Goal: Task Accomplishment & Management: Complete application form

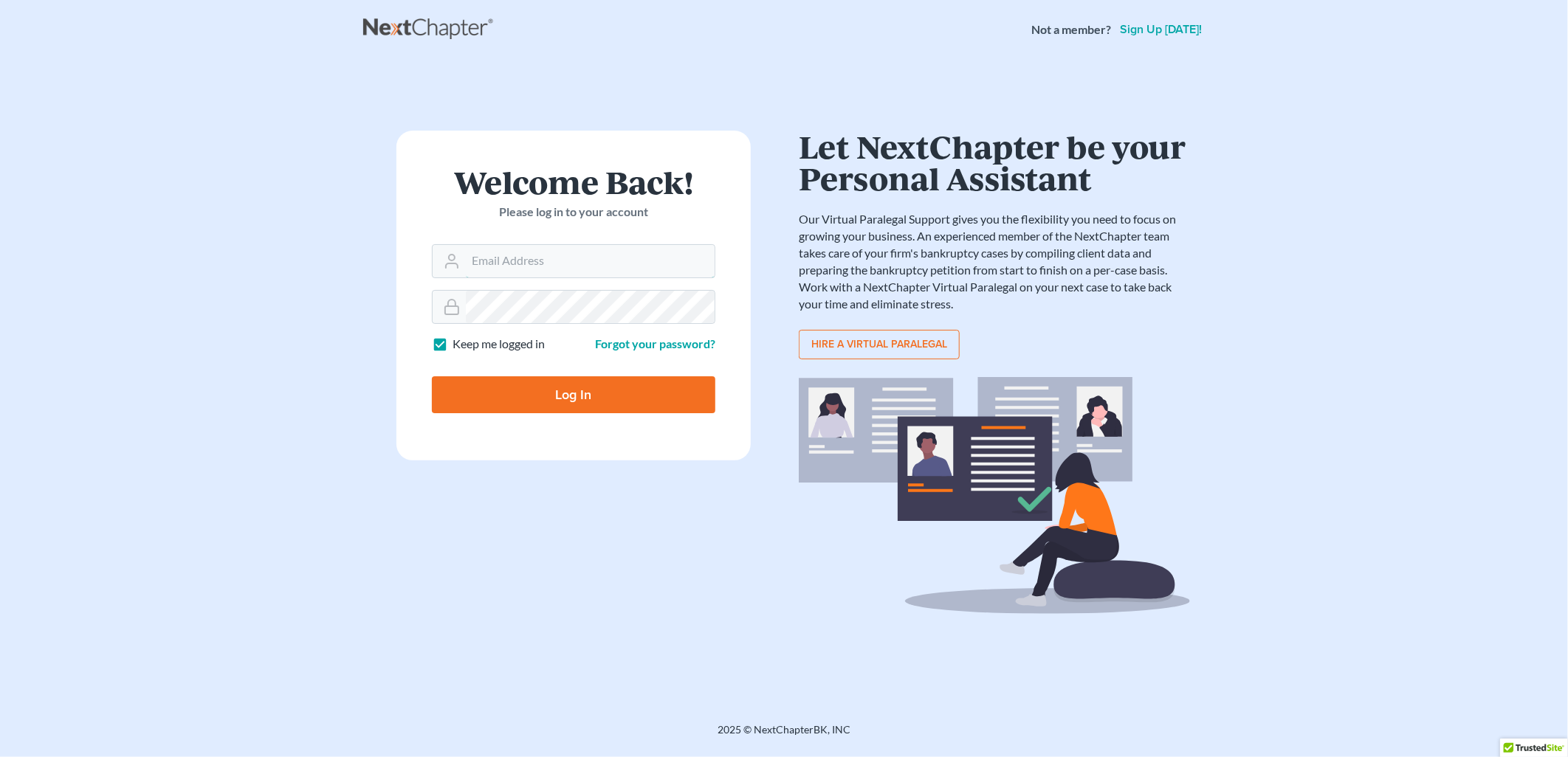
type input "[PERSON_NAME][EMAIL_ADDRESS][DOMAIN_NAME]"
drag, startPoint x: 555, startPoint y: 394, endPoint x: 562, endPoint y: 389, distance: 8.6
click at [555, 394] on input "Log In" at bounding box center [573, 395] width 283 height 37
type input "Thinking..."
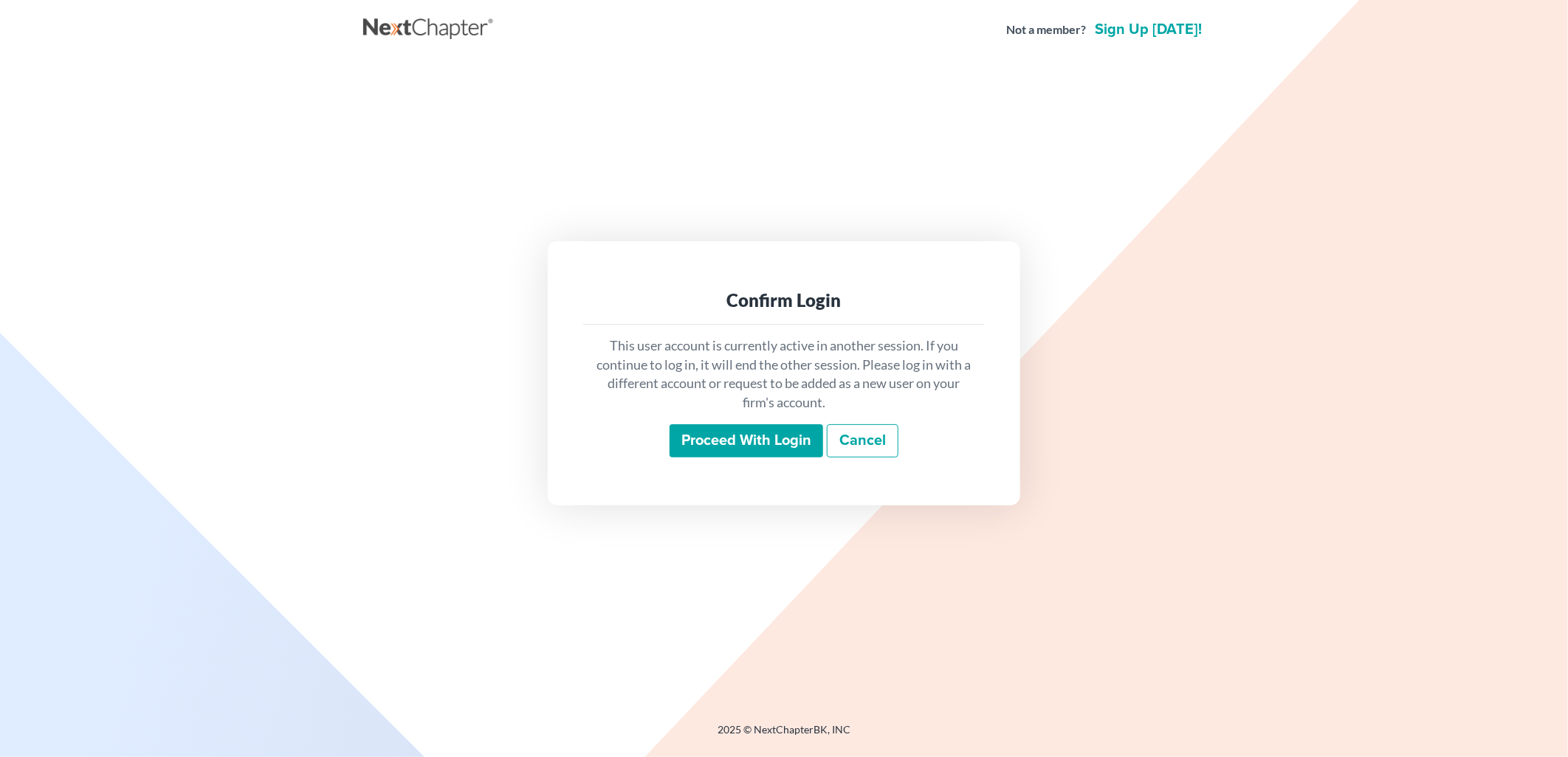
click at [756, 445] on input "Proceed with login" at bounding box center [746, 442] width 154 height 34
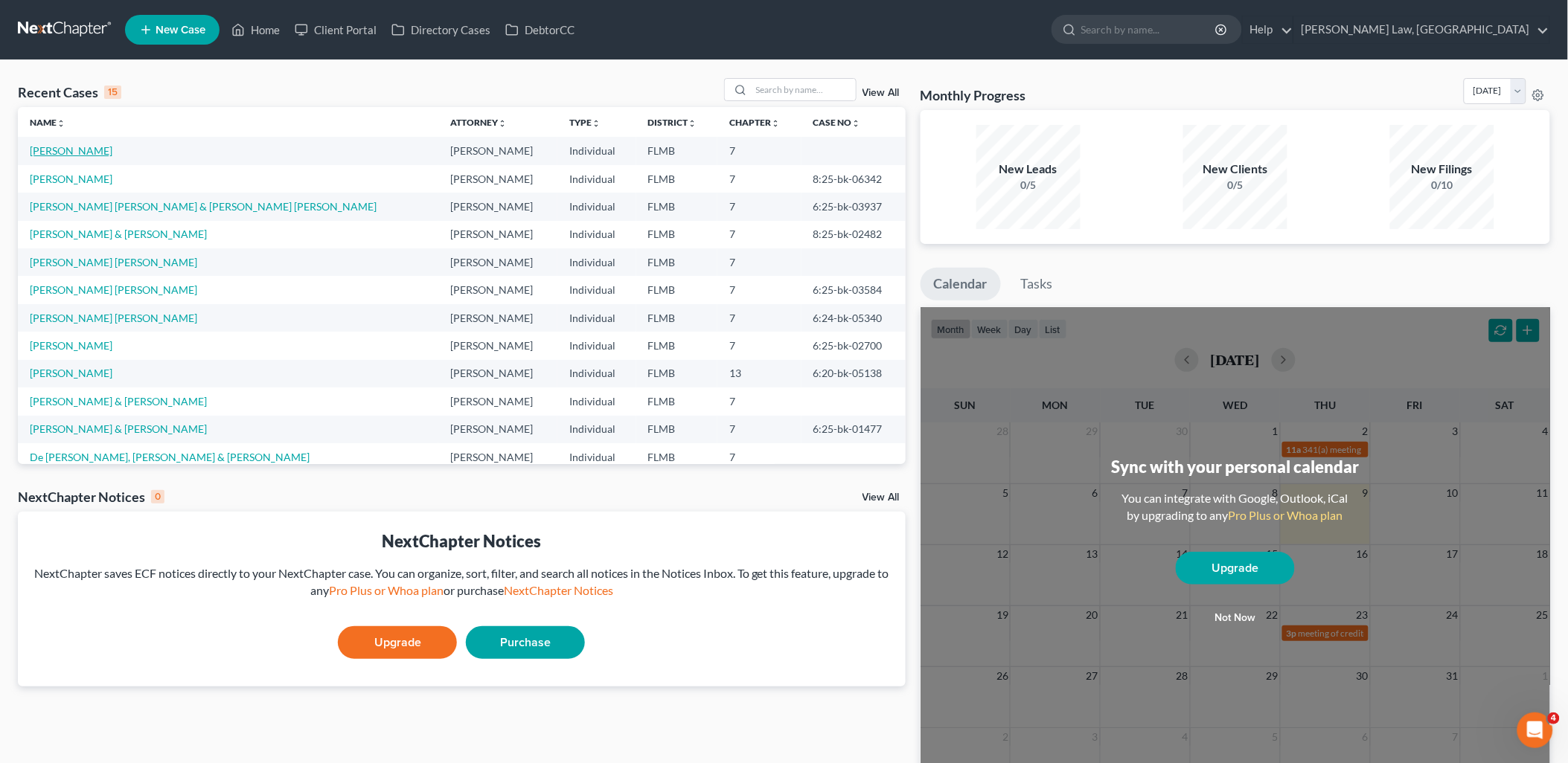
click at [77, 147] on link "Roque, Miguel" at bounding box center [71, 150] width 82 height 12
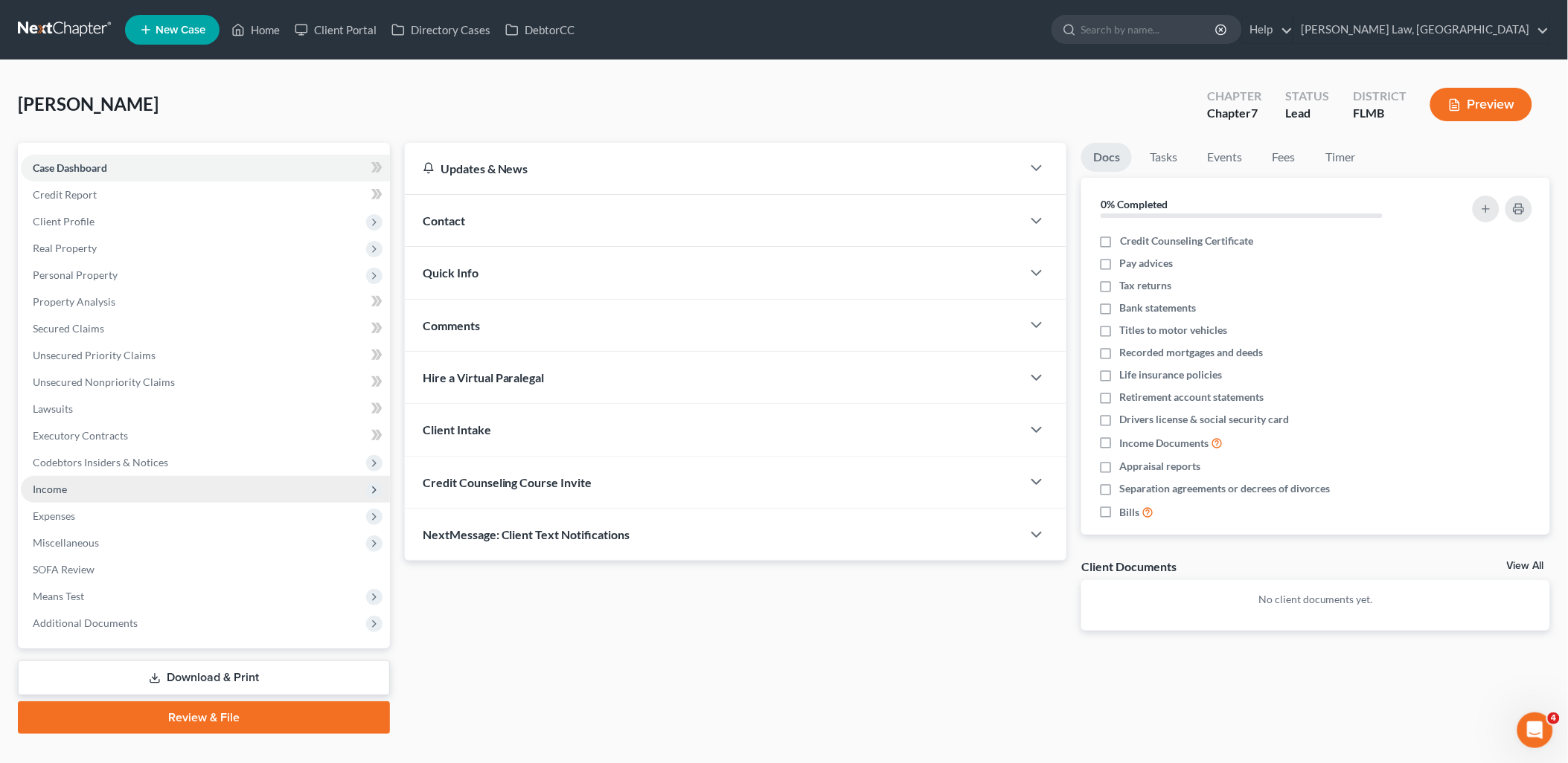
click at [63, 493] on span "Income" at bounding box center [50, 489] width 34 height 12
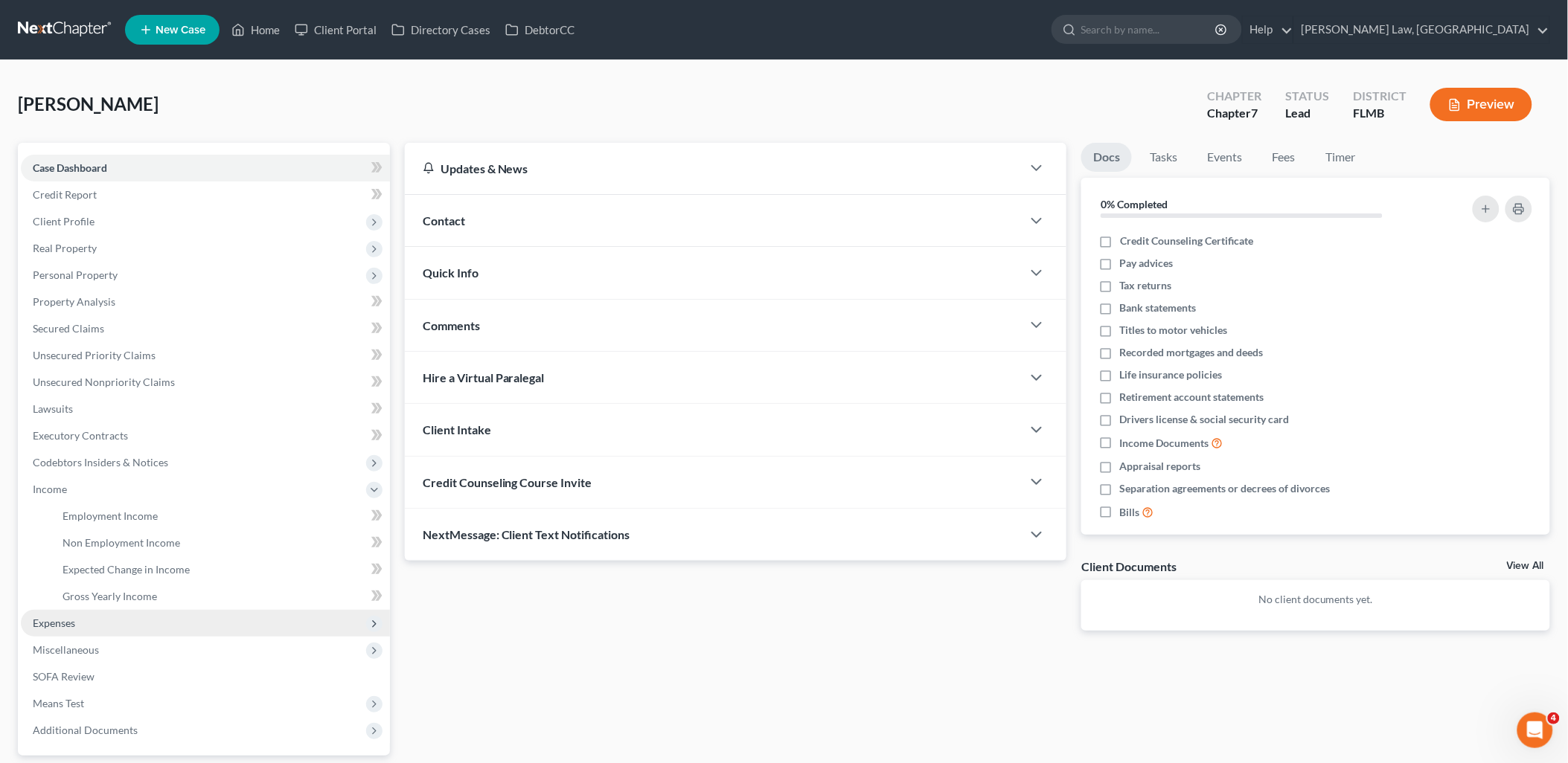
drag, startPoint x: 82, startPoint y: 633, endPoint x: 61, endPoint y: 630, distance: 21.2
click at [83, 630] on span "Expenses" at bounding box center [205, 623] width 369 height 27
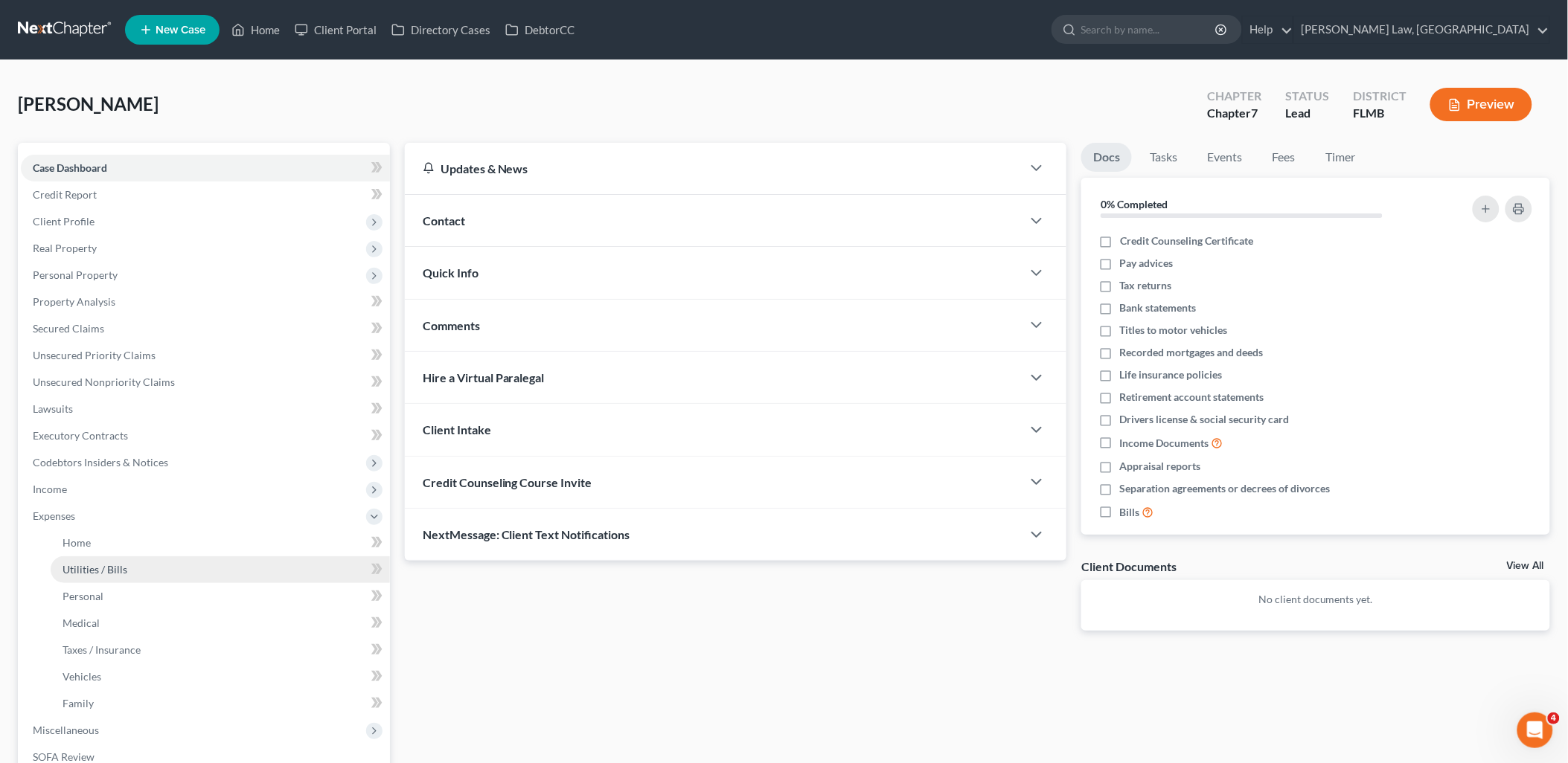
click at [116, 567] on span "Utilities / Bills" at bounding box center [95, 569] width 64 height 12
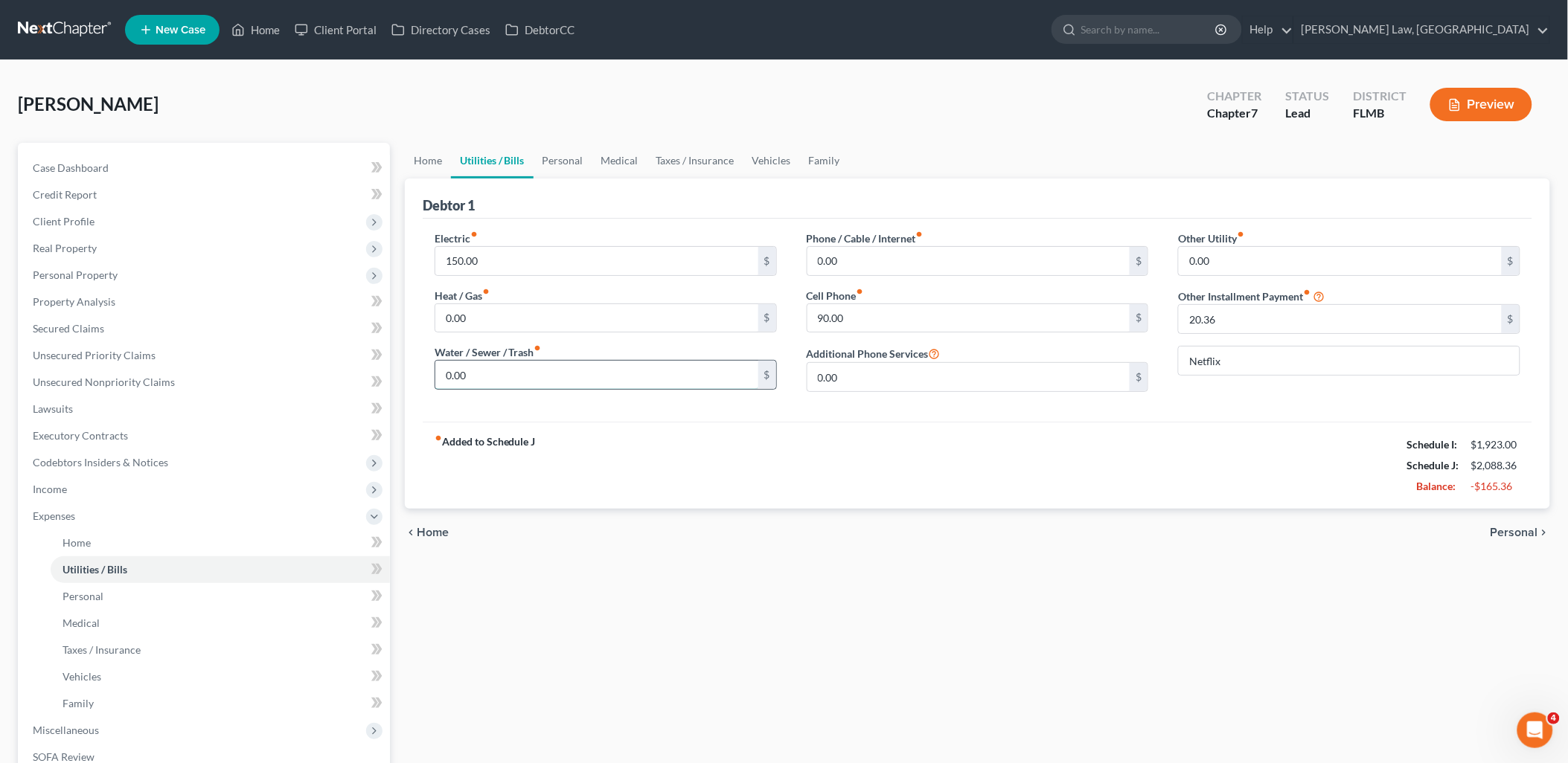
click at [489, 381] on input "0.00" at bounding box center [596, 375] width 323 height 28
type input "107"
click at [689, 164] on link "Taxes / Insurance" at bounding box center [696, 161] width 96 height 36
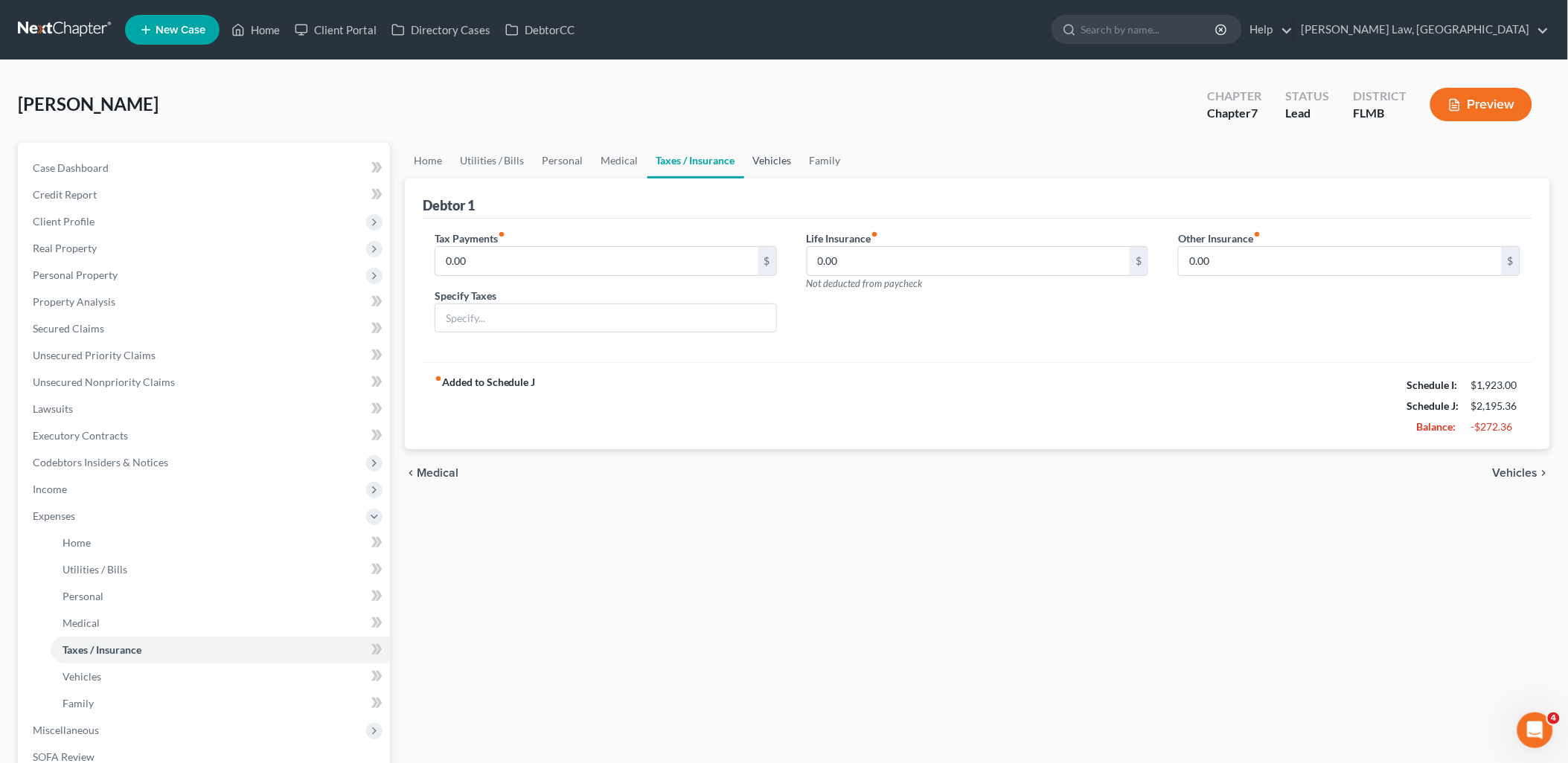
click at [777, 156] on link "Vehicles" at bounding box center [772, 161] width 57 height 36
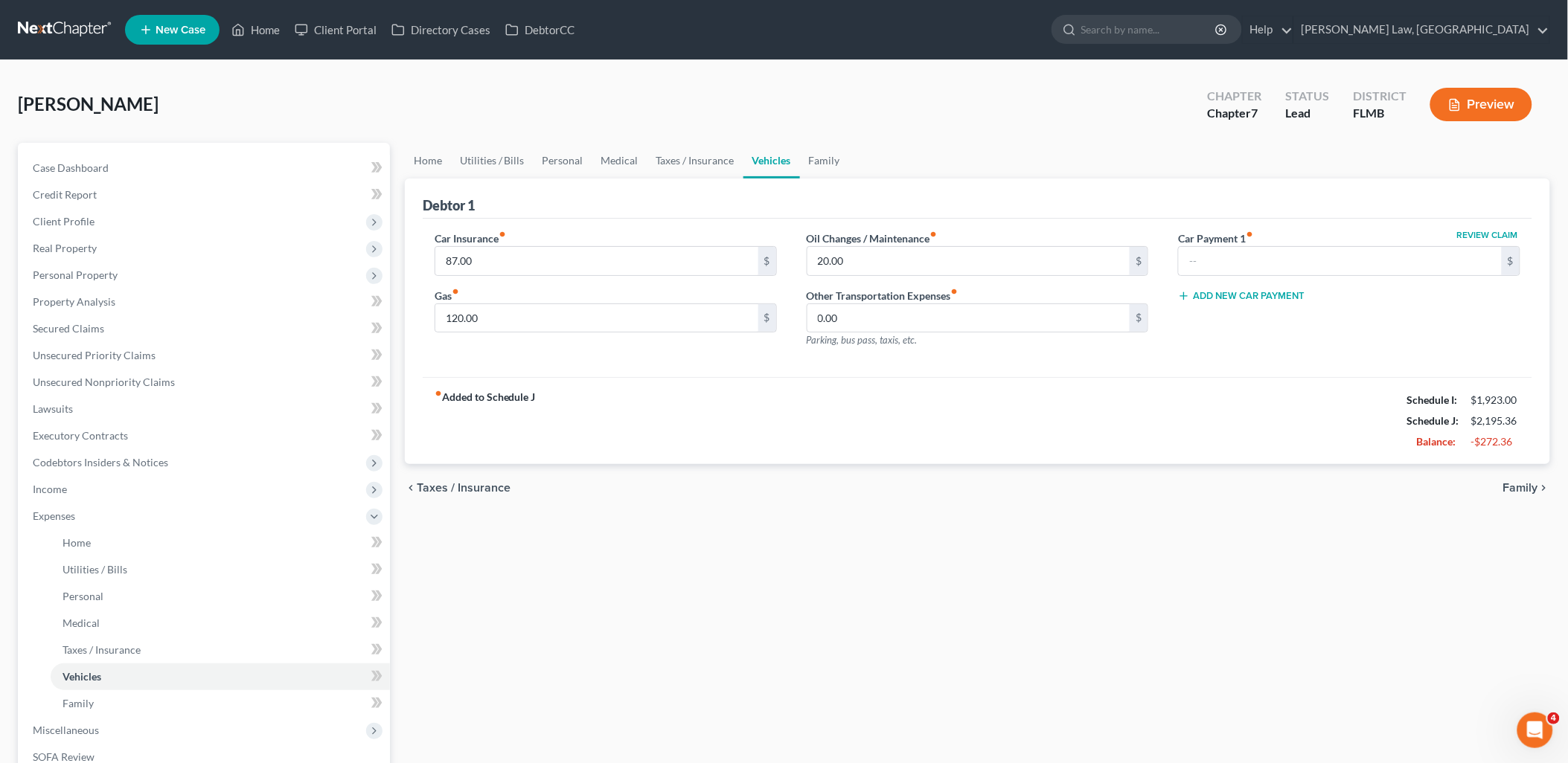
click at [1463, 306] on div "Review Claim Car Payment 1 fiber_manual_record $ Add New Car Payment" at bounding box center [1349, 295] width 372 height 129
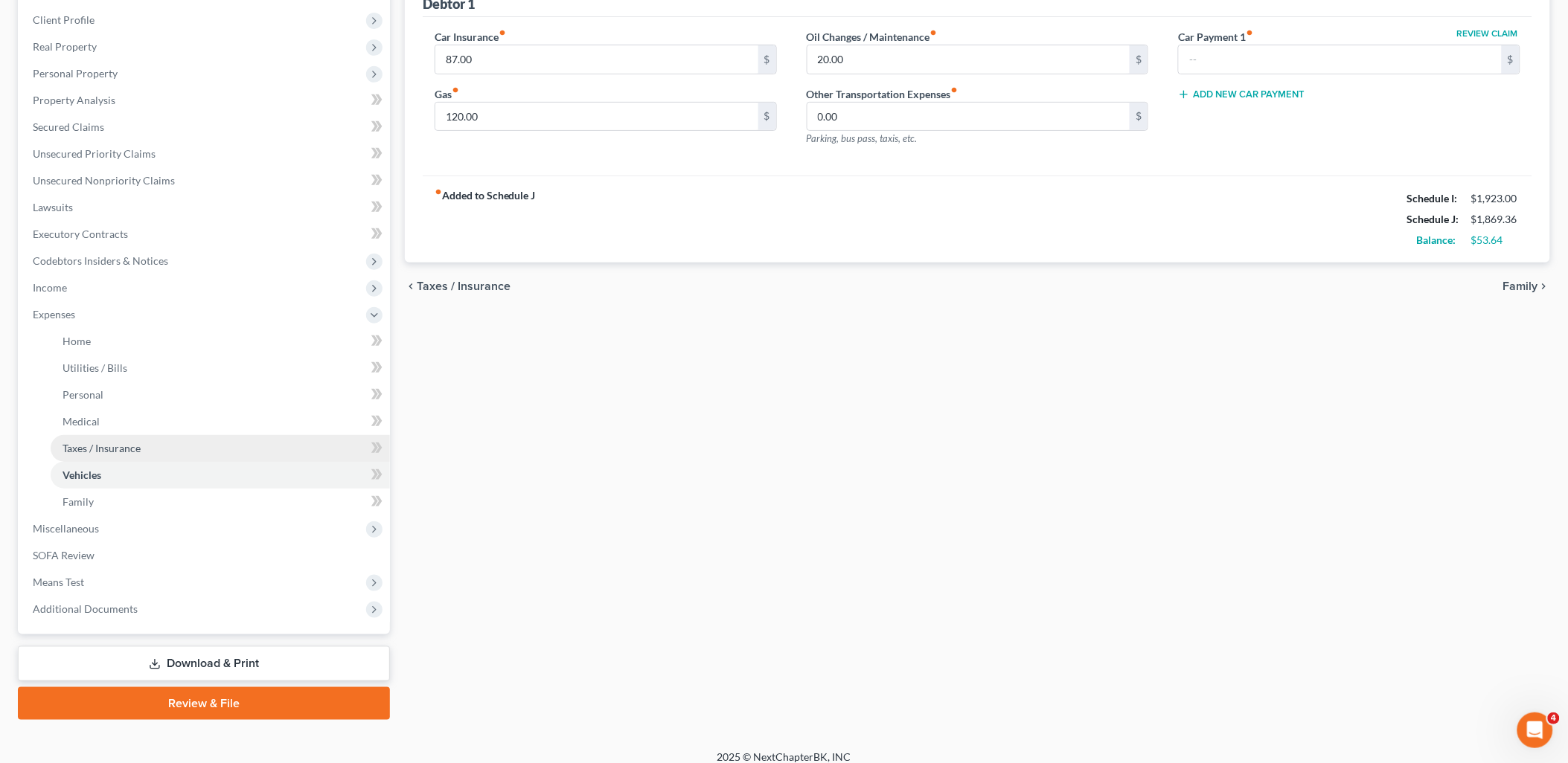
scroll to position [212, 0]
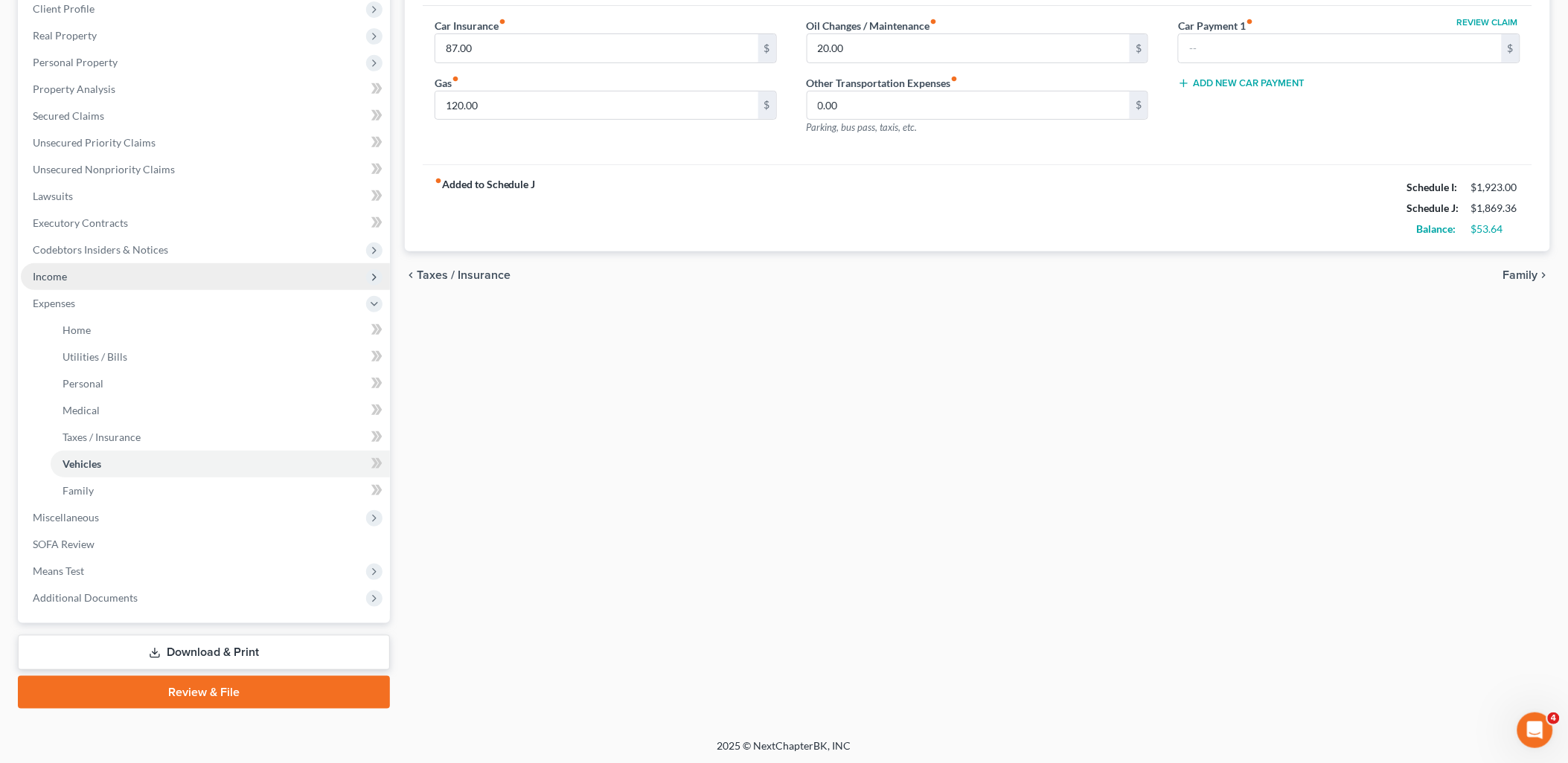
click at [71, 274] on span "Income" at bounding box center [205, 277] width 369 height 27
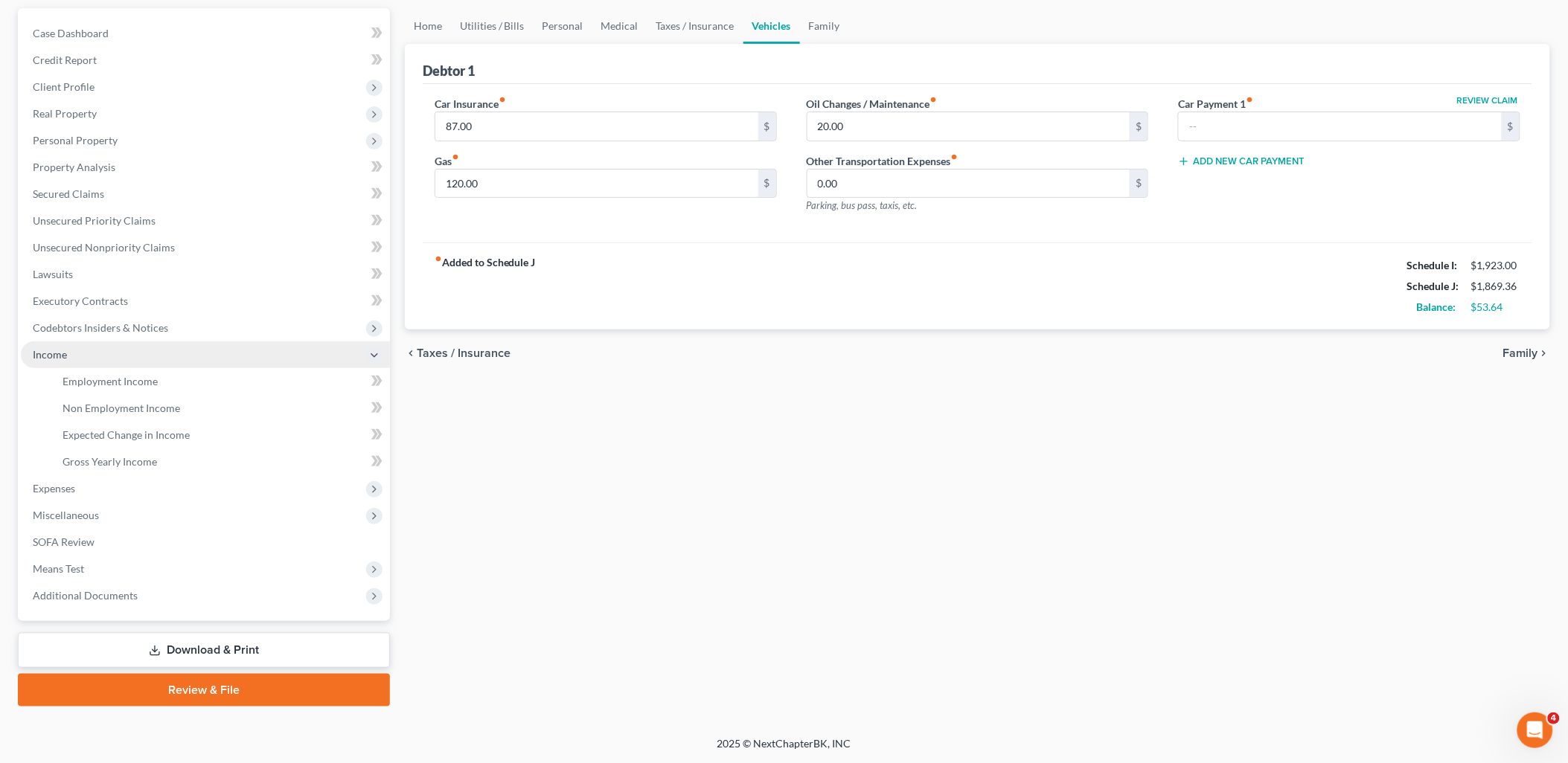
scroll to position [132, 0]
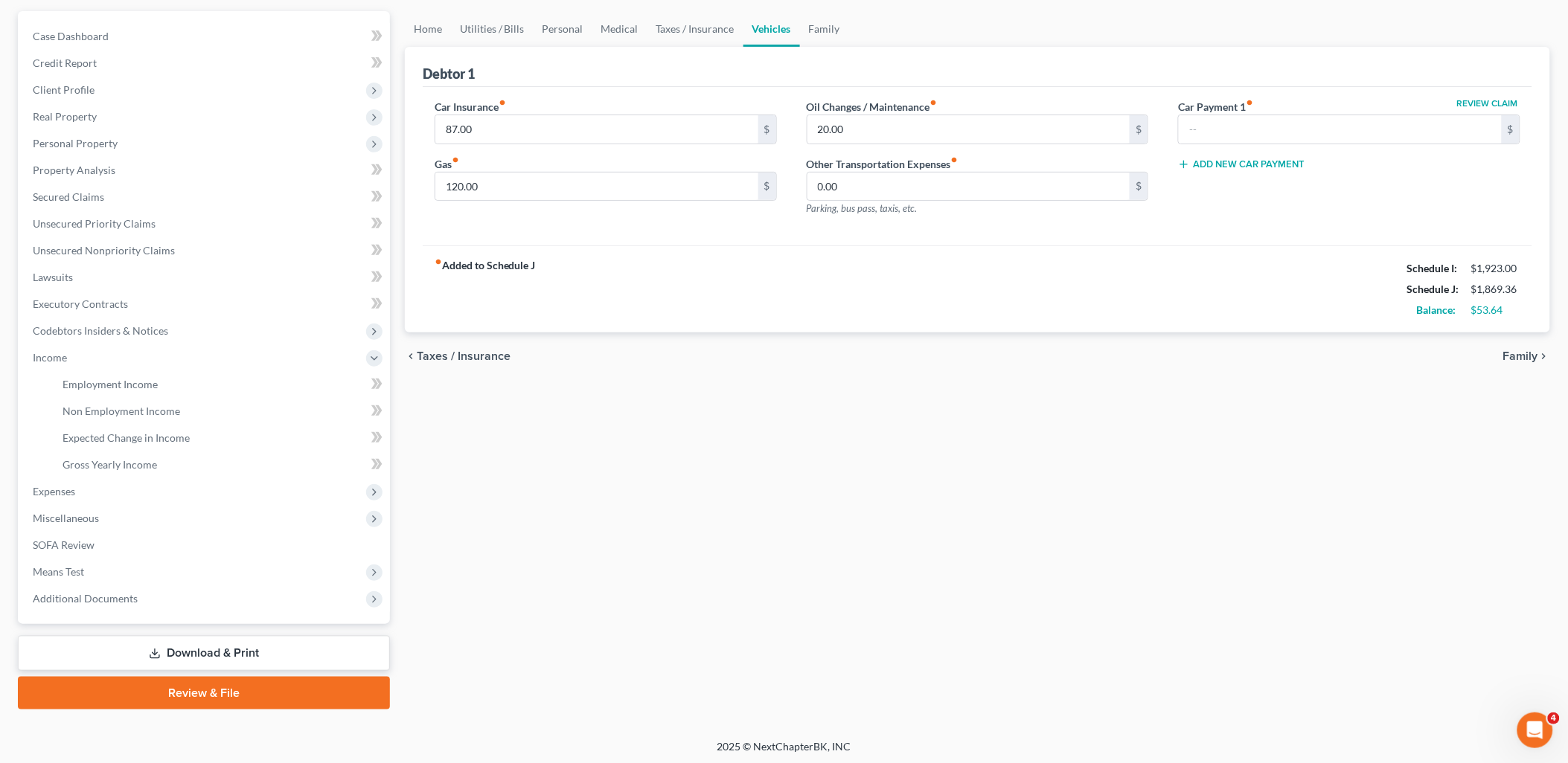
click at [1166, 513] on div "Home Utilities / Bills Personal Medical Taxes / Insurance Vehicles Family Debto…" at bounding box center [977, 360] width 1160 height 699
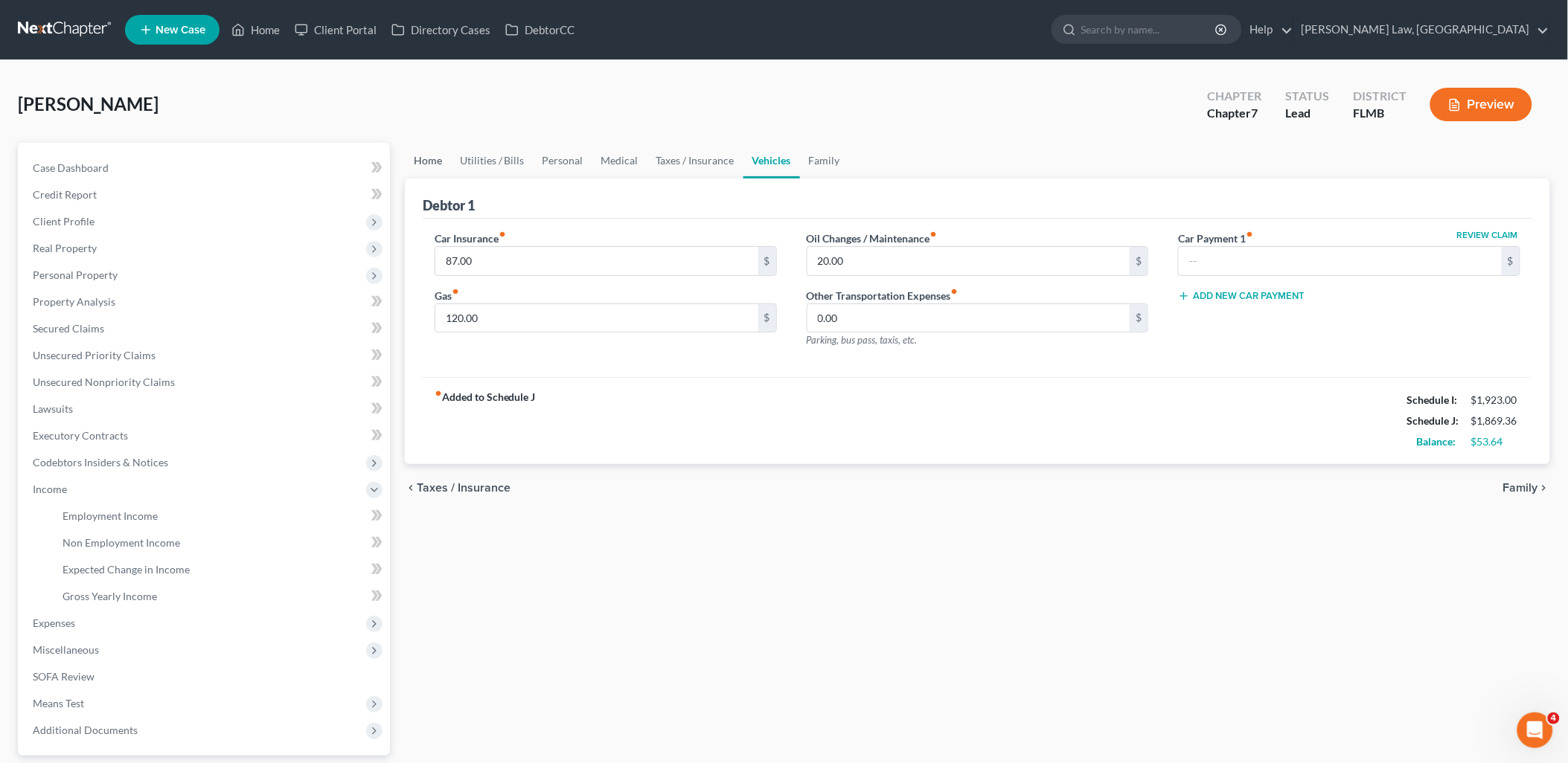
click at [437, 154] on link "Home" at bounding box center [427, 161] width 46 height 36
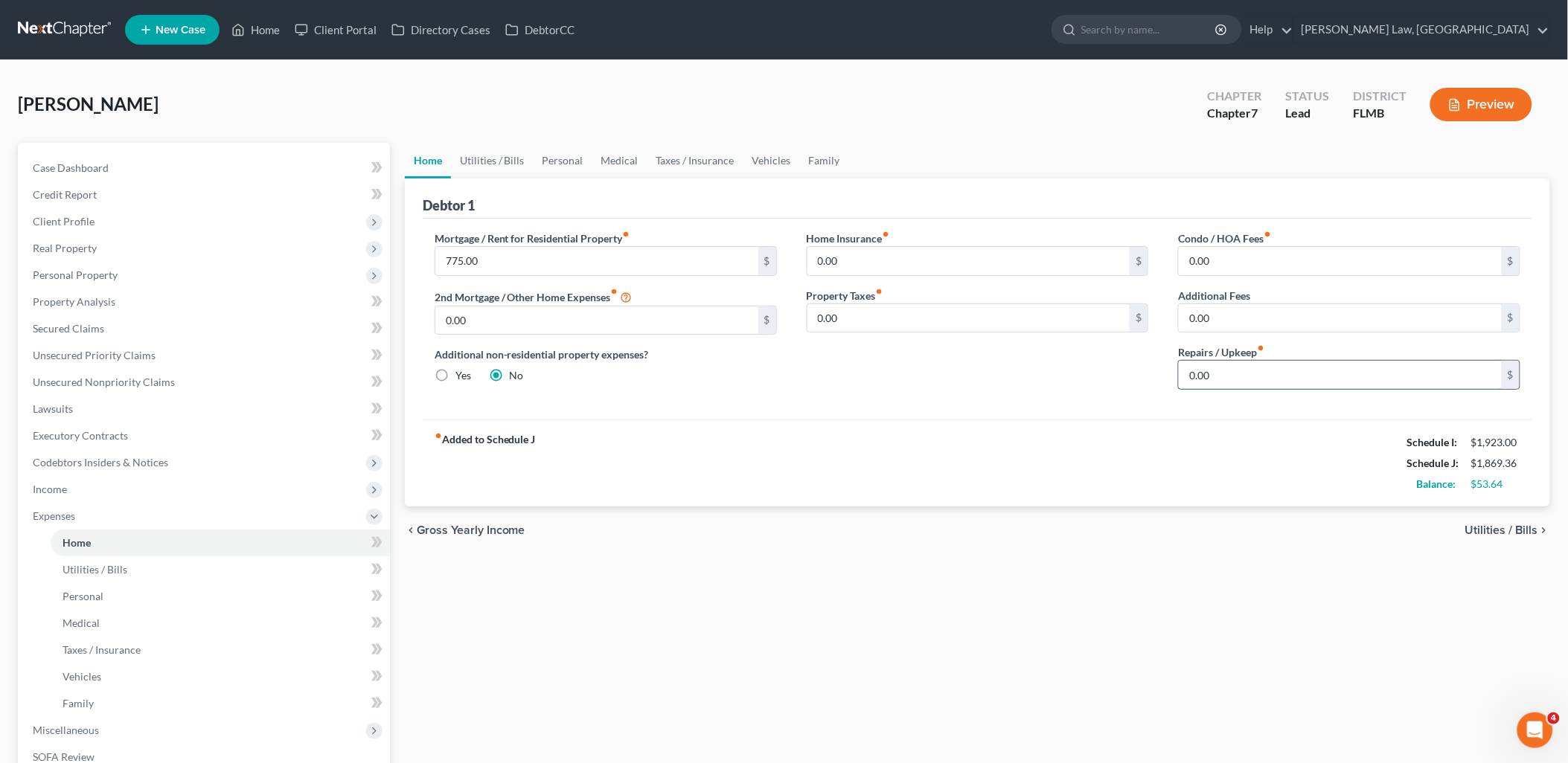
click at [1245, 373] on input "0.00" at bounding box center [1340, 375] width 323 height 28
type input "10"
click at [991, 398] on div "Home Insurance fiber_manual_record 0.00 $ Property Taxes fiber_manual_record 0.…" at bounding box center [978, 316] width 372 height 171
click at [506, 161] on link "Utilities / Bills" at bounding box center [492, 161] width 82 height 36
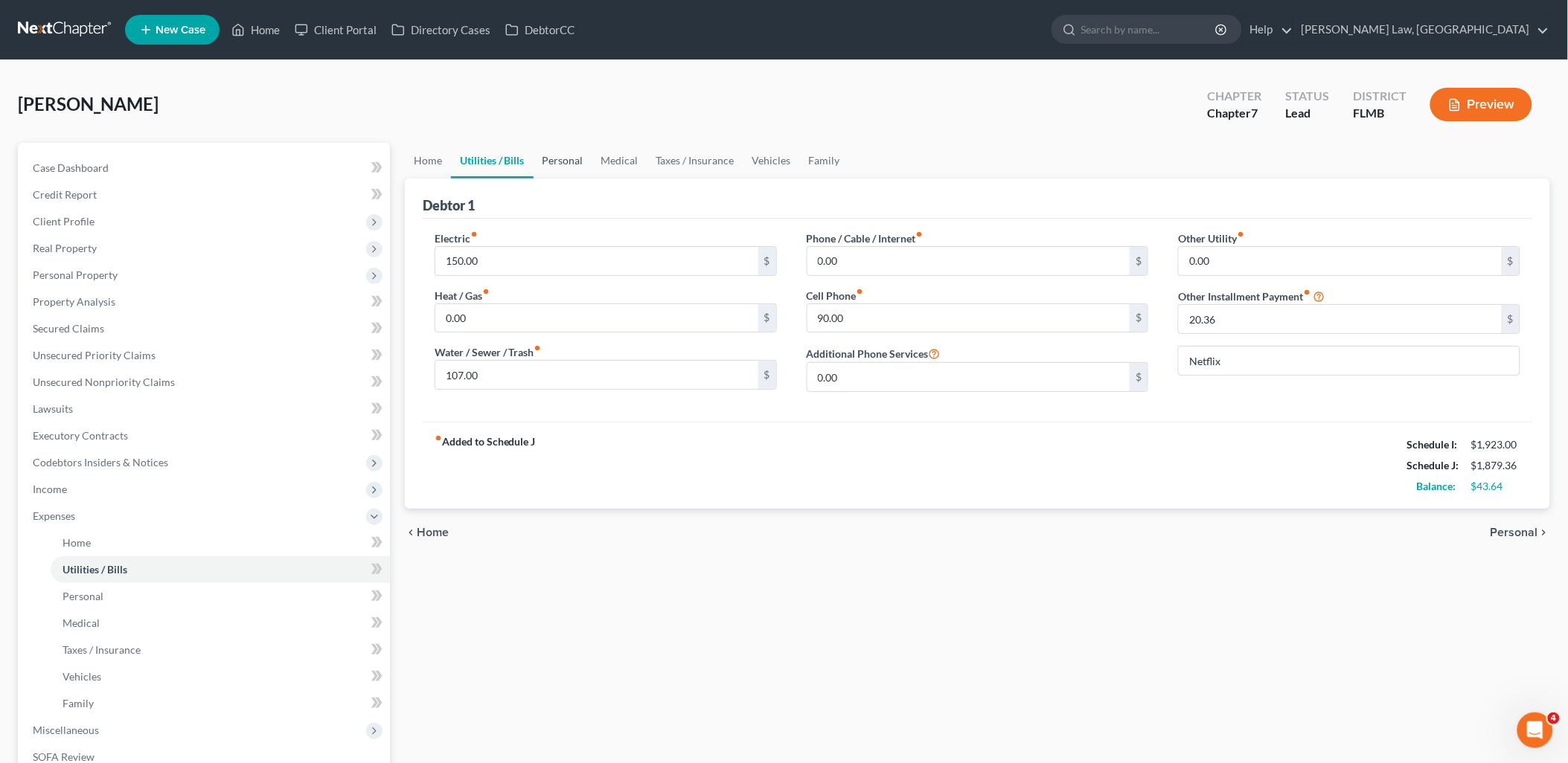
click at [554, 164] on link "Personal" at bounding box center [563, 161] width 59 height 36
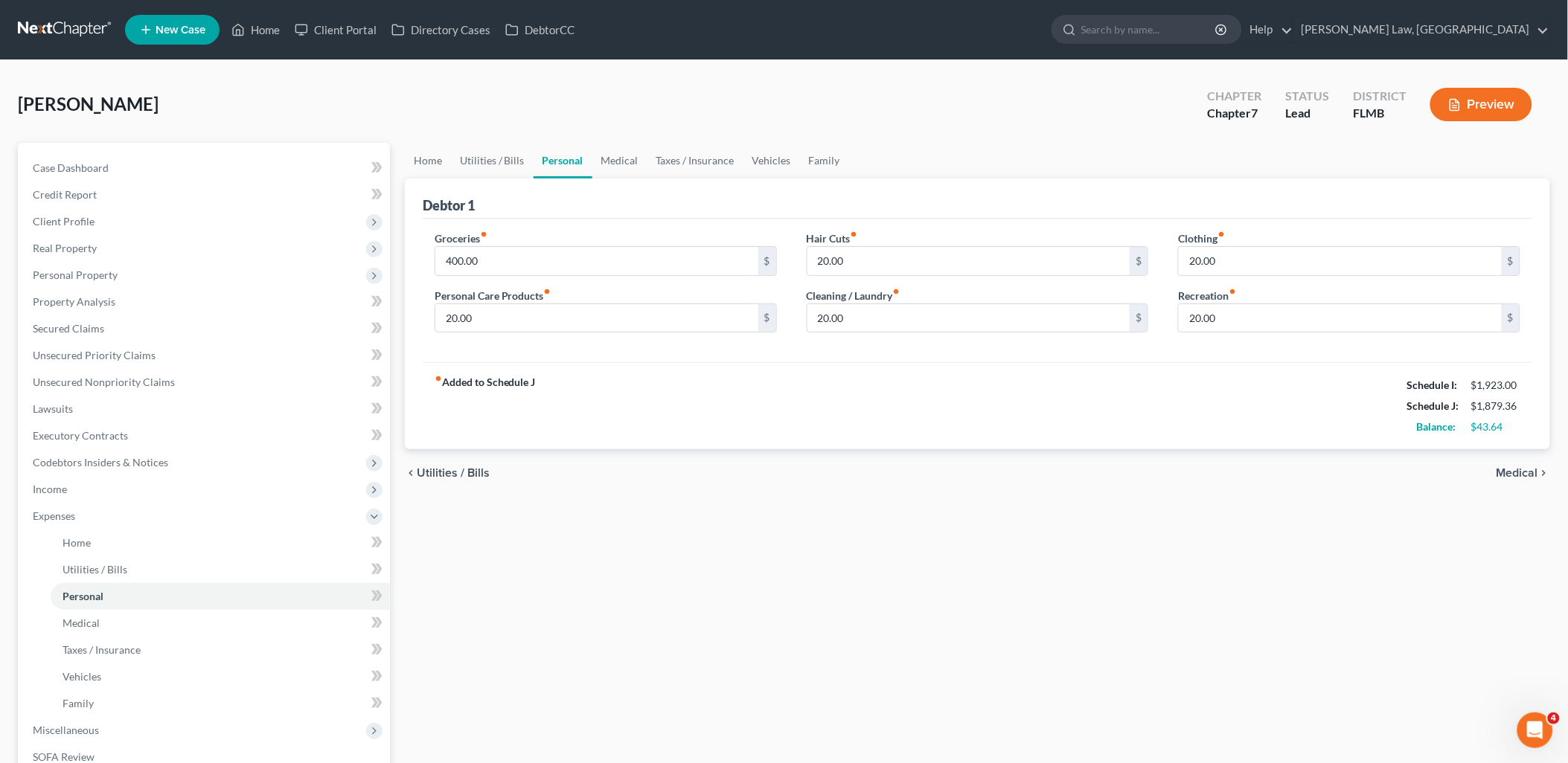
click at [793, 384] on div "fiber_manual_record Added to Schedule J Schedule I: $1,923.00 Schedule J: $1,87…" at bounding box center [977, 406] width 1110 height 87
click at [613, 159] on link "Medical" at bounding box center [620, 161] width 55 height 36
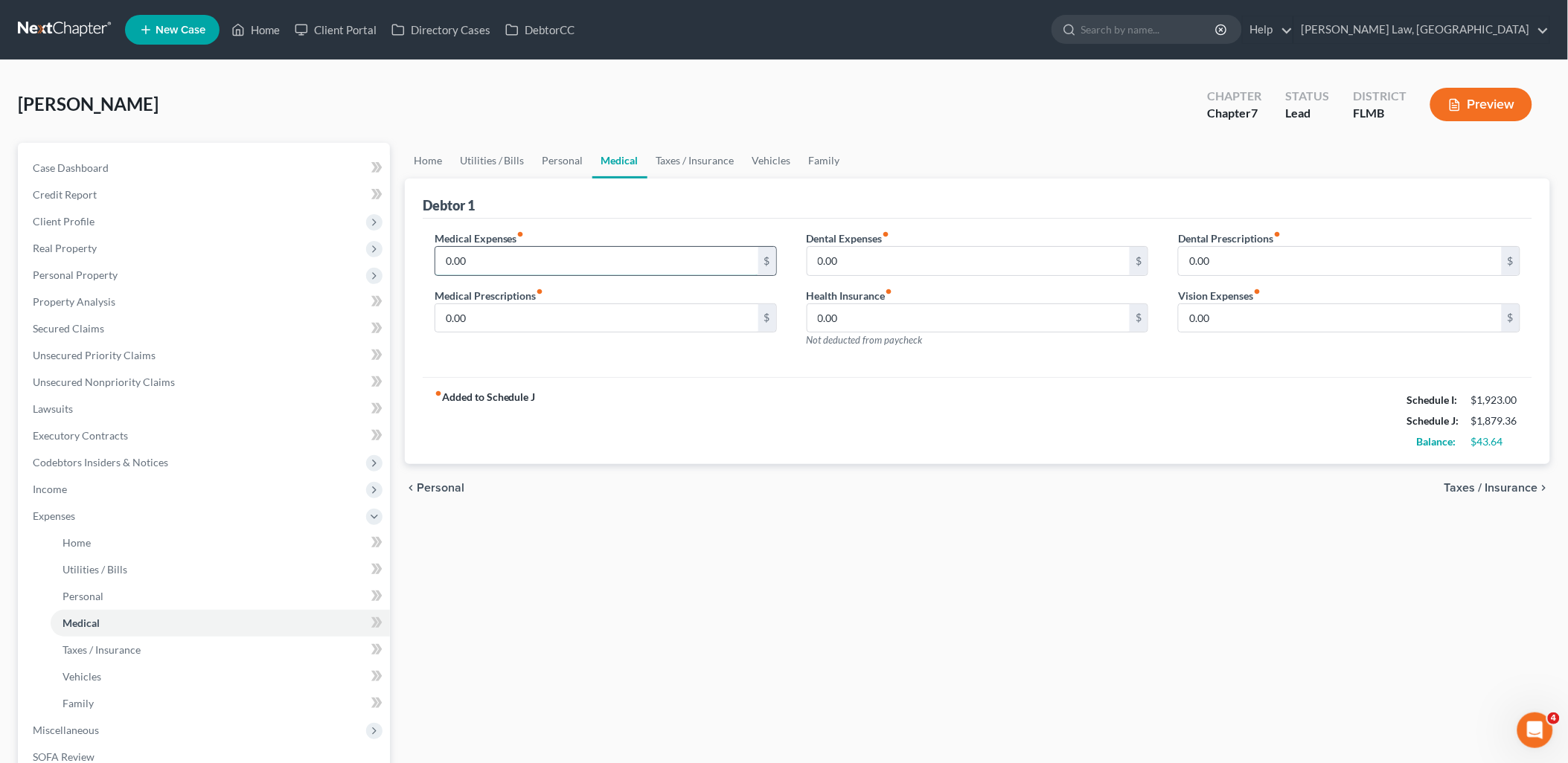
click at [485, 257] on input "0.00" at bounding box center [596, 261] width 323 height 28
type input "25"
click at [761, 409] on div "fiber_manual_record Added to Schedule J Schedule I: $1,923.00 Schedule J: $1,90…" at bounding box center [977, 420] width 1110 height 87
click at [764, 157] on link "Vehicles" at bounding box center [771, 161] width 57 height 36
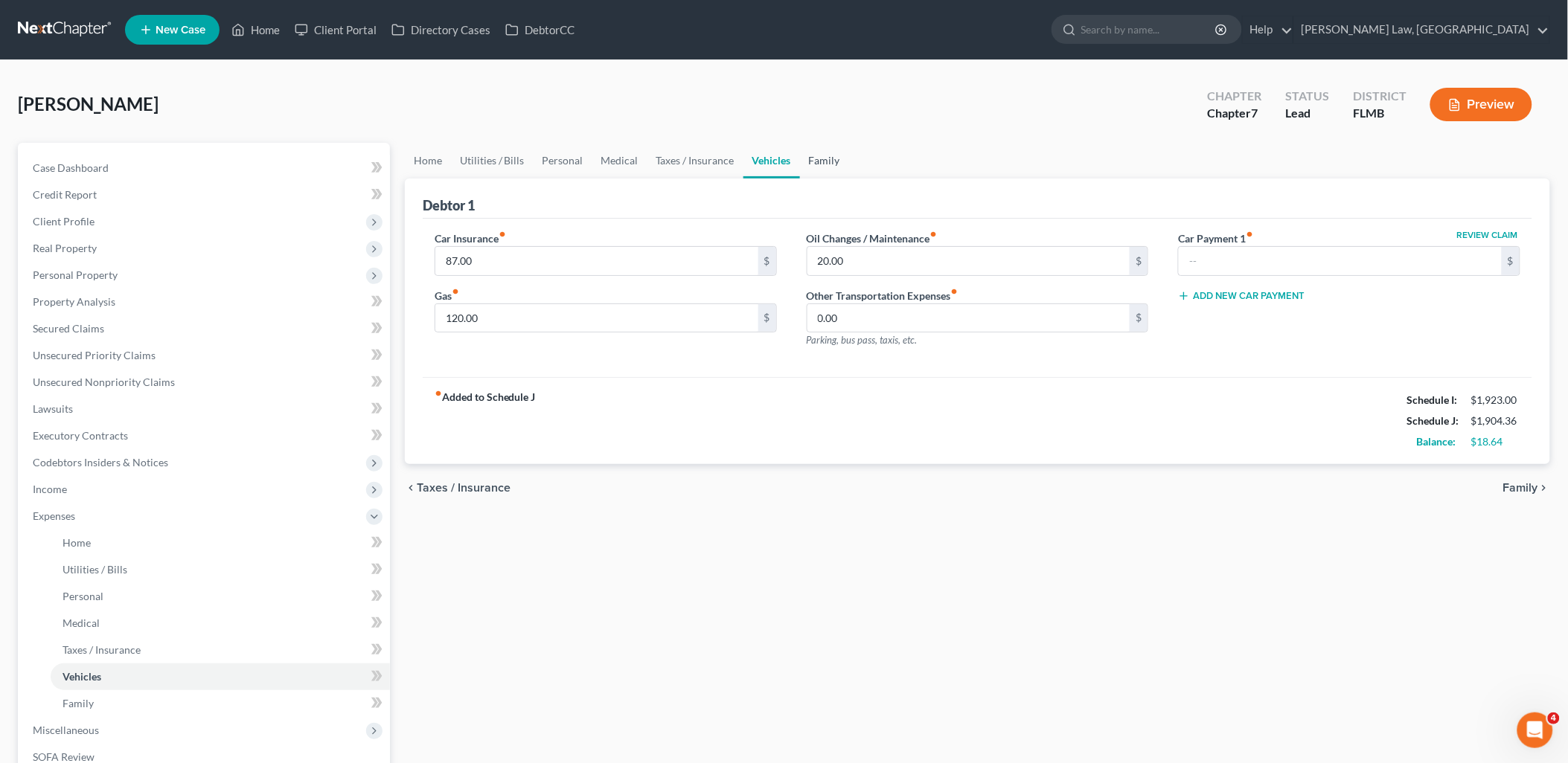
click at [824, 160] on link "Family" at bounding box center [824, 161] width 49 height 36
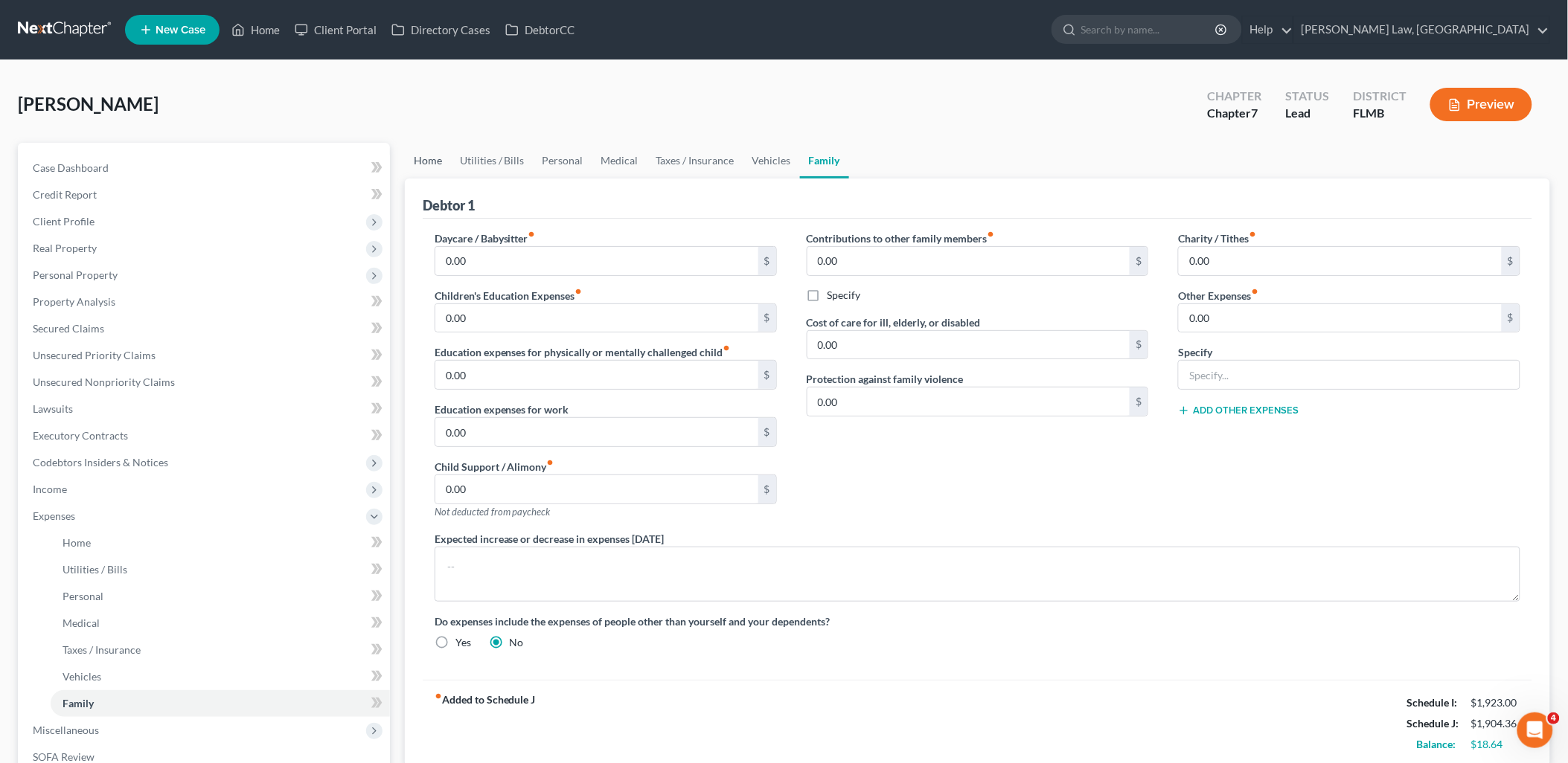
click at [424, 161] on link "Home" at bounding box center [427, 161] width 46 height 36
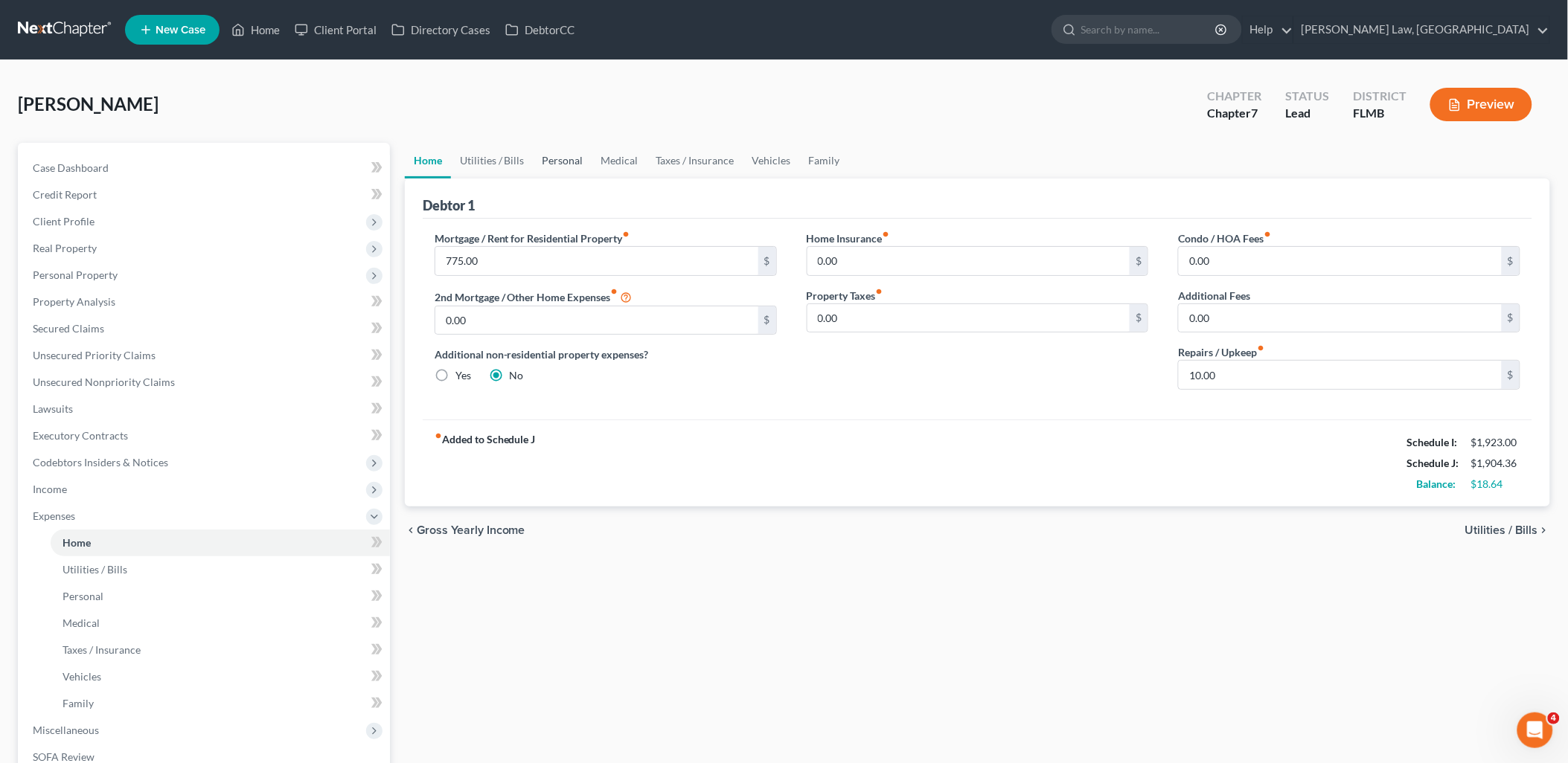
click at [553, 158] on link "Personal" at bounding box center [563, 161] width 59 height 36
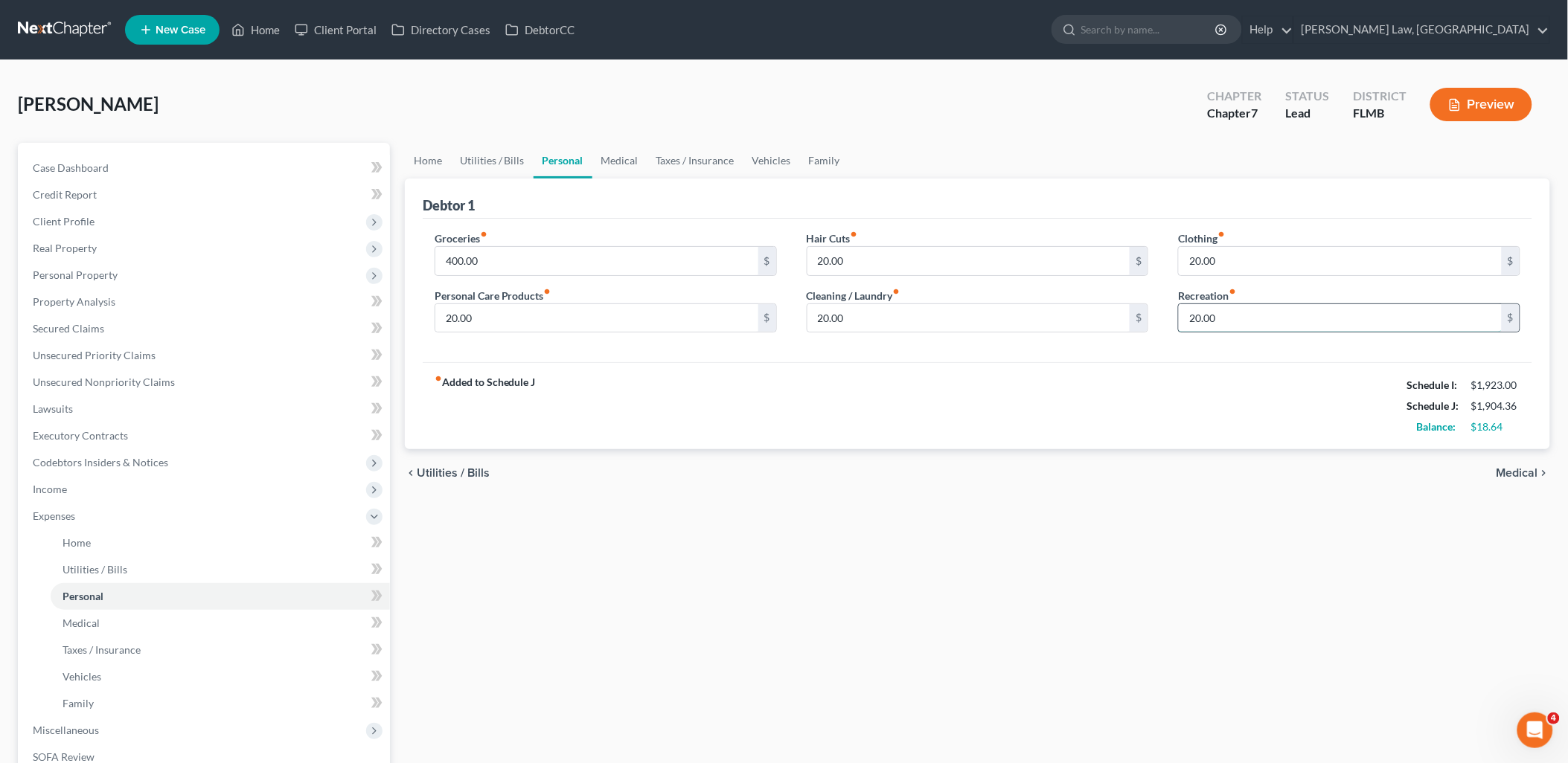
click at [1247, 307] on input "20.00" at bounding box center [1340, 318] width 323 height 28
type input "25"
click at [566, 325] on input "20.00" at bounding box center [596, 318] width 323 height 28
type input "25"
type input "10"
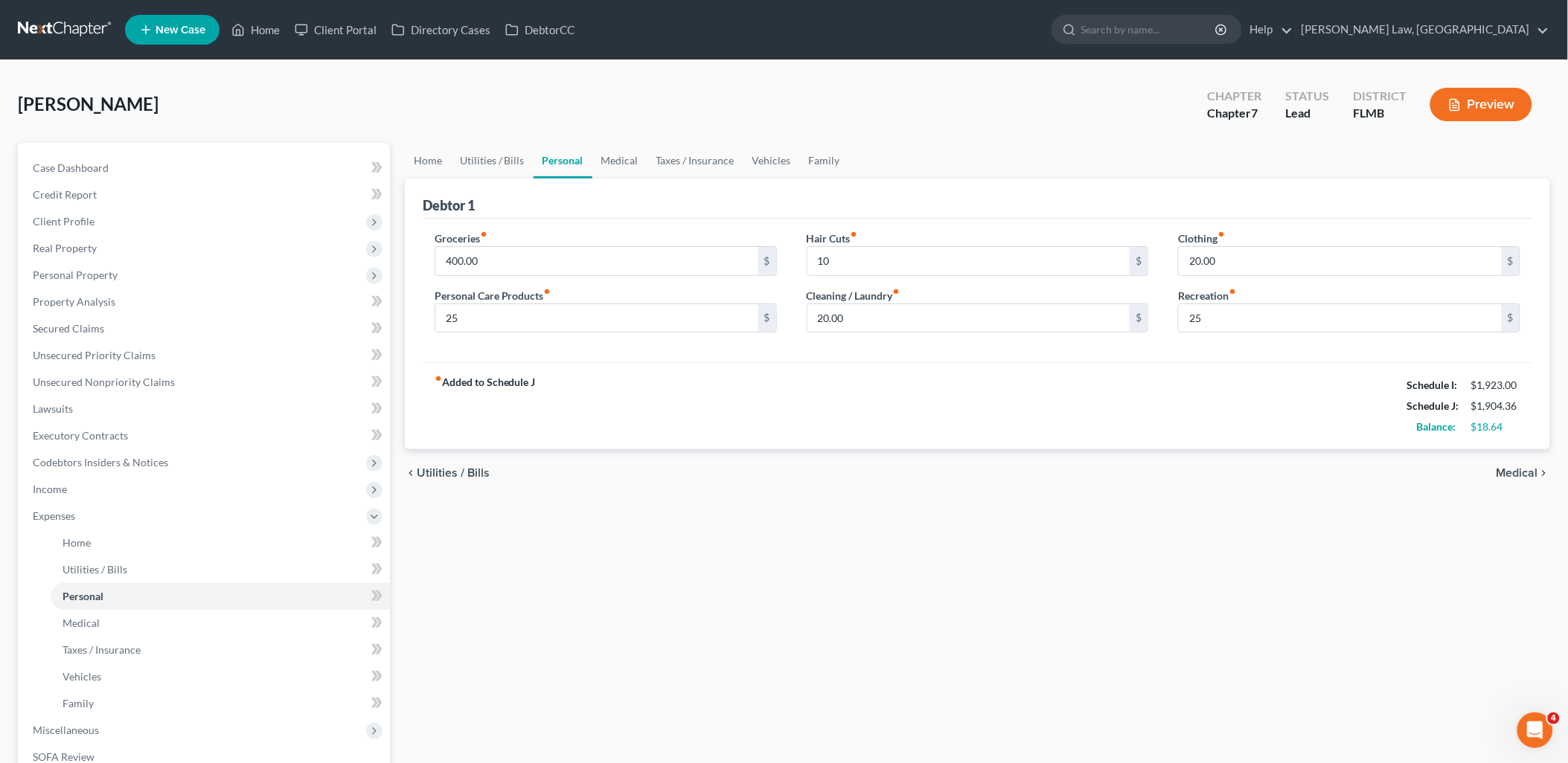
click at [724, 378] on div "fiber_manual_record Added to Schedule J Schedule I: $1,923.00 Schedule J: $1,90…" at bounding box center [977, 406] width 1110 height 87
click at [508, 159] on link "Utilities / Bills" at bounding box center [492, 161] width 82 height 36
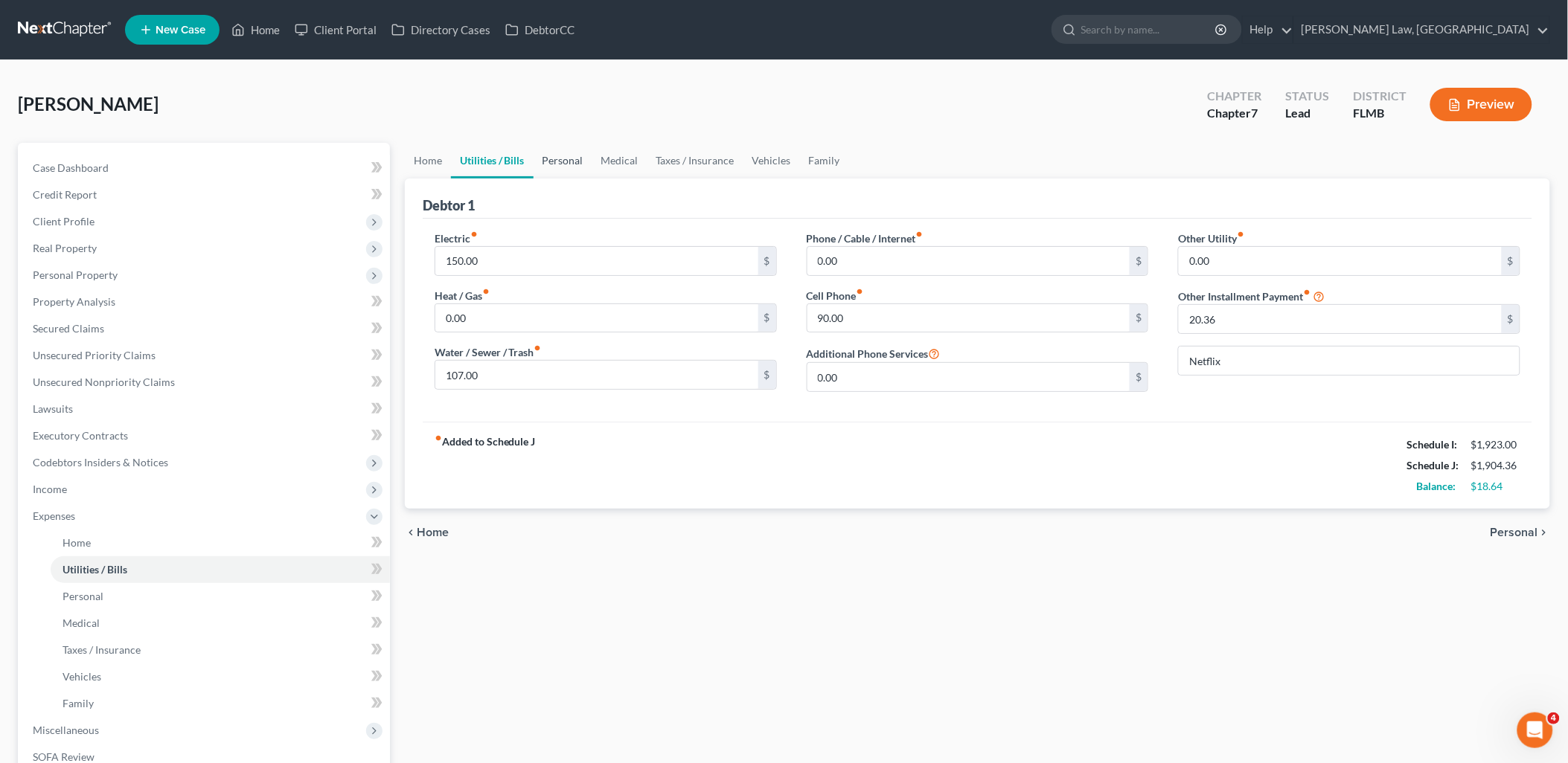
click at [571, 157] on link "Personal" at bounding box center [563, 161] width 59 height 36
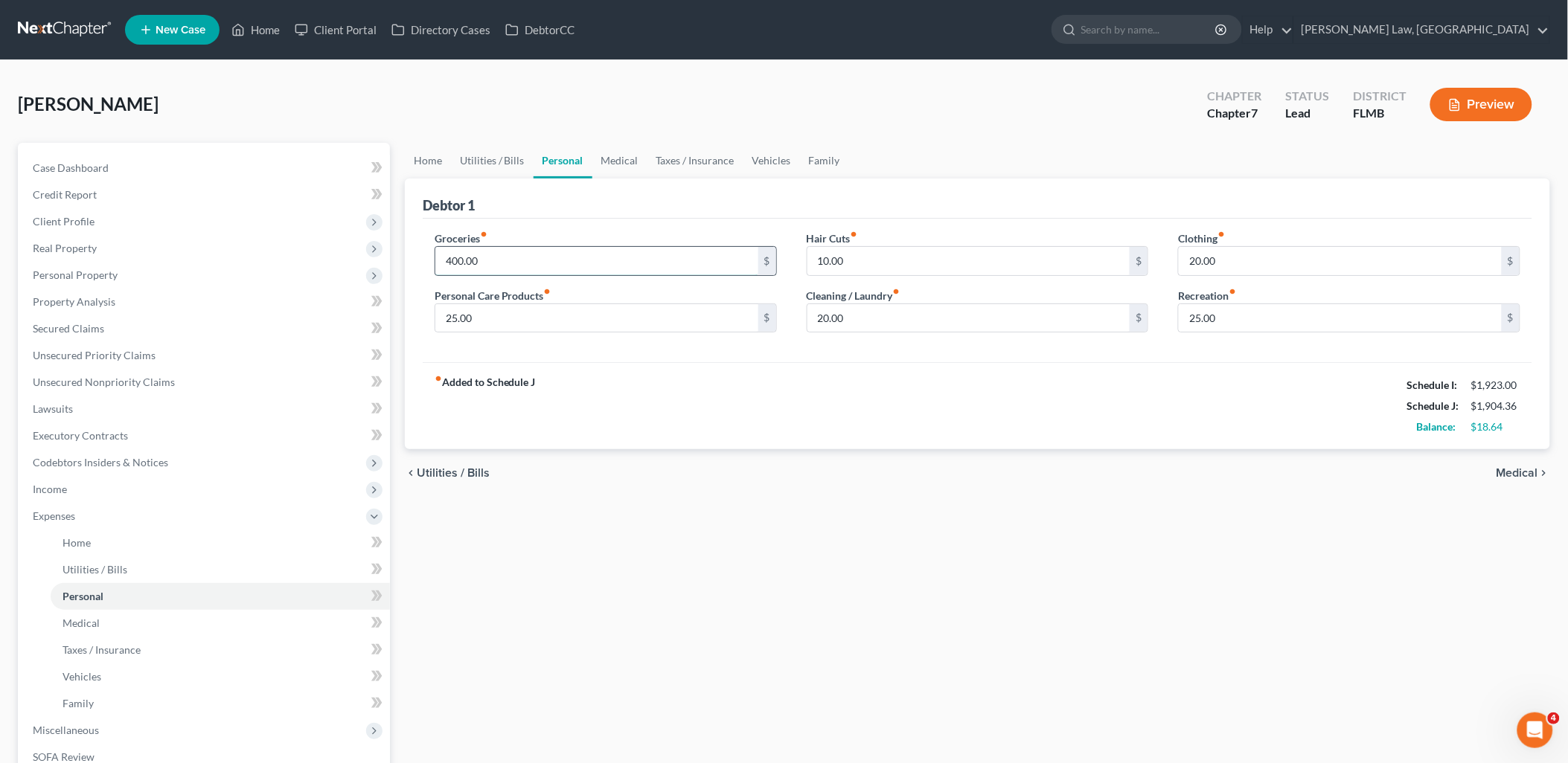
click at [499, 257] on input "400.00" at bounding box center [596, 261] width 323 height 28
click at [621, 367] on div "fiber_manual_record Added to Schedule J Schedule I: $1,923.00 Schedule J: $1,95…" at bounding box center [977, 406] width 1110 height 87
click at [67, 244] on span "Real Property" at bounding box center [64, 248] width 64 height 12
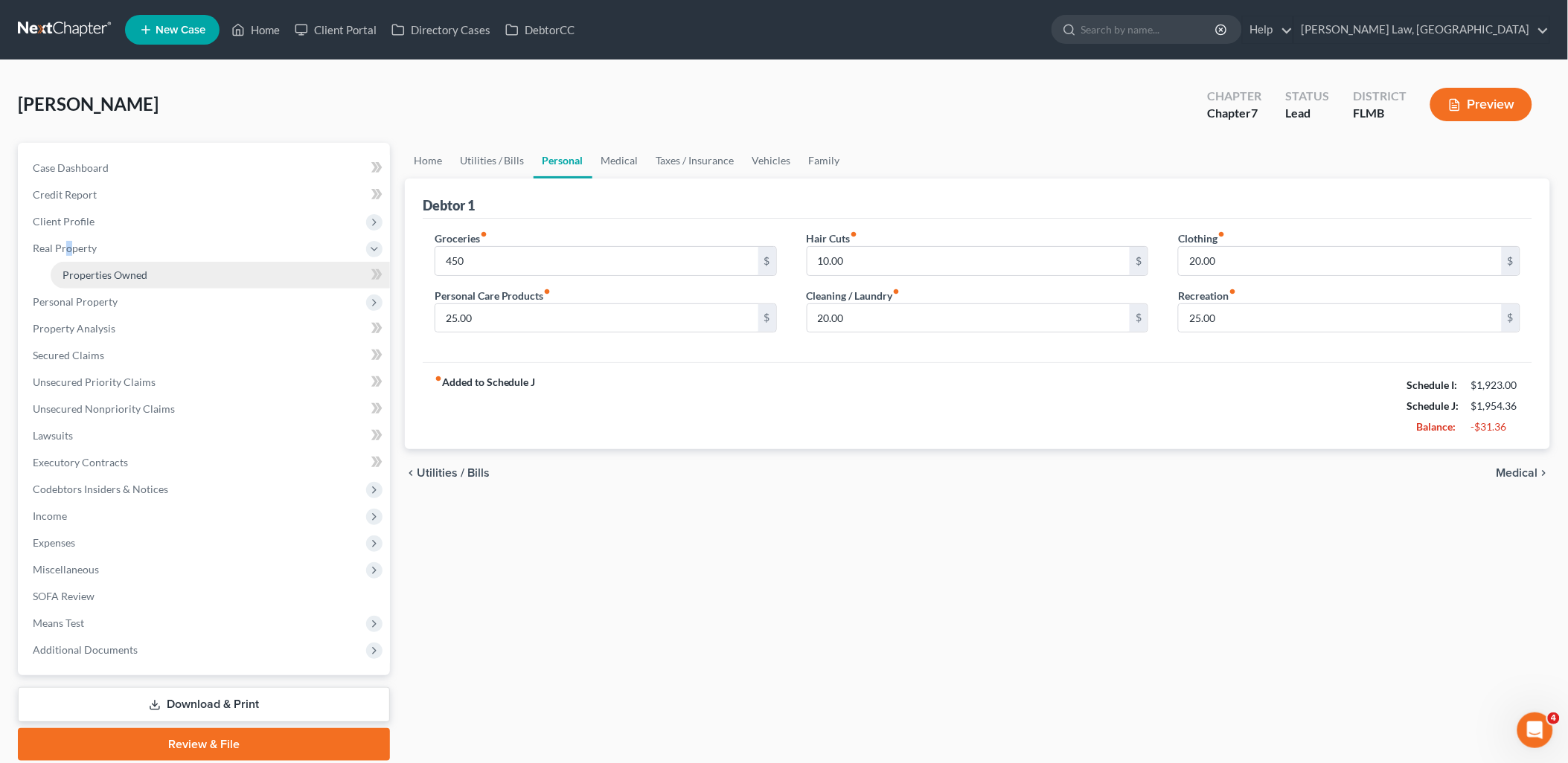
drag, startPoint x: 67, startPoint y: 244, endPoint x: 108, endPoint y: 276, distance: 52.0
click at [108, 276] on span "Properties Owned" at bounding box center [105, 274] width 85 height 12
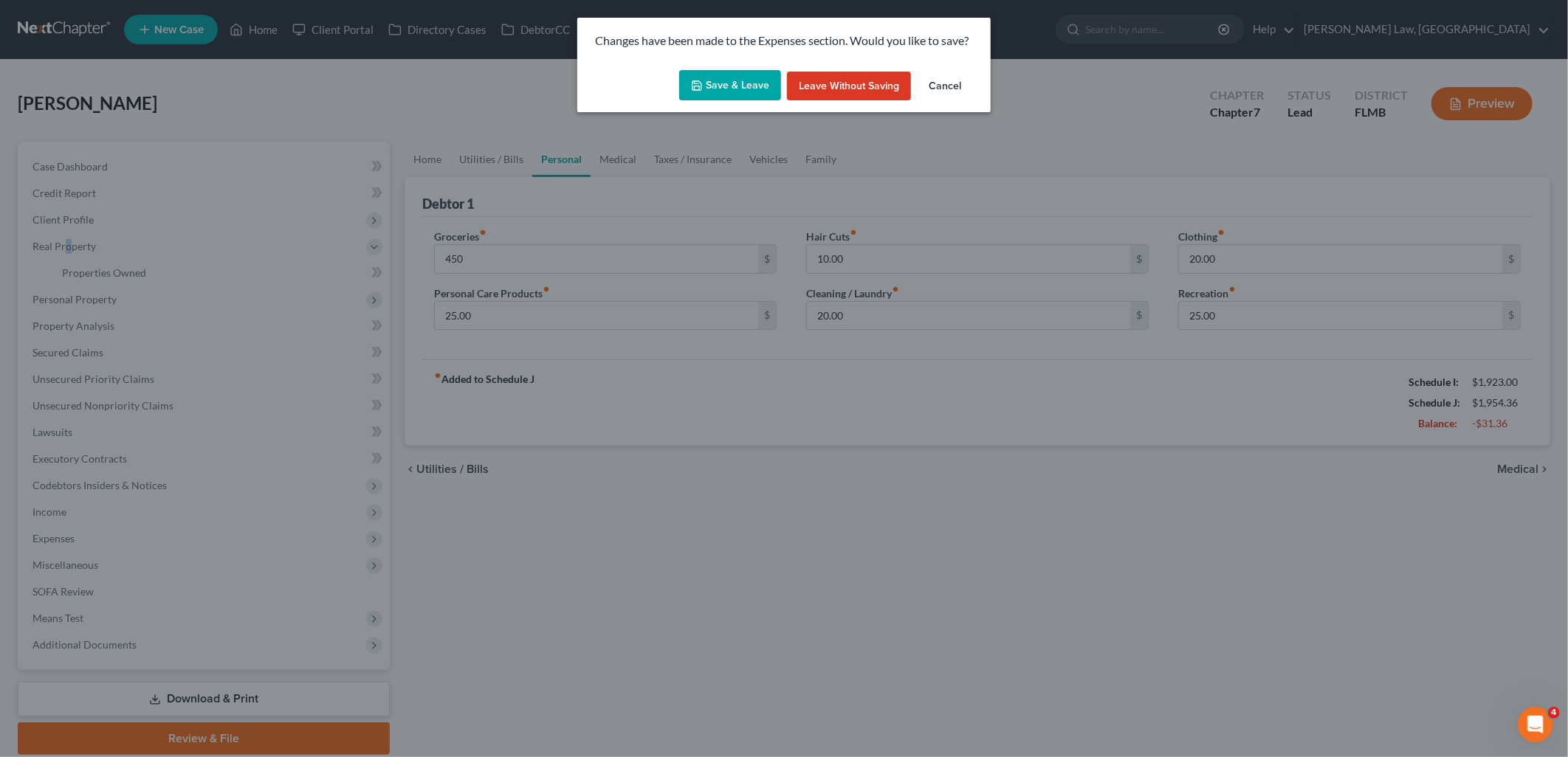
click at [728, 92] on button "Save & Leave" at bounding box center [730, 85] width 102 height 31
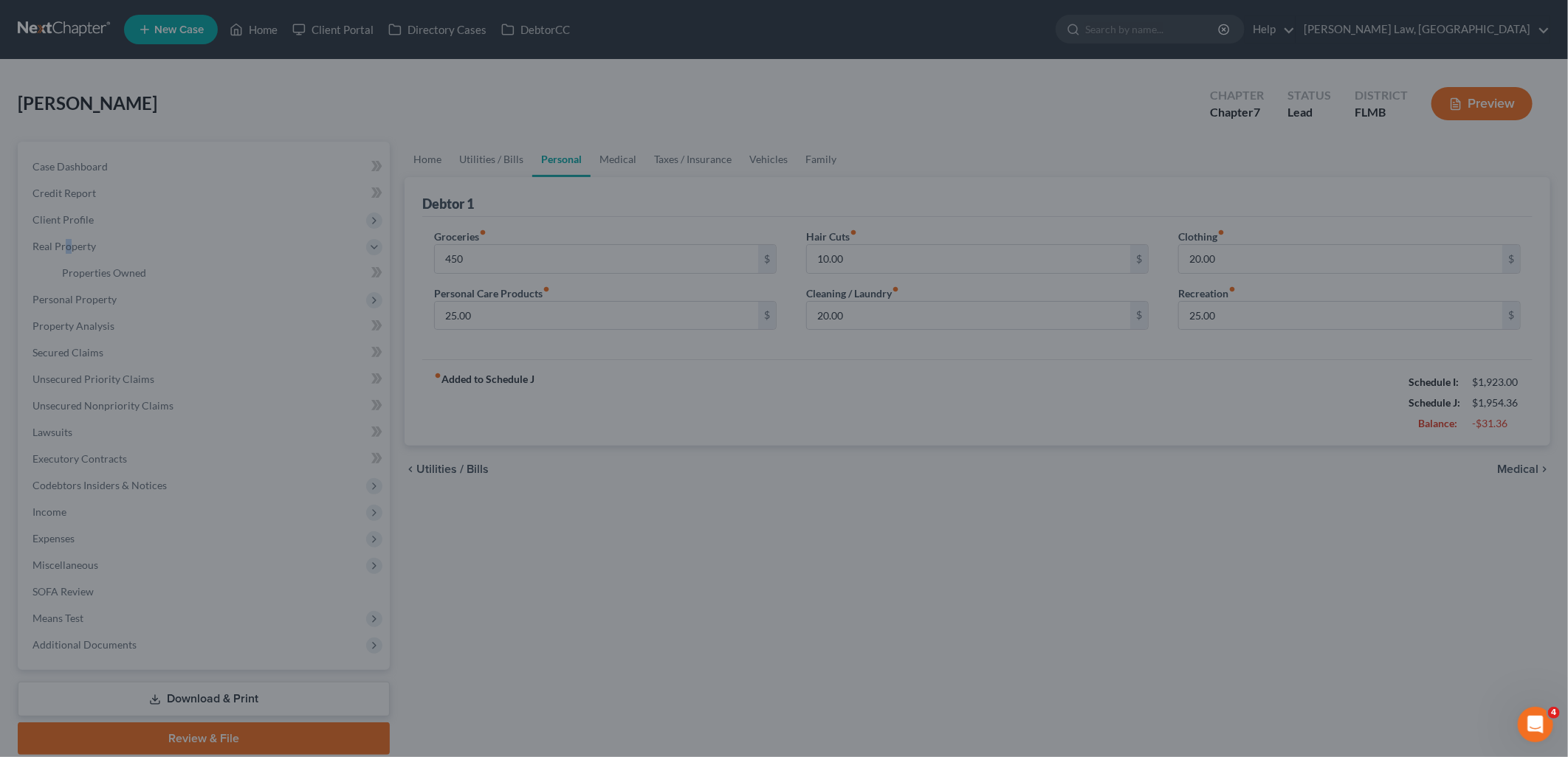
type input "450.00"
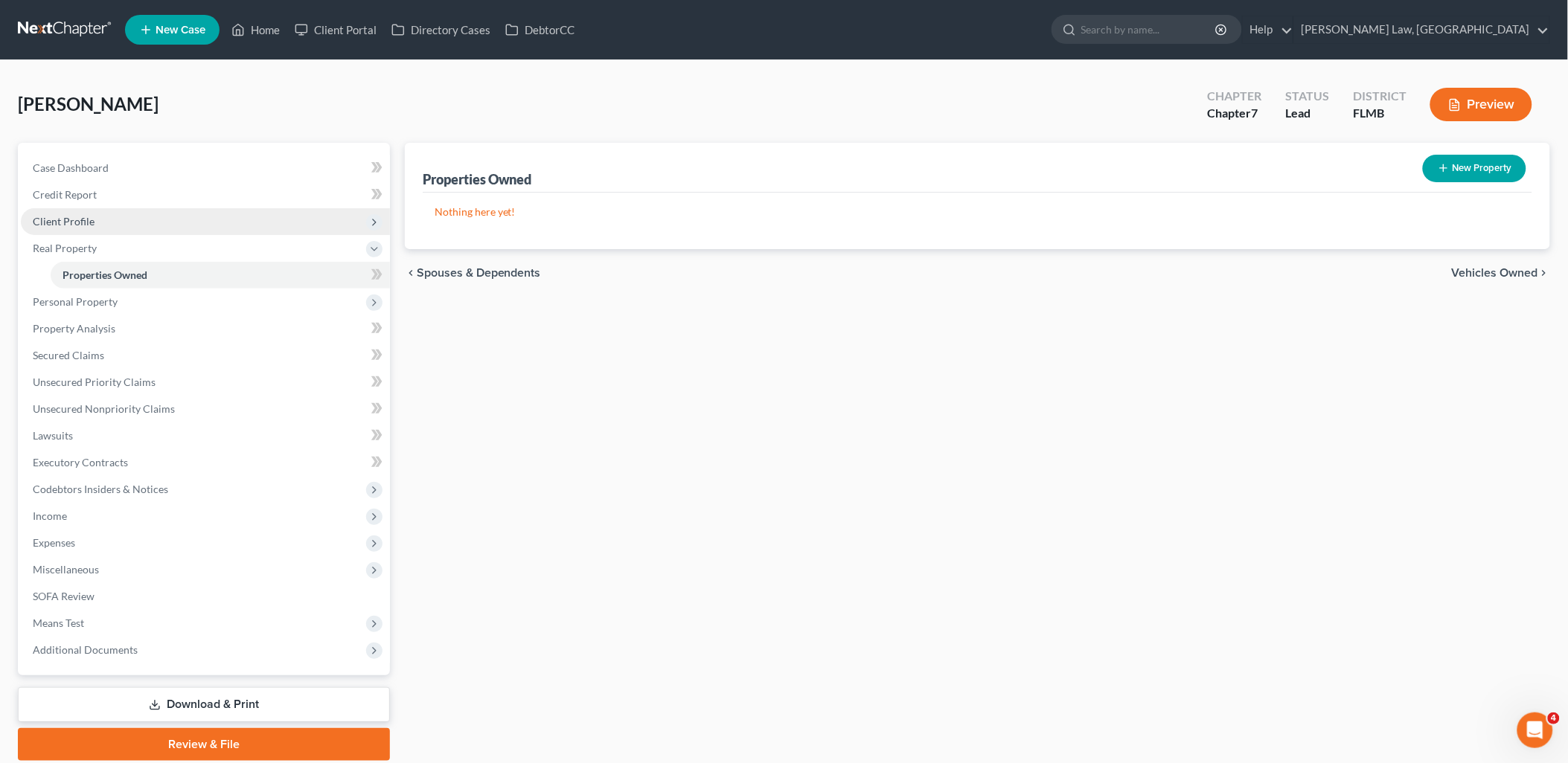
click at [73, 216] on span "Client Profile" at bounding box center [64, 221] width 62 height 12
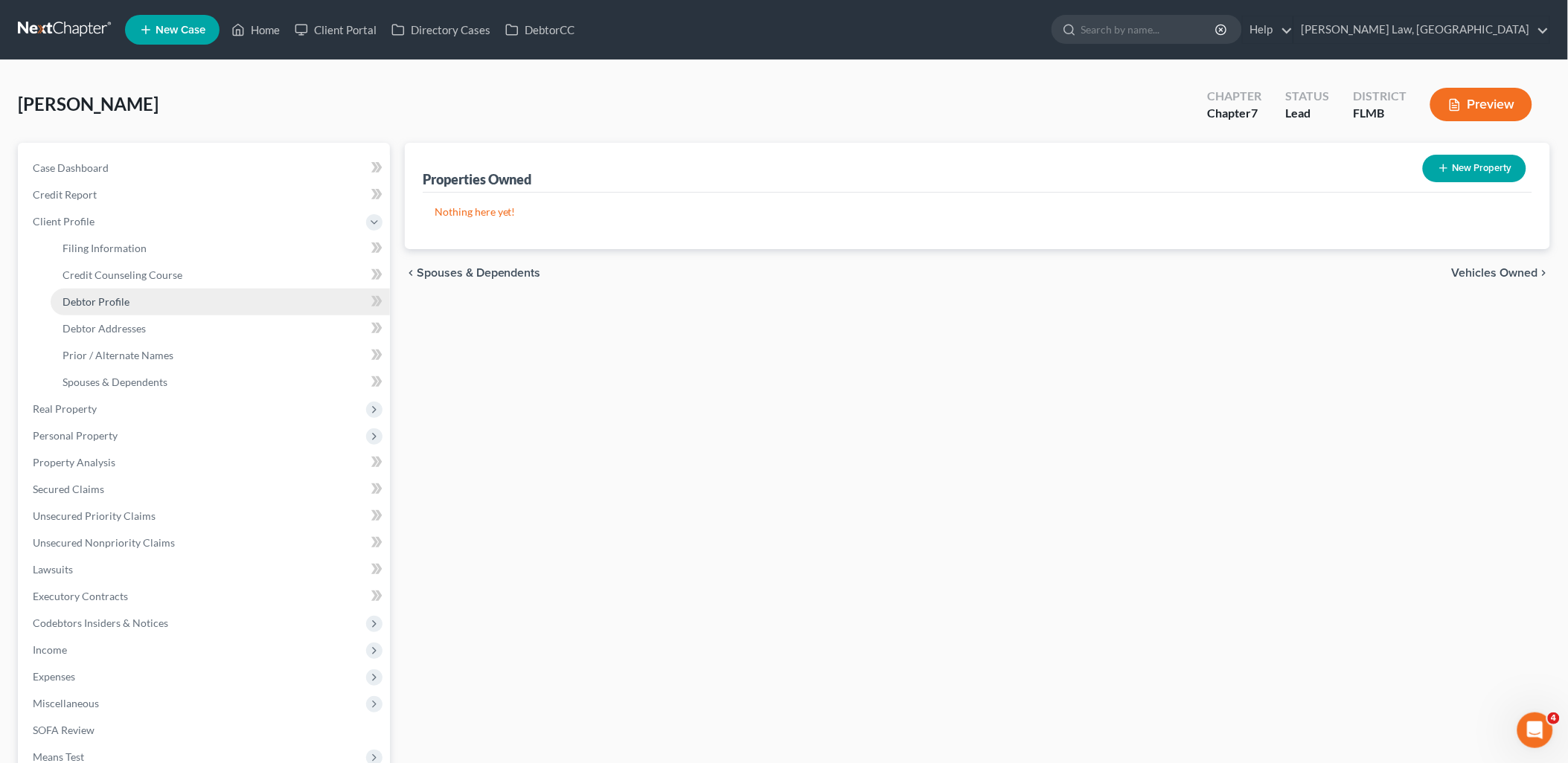
click at [101, 301] on span "Debtor Profile" at bounding box center [96, 302] width 67 height 12
select select "1"
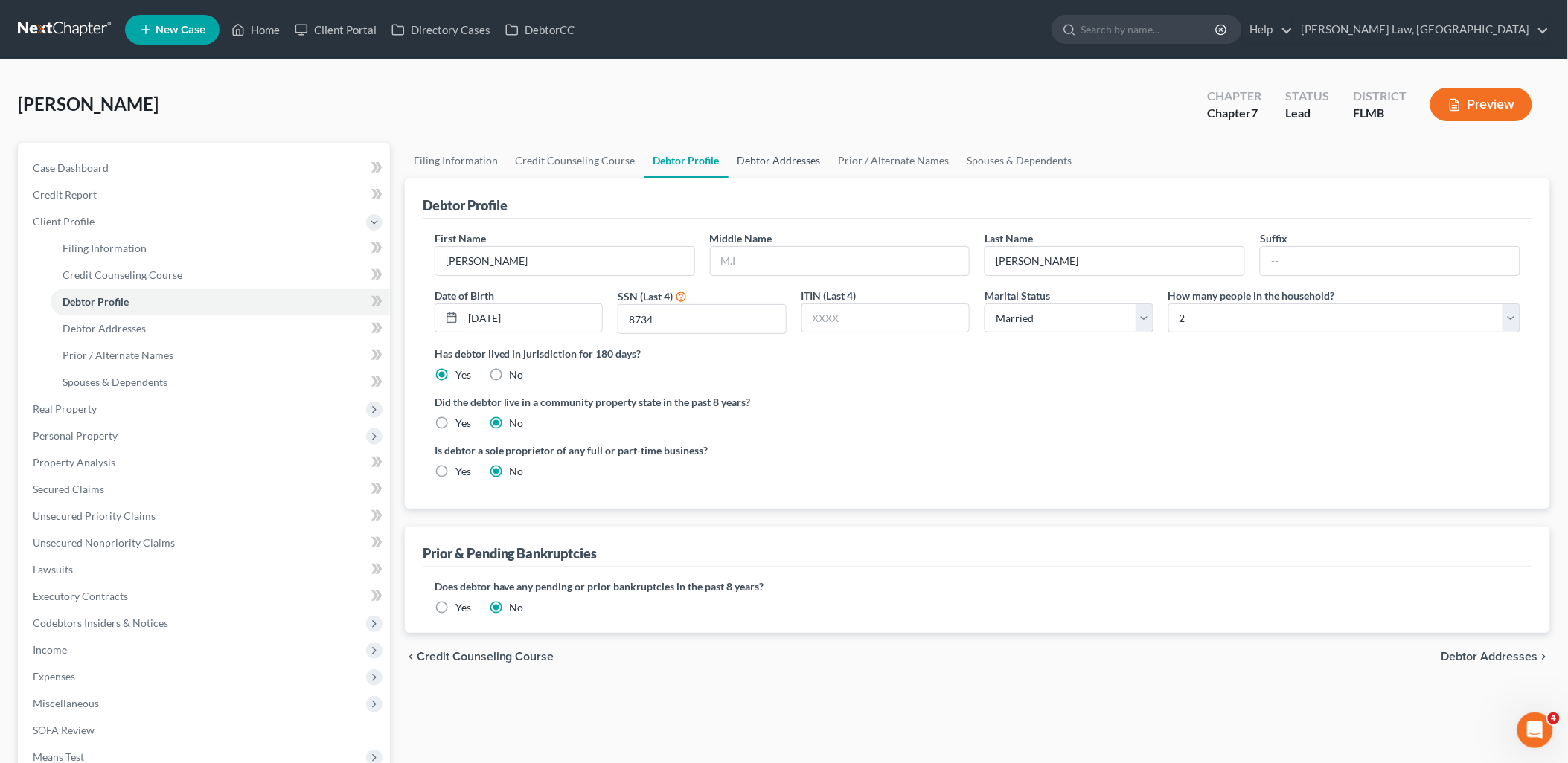
click at [779, 152] on link "Debtor Addresses" at bounding box center [779, 161] width 101 height 36
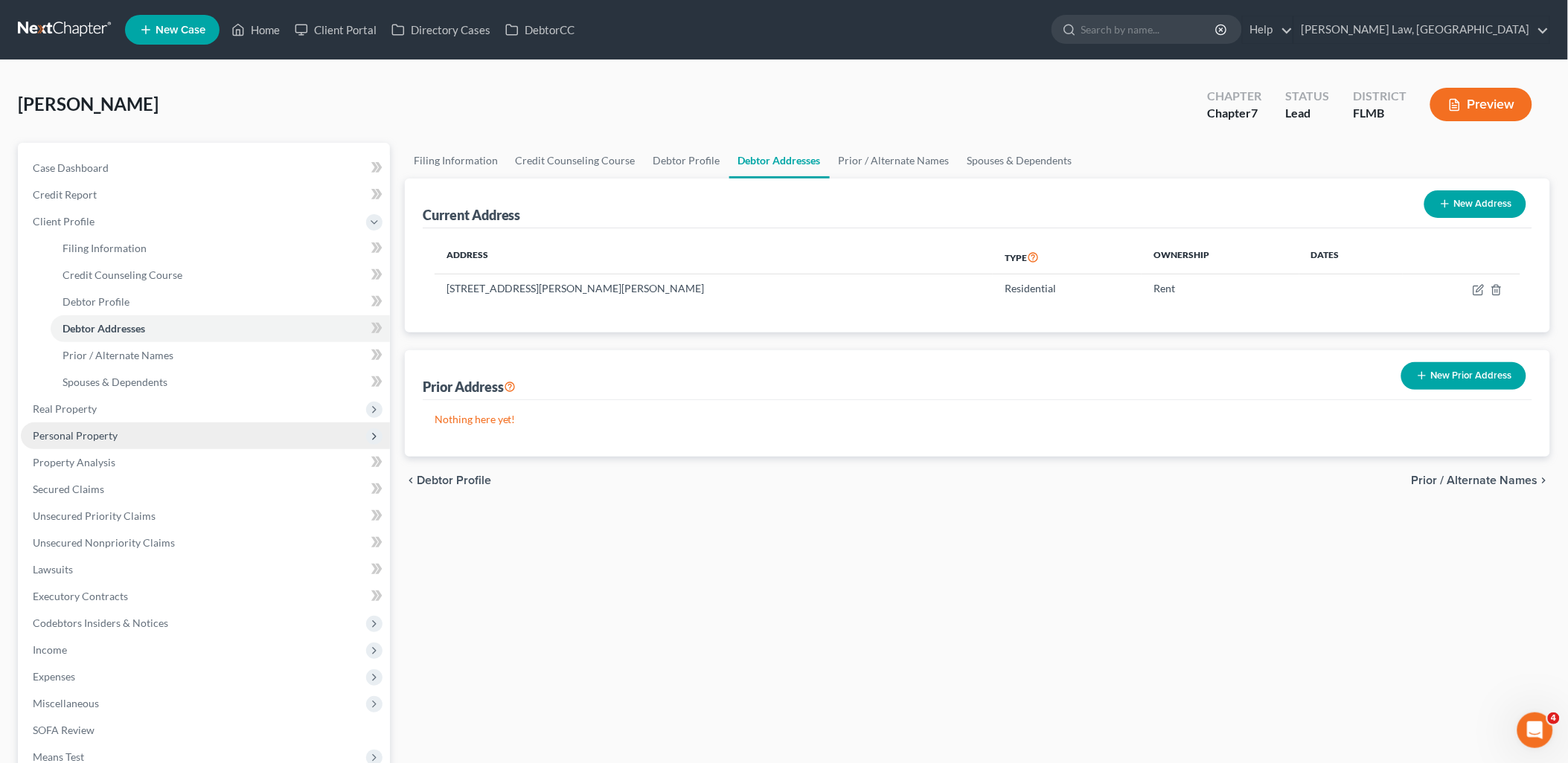
click at [78, 430] on span "Personal Property" at bounding box center [74, 436] width 85 height 12
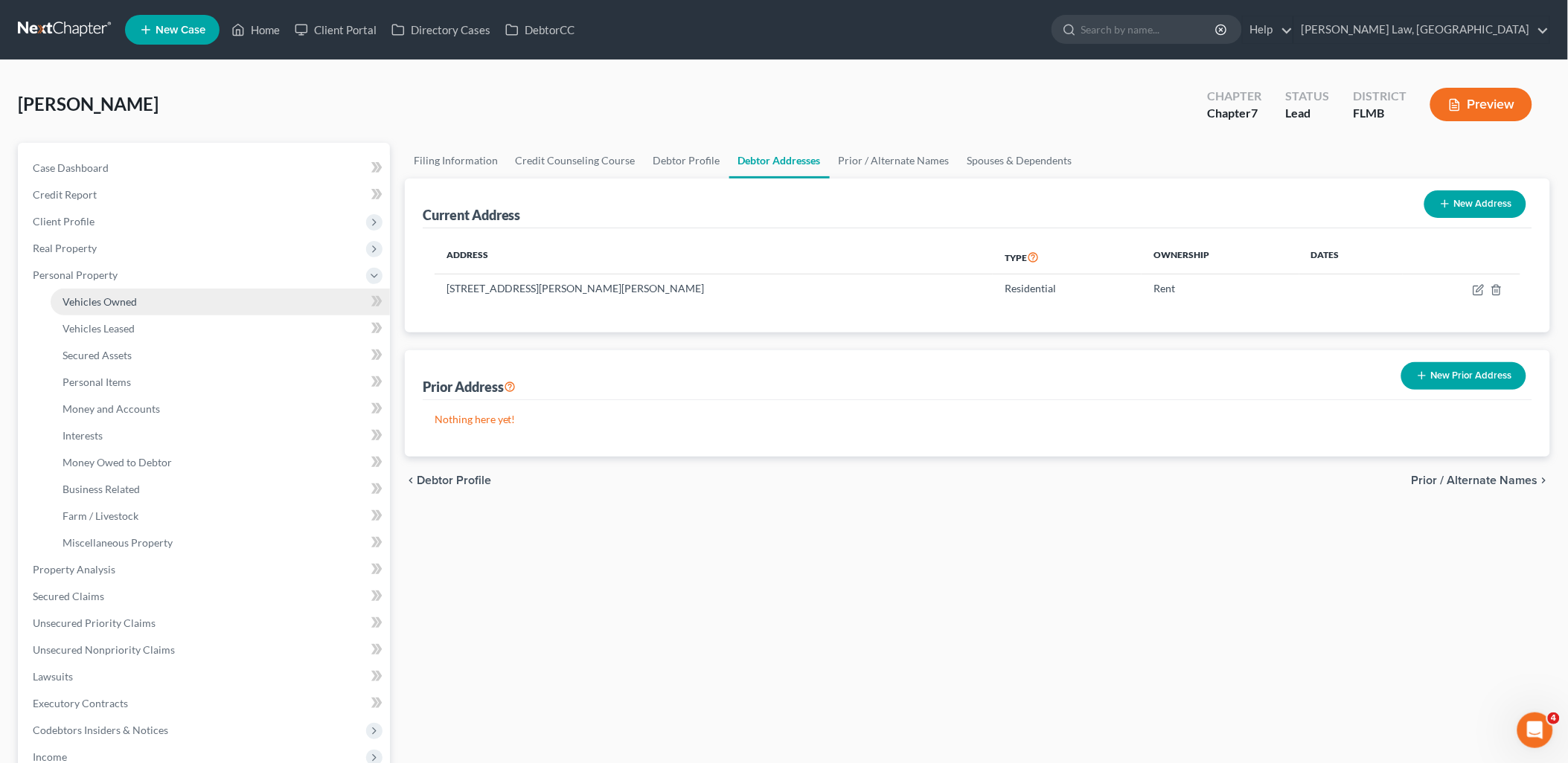
click at [108, 302] on span "Vehicles Owned" at bounding box center [100, 302] width 74 height 12
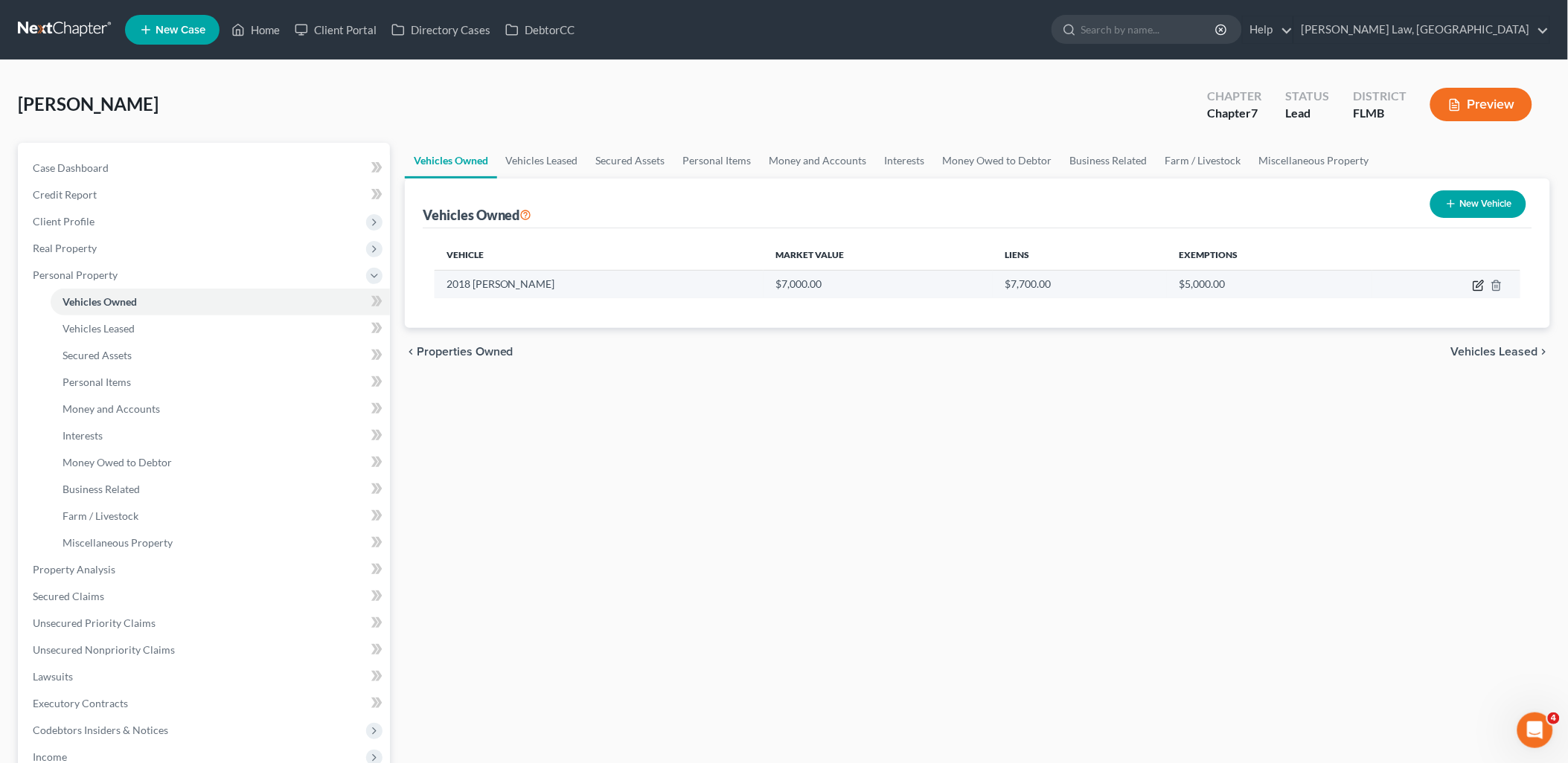
click at [1476, 282] on icon "button" at bounding box center [1478, 287] width 9 height 9
select select "0"
select select "8"
select select "3"
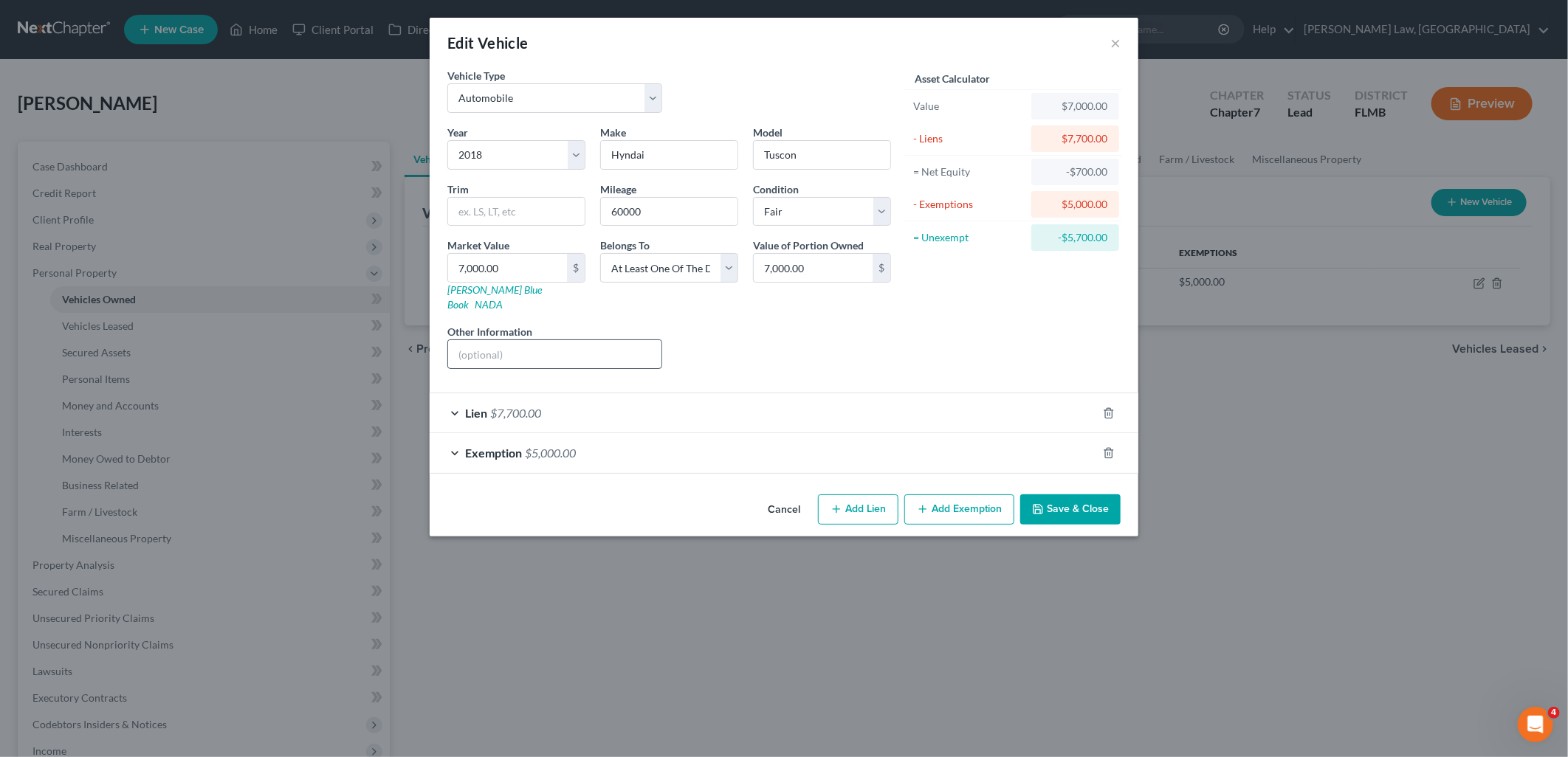
click at [477, 340] on input "text" at bounding box center [554, 354] width 213 height 28
paste input "VIN KM8J33A41JV694556"
click at [475, 340] on input "VIN KM8J33A41JV694556" at bounding box center [554, 354] width 213 height 28
type input "VIN: KM8J33A41JV694556"
click at [1065, 497] on button "Save & Close" at bounding box center [1070, 510] width 100 height 31
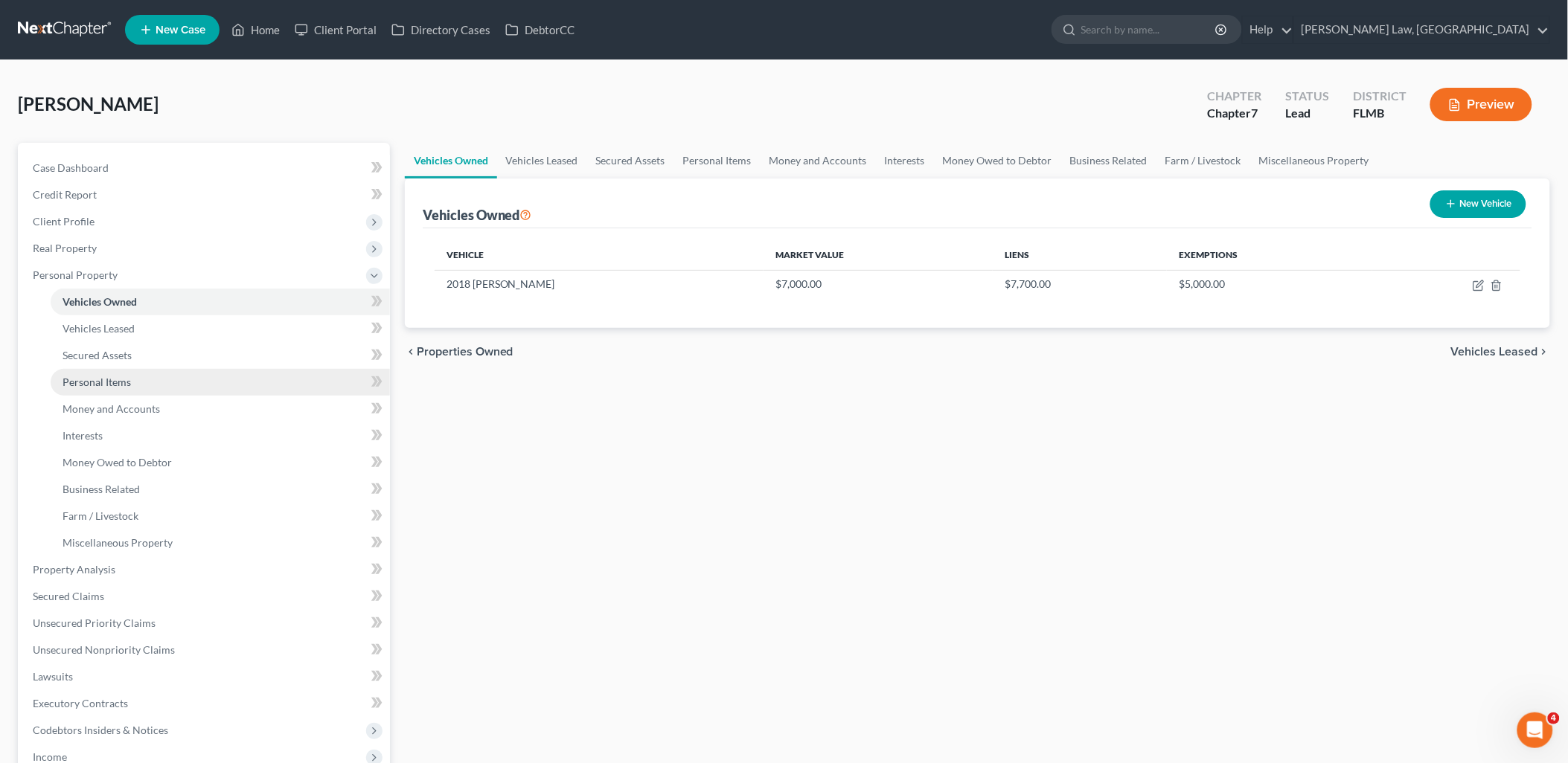
click at [112, 376] on span "Personal Items" at bounding box center [97, 382] width 68 height 12
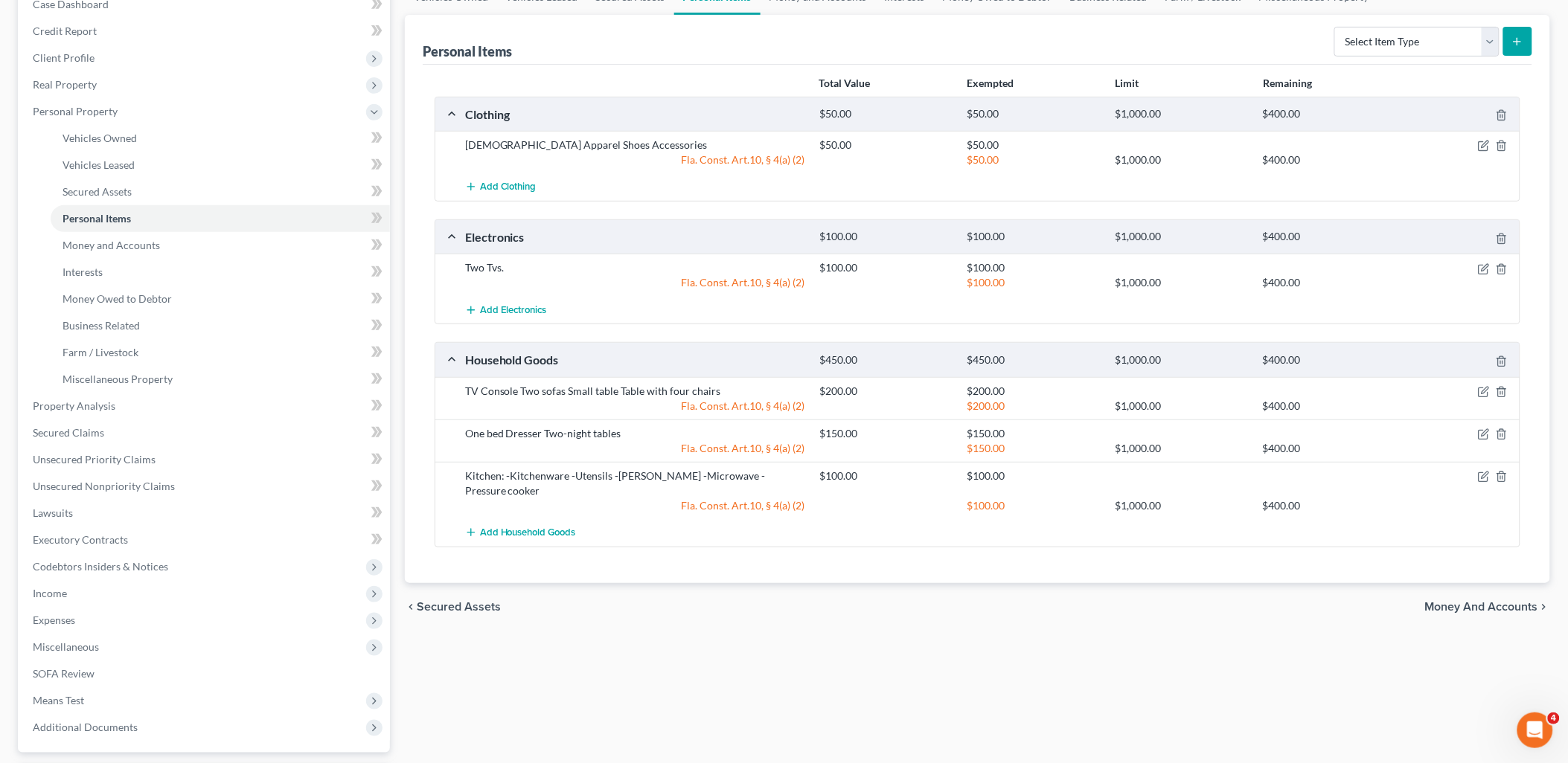
scroll to position [165, 0]
click at [1478, 477] on icon "button" at bounding box center [1483, 476] width 9 height 9
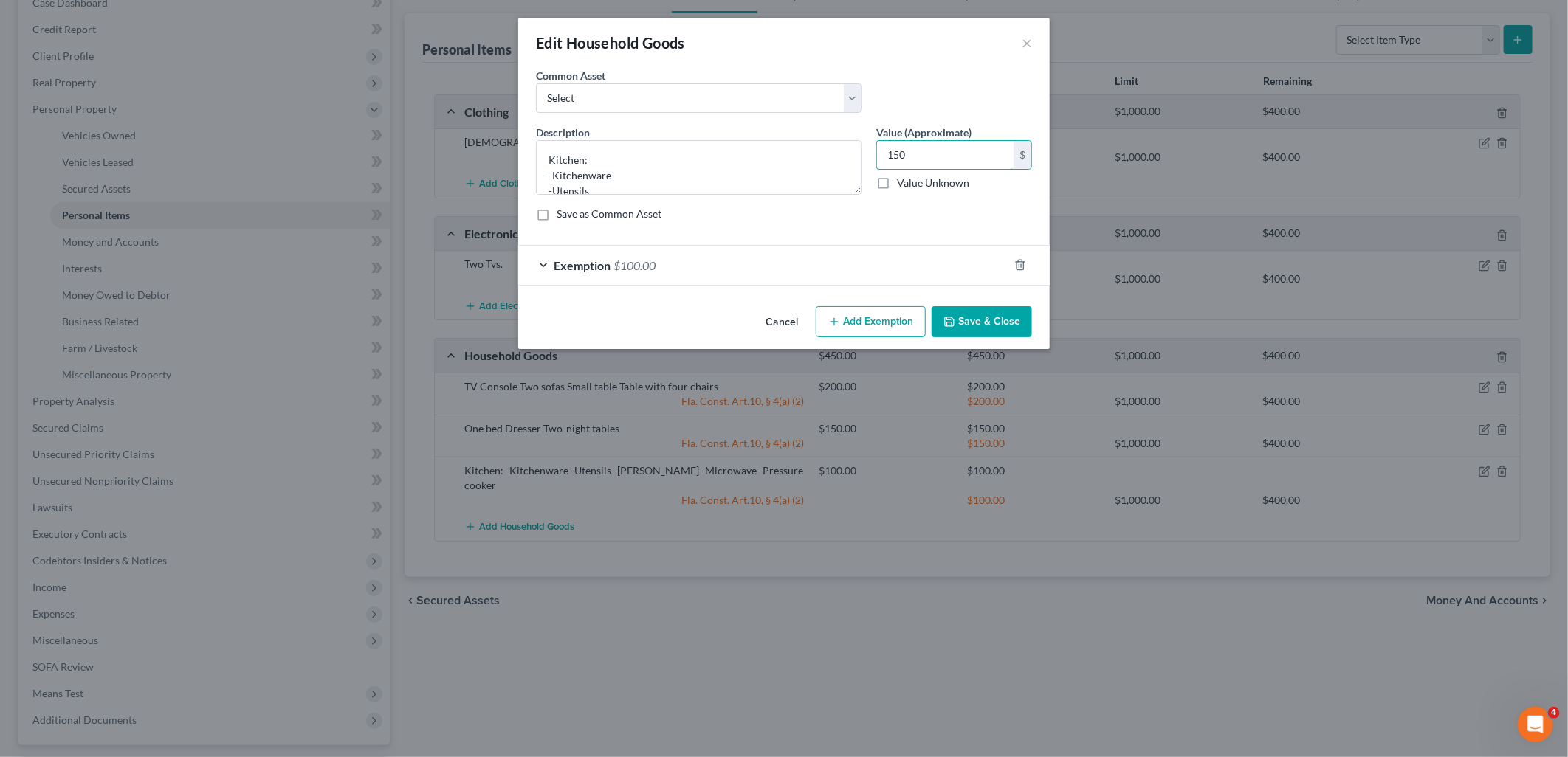
type input "150"
click at [617, 257] on div "Exemption $100.00" at bounding box center [763, 265] width 490 height 39
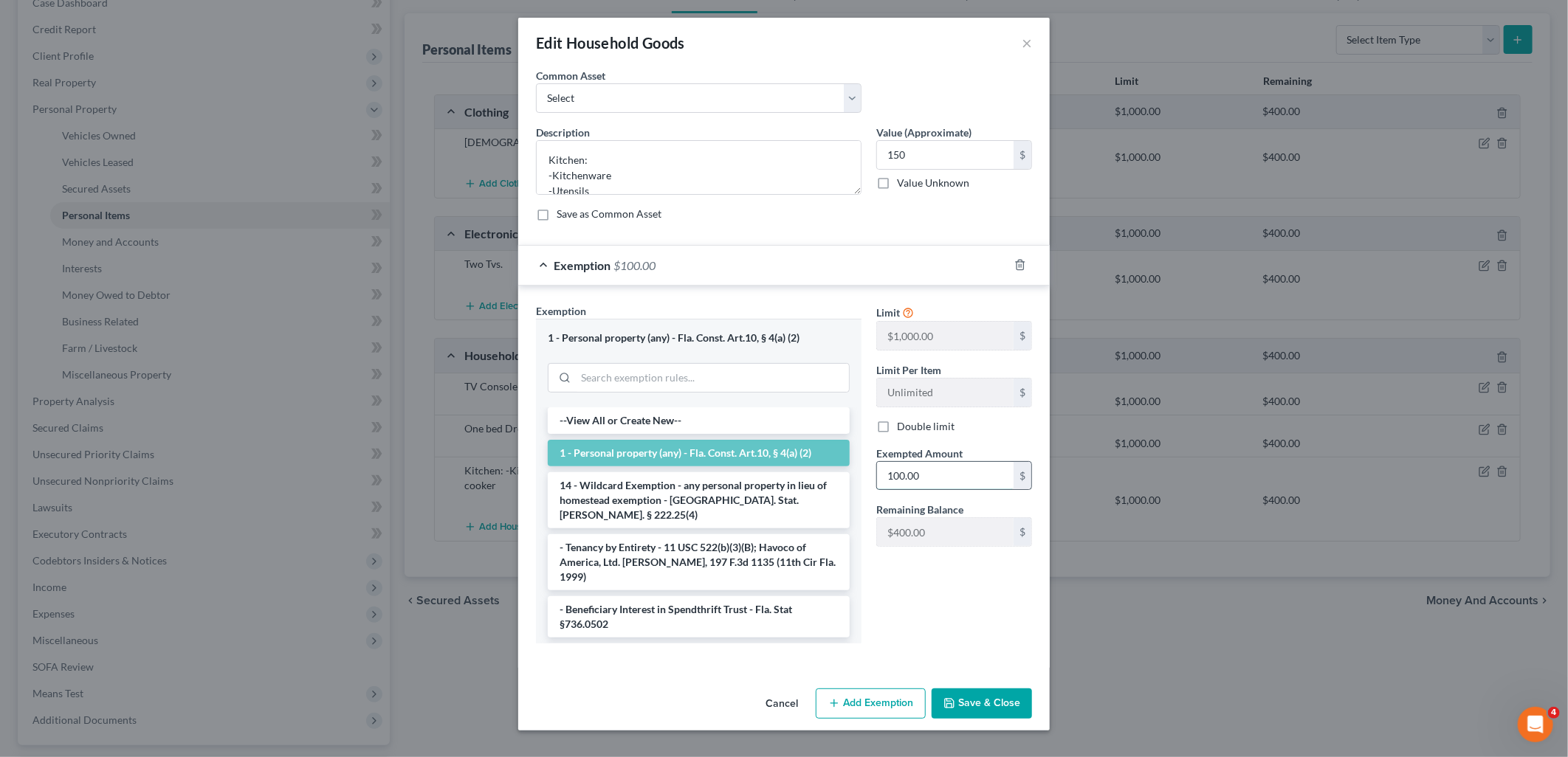
click at [939, 480] on input "100.00" at bounding box center [945, 476] width 136 height 28
type input "150"
click at [925, 624] on div "Limit $1,000.00 $ Limit Per Item Unlimited $ Double limit Exempted Amount * 150…" at bounding box center [954, 479] width 171 height 352
drag, startPoint x: 969, startPoint y: 695, endPoint x: 979, endPoint y: 688, distance: 12.2
click at [969, 695] on button "Save & Close" at bounding box center [982, 704] width 100 height 31
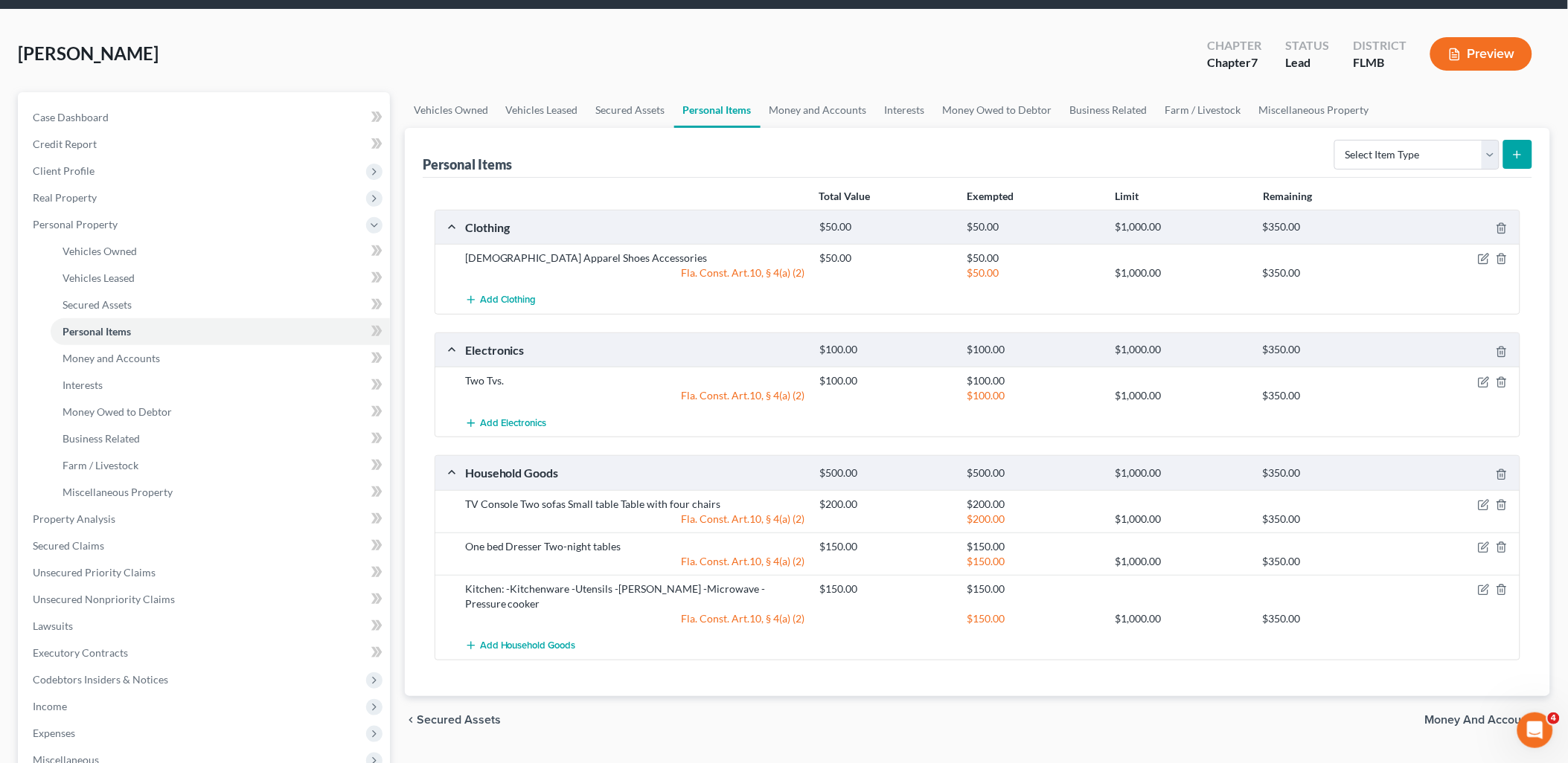
scroll to position [46, 0]
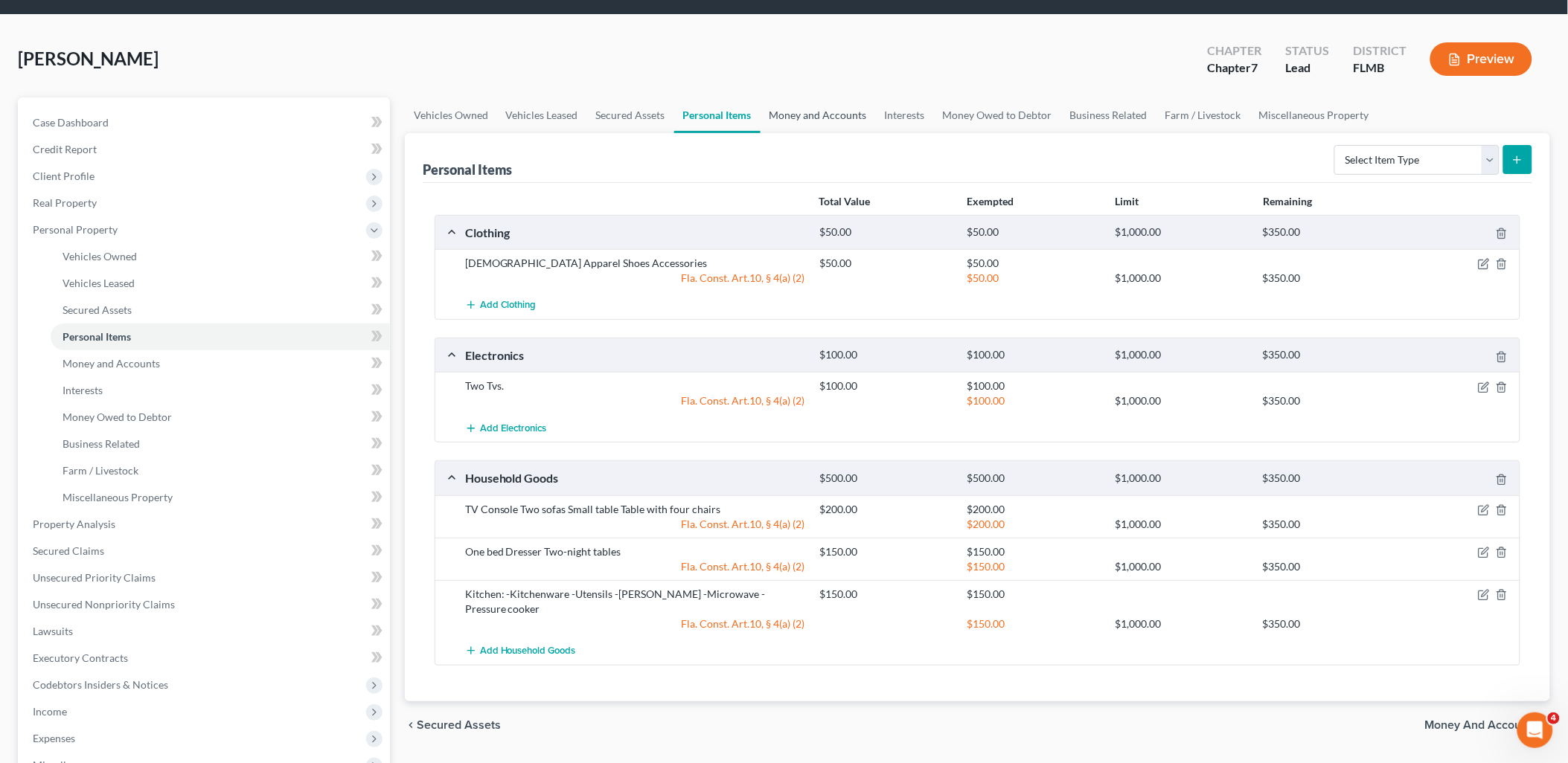
click at [838, 110] on link "Money and Accounts" at bounding box center [818, 116] width 116 height 36
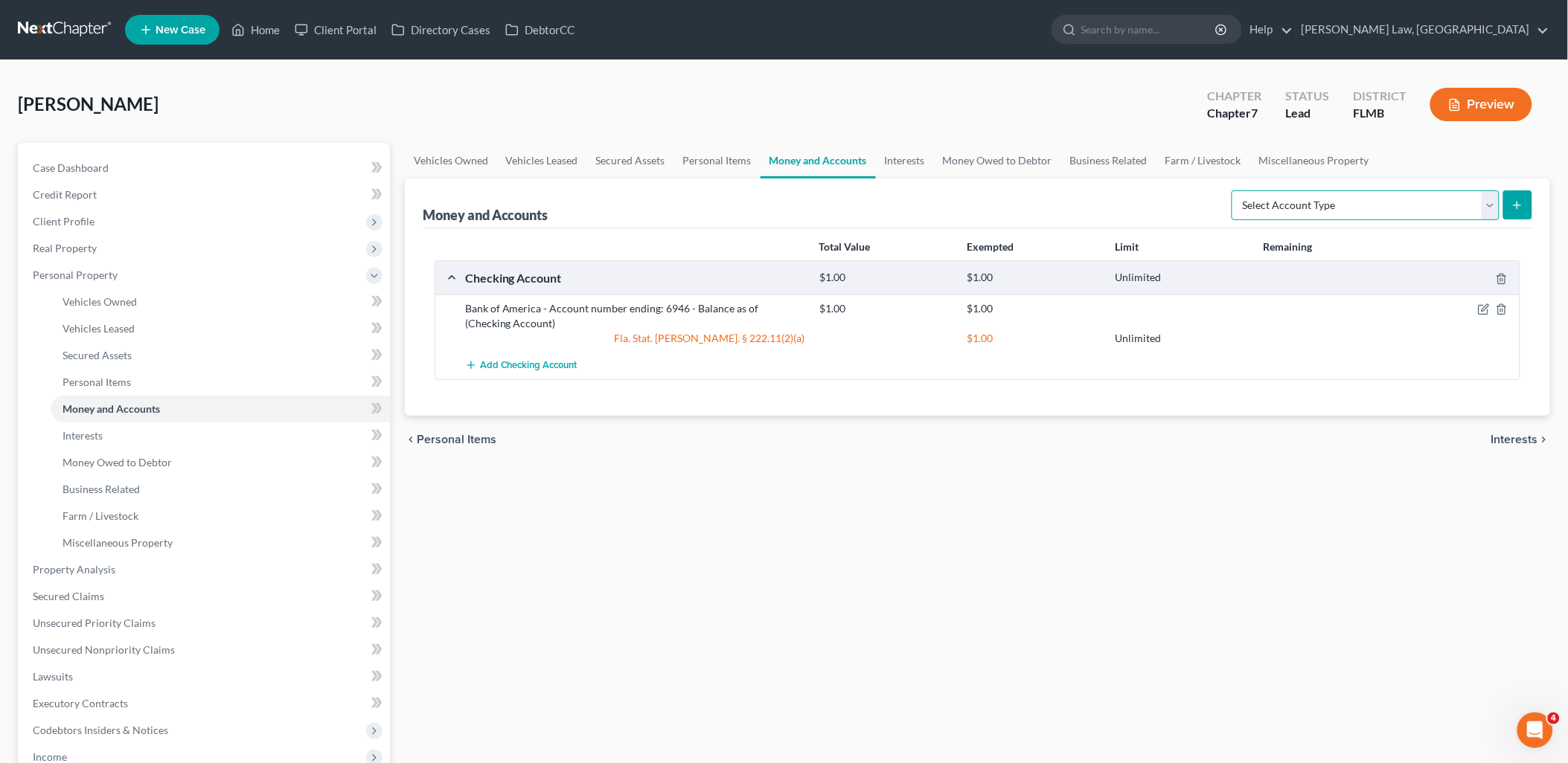
click at [1285, 210] on select "Select Account Type Brokerage Cash on Hand Certificates of Deposit Checking Acc…" at bounding box center [1365, 205] width 268 height 29
select select "cash_on_hand"
click at [1235, 191] on select "Select Account Type Brokerage Cash on Hand Certificates of Deposit Checking Acc…" at bounding box center [1365, 205] width 268 height 29
click at [1521, 199] on icon "submit" at bounding box center [1517, 205] width 12 height 12
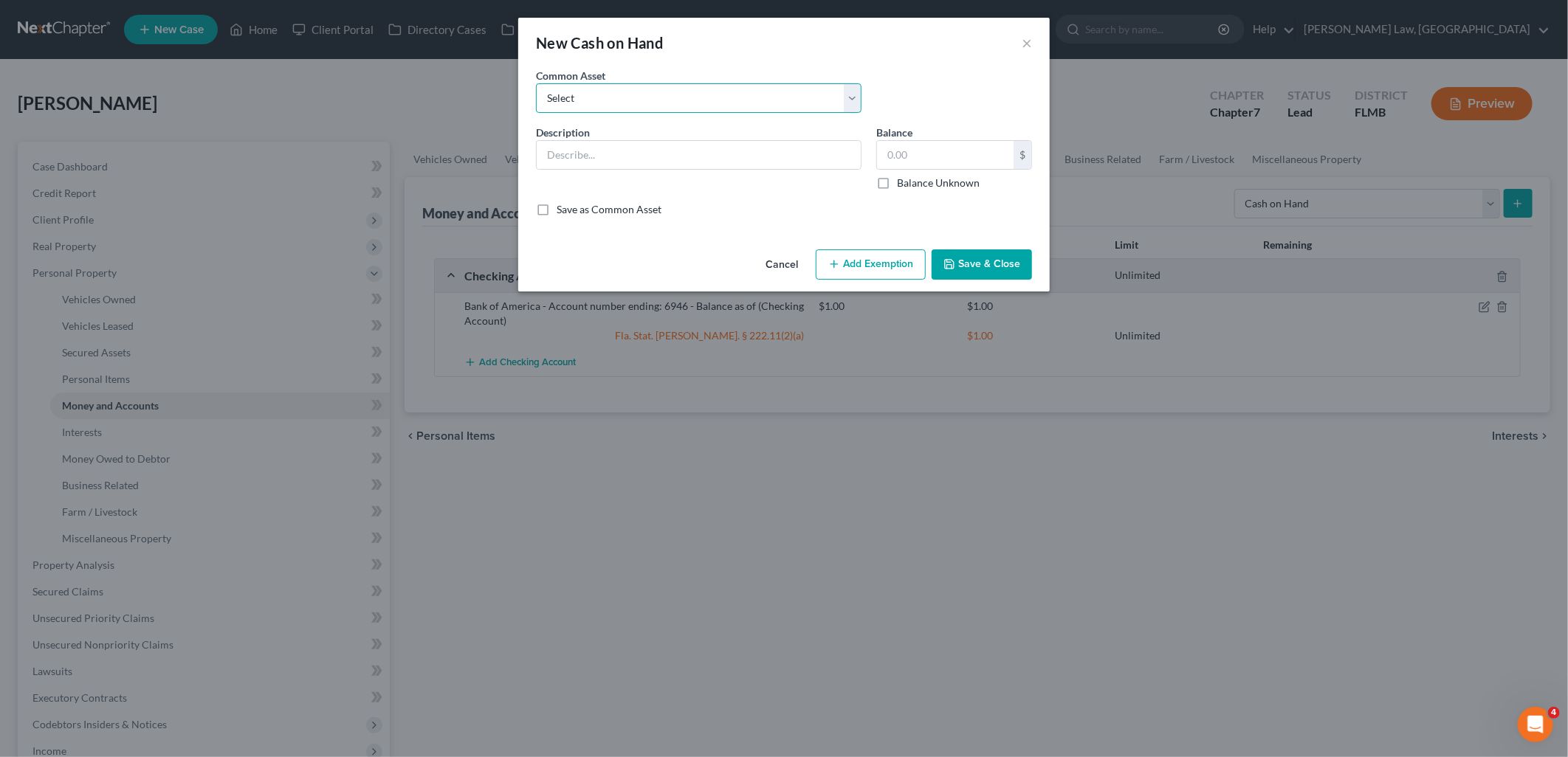
drag, startPoint x: 607, startPoint y: 105, endPoint x: 596, endPoint y: 100, distance: 12.1
click at [606, 105] on select "Select Cash on hand - Balance as of" at bounding box center [699, 98] width 325 height 29
select select "0"
click at [536, 83] on select "Select Cash on hand - Balance as of" at bounding box center [699, 98] width 325 height 29
type input "Cash on hand - Balance as of"
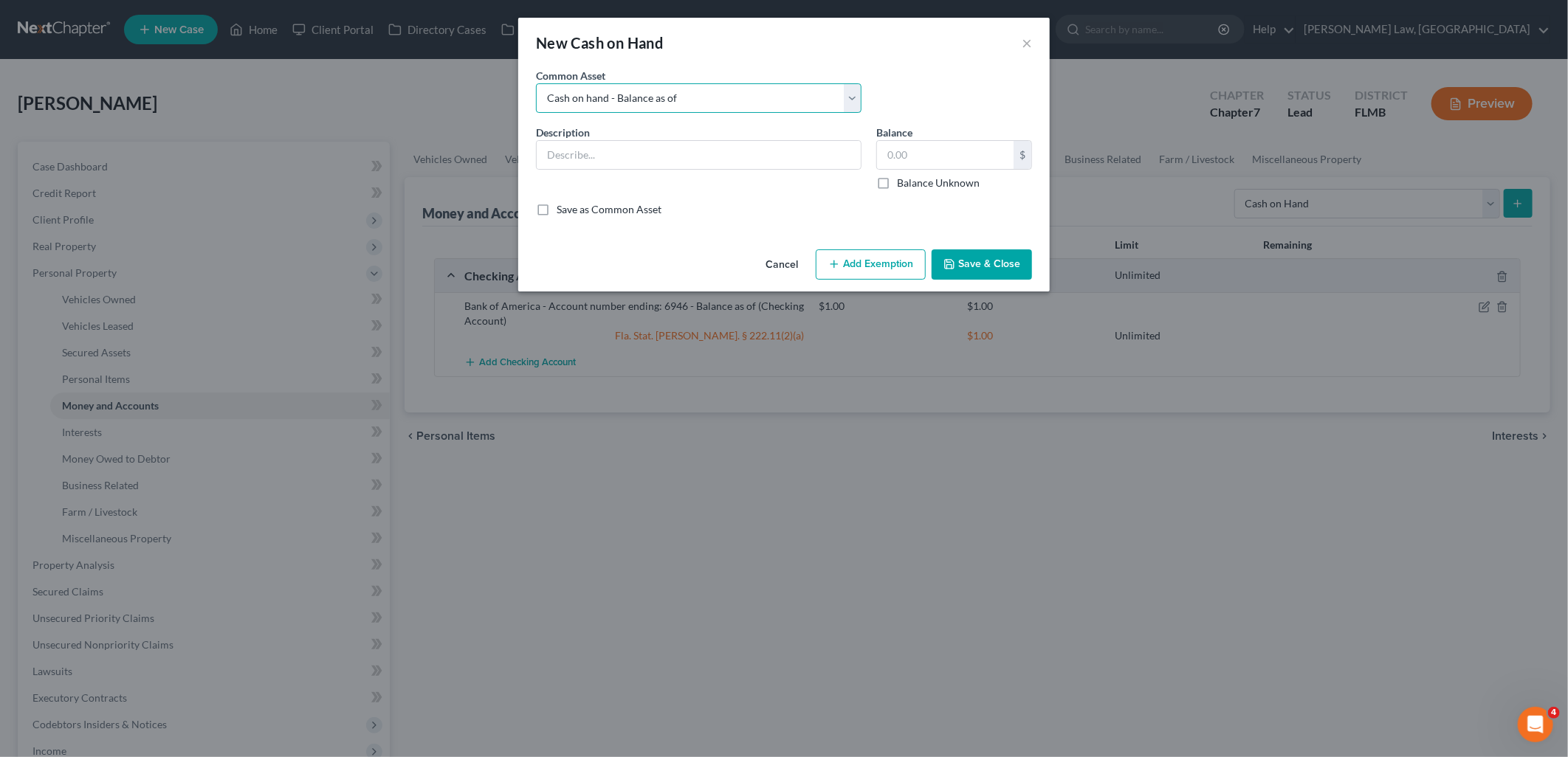
type input "10.00"
click at [770, 156] on input "Cash on hand - Balance as of" at bounding box center [699, 155] width 324 height 28
type input "Cash on hand - Balance as of October 9, 2025"
click at [867, 271] on button "Add Exemption" at bounding box center [870, 265] width 110 height 31
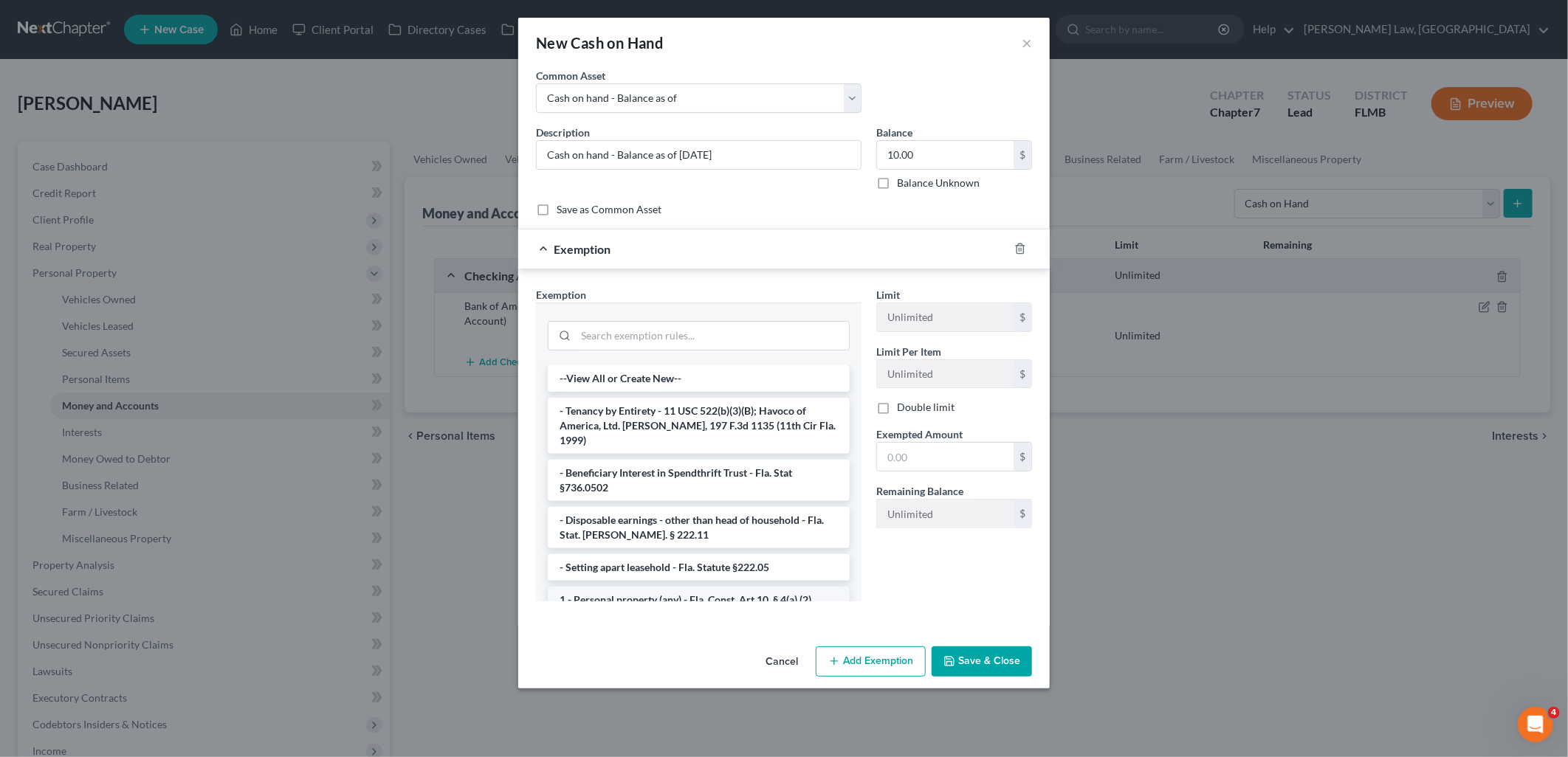
click at [735, 587] on li "1 - Personal property (any) - Fla. Const. Art.10, § 4(a) (2)" at bounding box center [699, 600] width 302 height 27
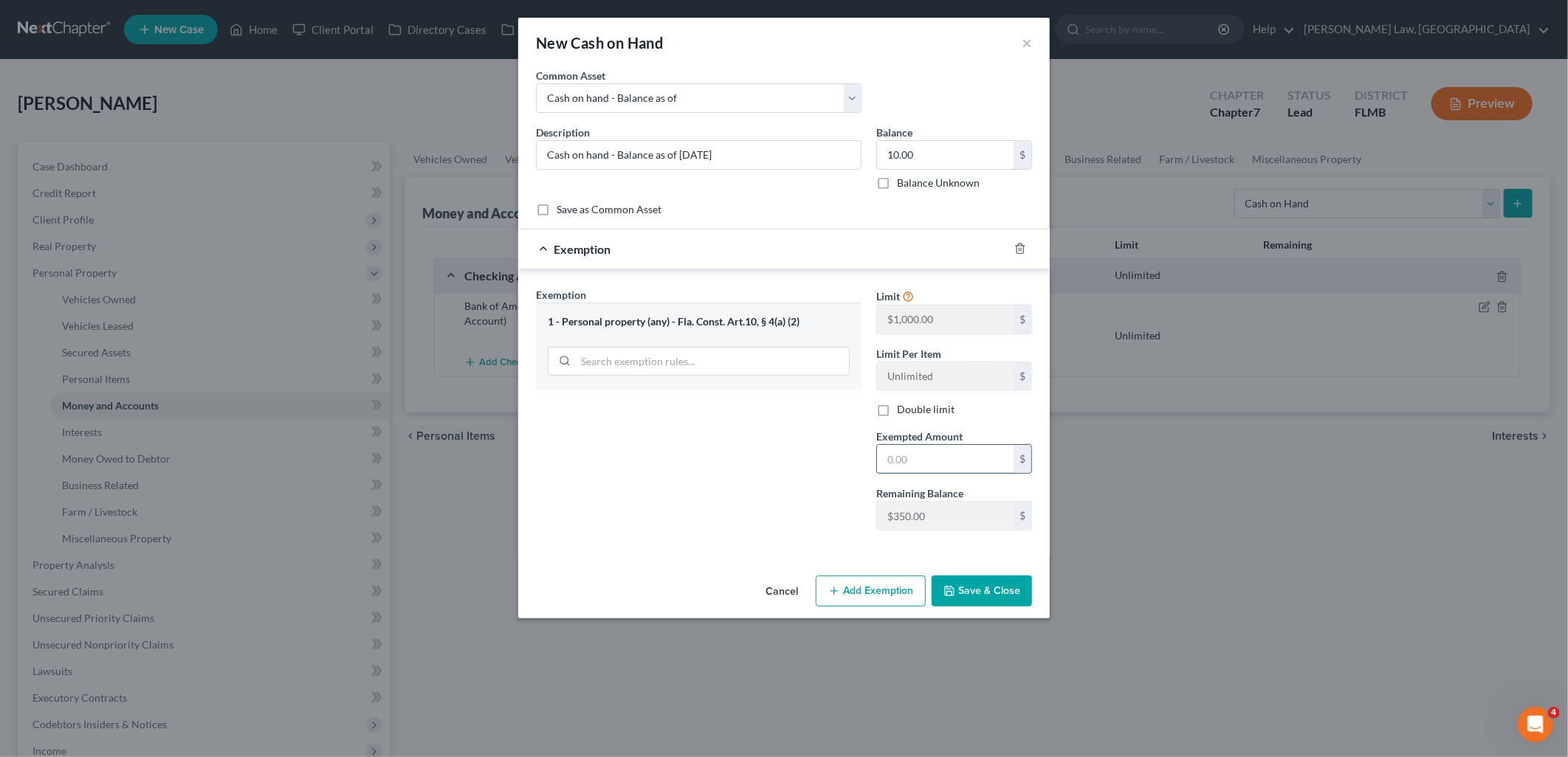
click at [926, 452] on input "text" at bounding box center [945, 459] width 136 height 28
type input "10"
drag, startPoint x: 753, startPoint y: 479, endPoint x: 775, endPoint y: 497, distance: 28.4
click at [752, 479] on div "Exemption Set must be selected for CA. Exemption * 1 - Personal property (any) …" at bounding box center [699, 415] width 340 height 255
click at [975, 585] on button "Save & Close" at bounding box center [982, 591] width 100 height 31
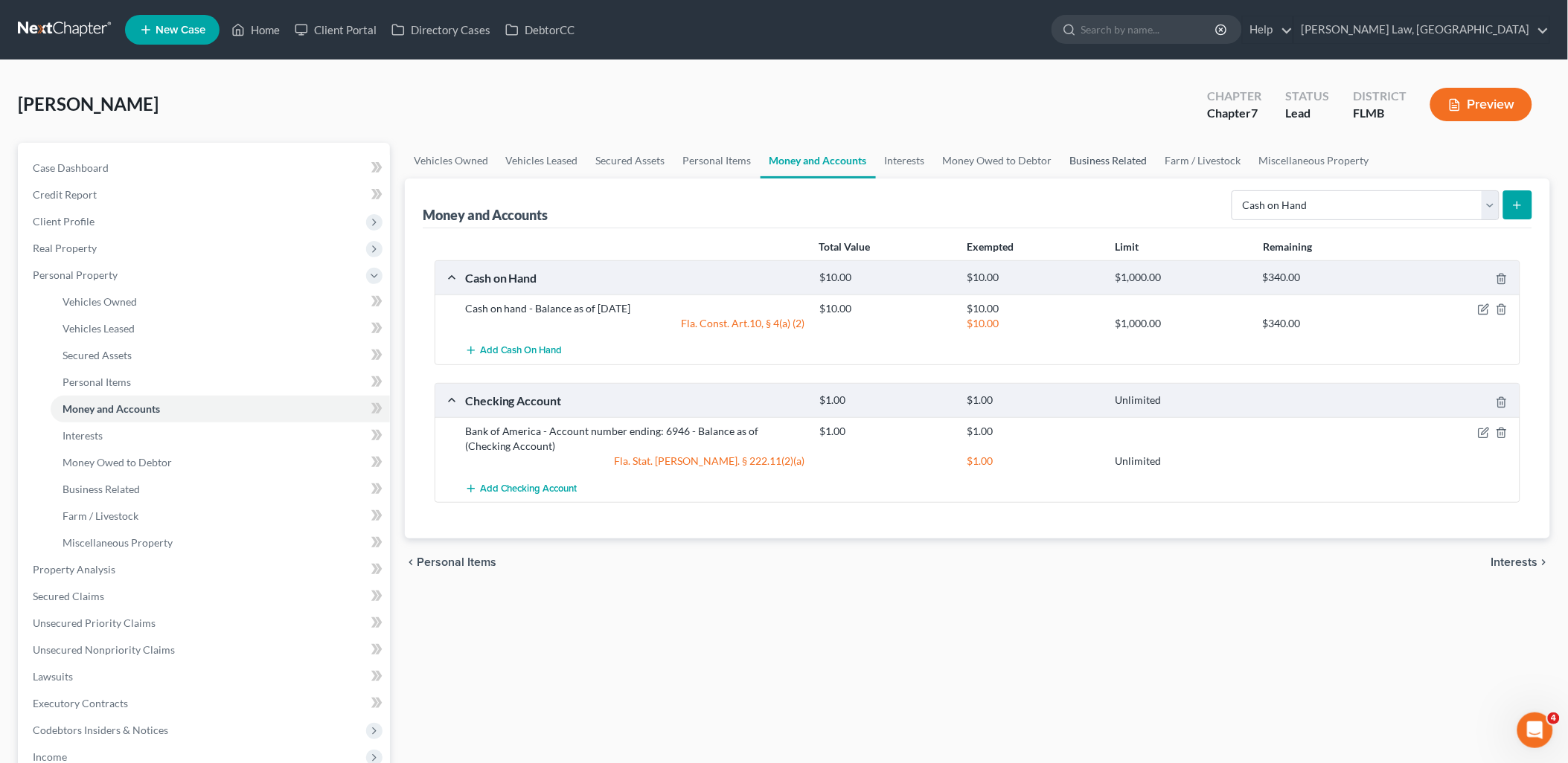
click at [1124, 161] on link "Business Related" at bounding box center [1108, 161] width 95 height 36
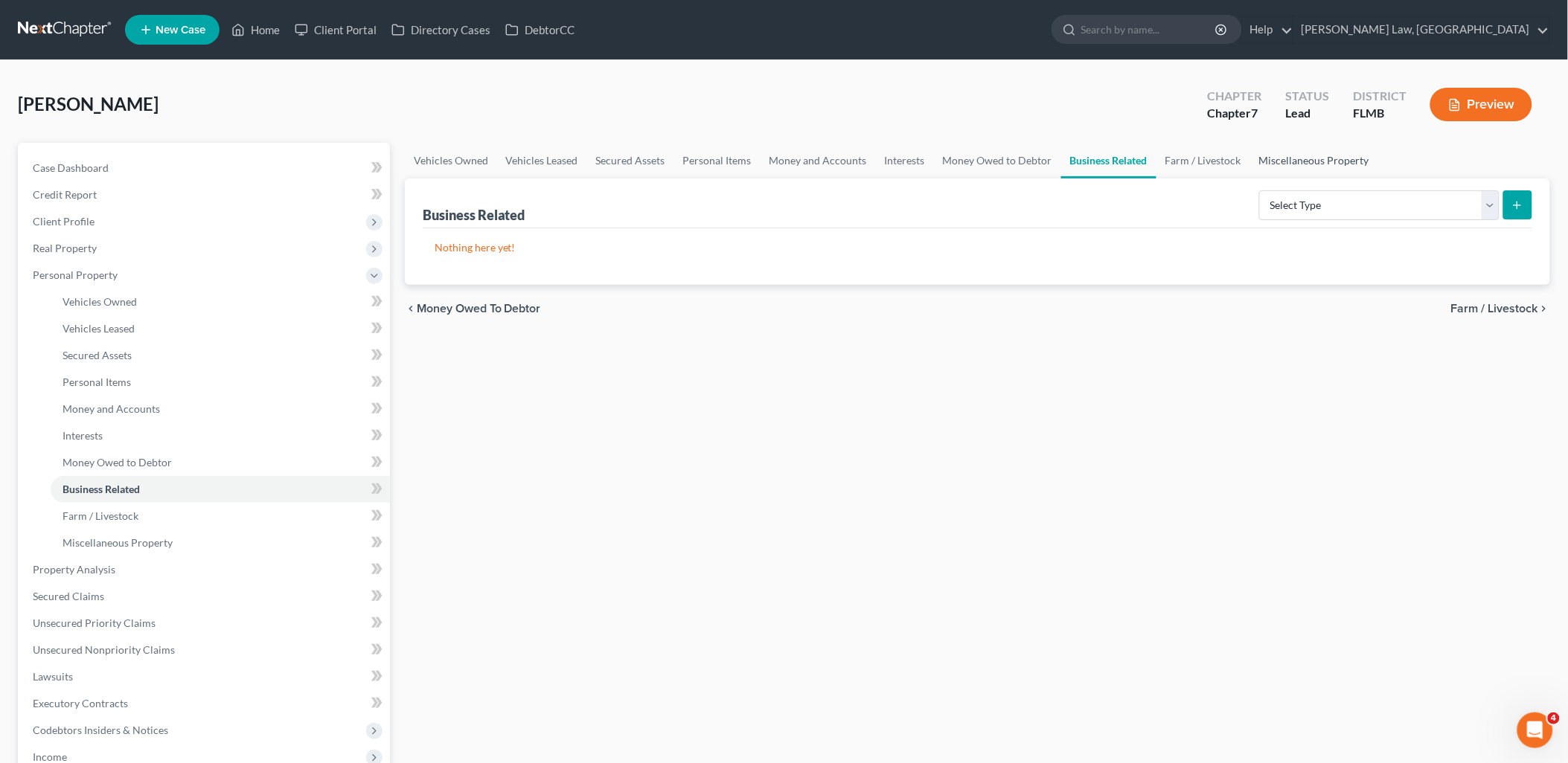
click at [1281, 161] on link "Miscellaneous Property" at bounding box center [1314, 161] width 128 height 36
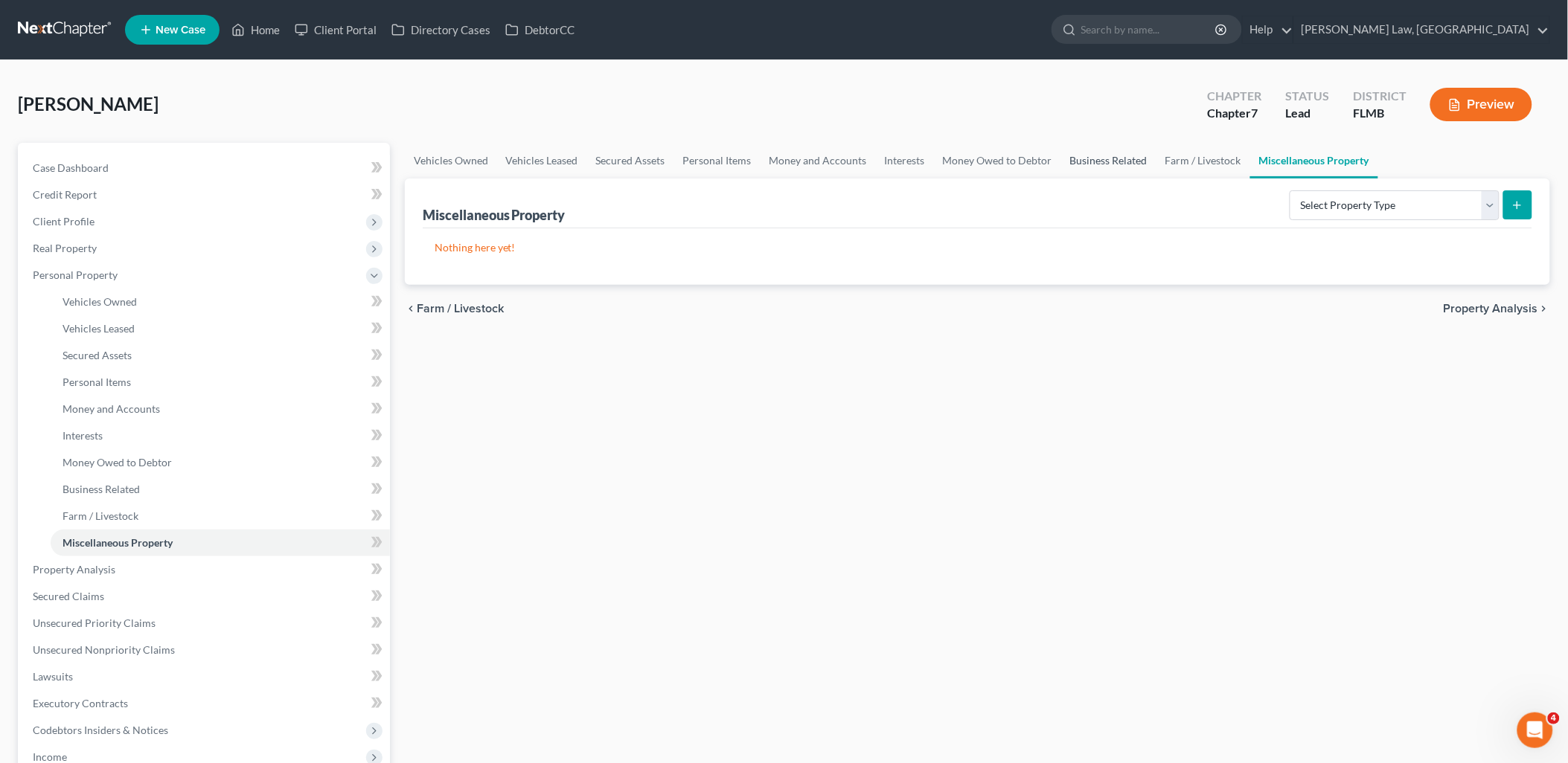
click at [1121, 154] on link "Business Related" at bounding box center [1108, 161] width 95 height 36
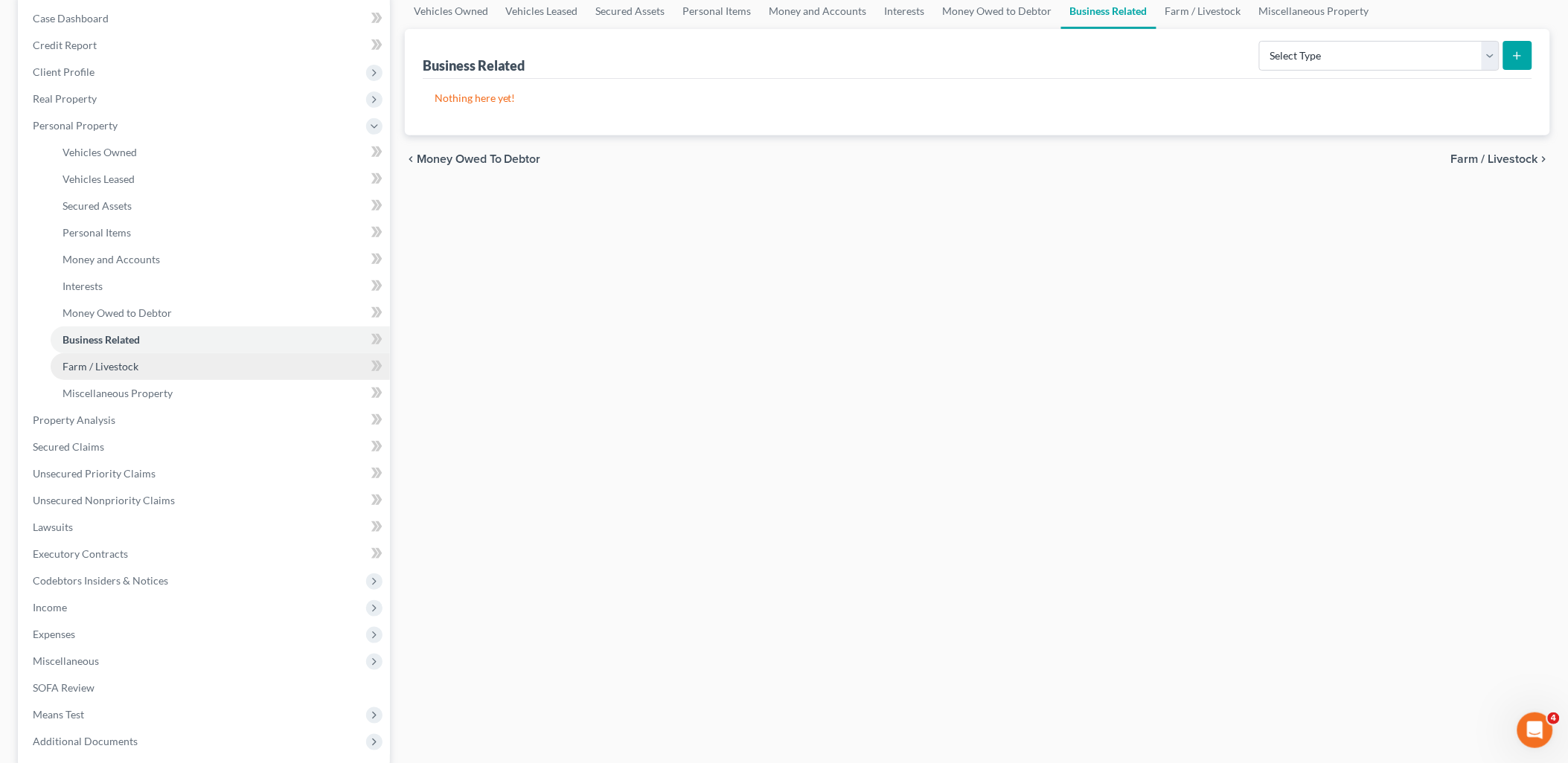
scroll to position [165, 0]
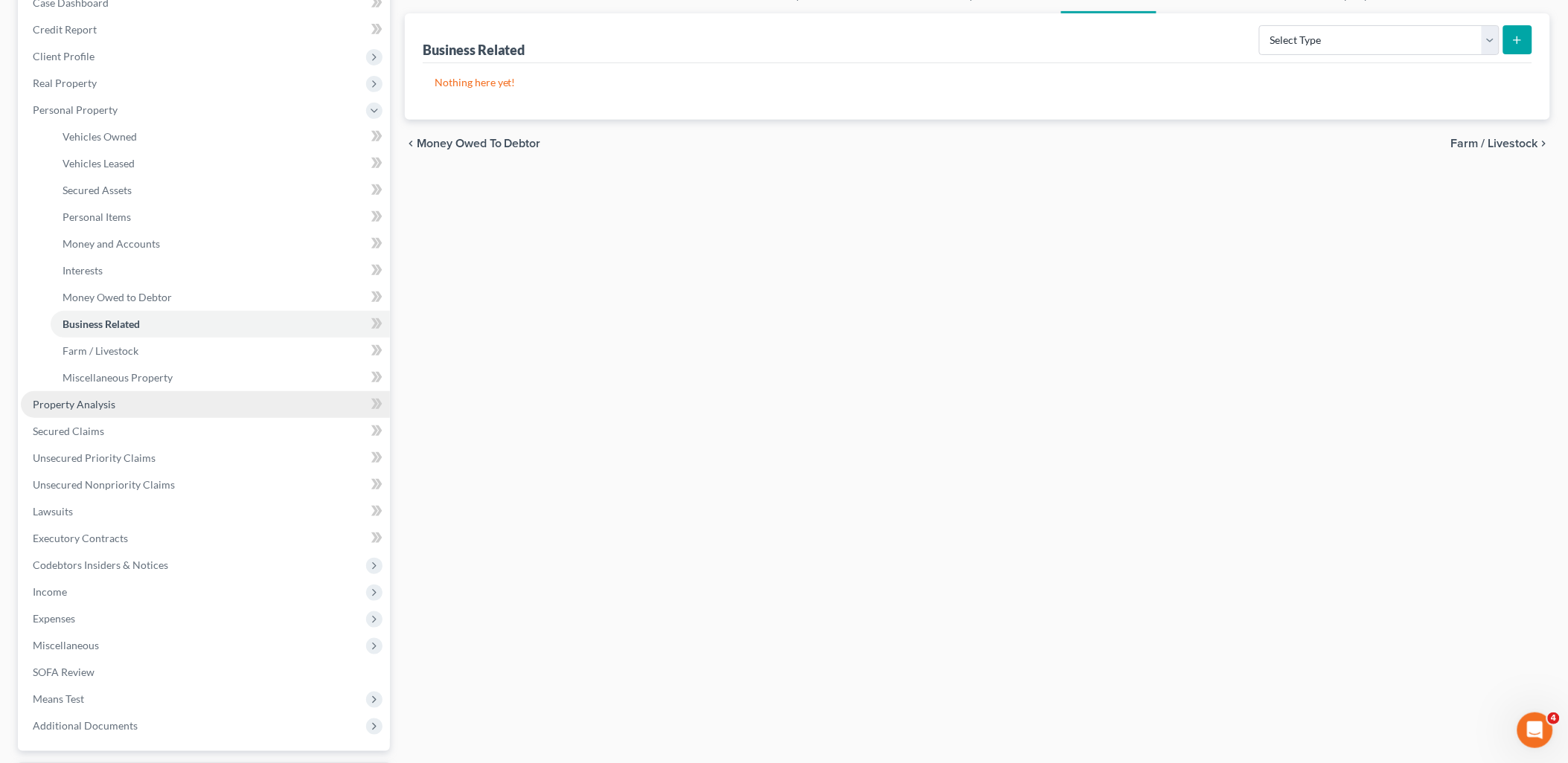
click at [114, 406] on link "Property Analysis" at bounding box center [205, 405] width 369 height 27
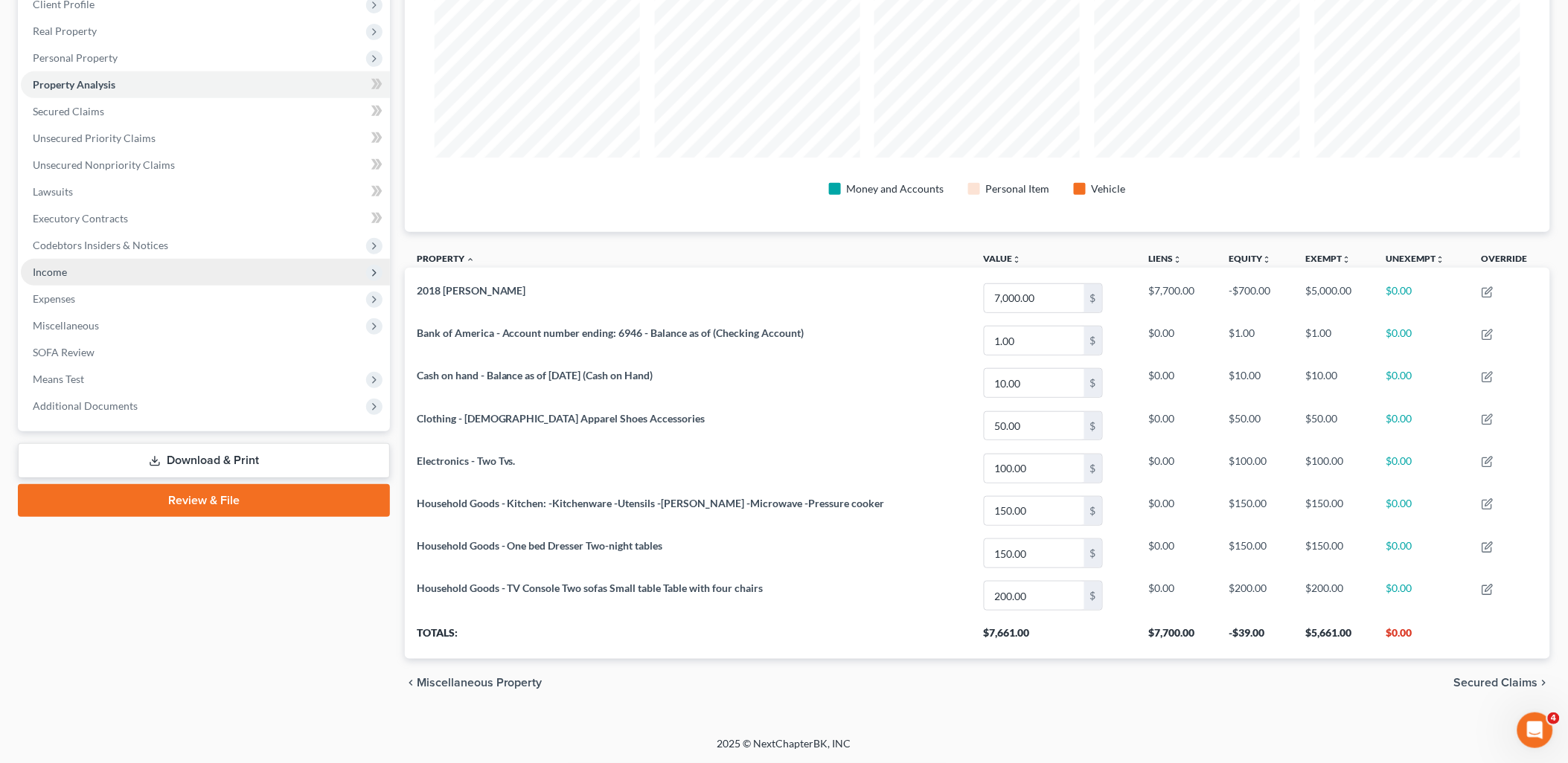
click at [62, 271] on span "Income" at bounding box center [50, 272] width 34 height 12
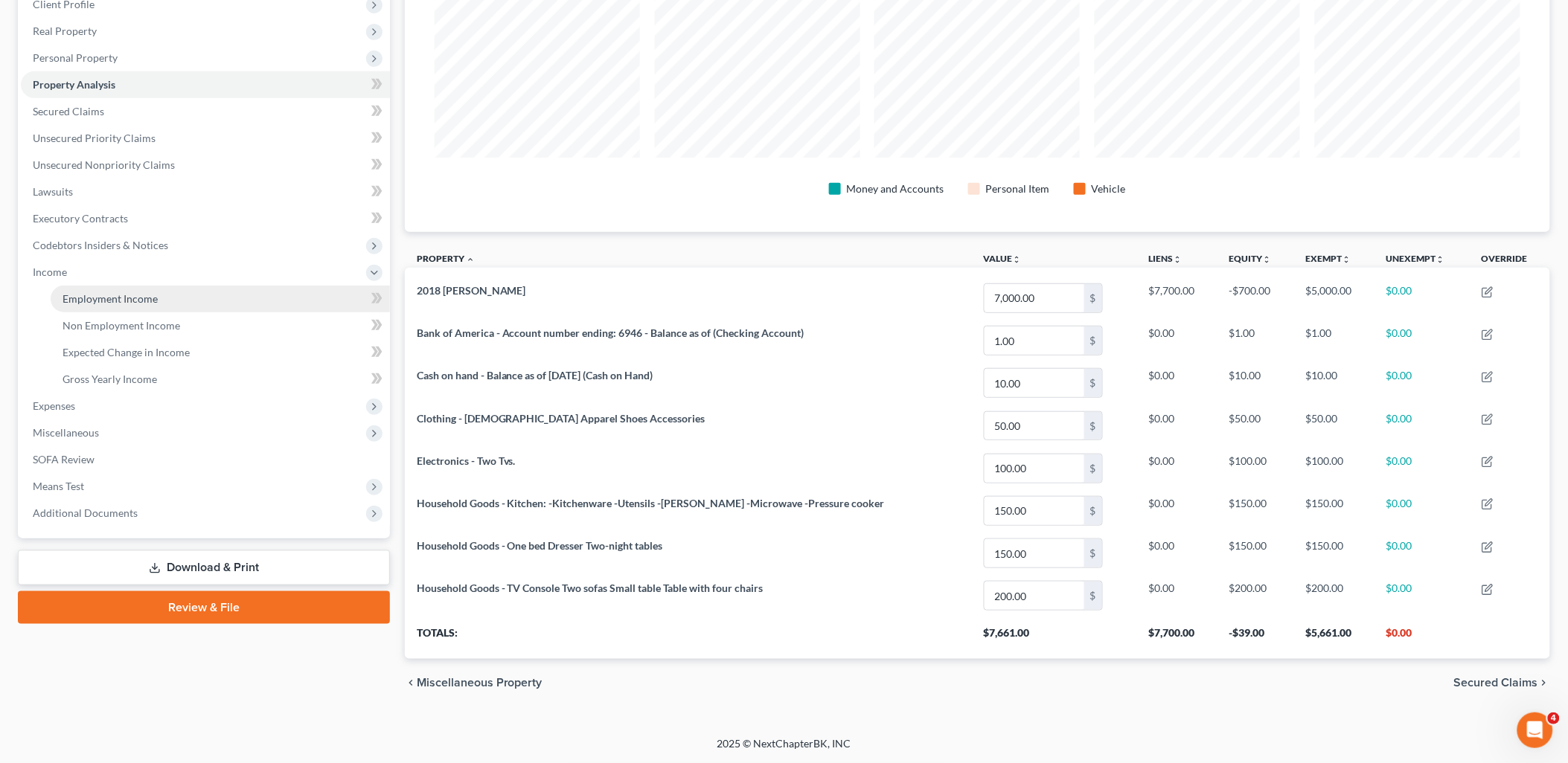
click at [133, 296] on span "Employment Income" at bounding box center [110, 299] width 95 height 12
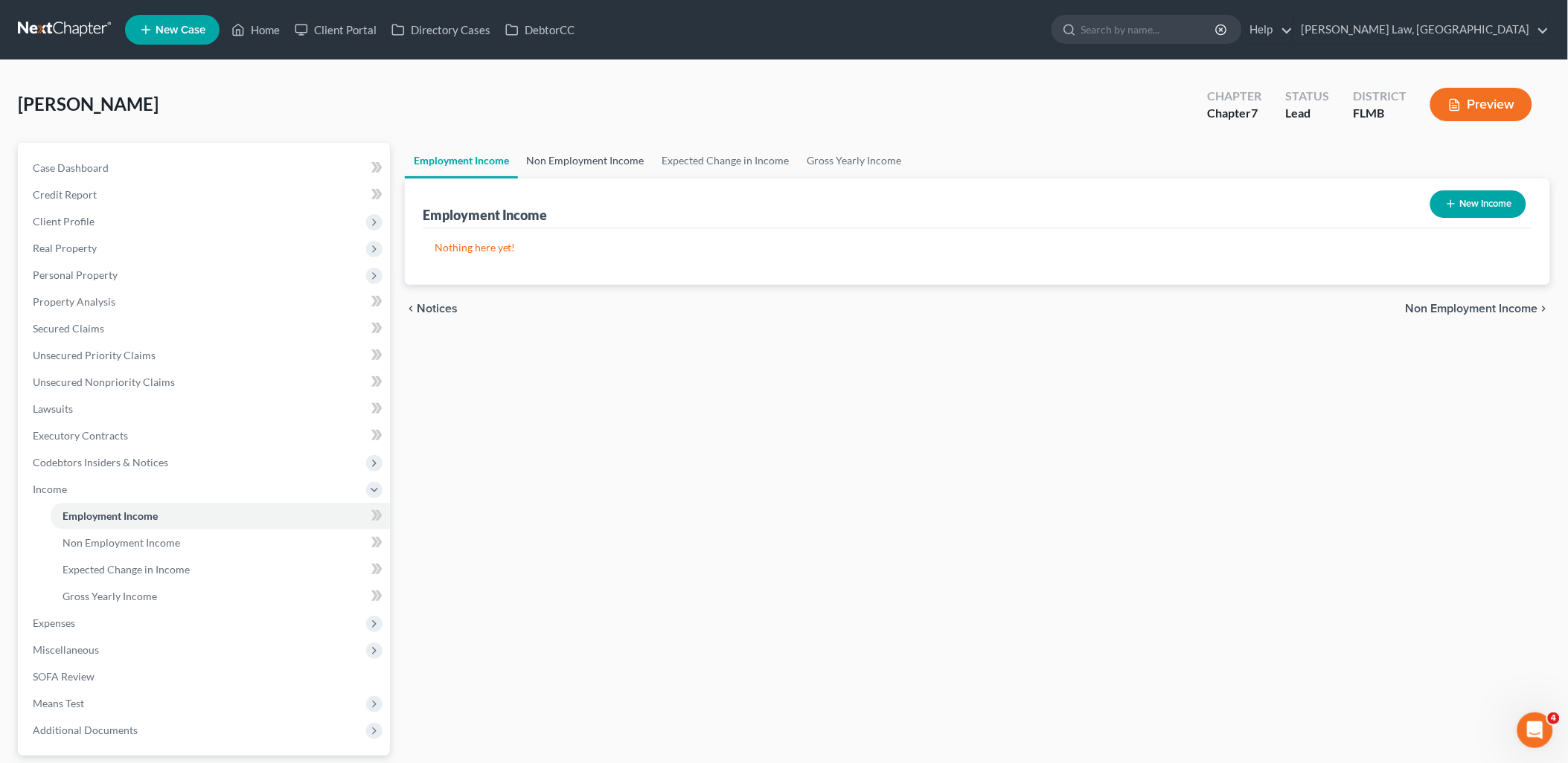
click at [604, 155] on link "Non Employment Income" at bounding box center [585, 161] width 136 height 36
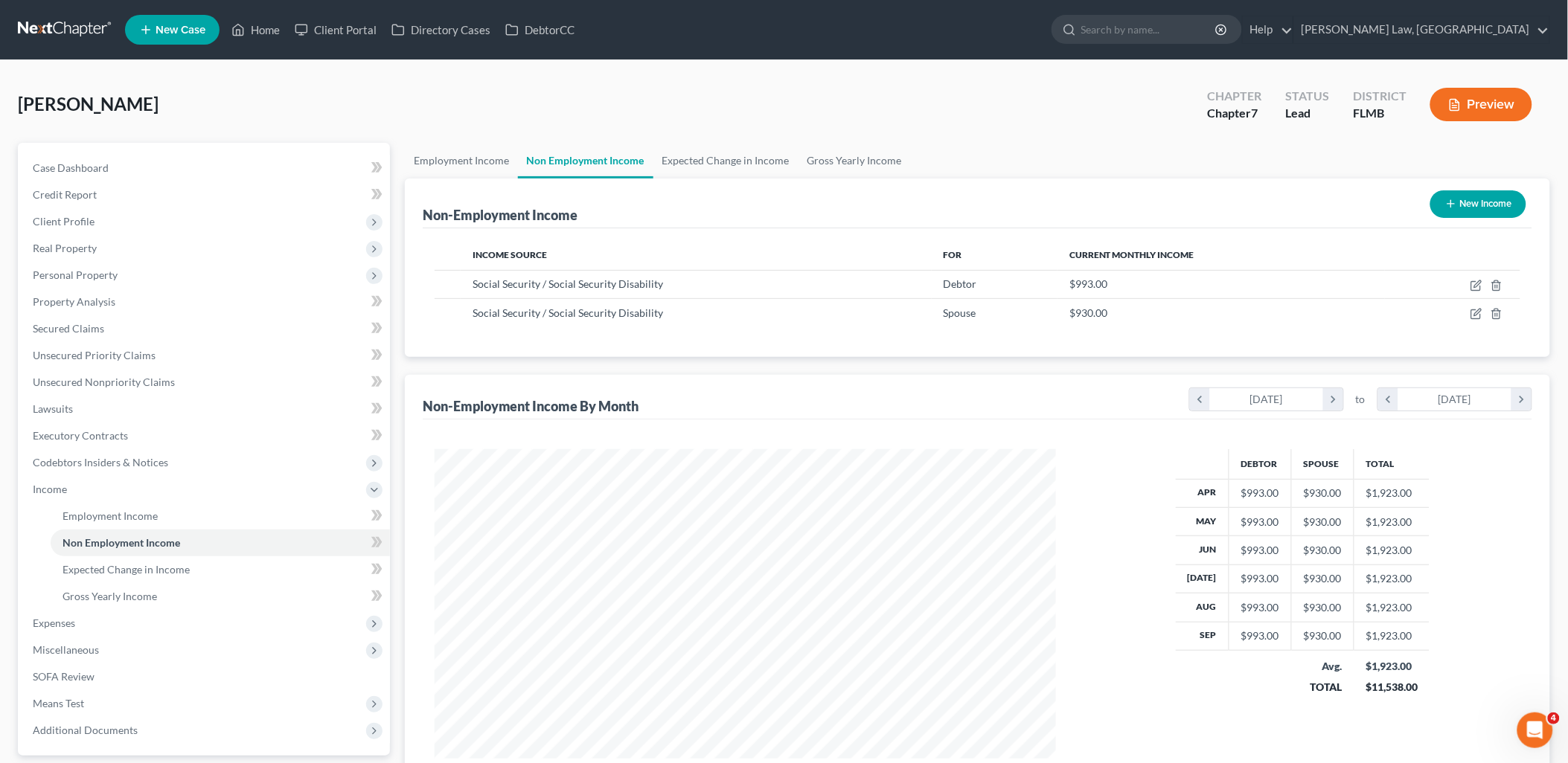
scroll to position [310, 651]
click at [688, 162] on link "Expected Change in Income" at bounding box center [725, 161] width 145 height 36
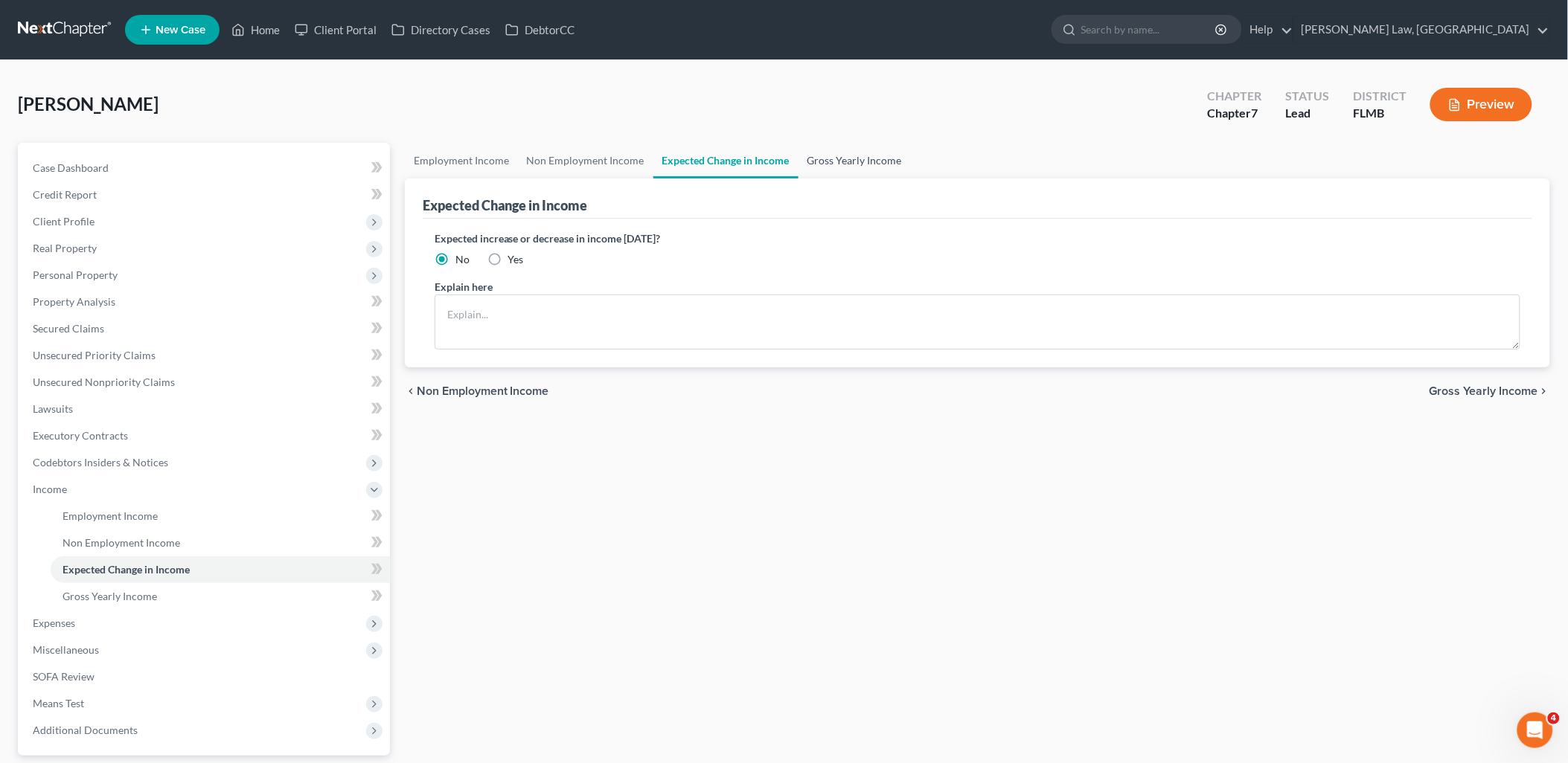
click at [844, 156] on link "Gross Yearly Income" at bounding box center [854, 161] width 112 height 36
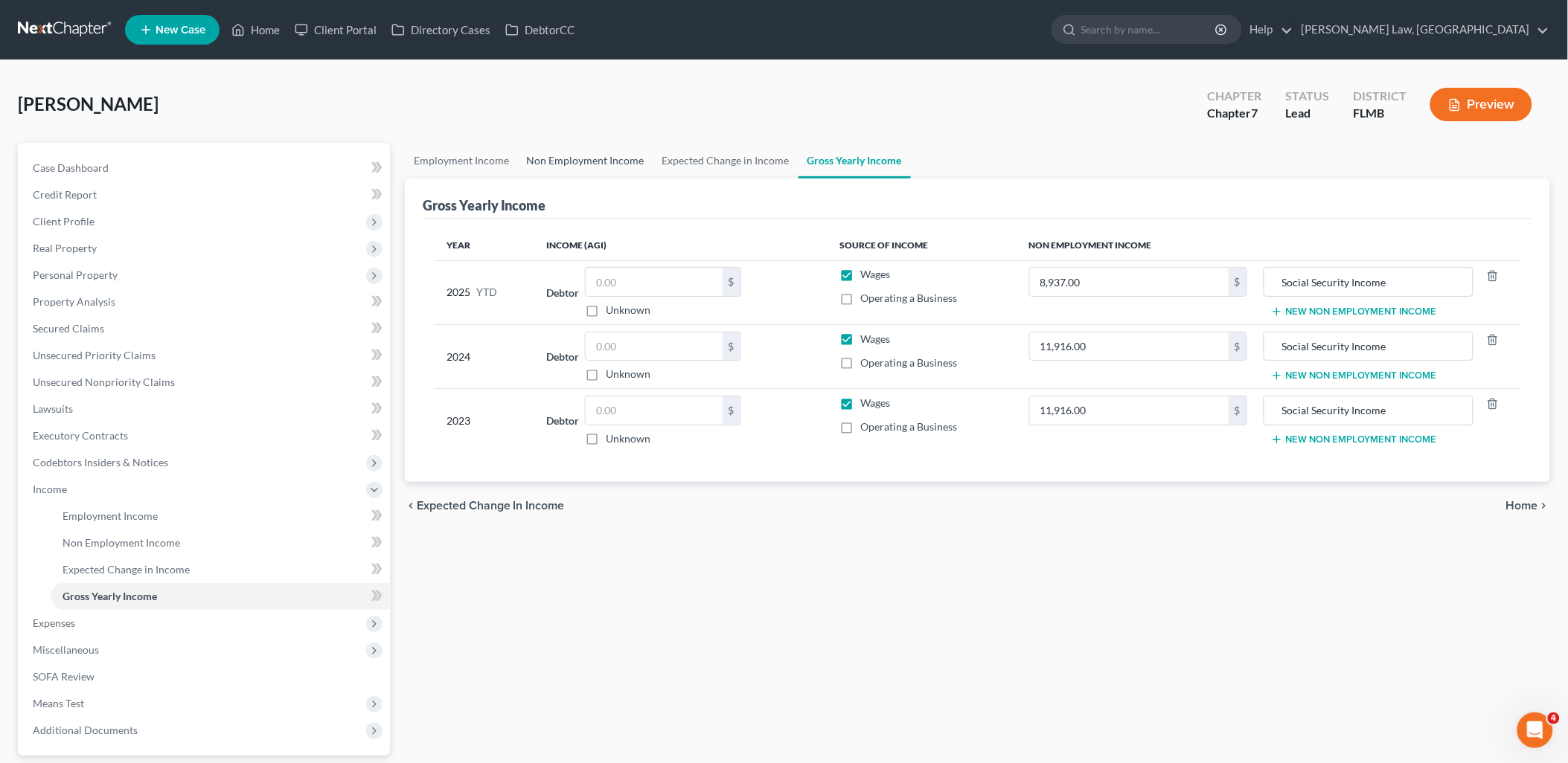
click at [594, 157] on link "Non Employment Income" at bounding box center [585, 161] width 136 height 36
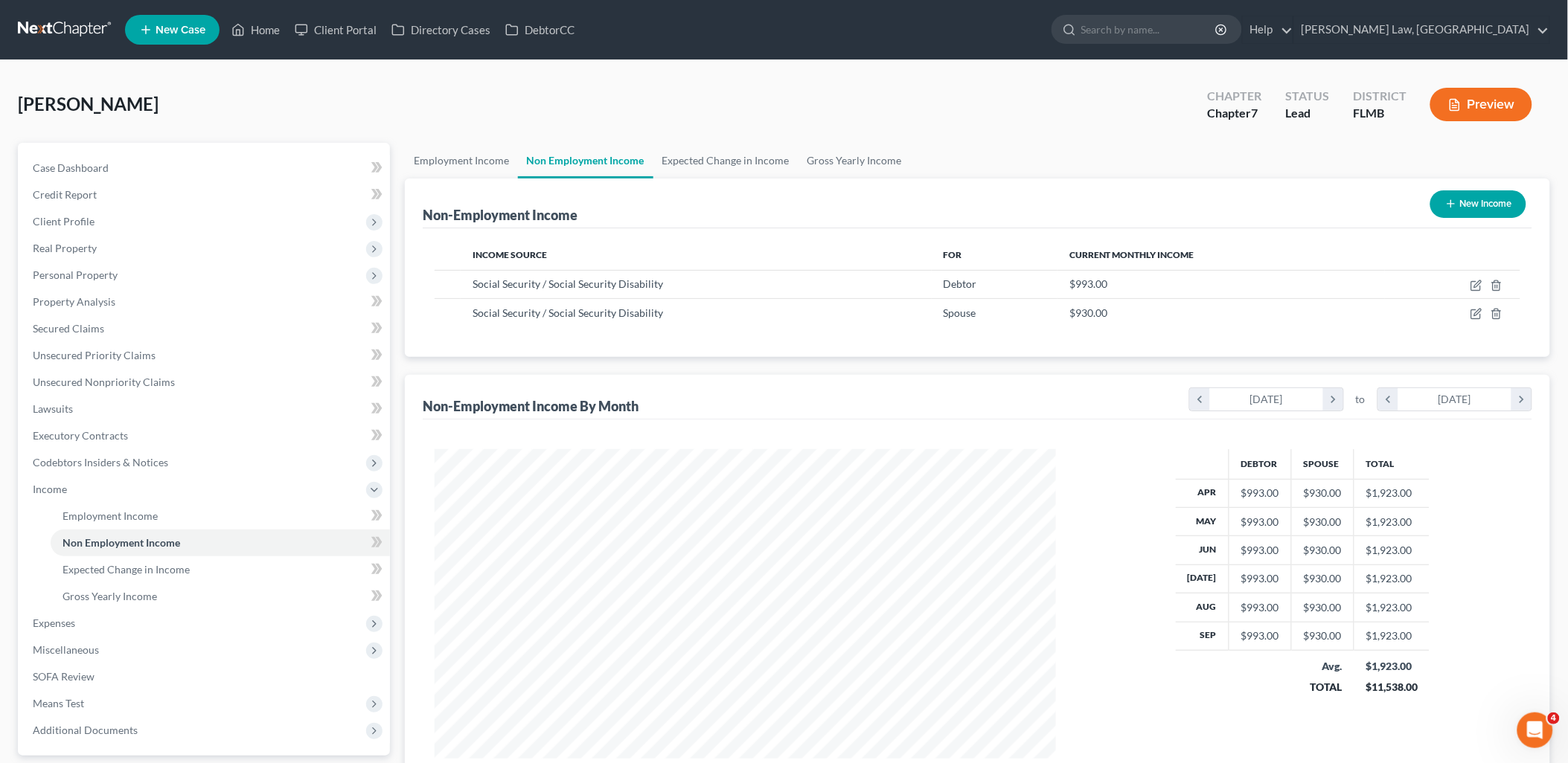
scroll to position [310, 651]
click at [811, 157] on link "Gross Yearly Income" at bounding box center [854, 161] width 112 height 36
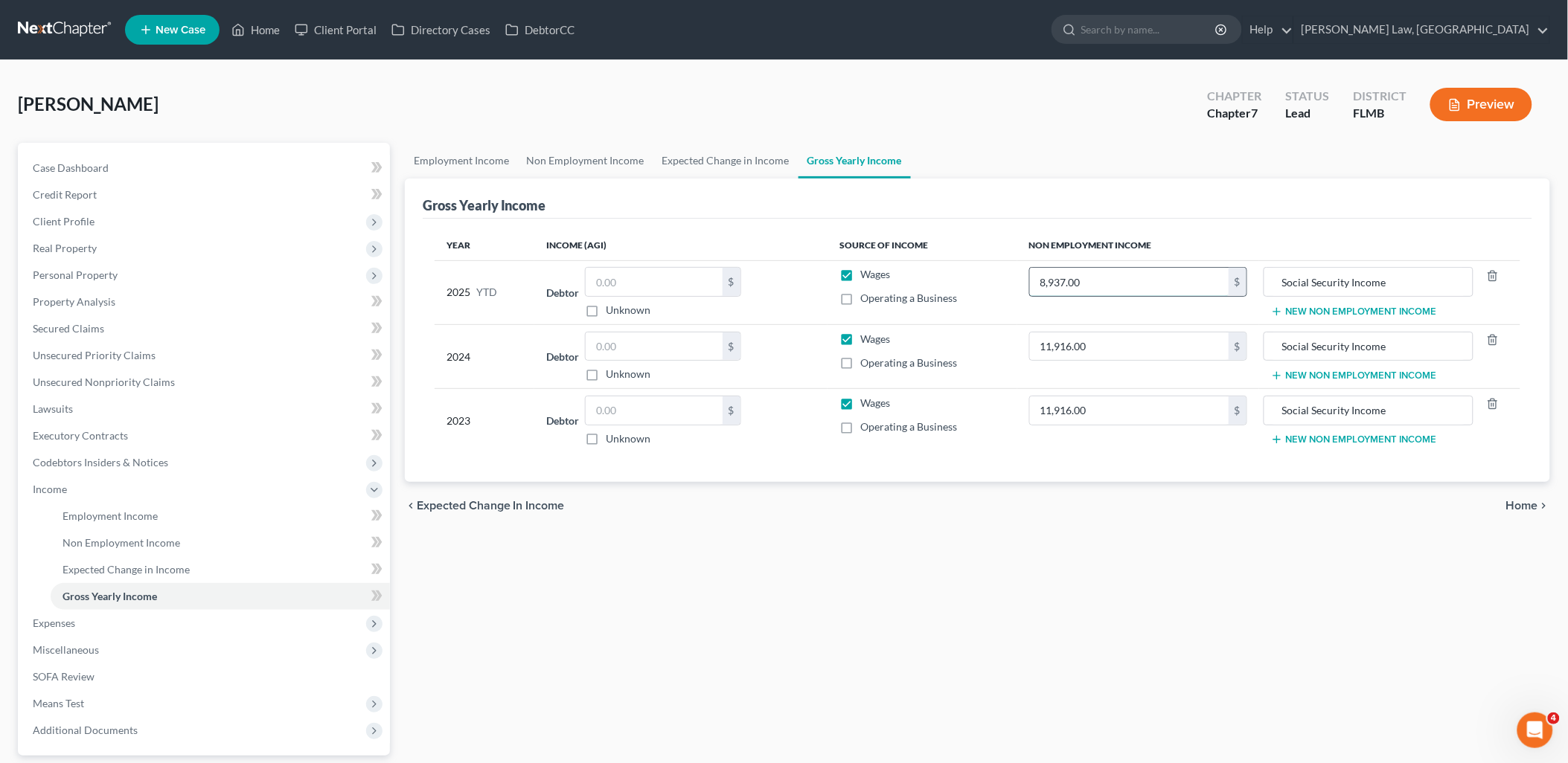
drag, startPoint x: 1114, startPoint y: 275, endPoint x: 1131, endPoint y: 284, distance: 19.2
click at [1117, 277] on input "8,937.00" at bounding box center [1129, 281] width 199 height 28
click at [997, 523] on div "chevron_left Expected Change in Income Home chevron_right" at bounding box center [977, 506] width 1145 height 47
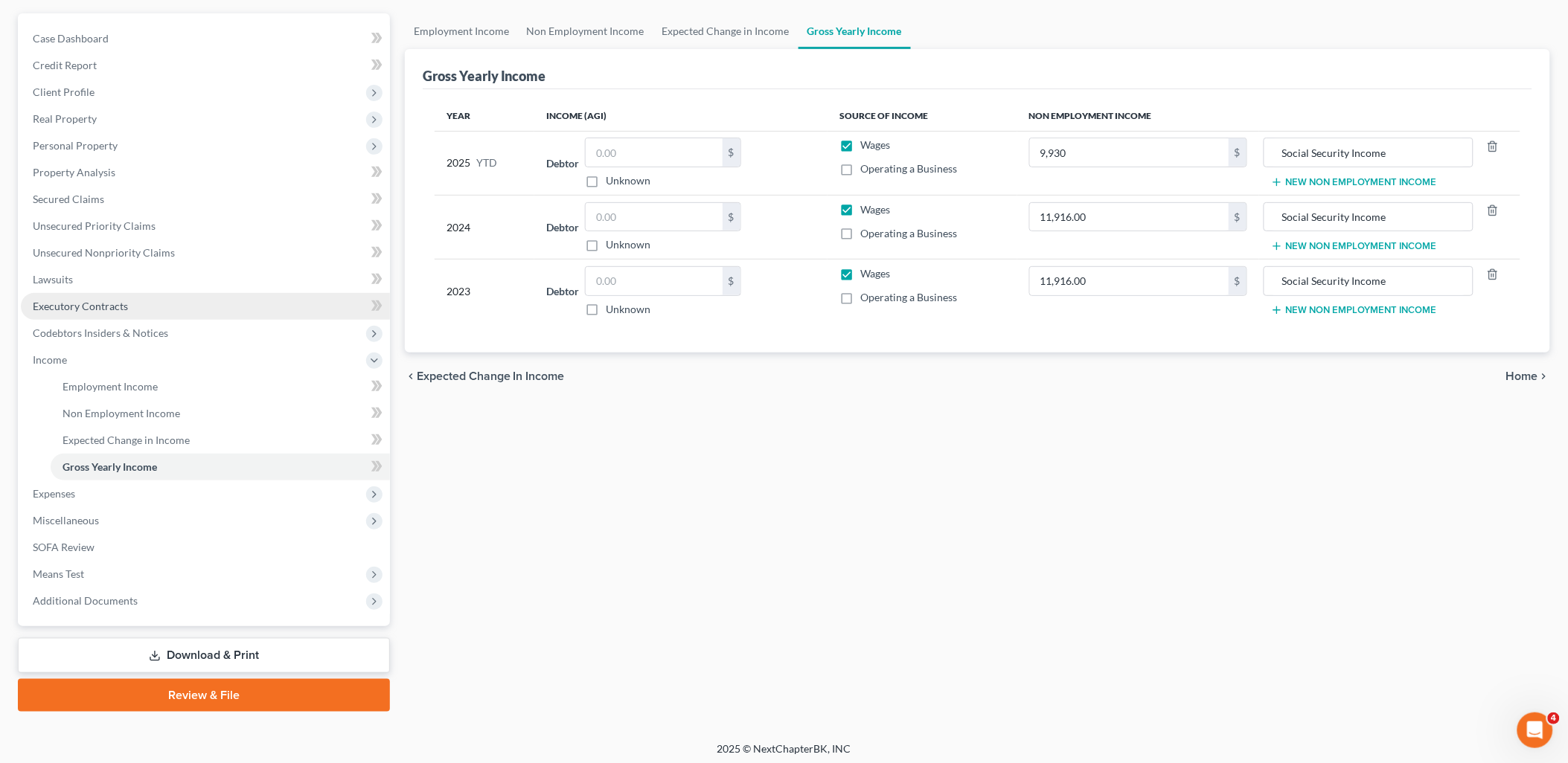
scroll to position [132, 0]
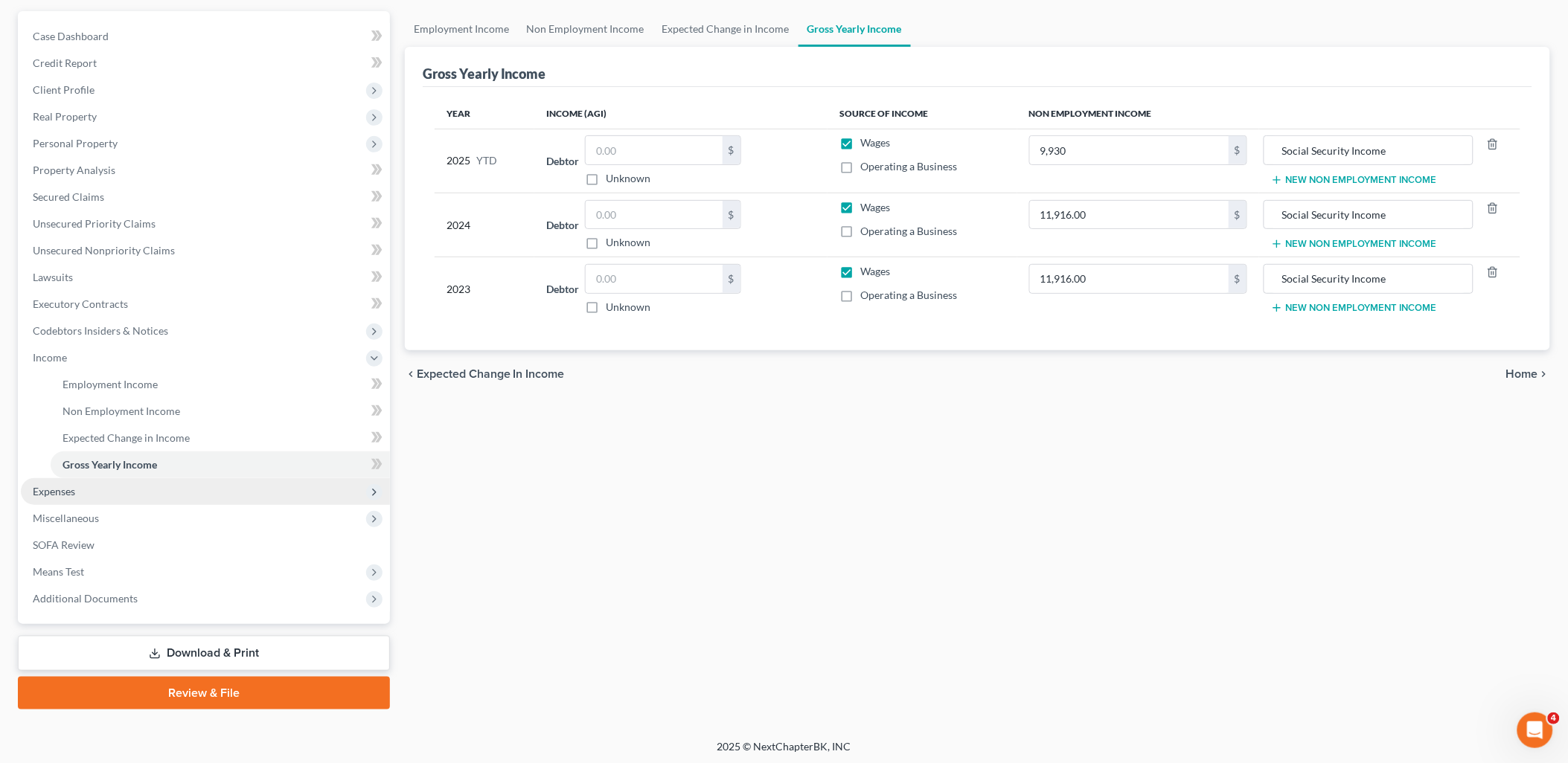
click at [78, 481] on span "Expenses" at bounding box center [205, 492] width 369 height 27
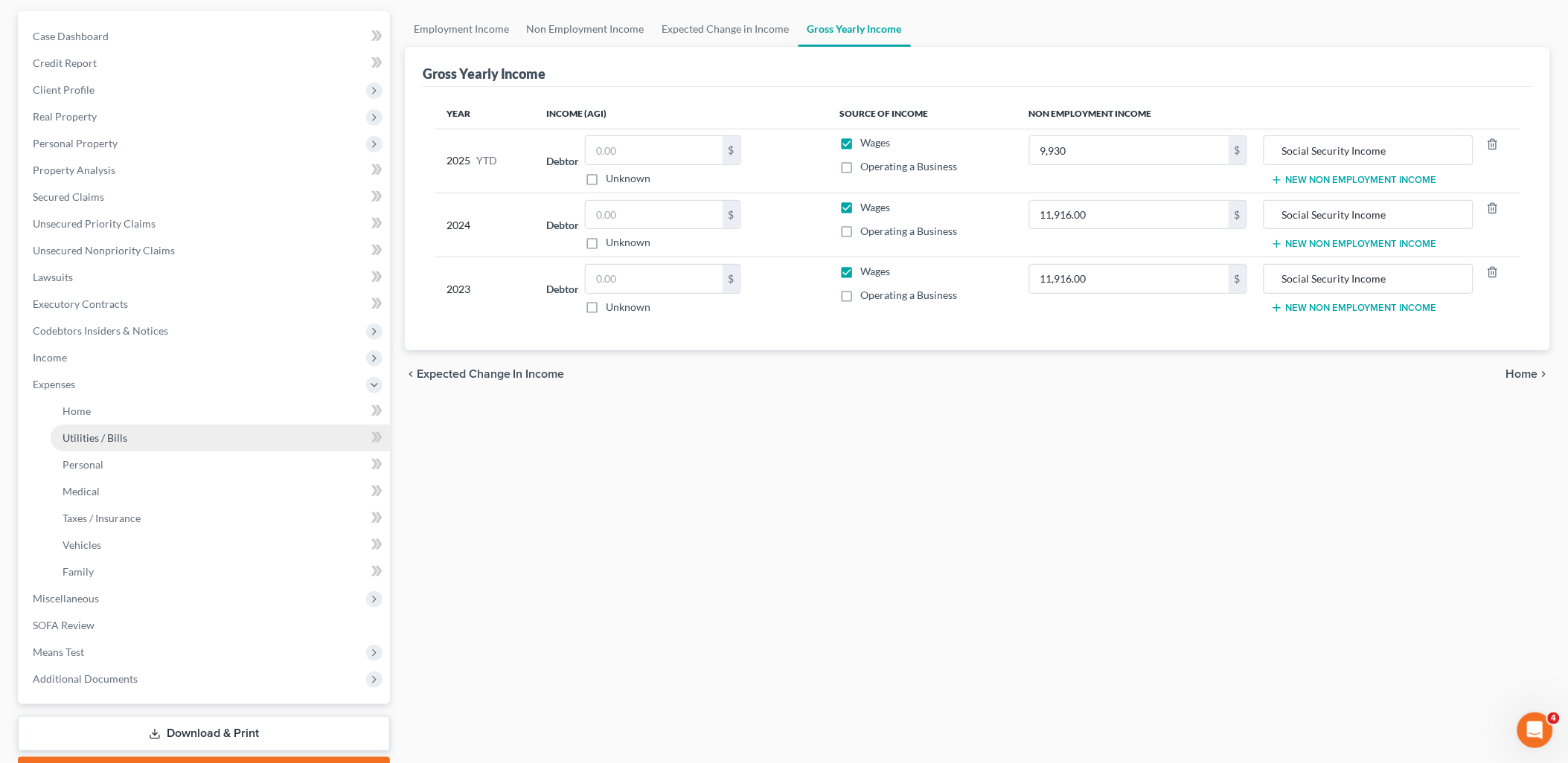
click at [124, 434] on span "Utilities / Bills" at bounding box center [95, 437] width 64 height 12
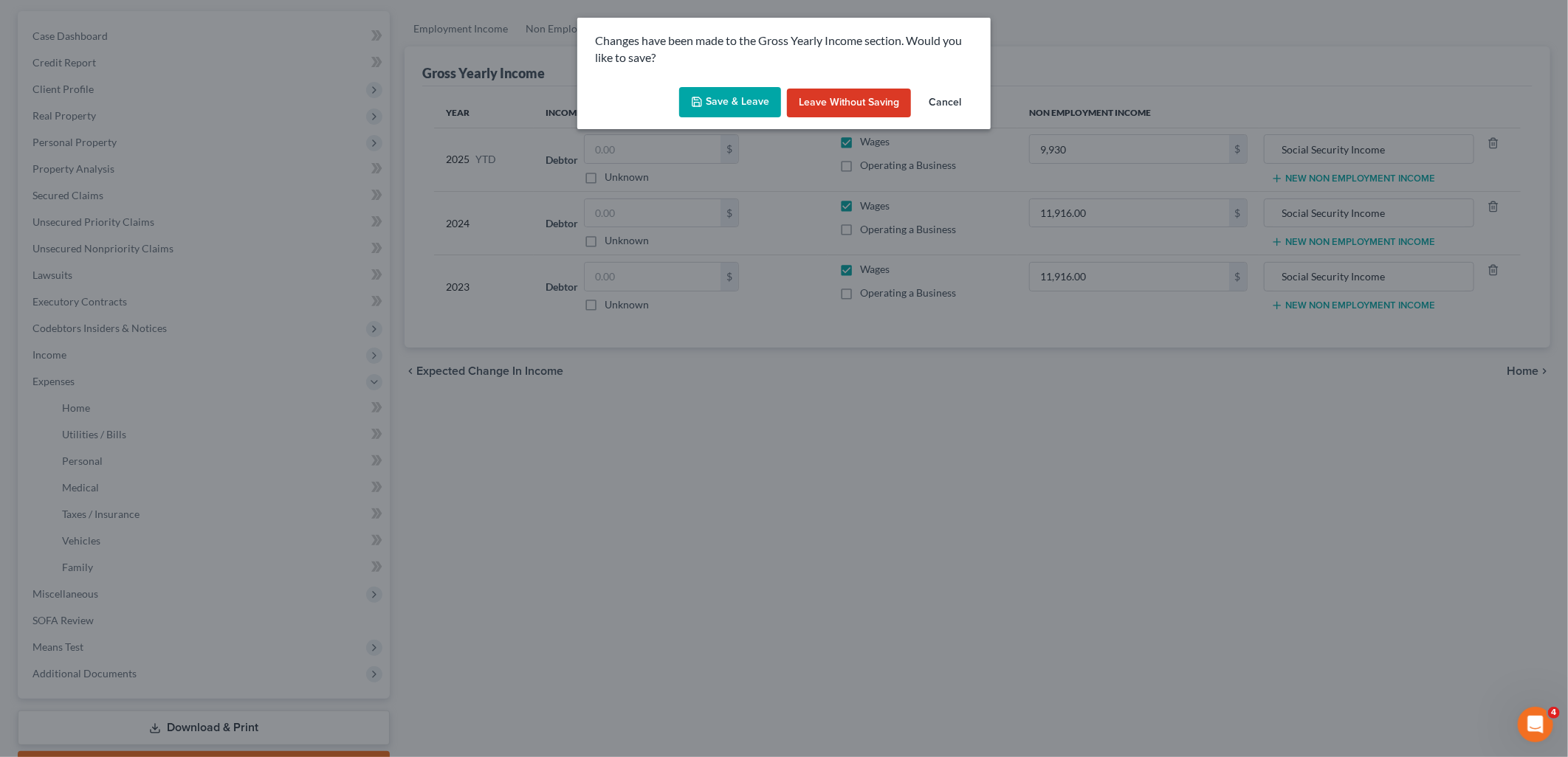
click at [756, 106] on button "Save & Leave" at bounding box center [730, 102] width 102 height 31
type input "9,930.00"
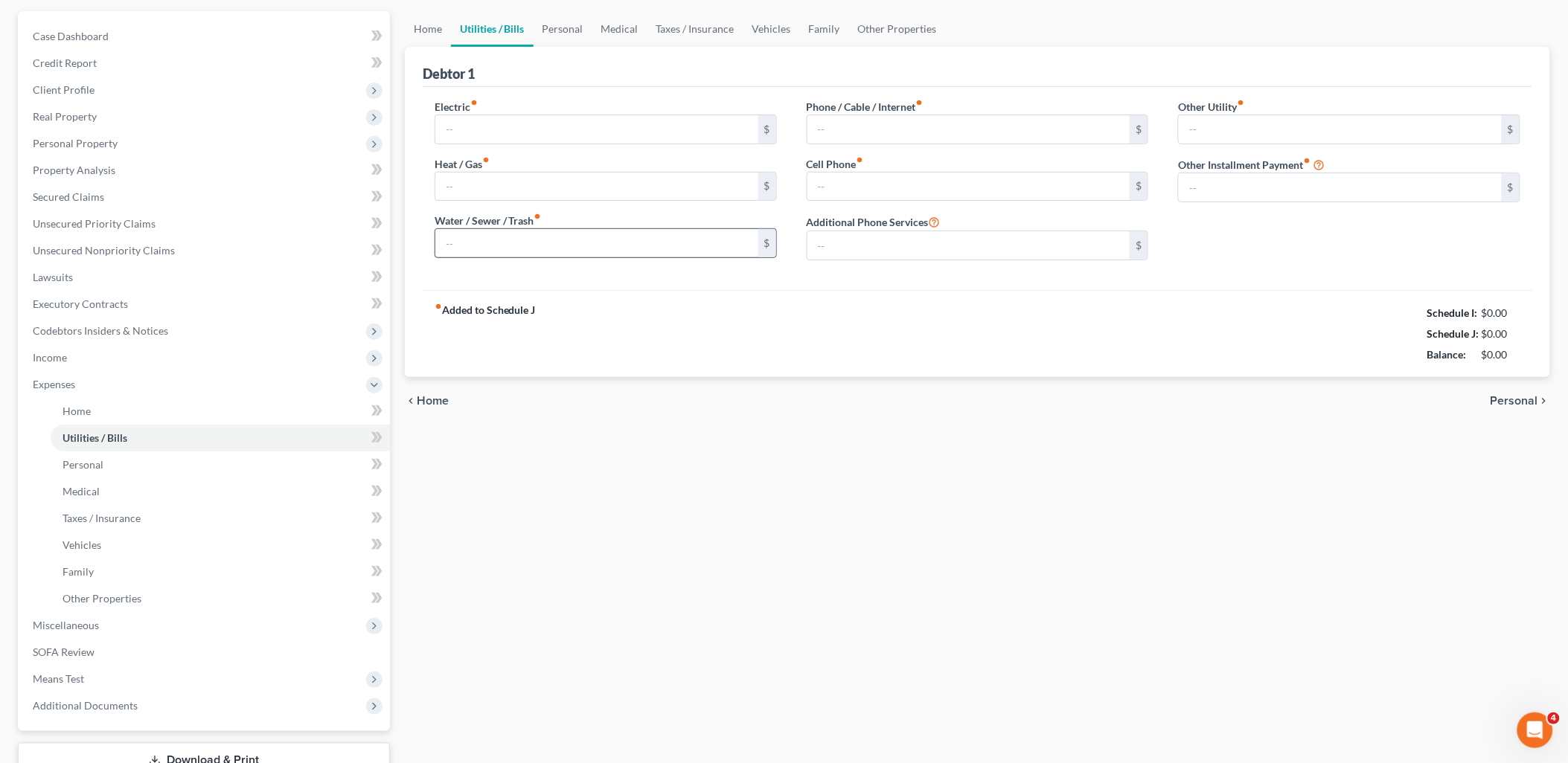
type input "150.00"
type input "0.00"
type input "107.00"
type input "0.00"
type input "90.00"
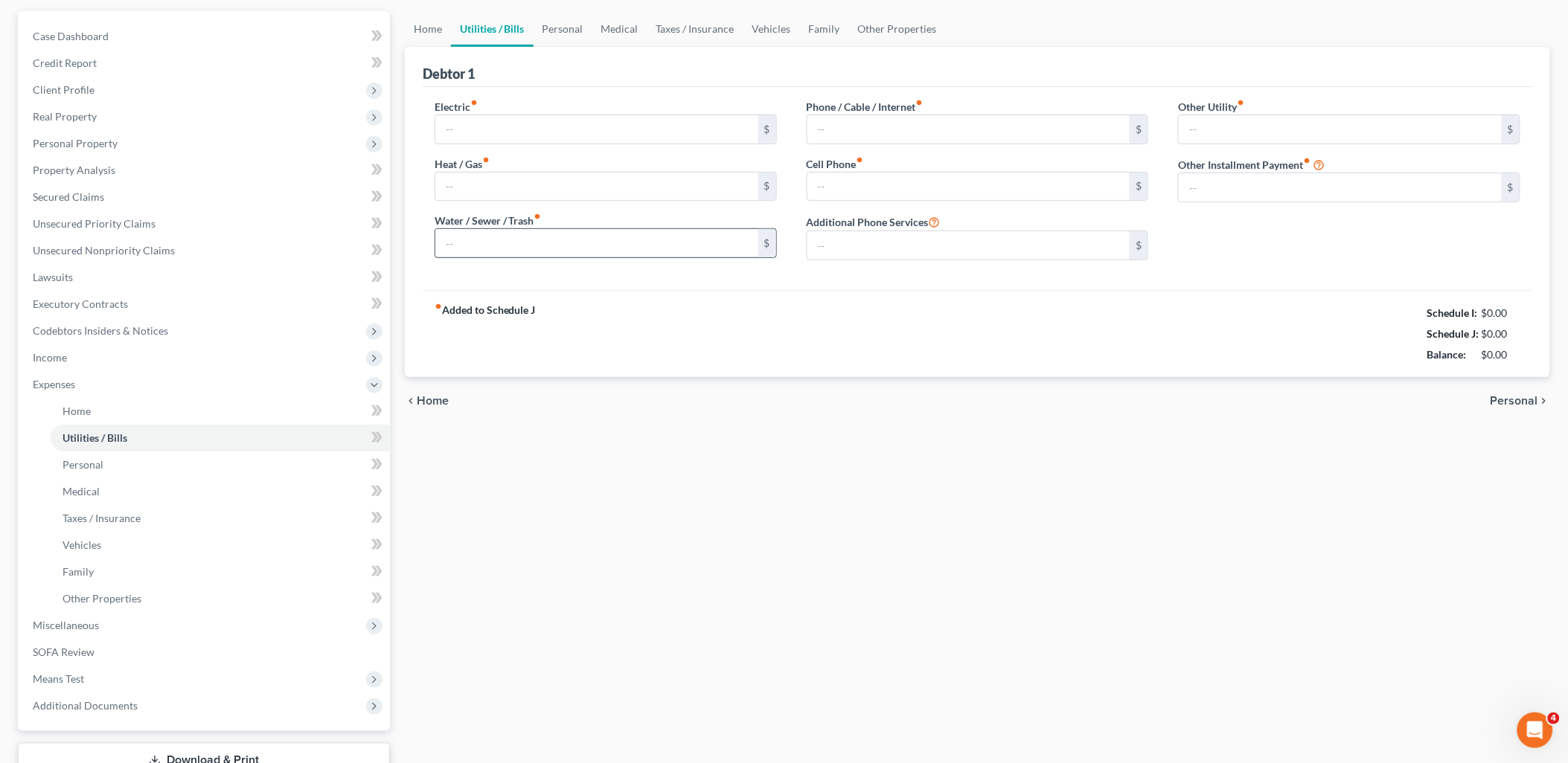
type input "0.00"
type input "20.36"
type input "Netflix"
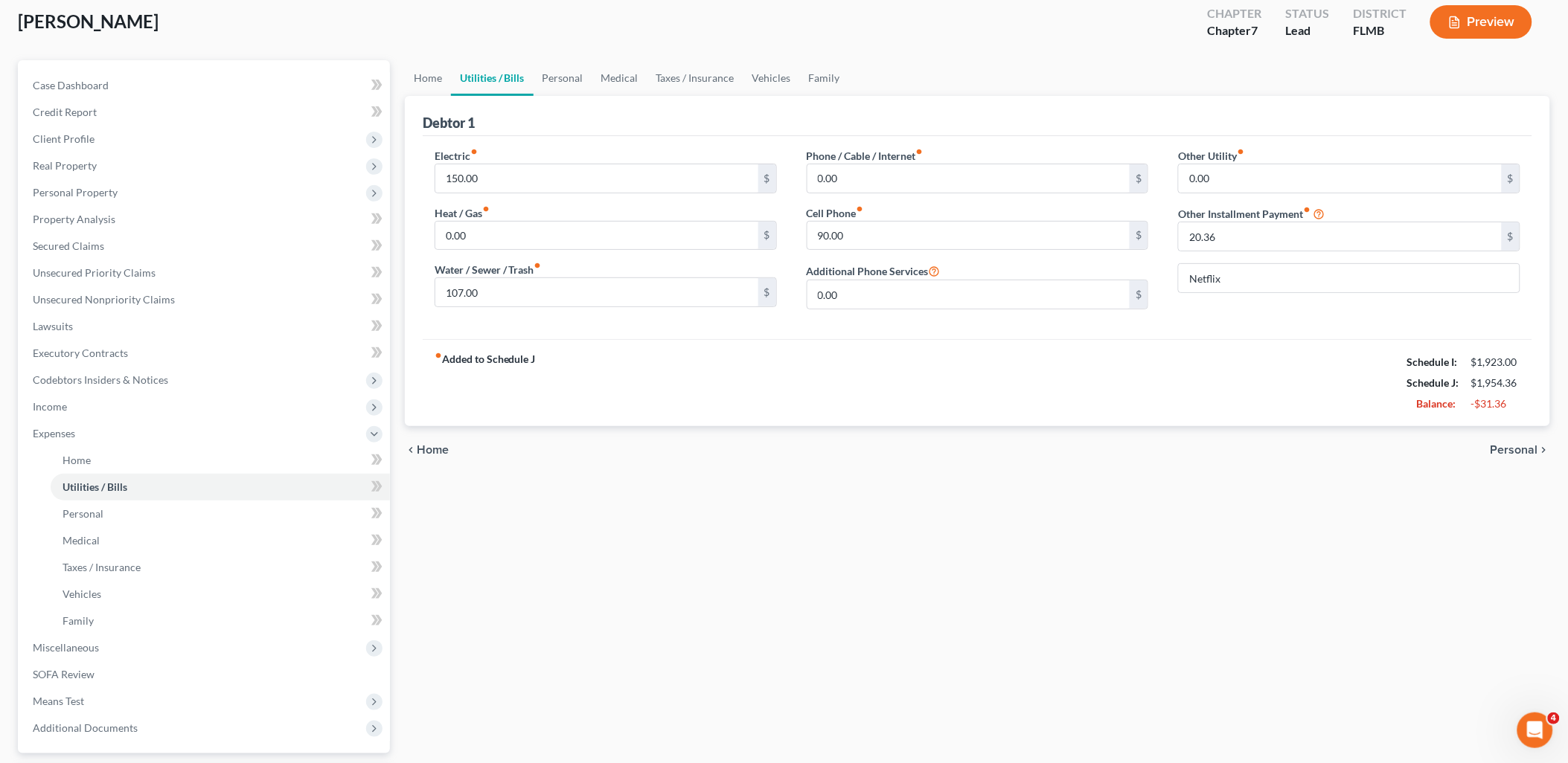
scroll to position [212, 0]
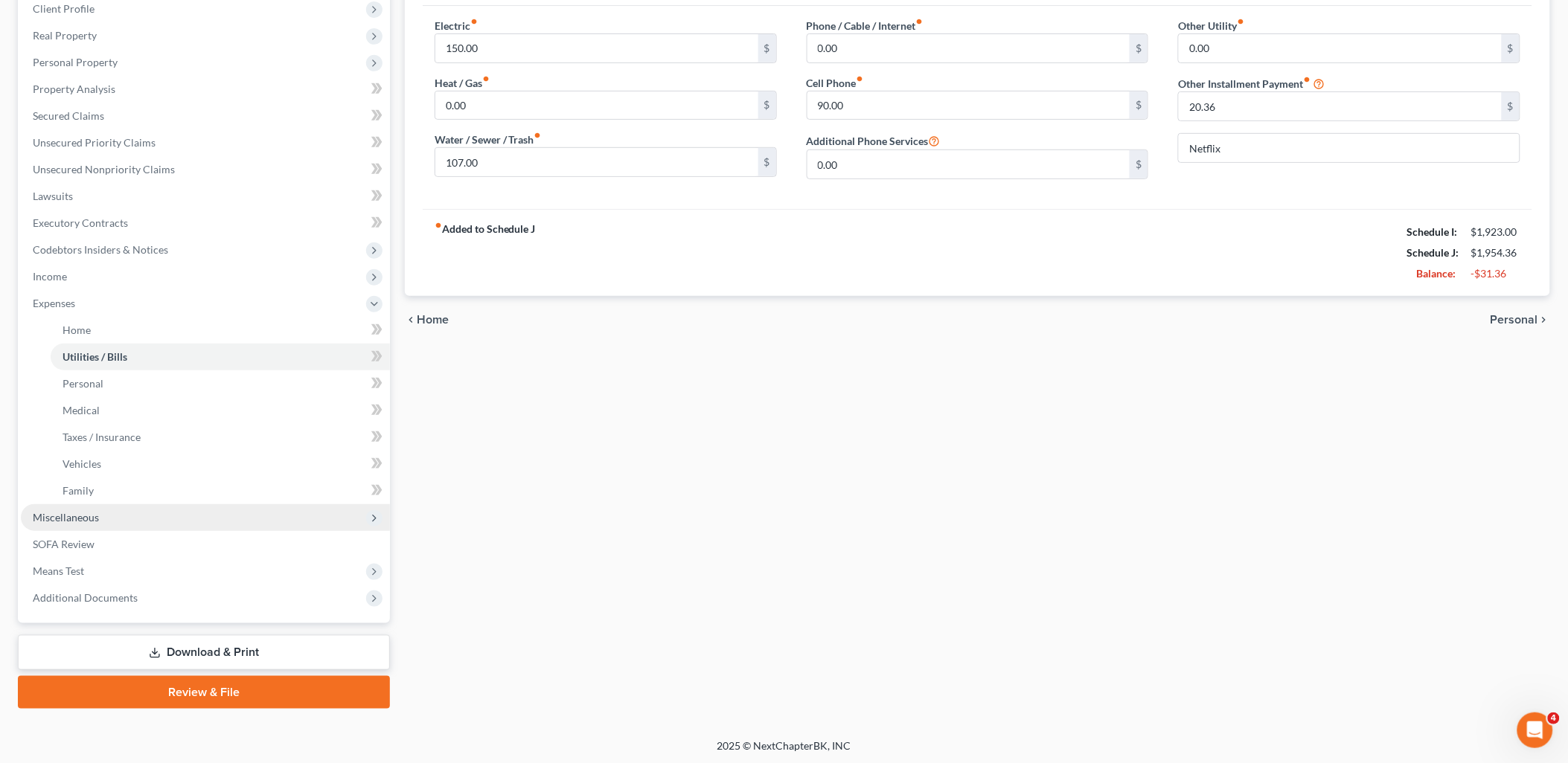
click at [61, 512] on span "Miscellaneous" at bounding box center [65, 517] width 66 height 12
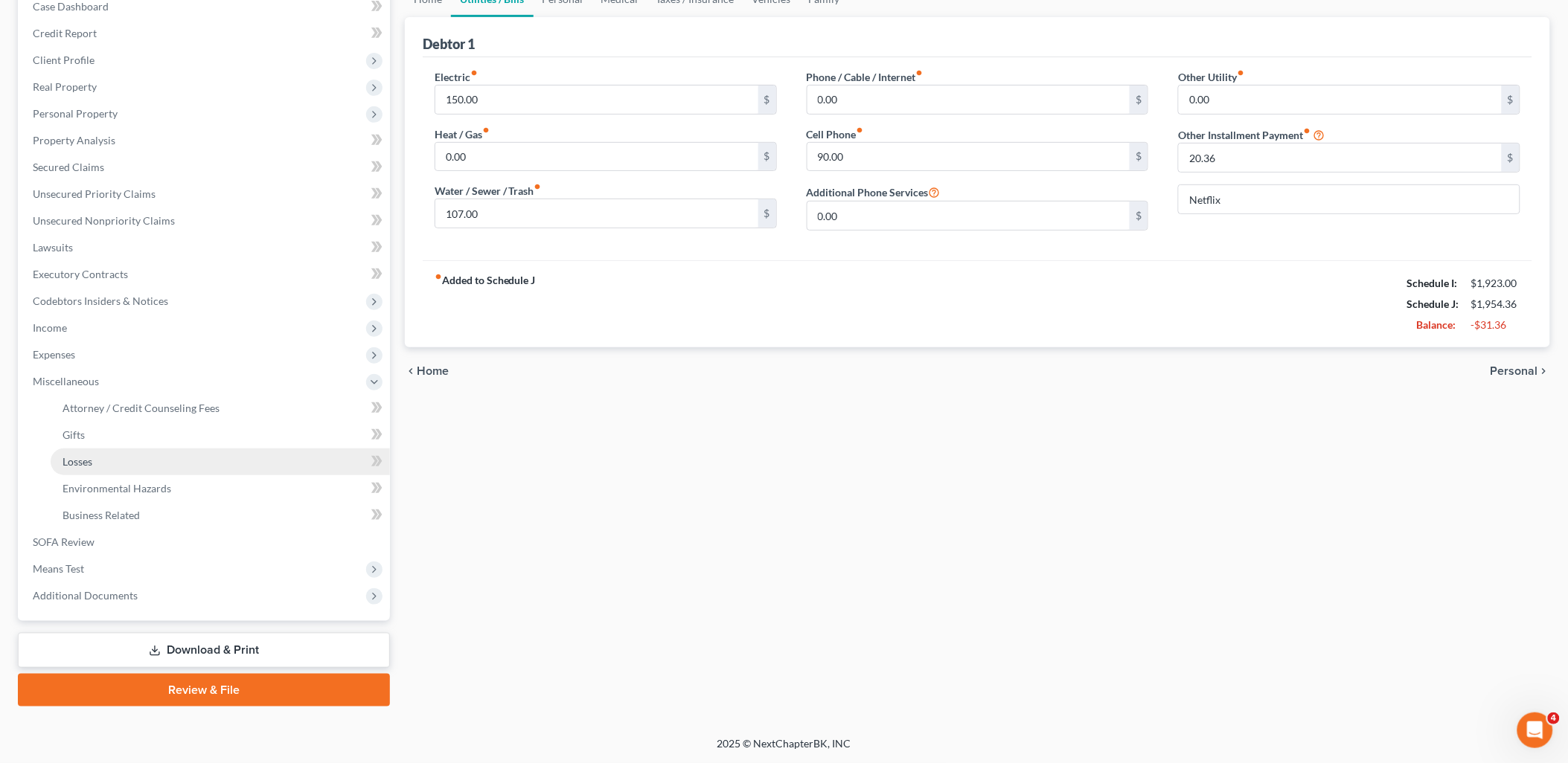
scroll to position [159, 0]
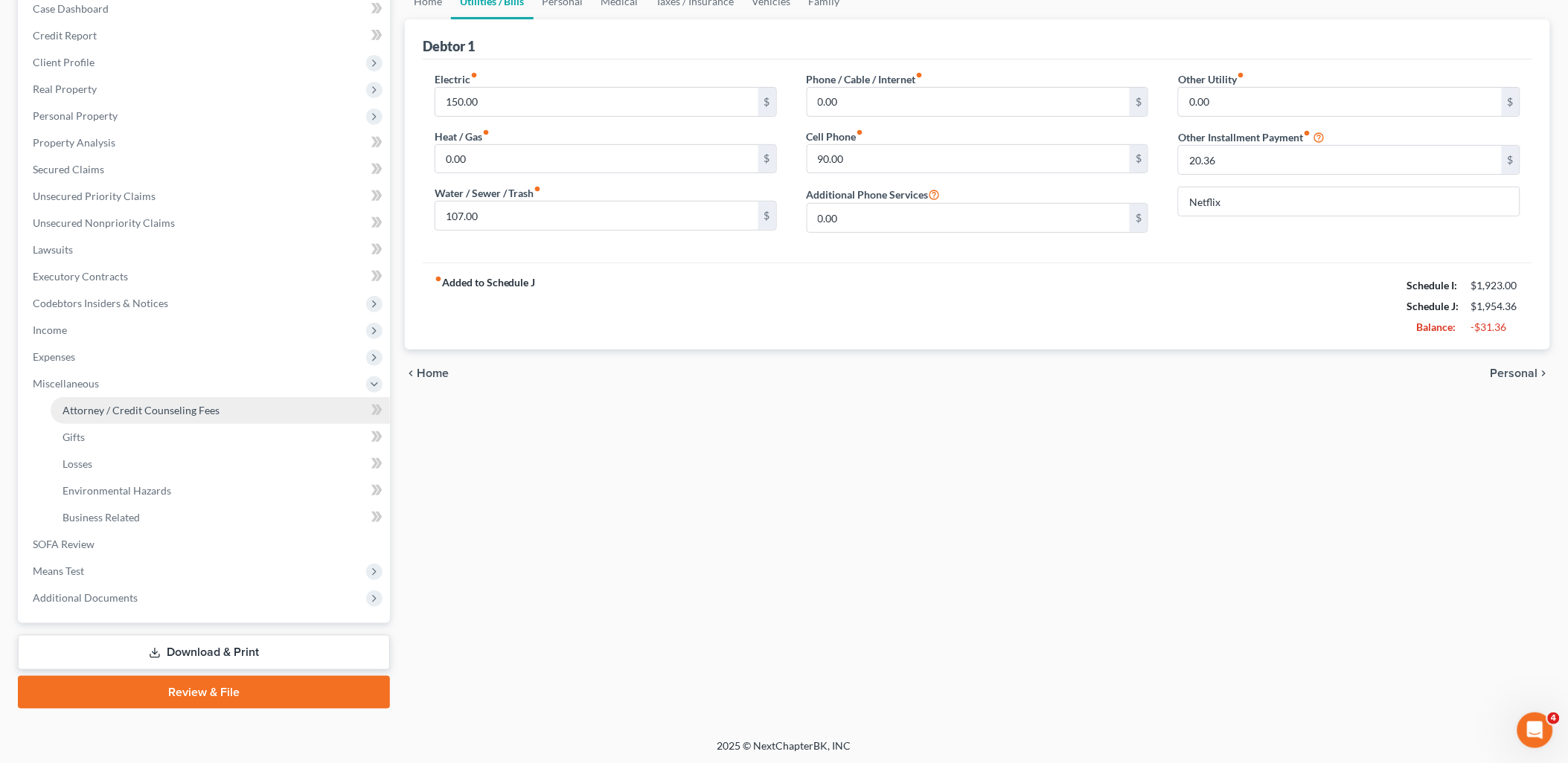
click at [136, 408] on span "Attorney / Credit Counseling Fees" at bounding box center [141, 410] width 157 height 12
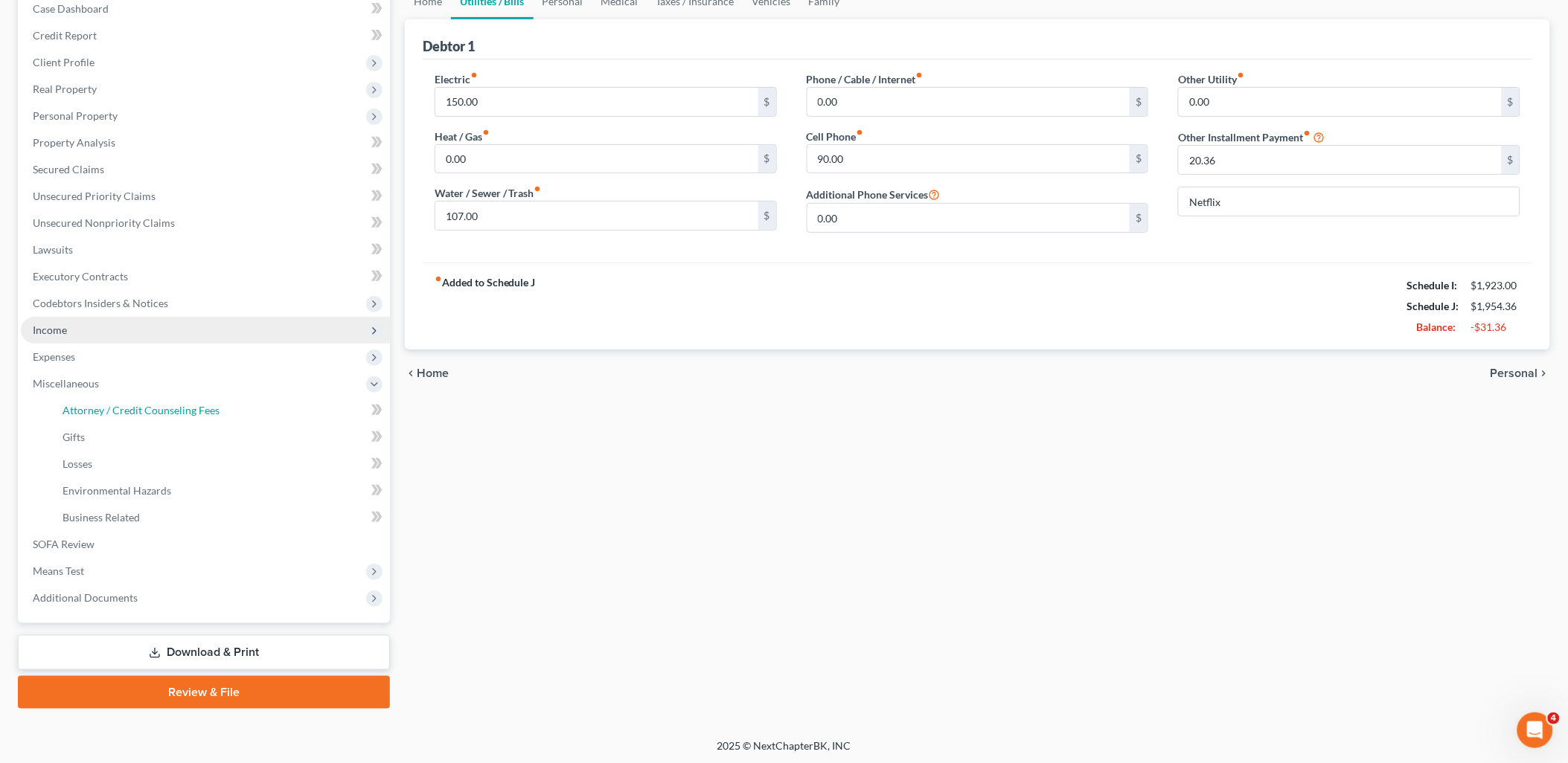
select select "0"
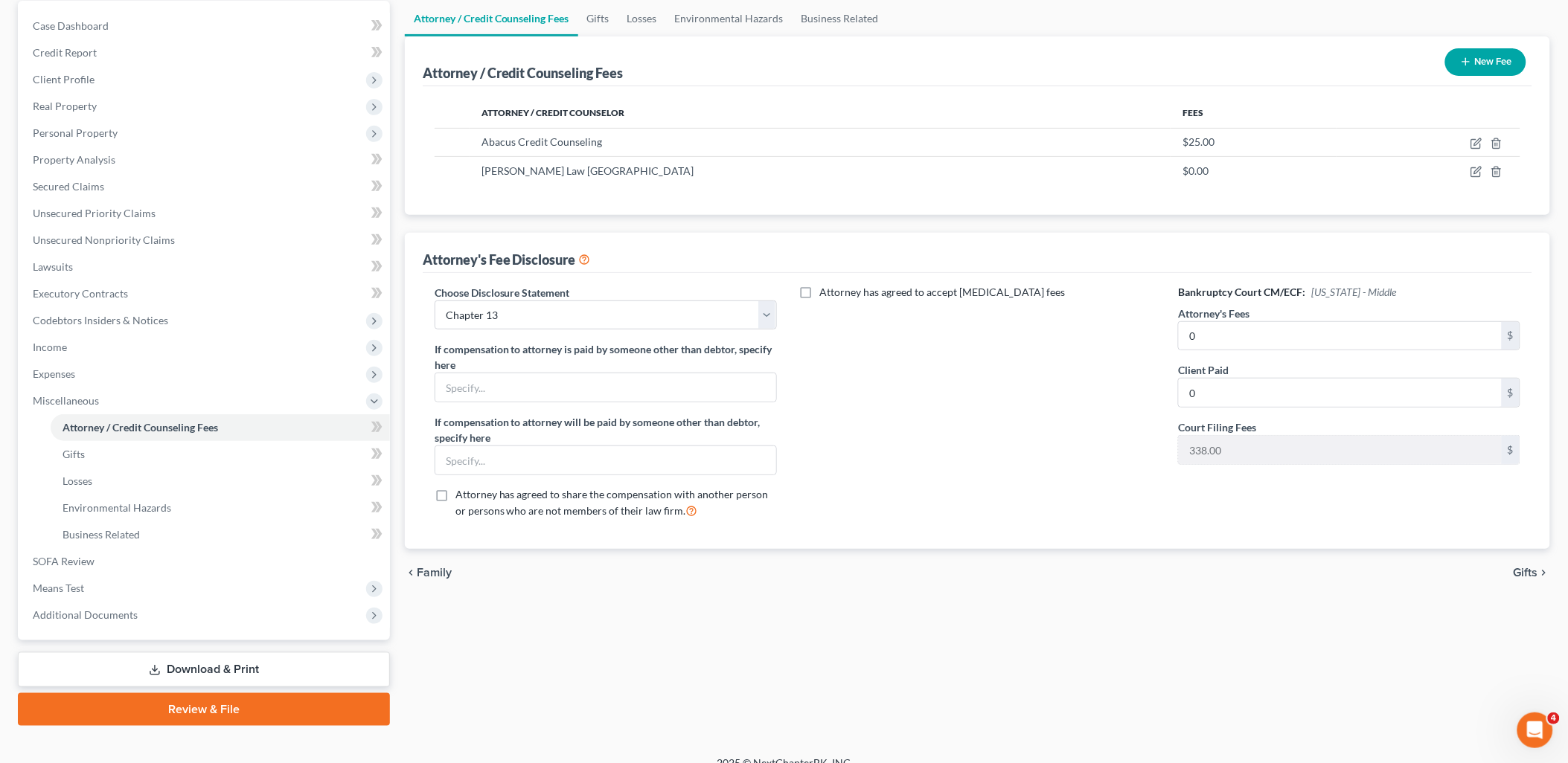
scroll to position [159, 0]
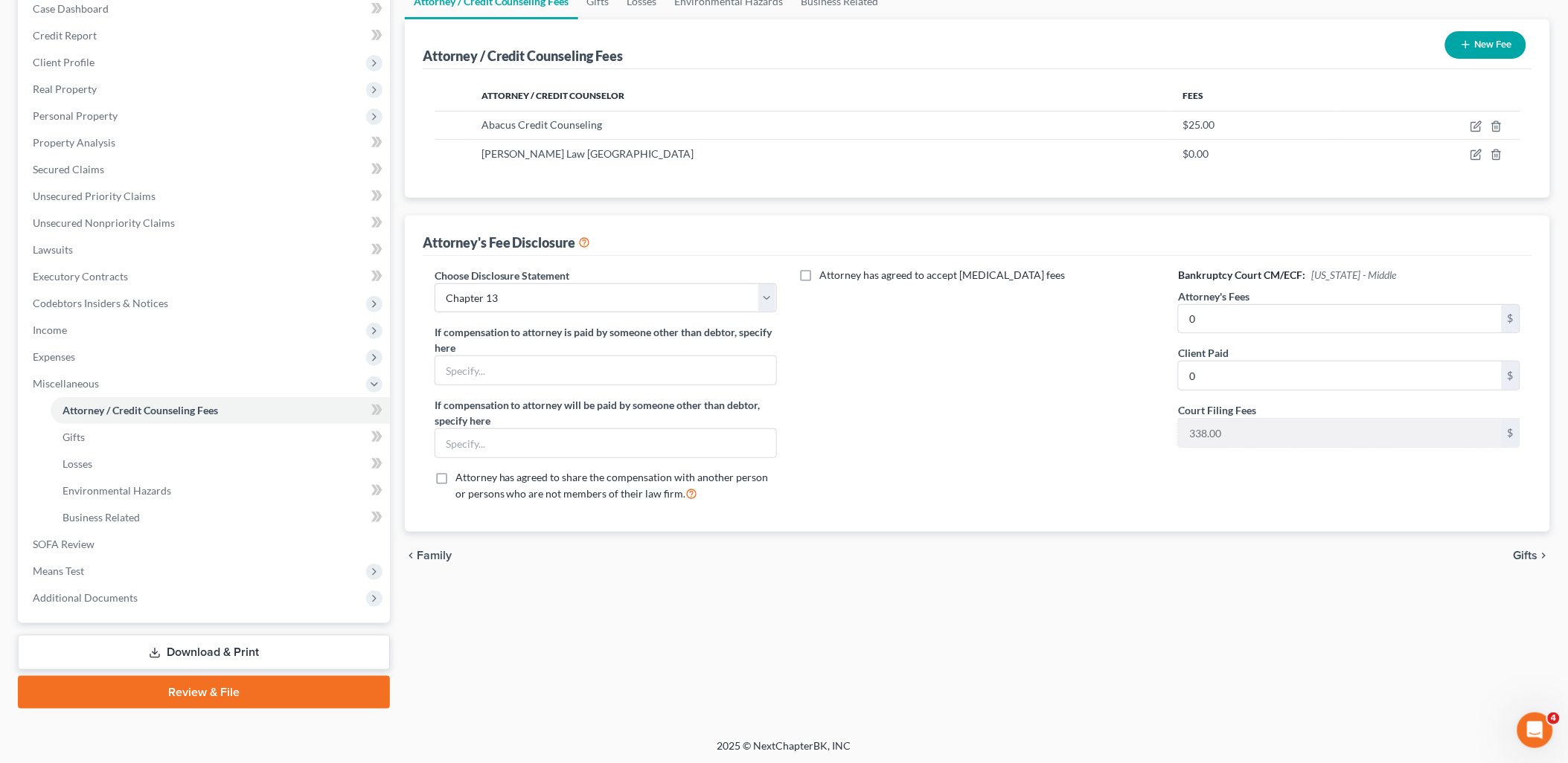
click at [1050, 444] on div "Attorney has agreed to accept retainer fees" at bounding box center [978, 391] width 372 height 247
click at [75, 546] on span "SOFA Review" at bounding box center [64, 544] width 62 height 12
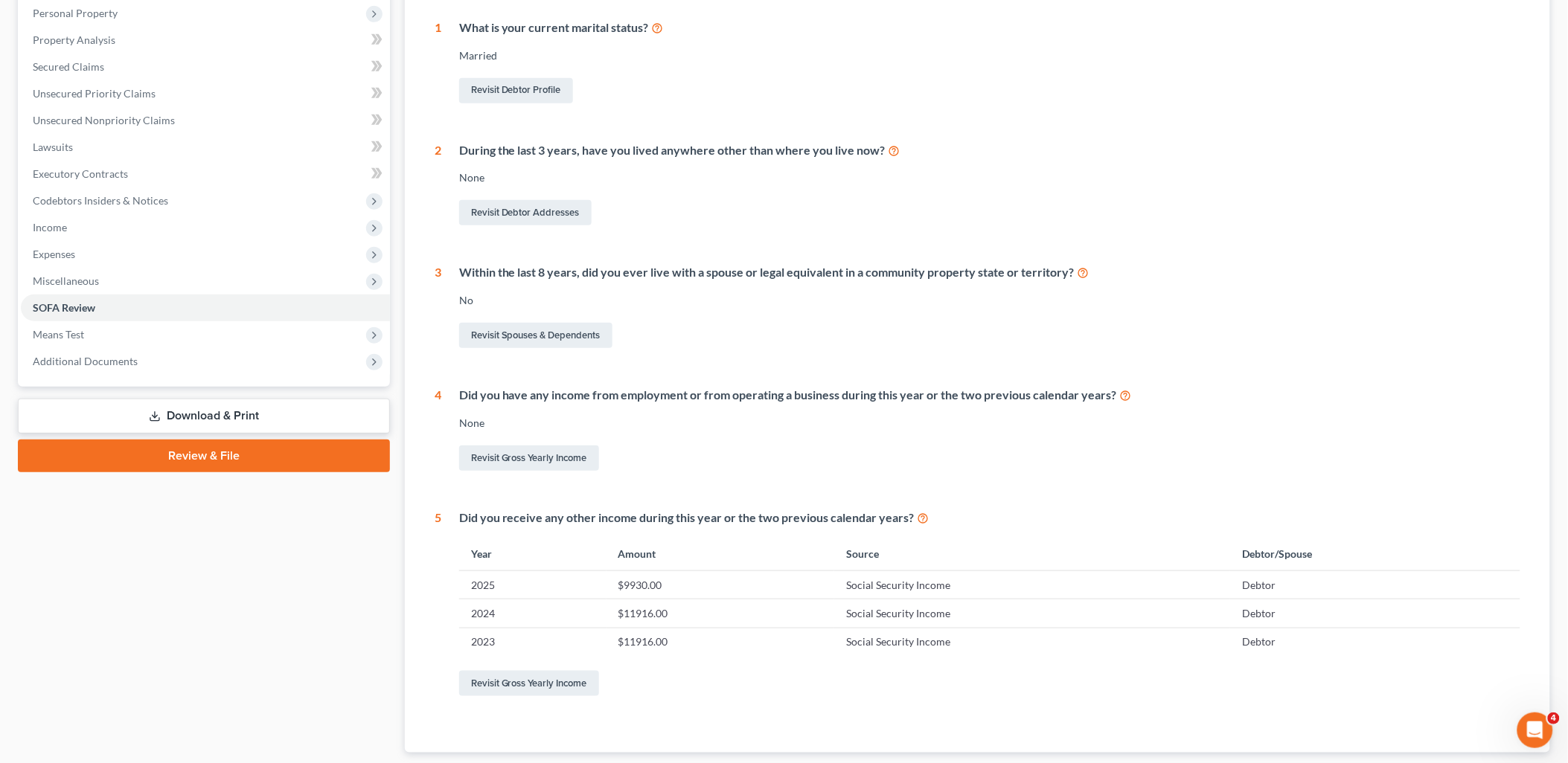
scroll to position [24, 0]
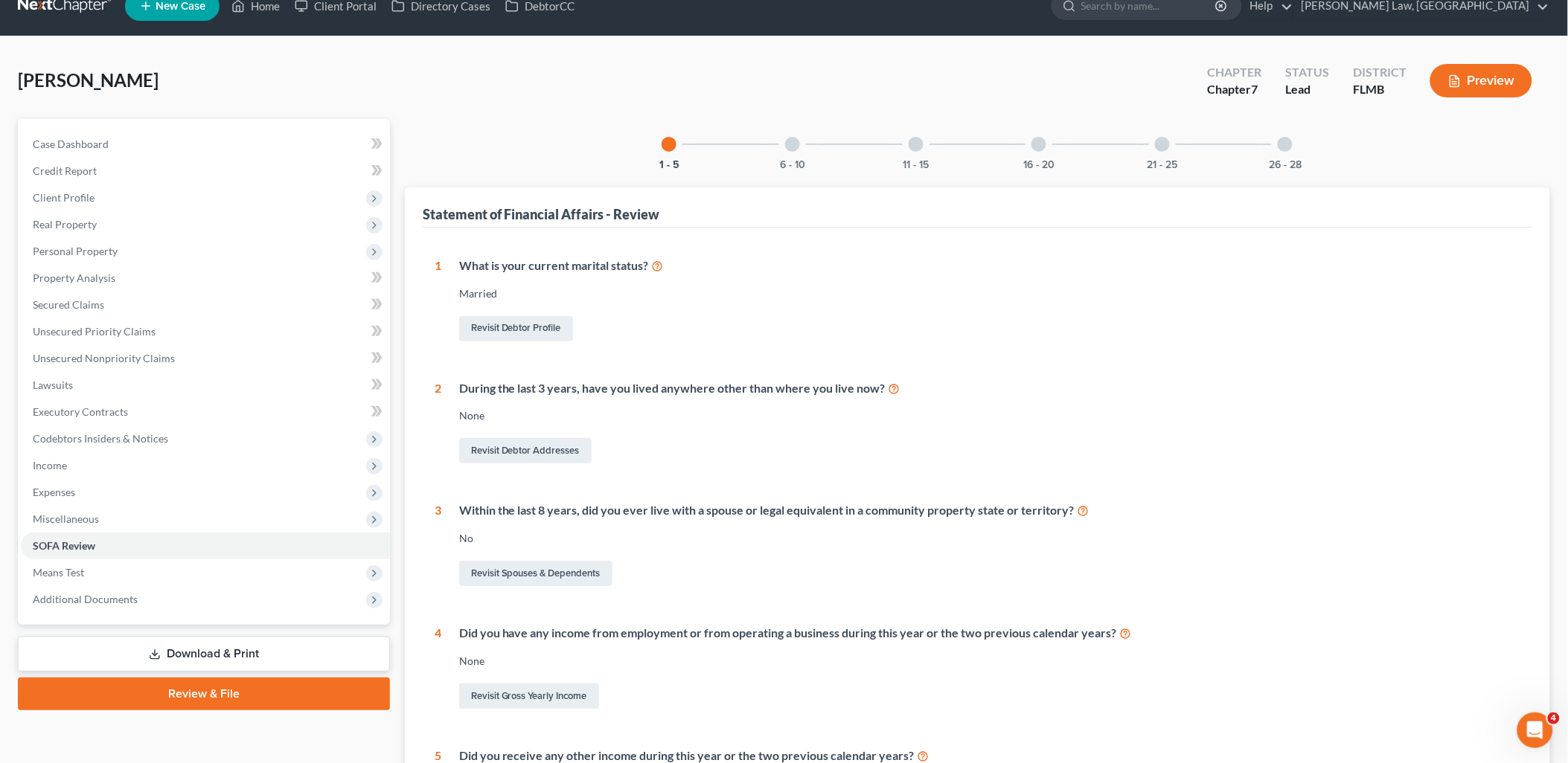
click at [794, 147] on div at bounding box center [792, 144] width 15 height 15
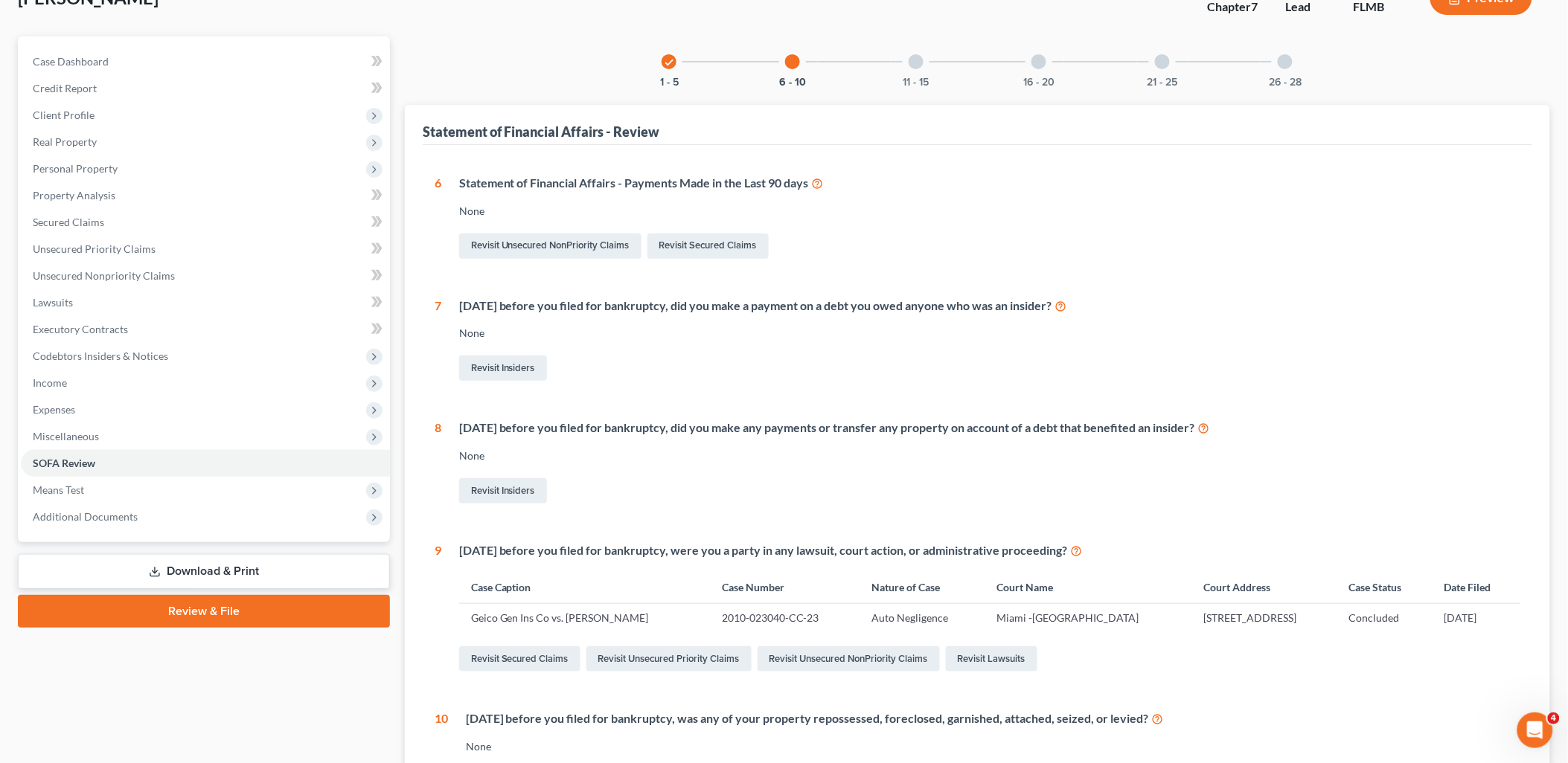
scroll to position [0, 0]
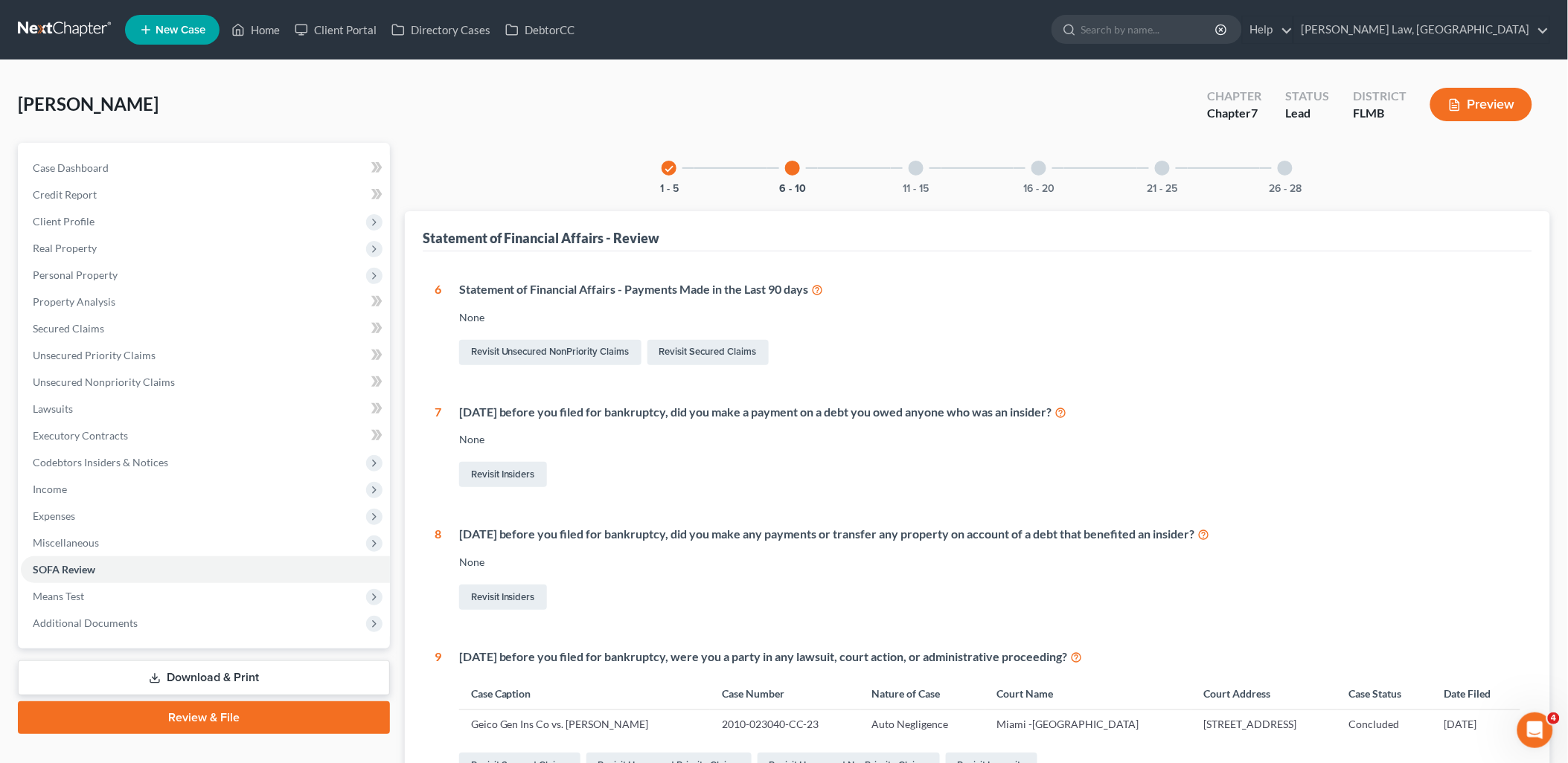
click at [917, 170] on div at bounding box center [915, 167] width 15 height 15
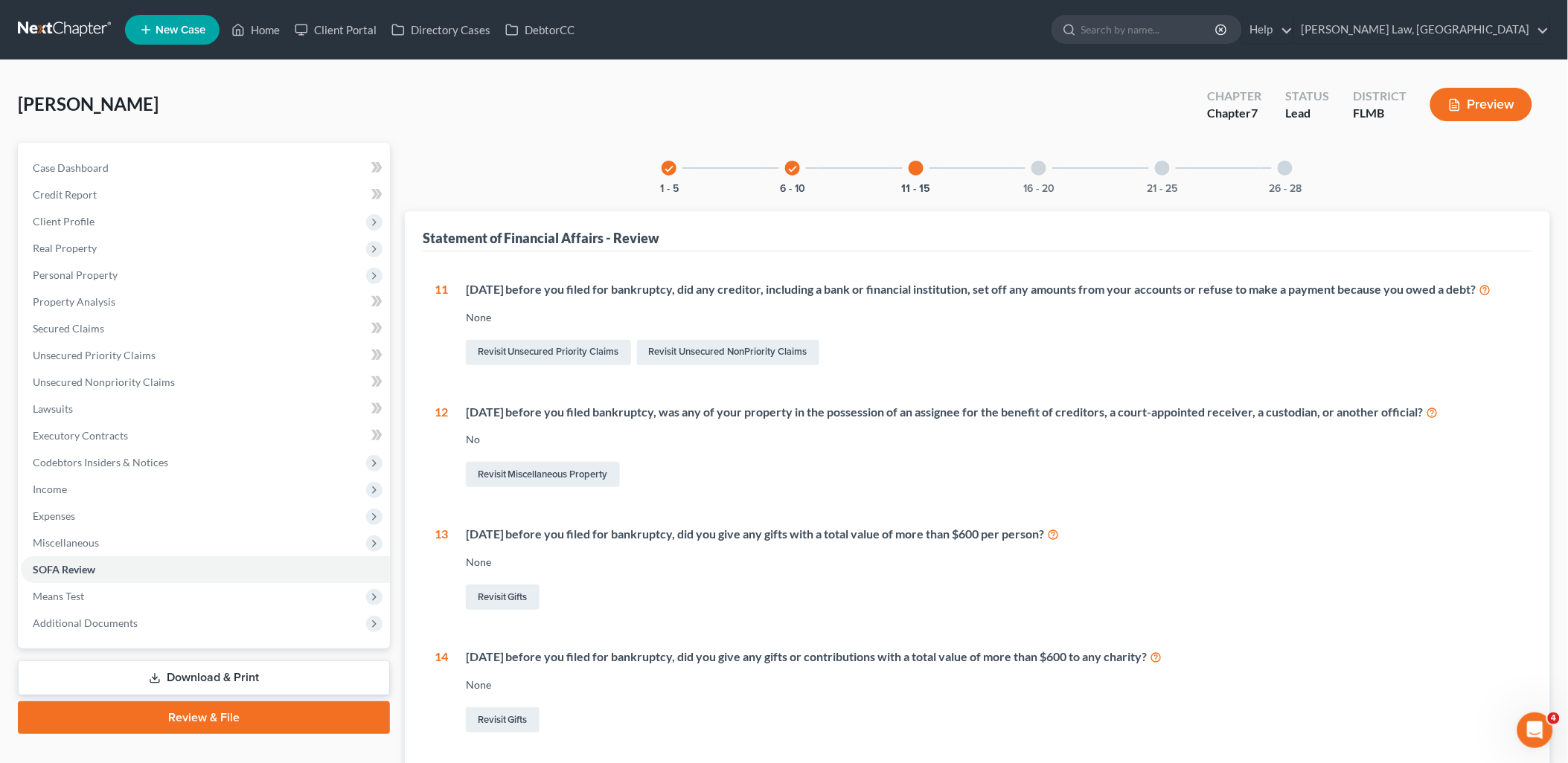
click at [1036, 168] on div at bounding box center [1038, 167] width 15 height 15
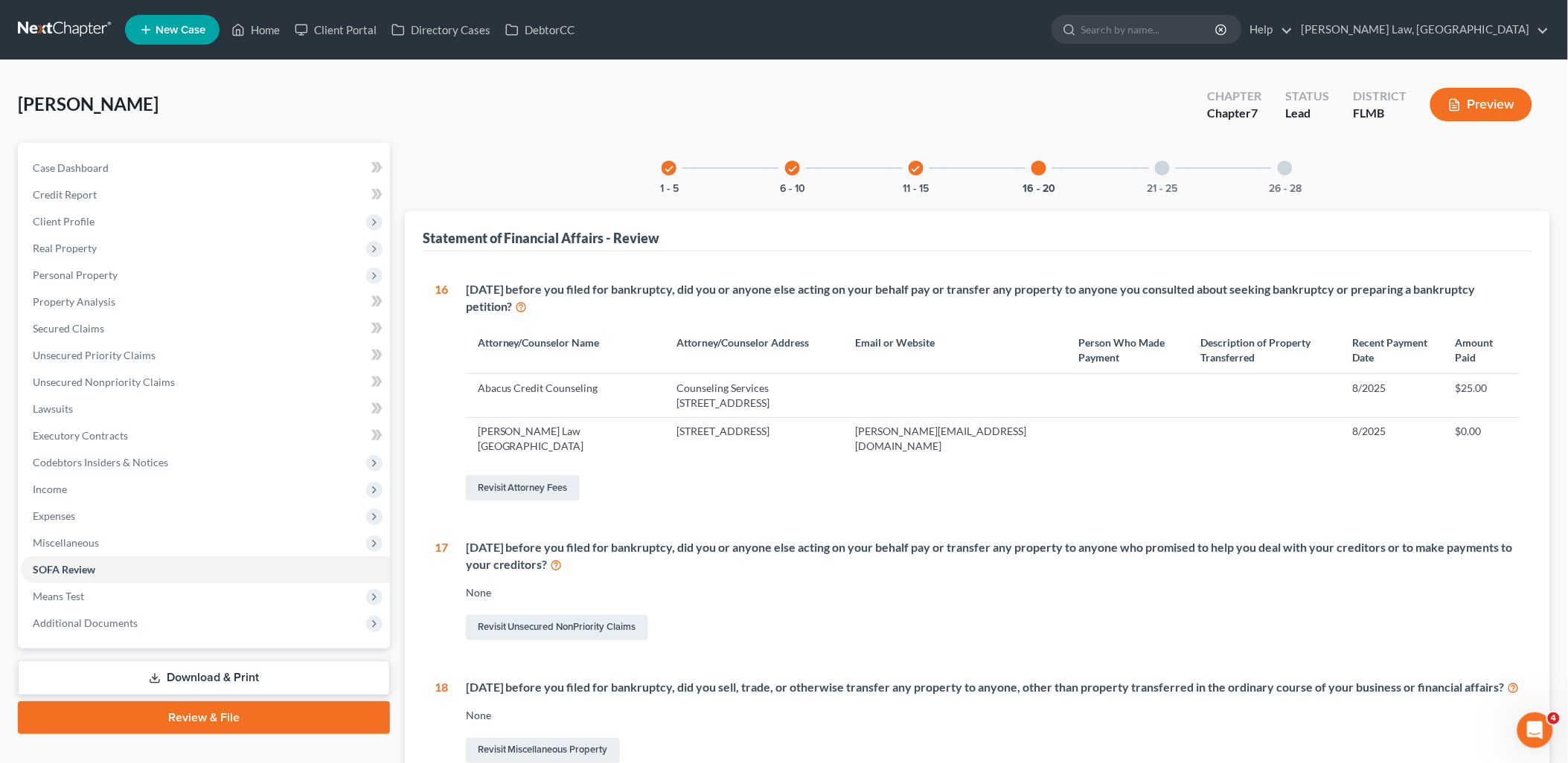
click at [1157, 161] on div at bounding box center [1162, 167] width 15 height 15
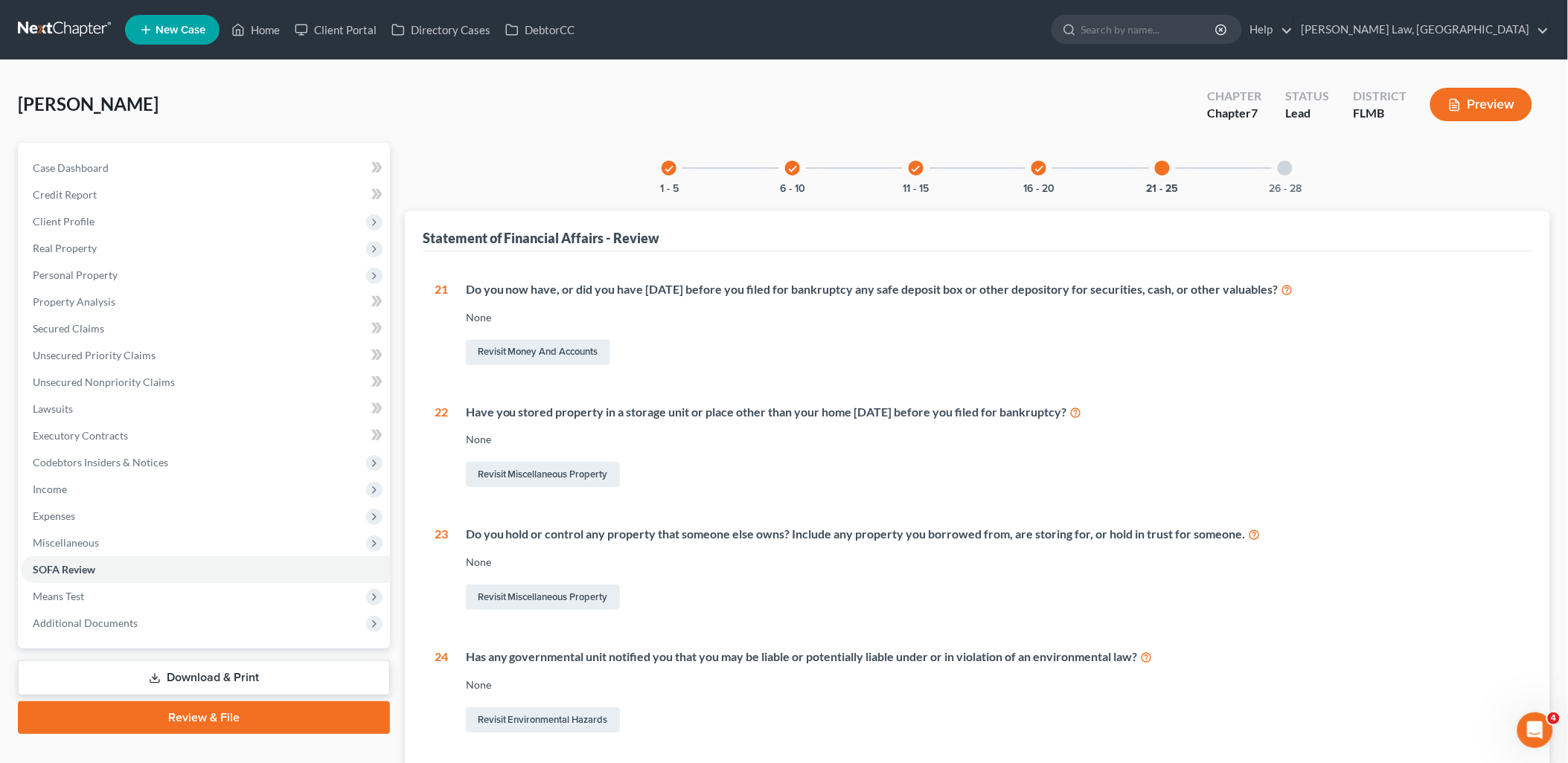
click at [1284, 169] on div at bounding box center [1284, 167] width 15 height 15
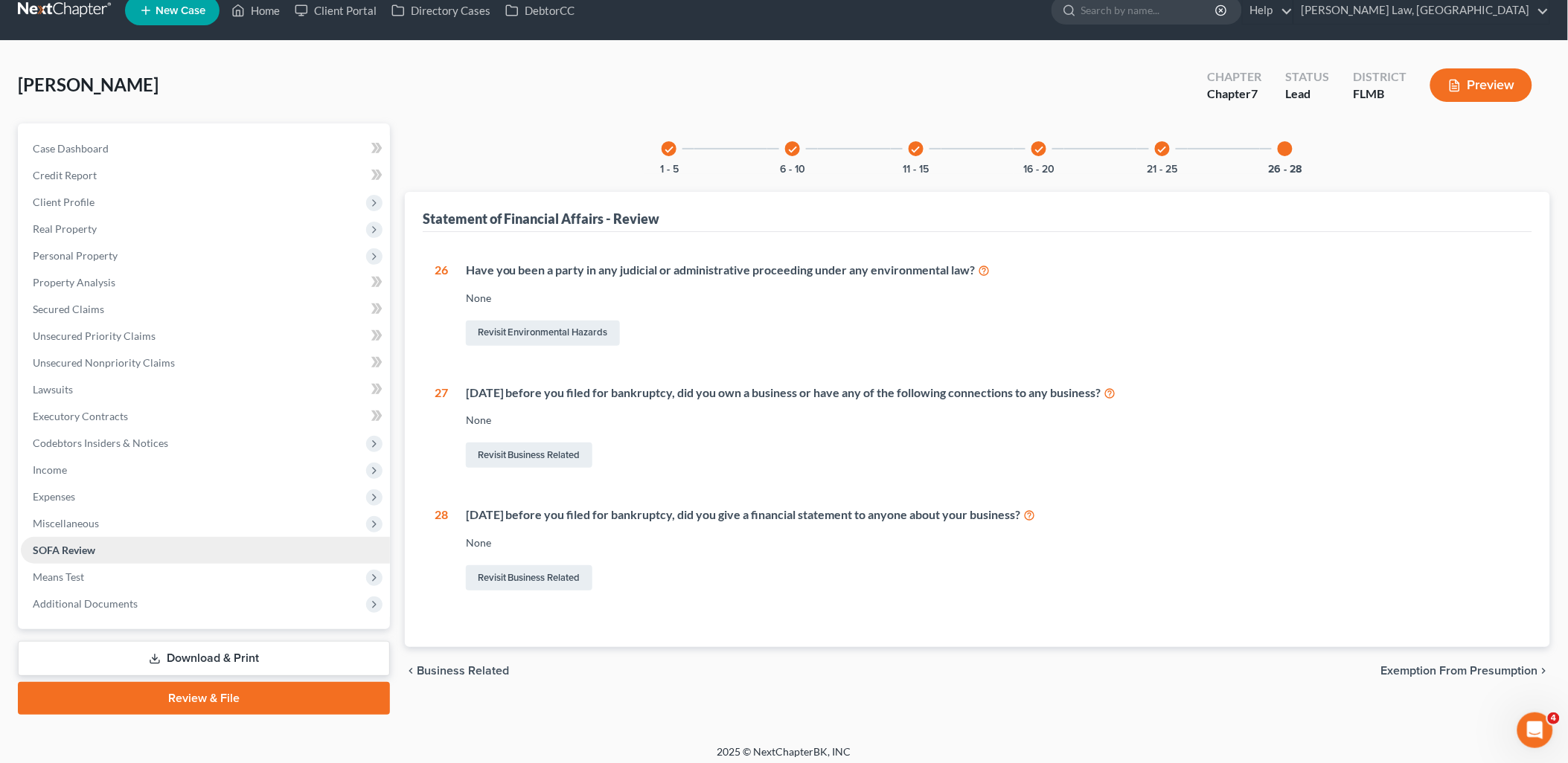
scroll to position [26, 0]
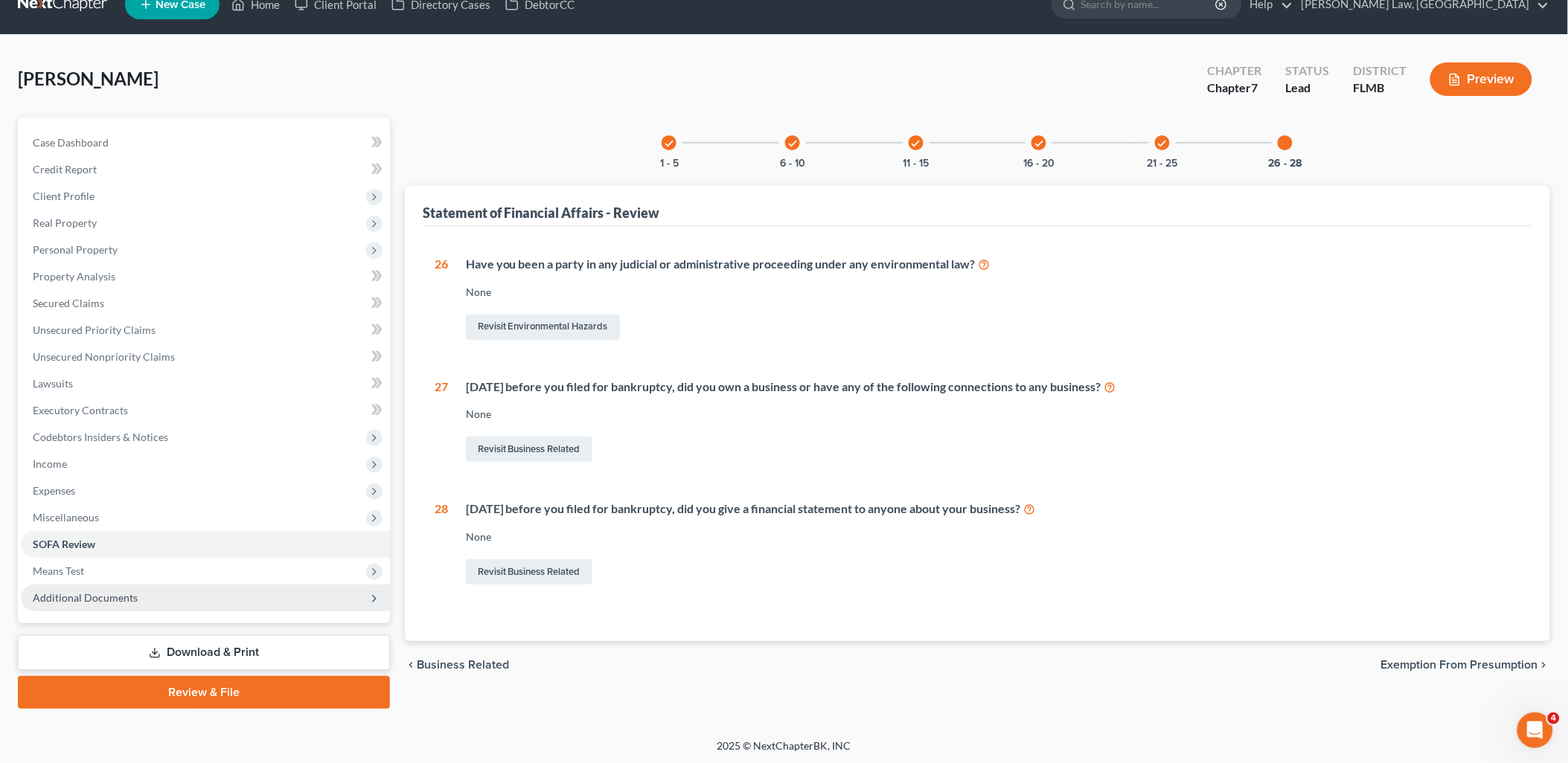
drag, startPoint x: 223, startPoint y: 649, endPoint x: 230, endPoint y: 600, distance: 49.5
click at [222, 648] on link "Download & Print" at bounding box center [204, 652] width 372 height 35
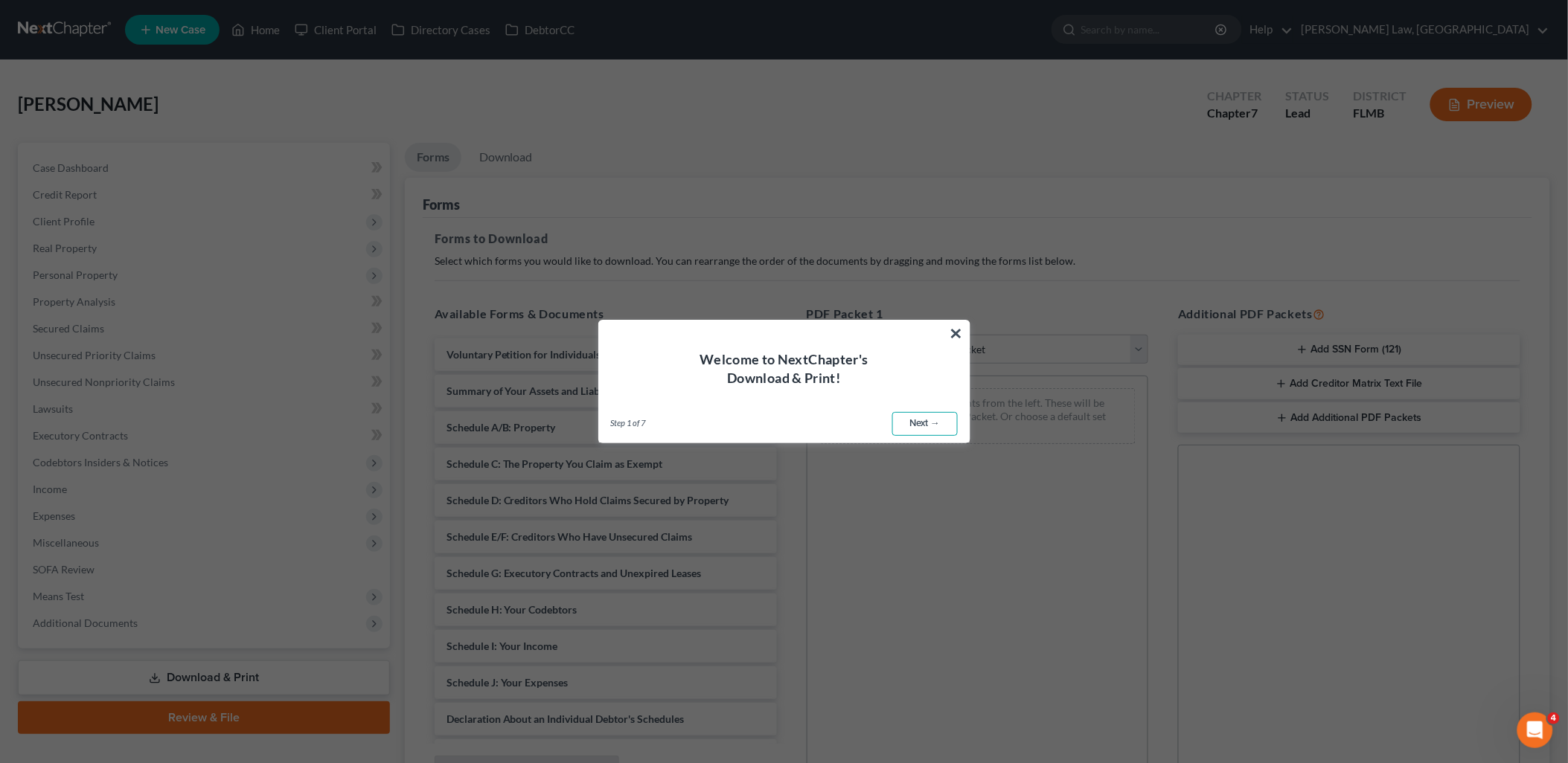
click at [924, 424] on link "Next →" at bounding box center [924, 424] width 65 height 24
select select "0"
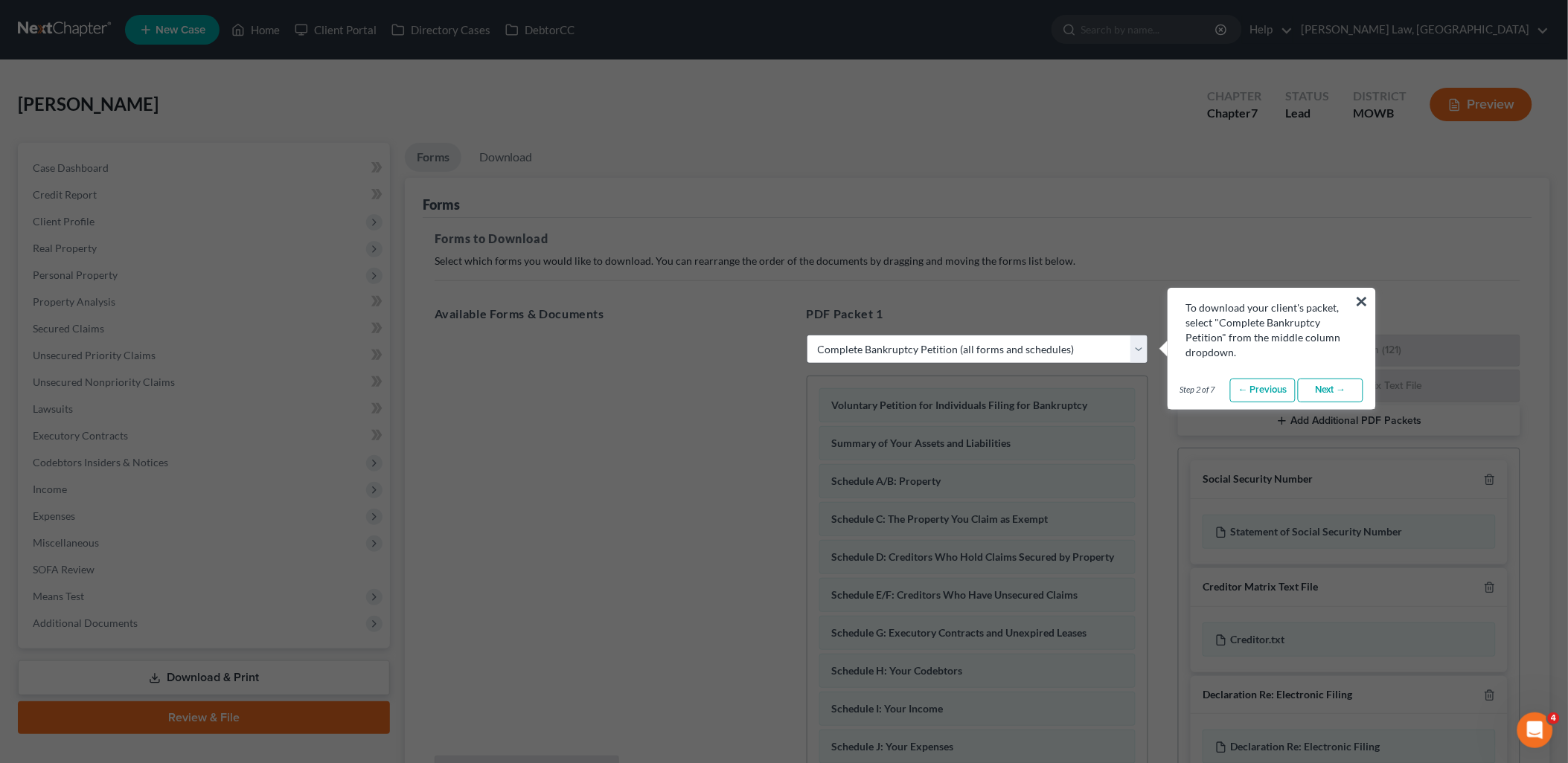
drag, startPoint x: 1359, startPoint y: 298, endPoint x: 1284, endPoint y: 287, distance: 75.8
click at [1360, 296] on button "×" at bounding box center [1362, 301] width 14 height 24
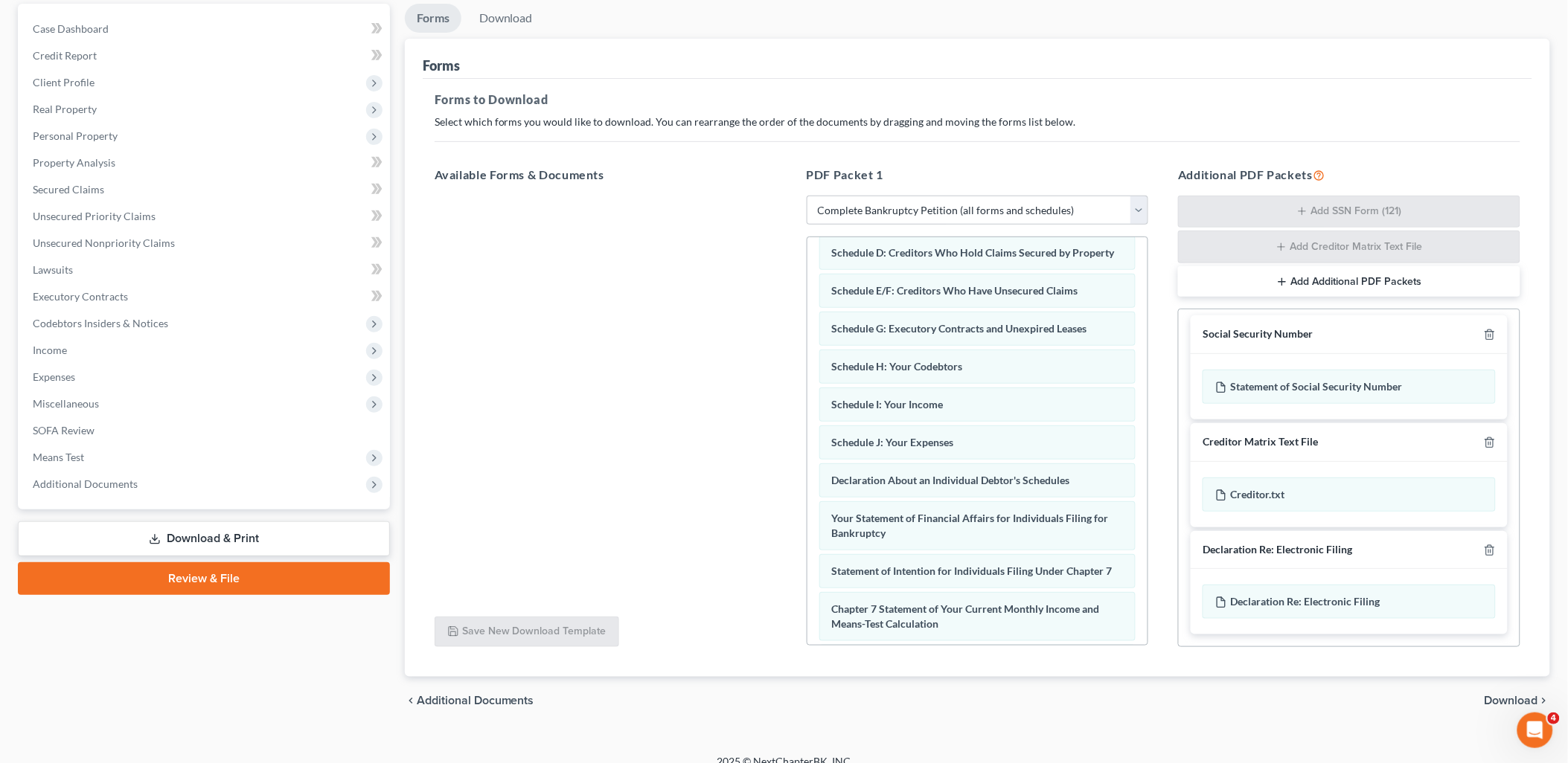
scroll to position [157, 0]
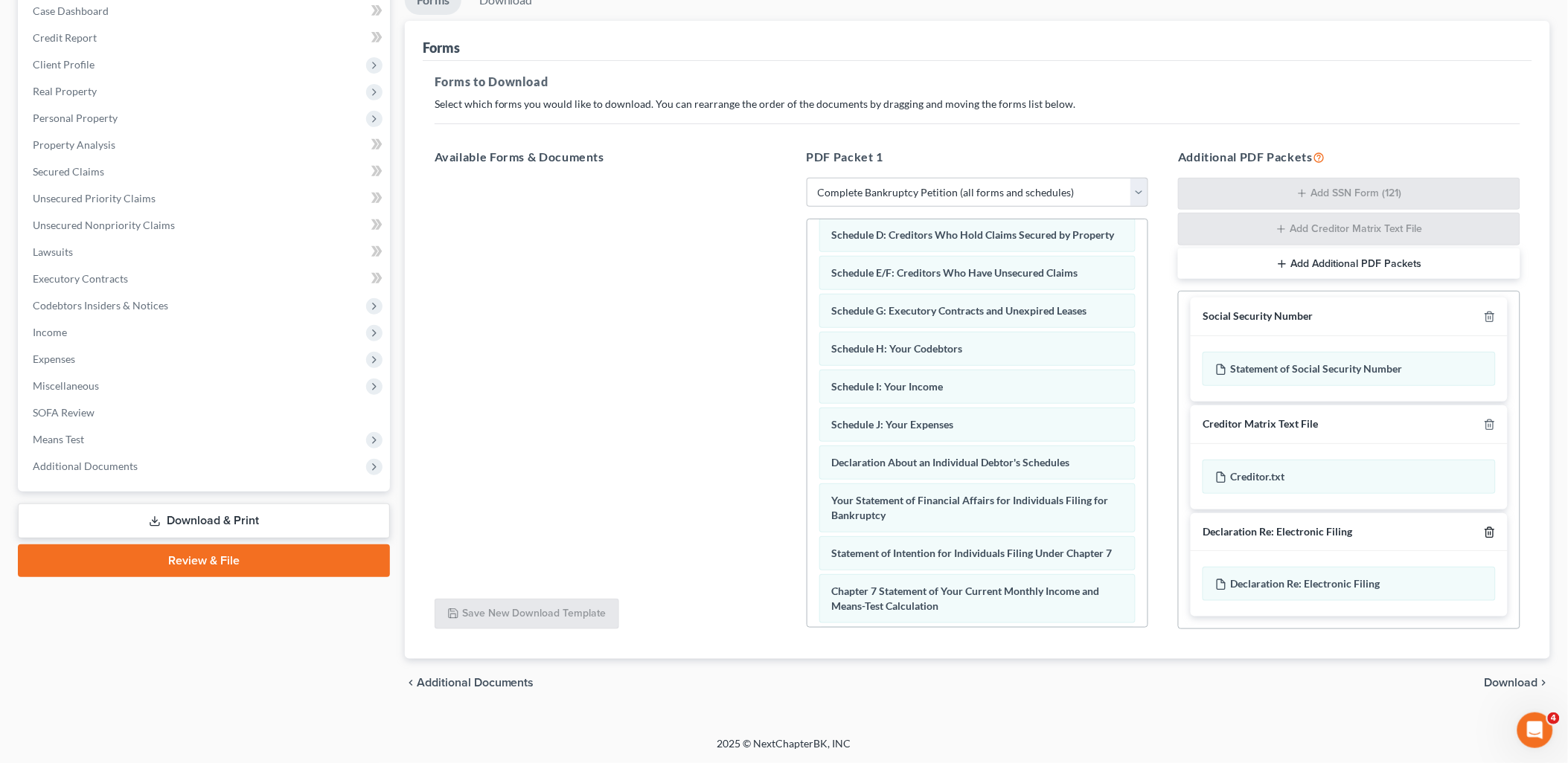
click at [1486, 533] on icon "button" at bounding box center [1489, 532] width 7 height 9
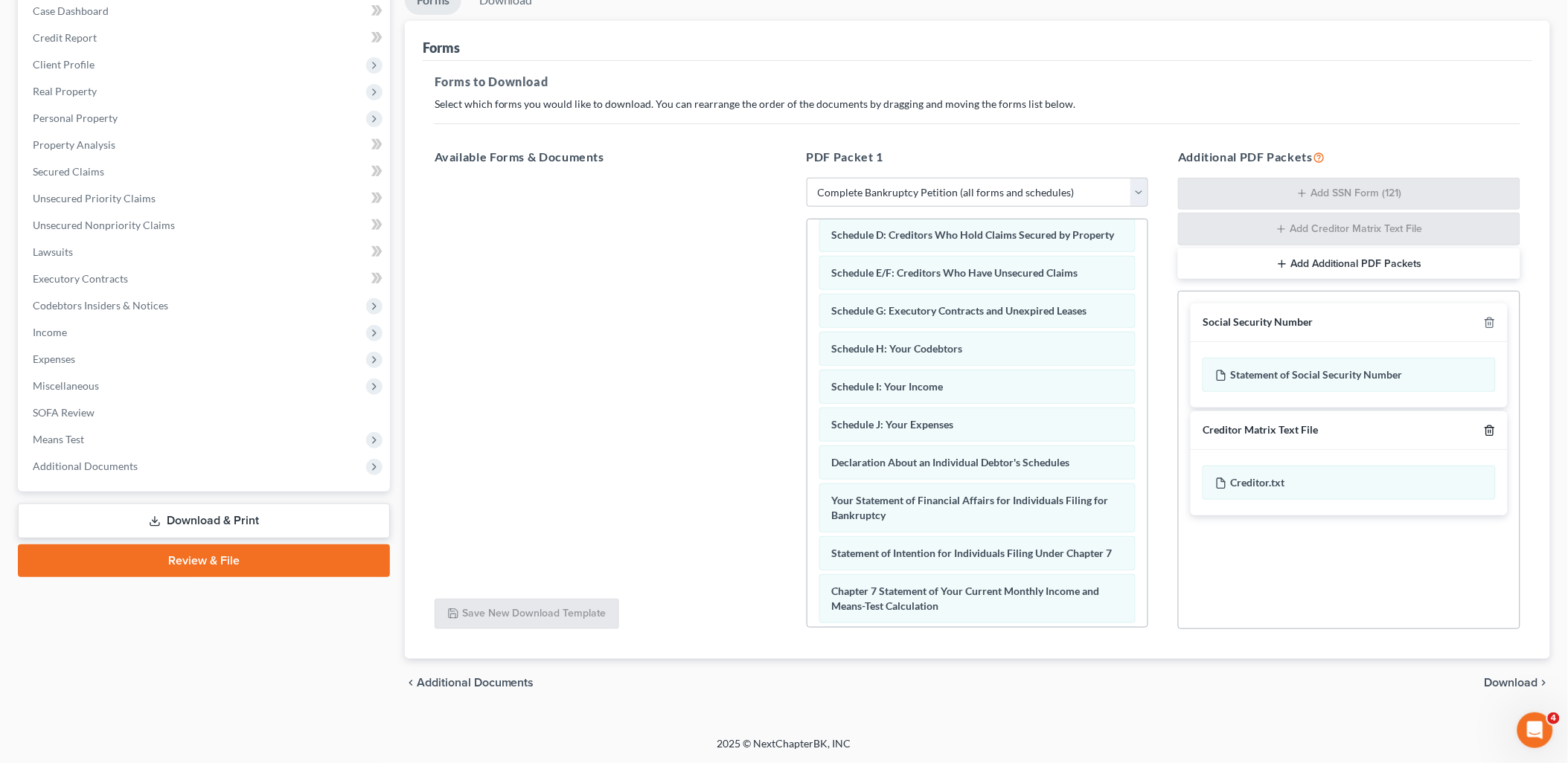
click at [1493, 428] on icon "button" at bounding box center [1489, 430] width 7 height 9
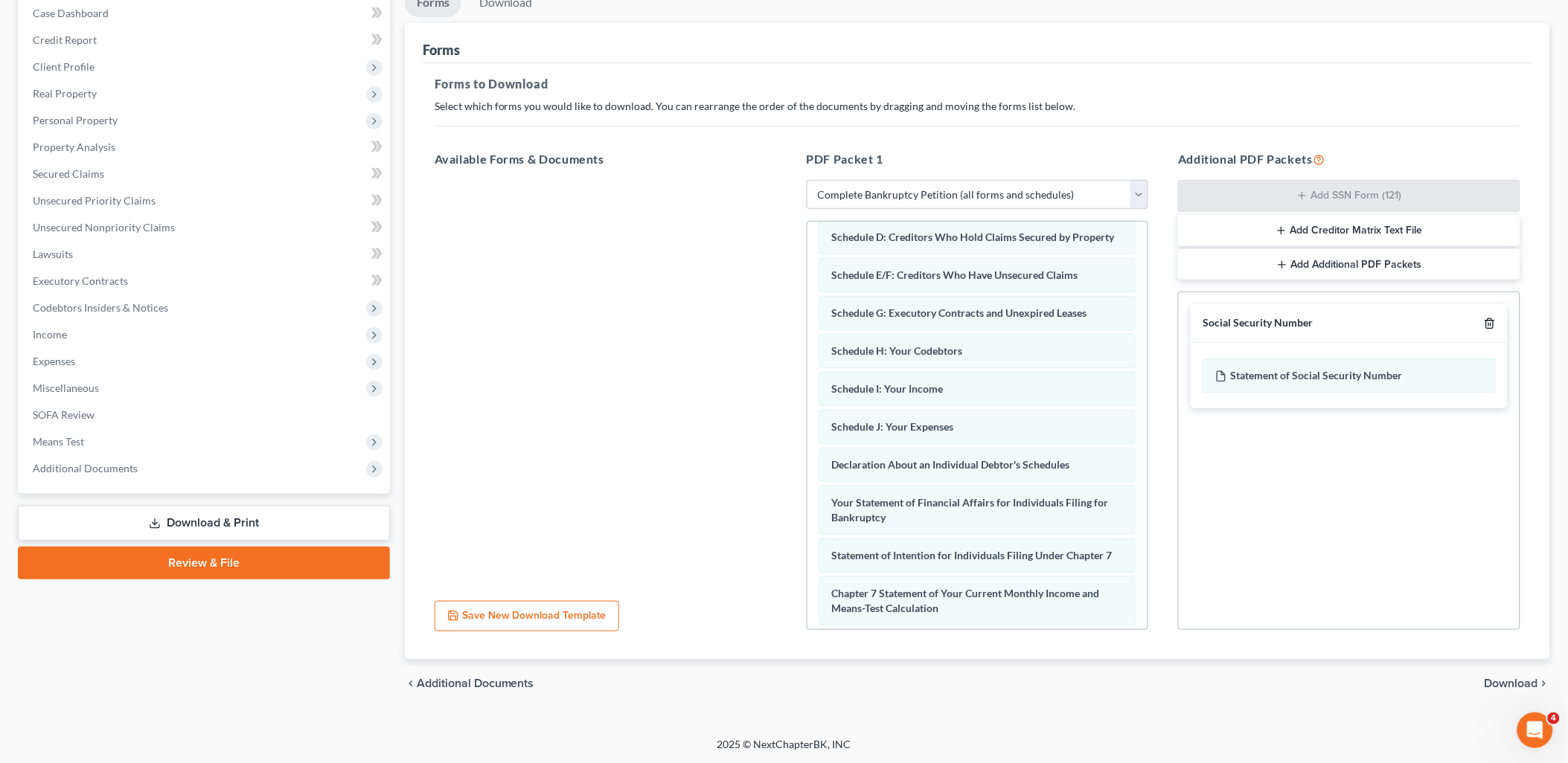
click at [1486, 319] on icon "button" at bounding box center [1489, 323] width 12 height 12
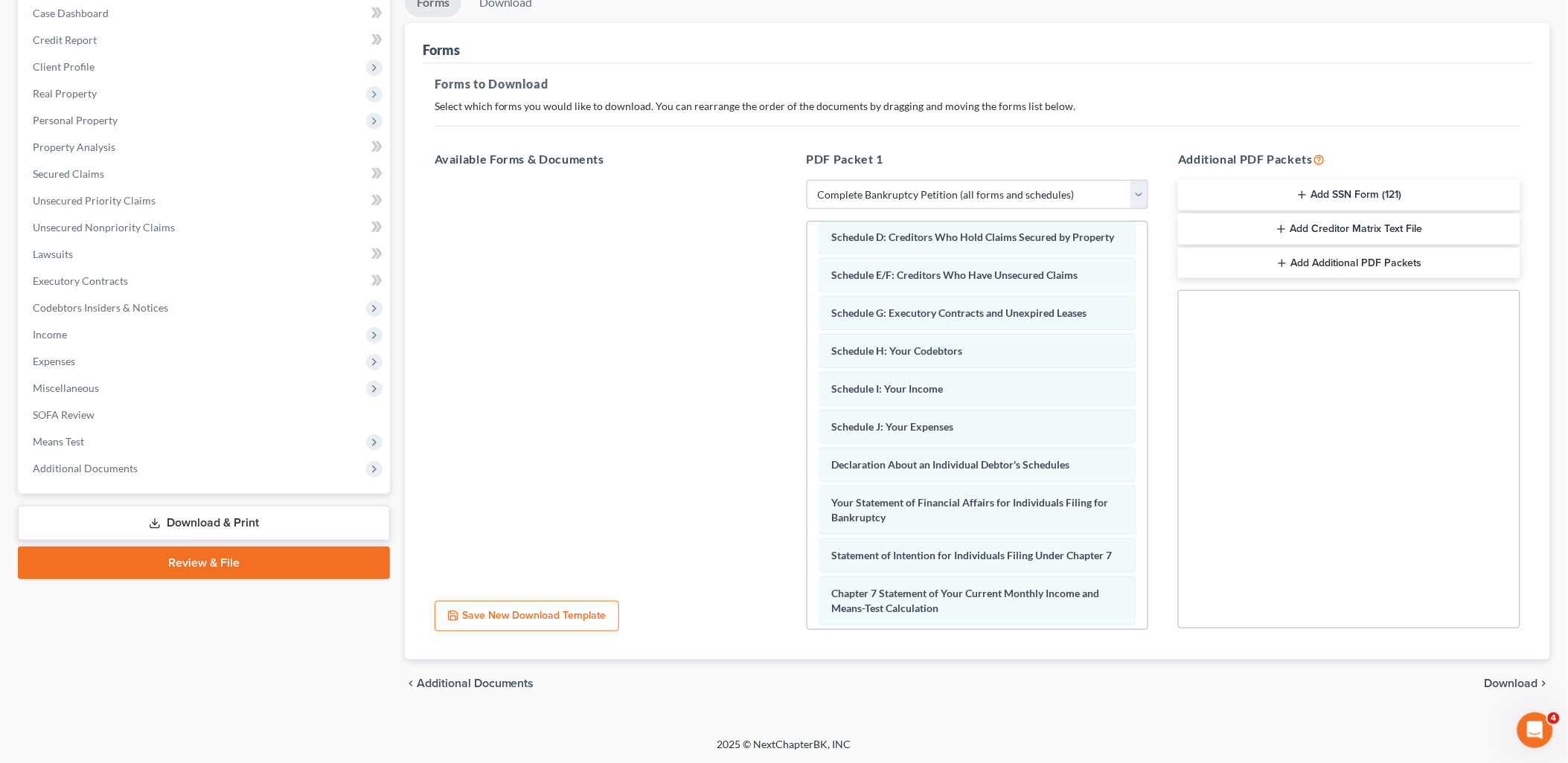
click at [1518, 683] on span "Download" at bounding box center [1511, 683] width 54 height 12
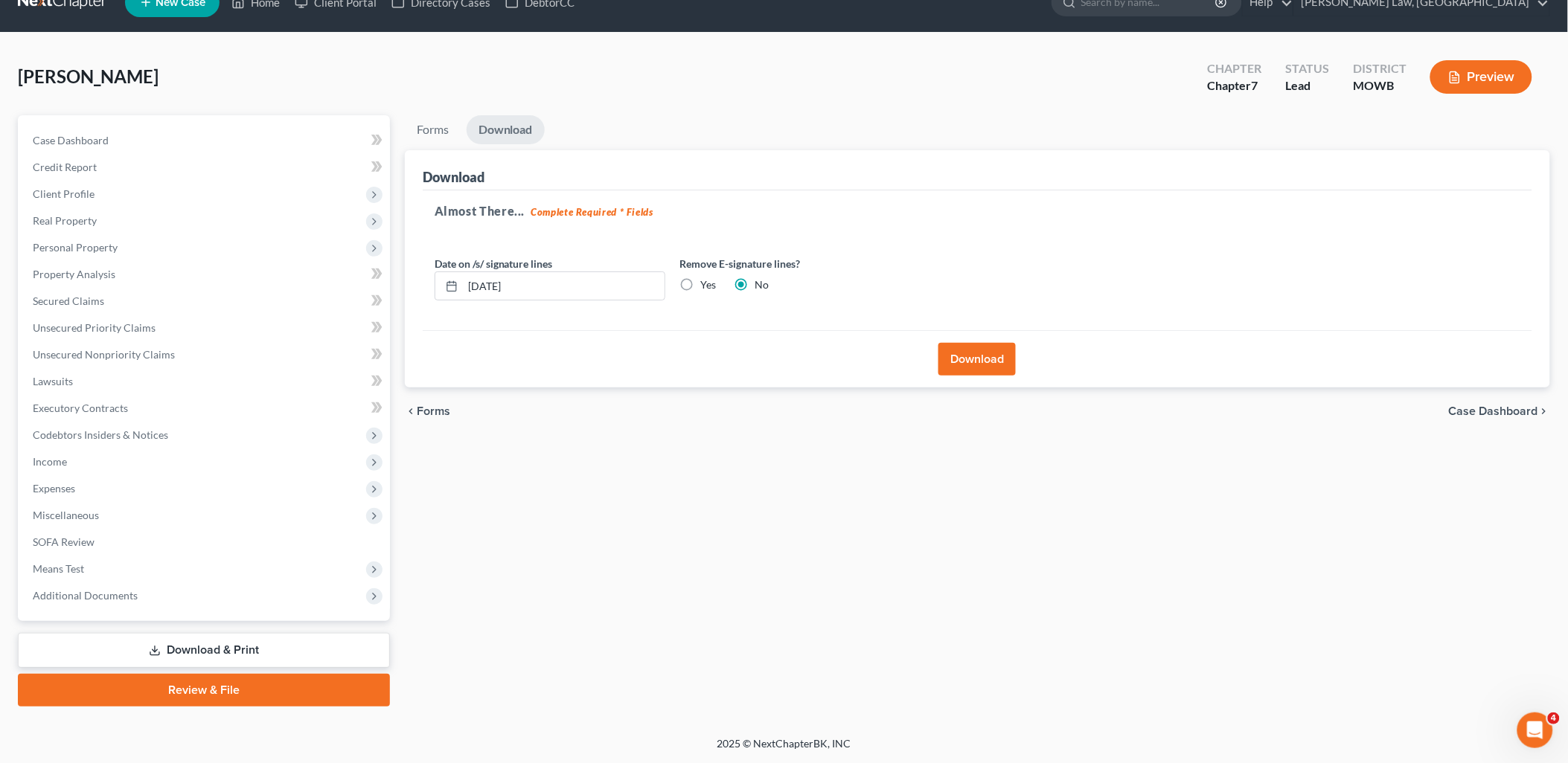
scroll to position [26, 0]
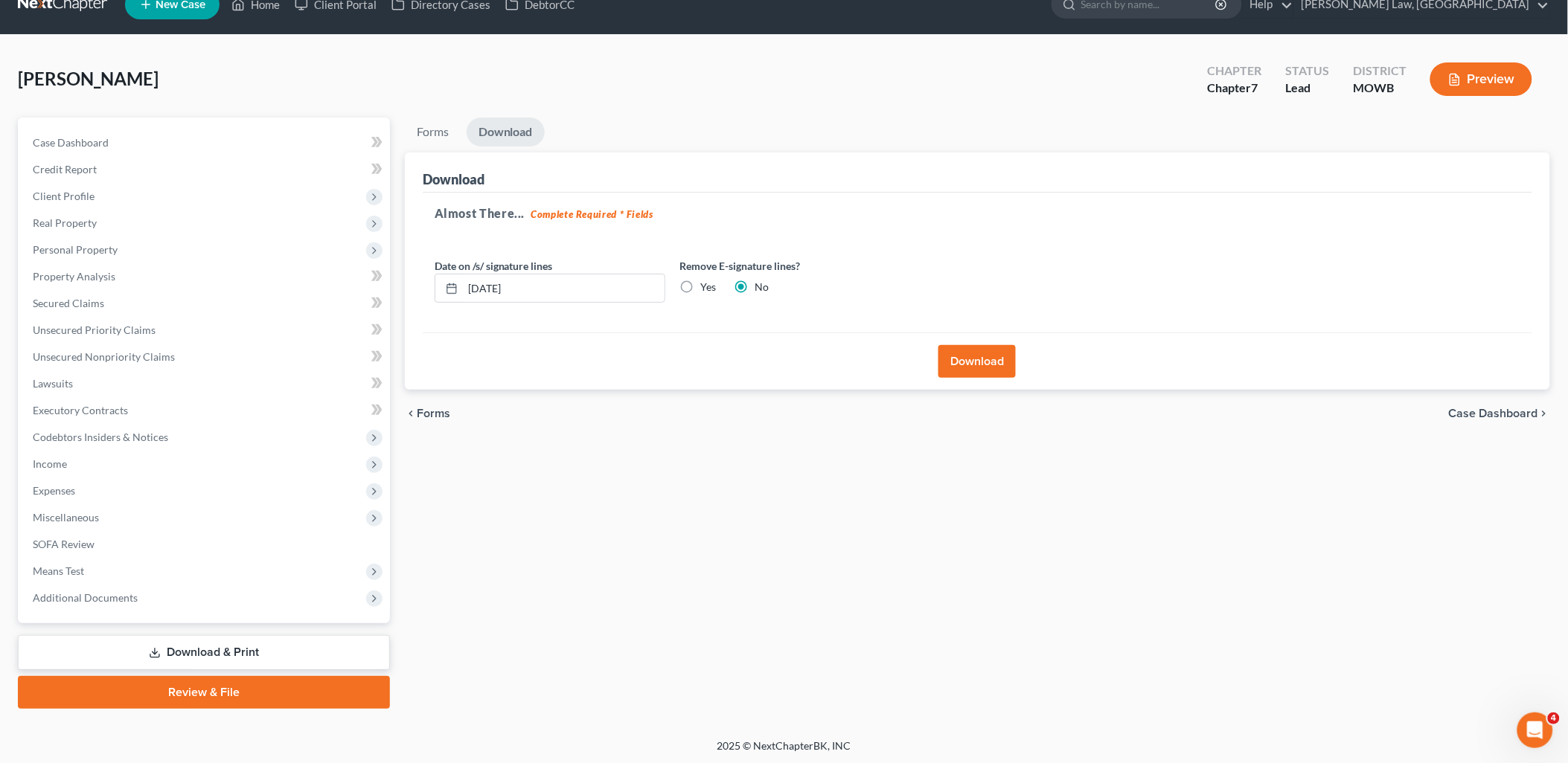
click at [701, 285] on label "Yes" at bounding box center [709, 287] width 16 height 15
click at [706, 285] on input "Yes" at bounding box center [711, 285] width 9 height 9
radio input "true"
radio input "false"
click at [554, 288] on input "10/09/2025" at bounding box center [564, 288] width 202 height 28
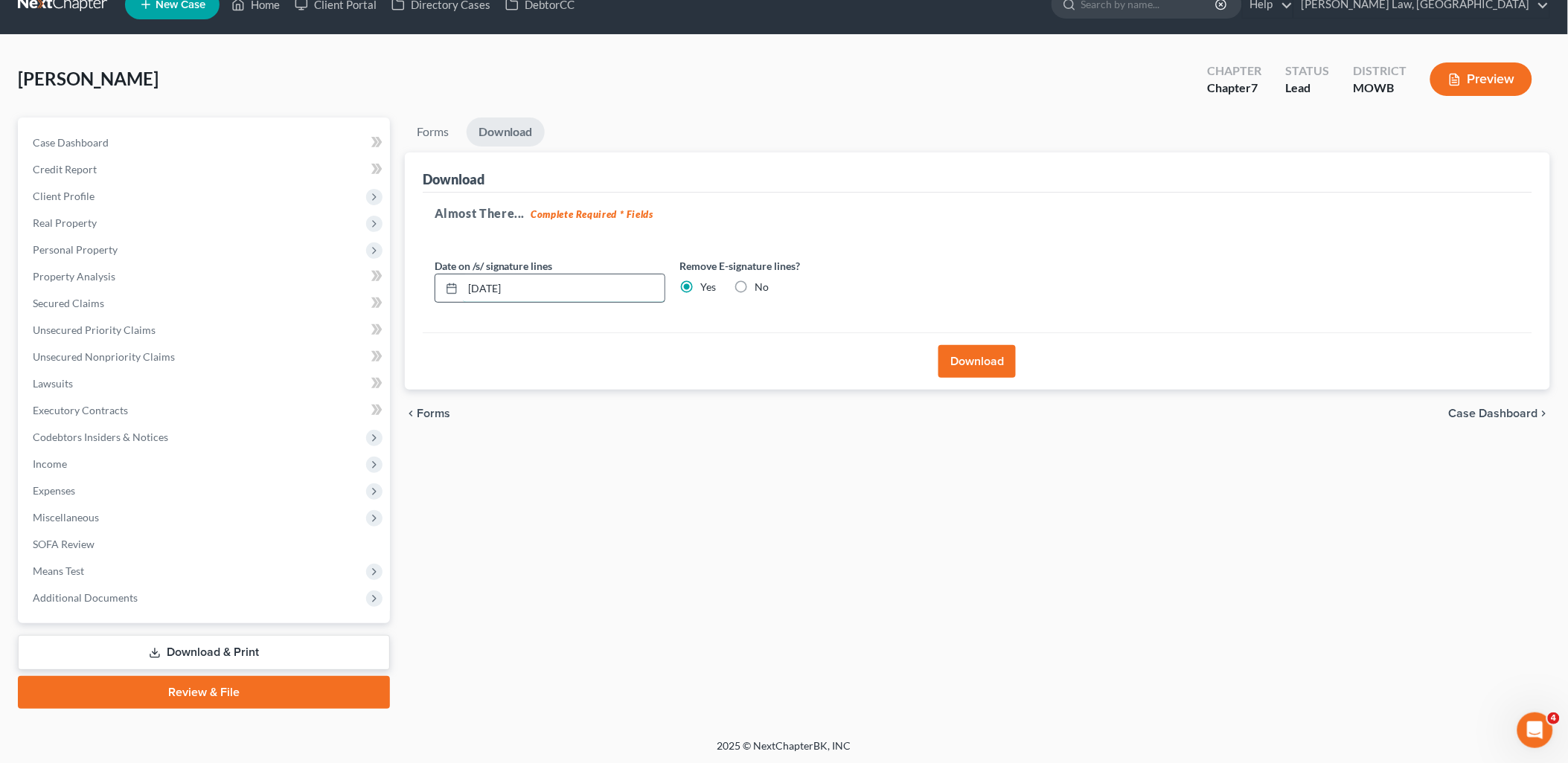
drag, startPoint x: 560, startPoint y: 288, endPoint x: 466, endPoint y: 285, distance: 94.0
click at [466, 285] on input "10/09/2025" at bounding box center [564, 288] width 202 height 28
click at [988, 357] on button "Download" at bounding box center [977, 361] width 78 height 33
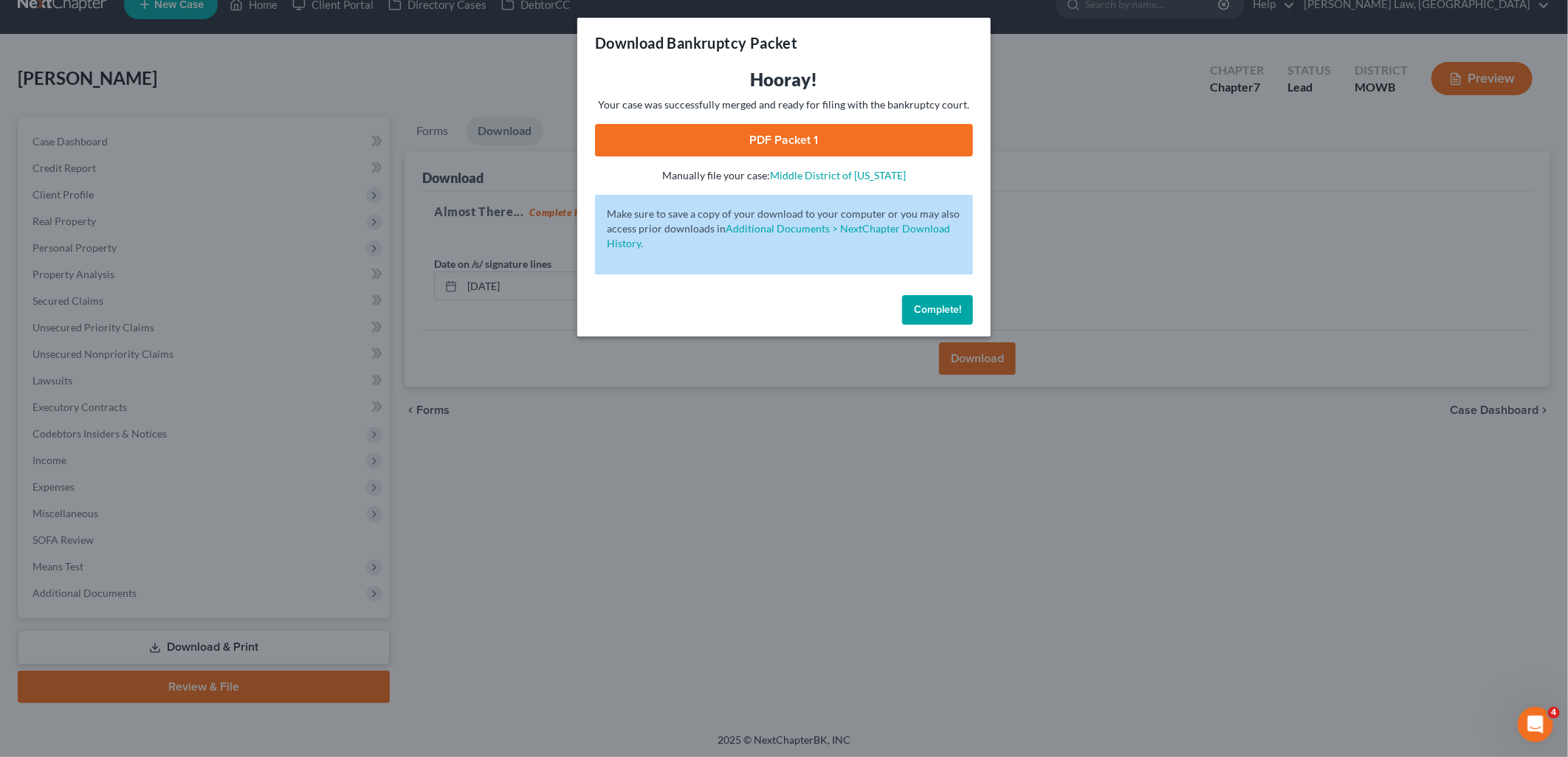
click at [942, 315] on button "Complete!" at bounding box center [937, 310] width 71 height 29
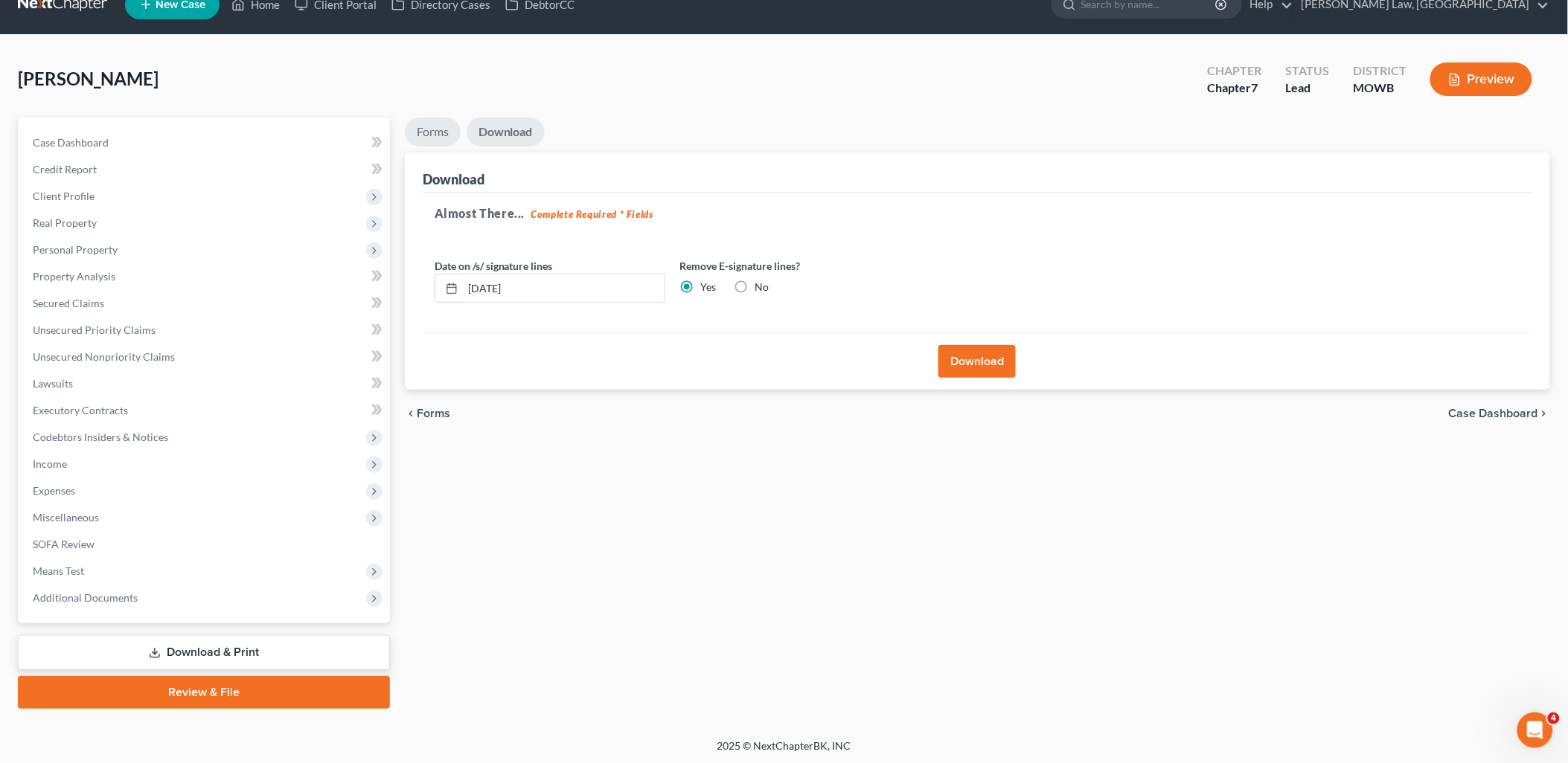
drag, startPoint x: 428, startPoint y: 132, endPoint x: 534, endPoint y: 150, distance: 107.5
click at [428, 132] on link "Forms" at bounding box center [433, 132] width 56 height 29
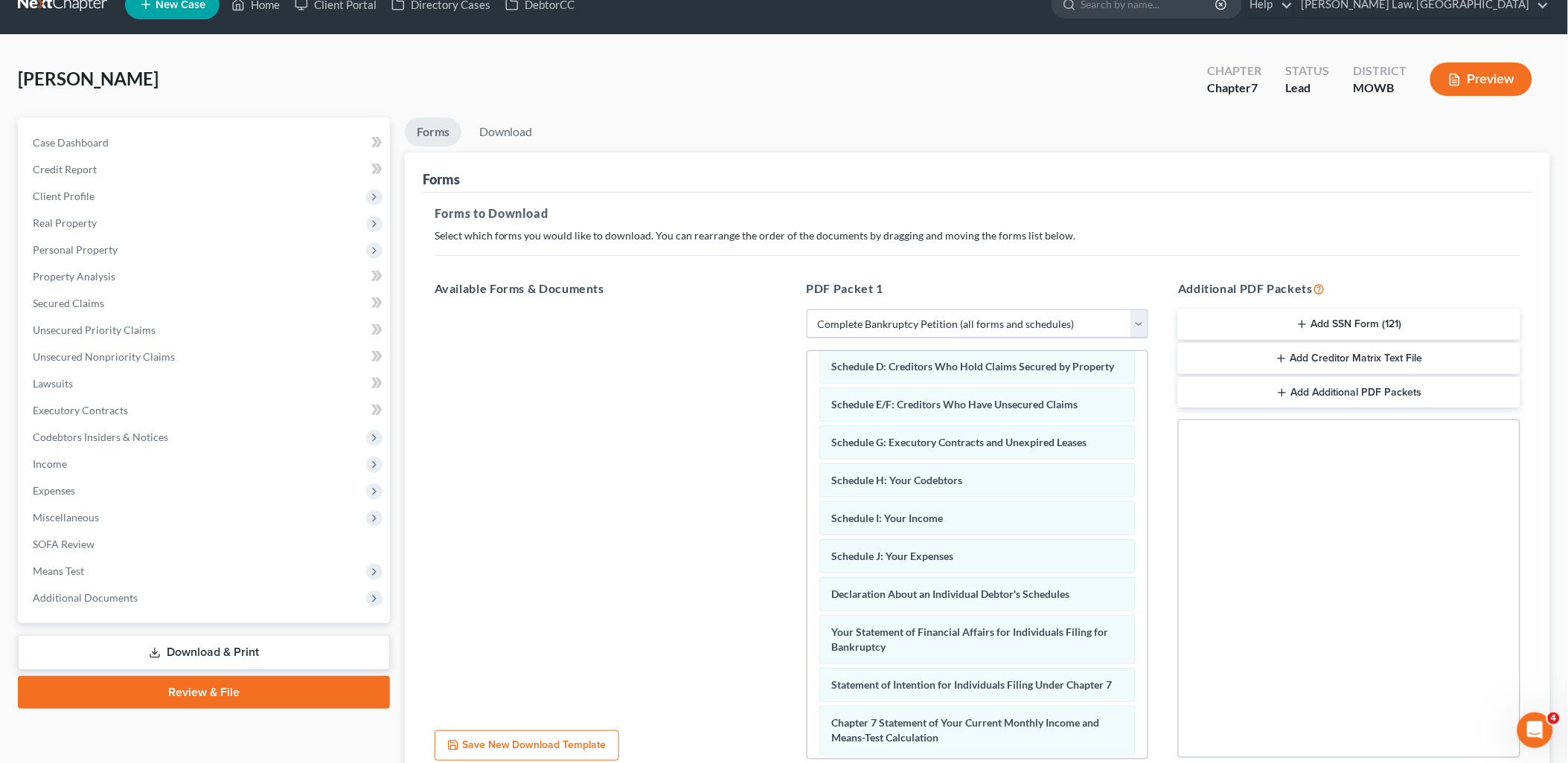
click at [1128, 330] on select "Choose Default Petition PDF Packet Complete Bankruptcy Petition (all forms and …" at bounding box center [977, 324] width 342 height 29
select select
click at [806, 309] on select "Choose Default Petition PDF Packet Complete Bankruptcy Petition (all forms and …" at bounding box center [977, 324] width 342 height 29
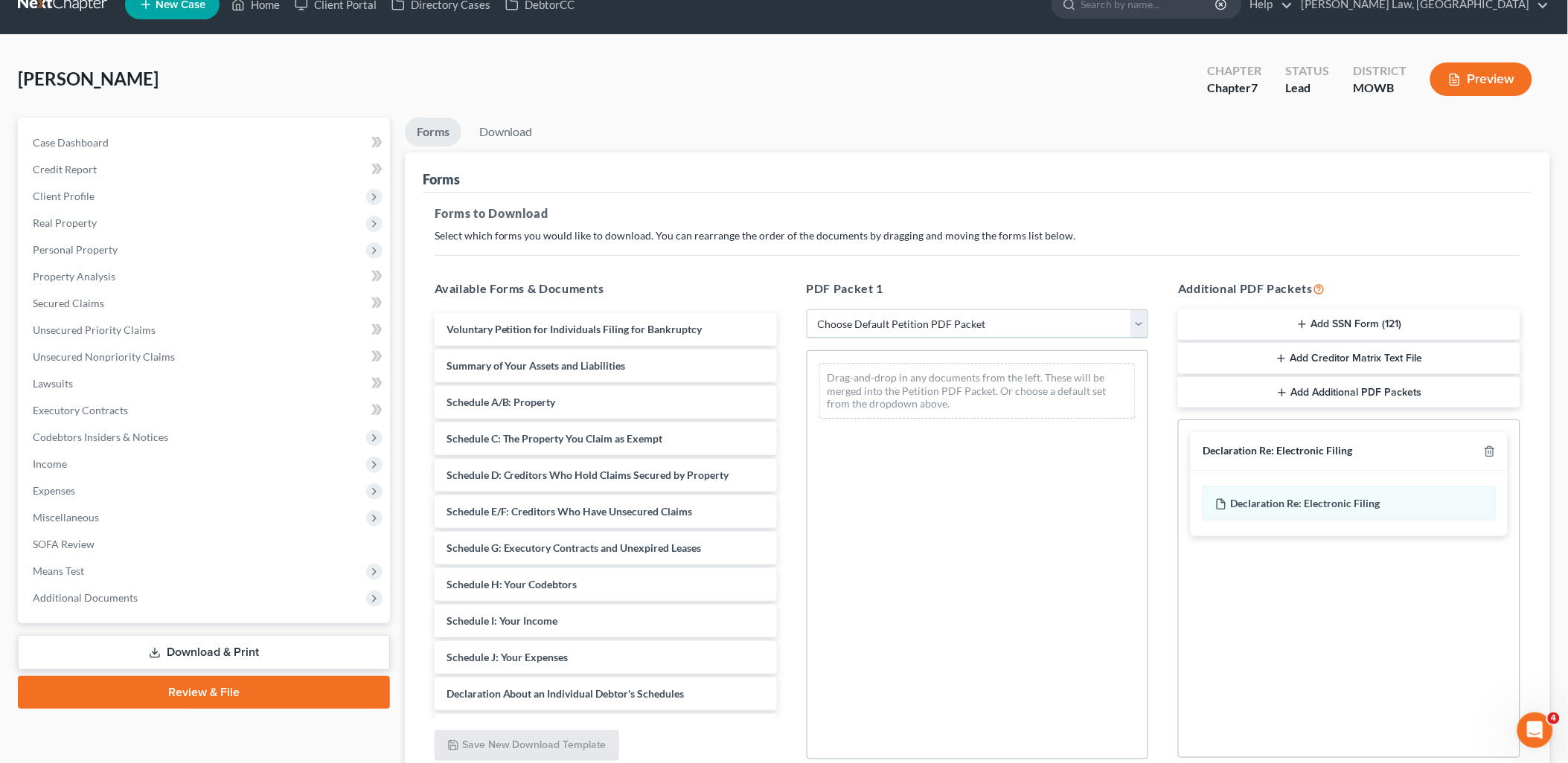
scroll to position [0, 0]
drag, startPoint x: 1055, startPoint y: 522, endPoint x: 1234, endPoint y: 488, distance: 182.2
click at [1056, 522] on div "Drag-and-drop in any documents from the left. These will be merged into the Pet…" at bounding box center [977, 555] width 342 height 409
click at [1365, 320] on button "Add SSN Form (121)" at bounding box center [1349, 325] width 342 height 31
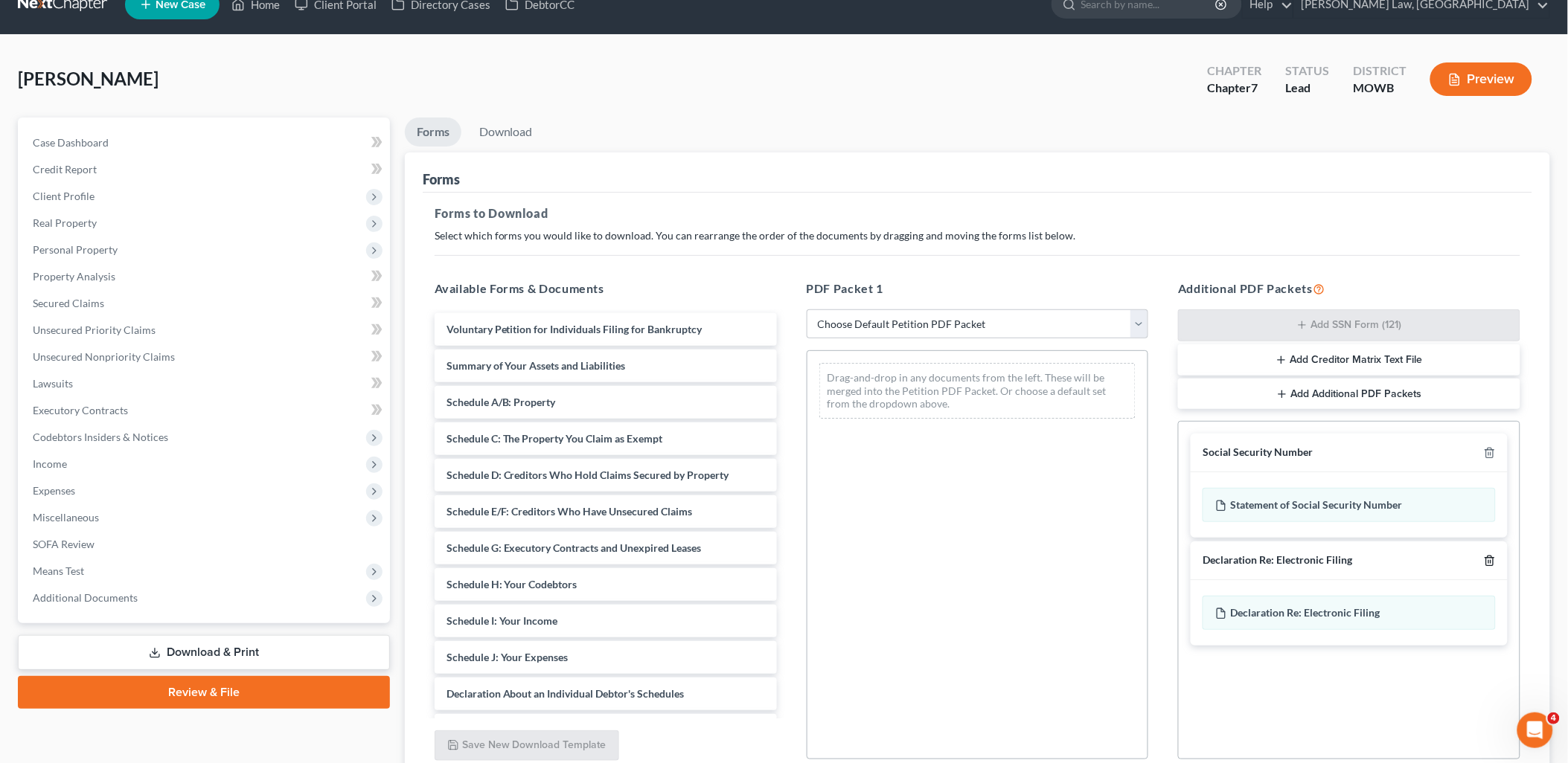
click at [1494, 556] on icon "button" at bounding box center [1489, 561] width 12 height 12
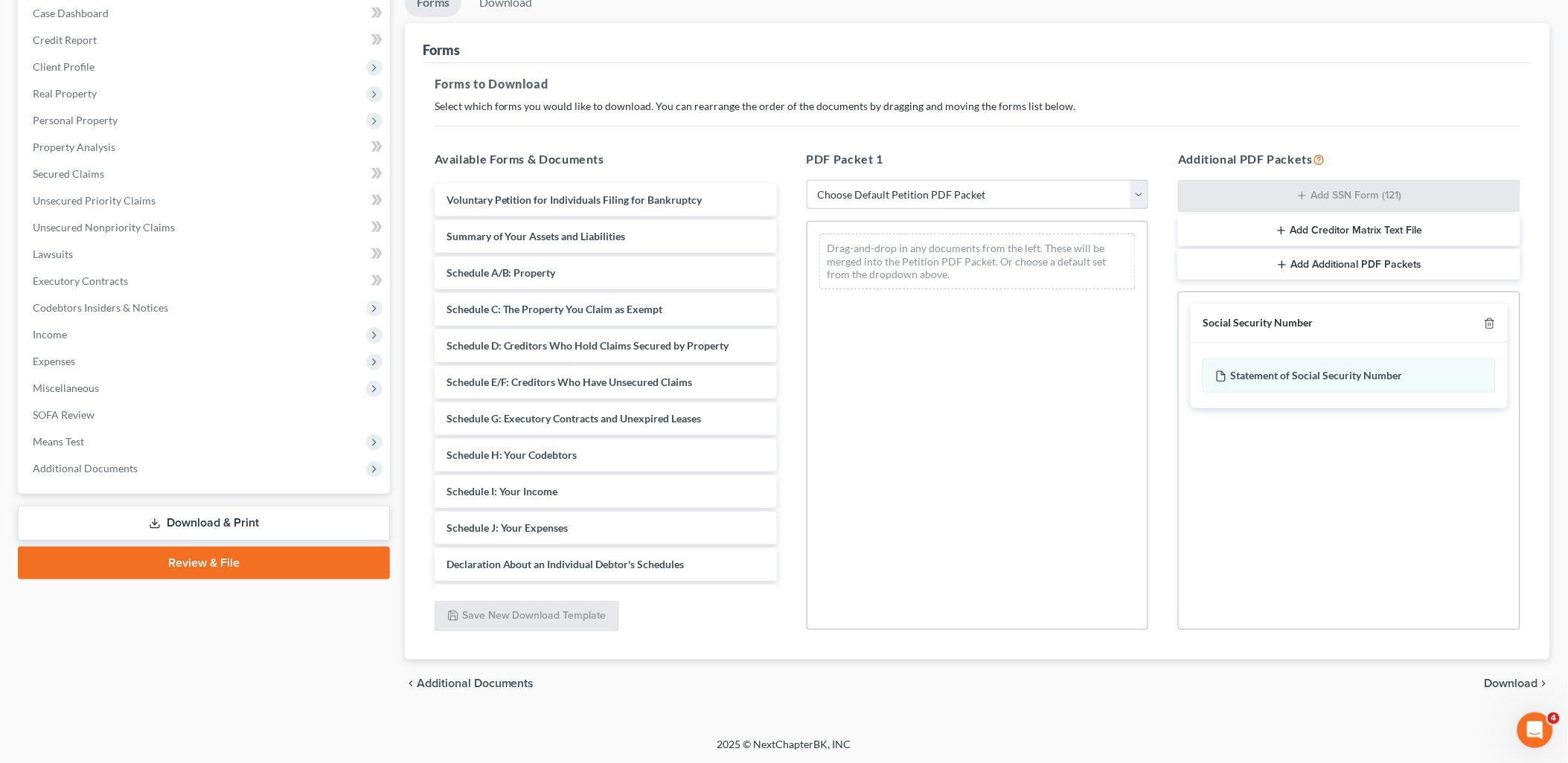
click at [1518, 682] on span "Download" at bounding box center [1511, 683] width 54 height 12
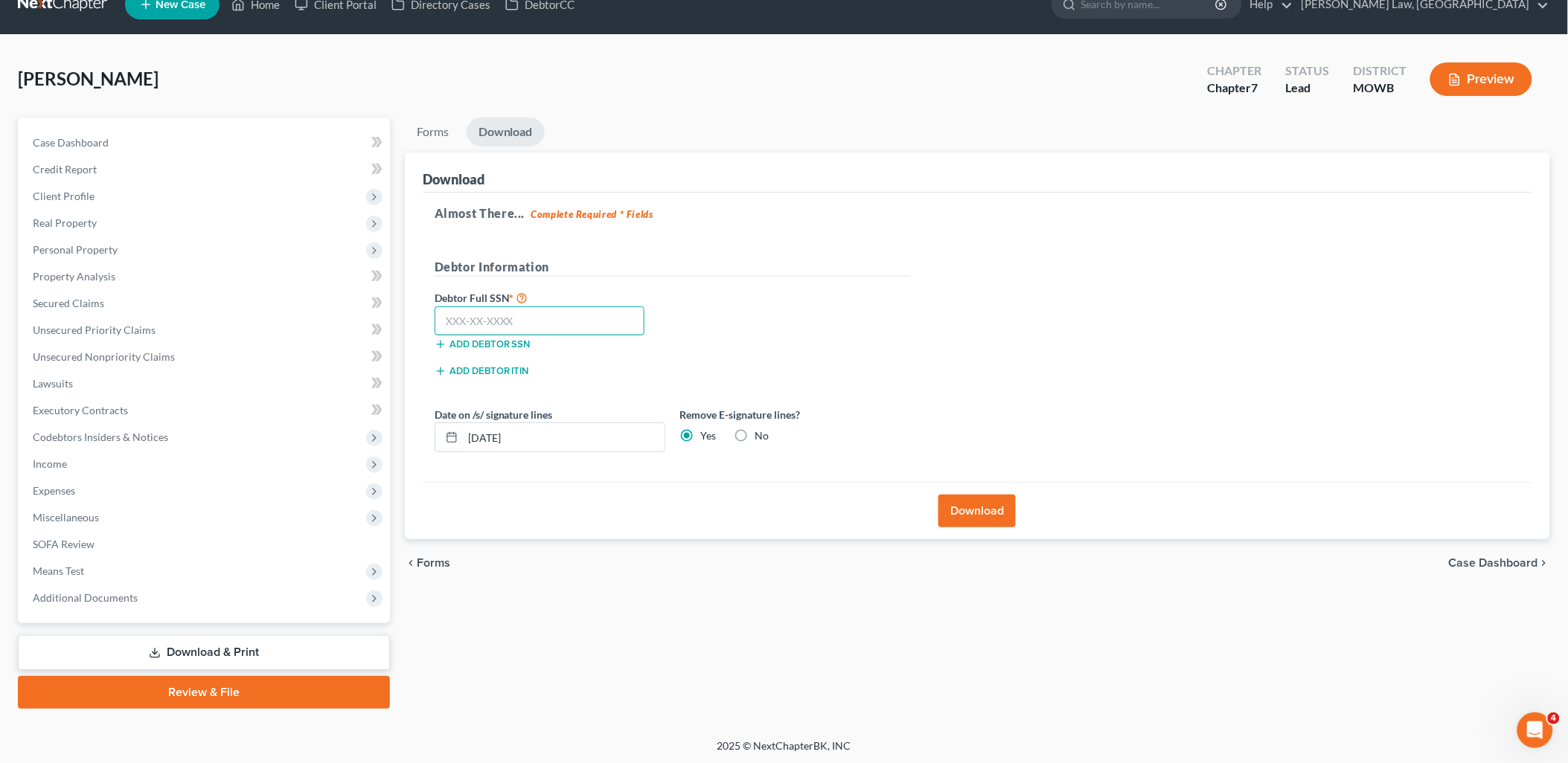
click at [533, 315] on input "text" at bounding box center [540, 321] width 211 height 29
type input "594-81-8734"
drag, startPoint x: 544, startPoint y: 444, endPoint x: 433, endPoint y: 450, distance: 111.2
click at [439, 445] on div "10/09/2025" at bounding box center [549, 437] width 230 height 29
click at [965, 507] on button "Download" at bounding box center [977, 511] width 78 height 33
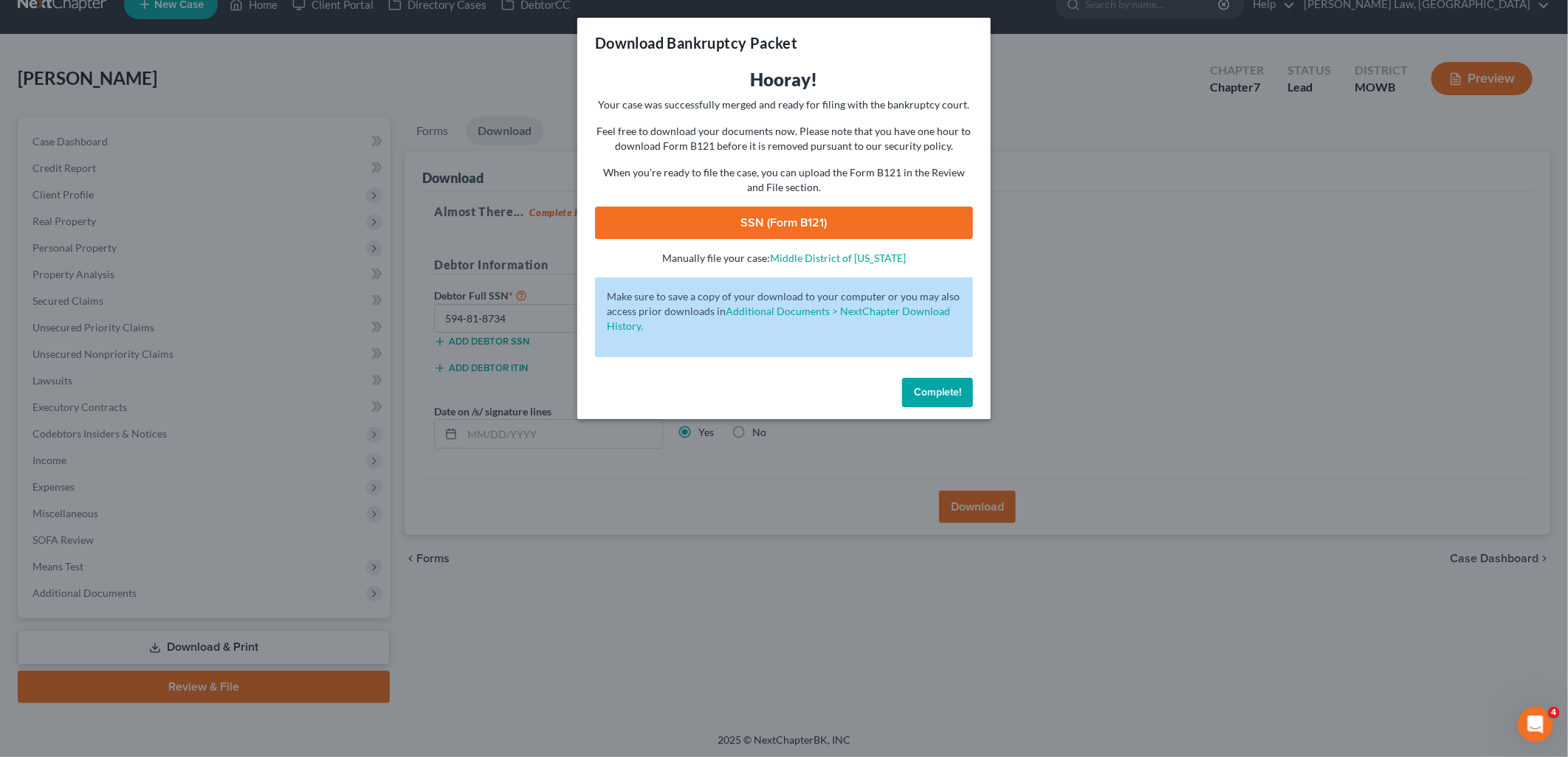
click at [834, 229] on link "SSN (Form B121)" at bounding box center [783, 223] width 378 height 32
click at [914, 388] on span "Complete!" at bounding box center [937, 392] width 47 height 12
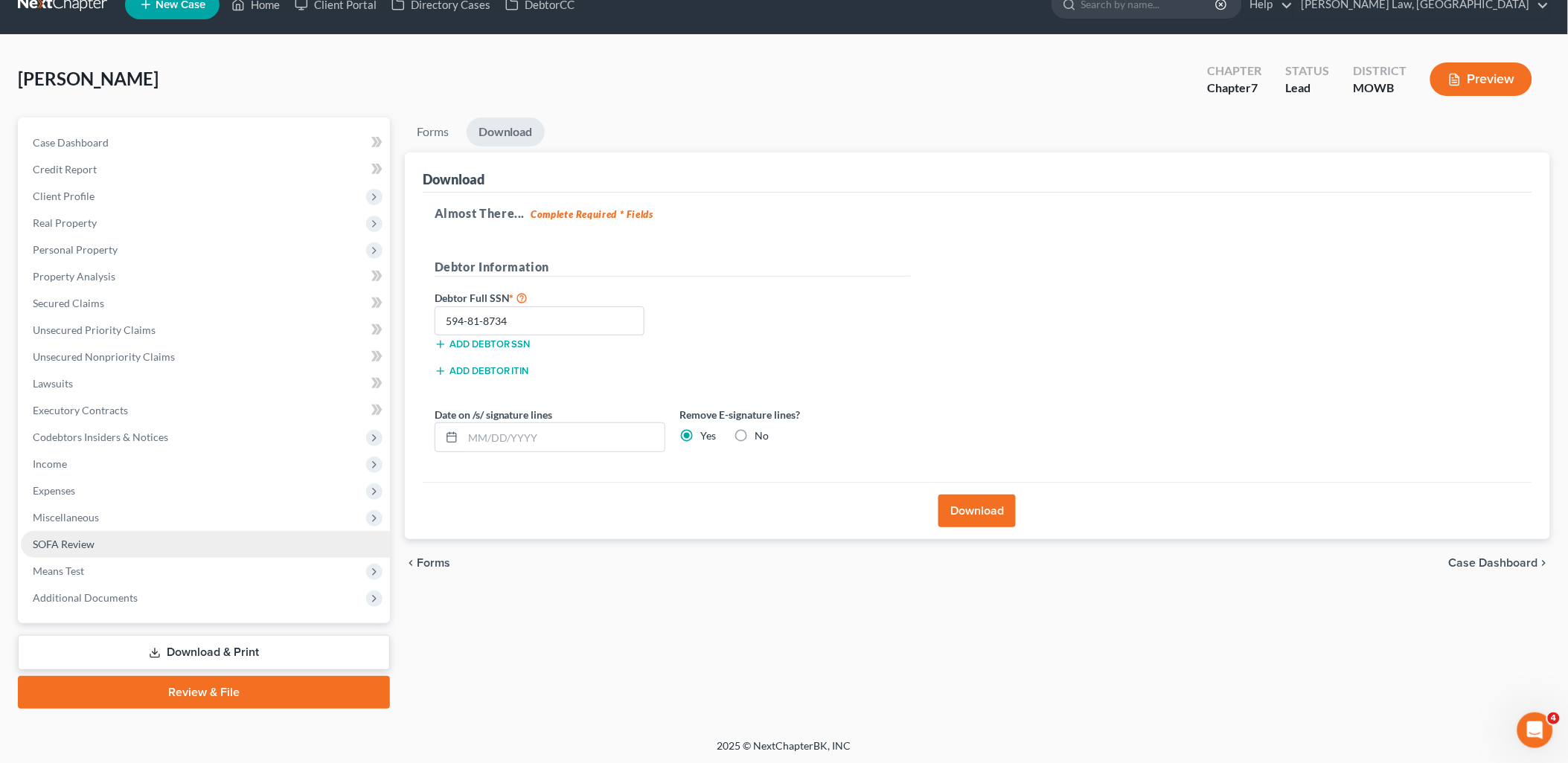
click at [76, 544] on span "SOFA Review" at bounding box center [64, 544] width 62 height 12
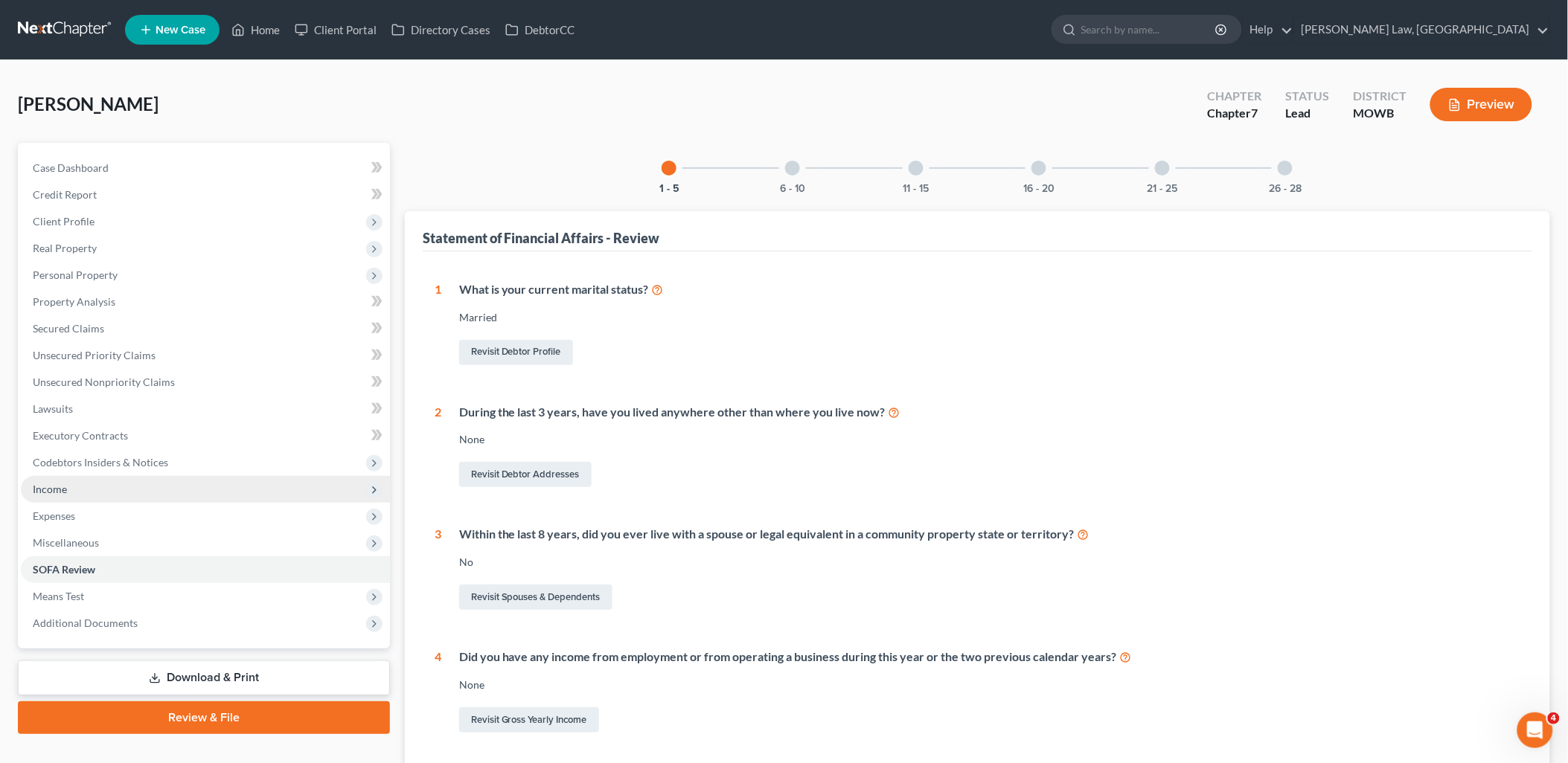
drag, startPoint x: 46, startPoint y: 534, endPoint x: 212, endPoint y: 495, distance: 170.5
click at [48, 537] on span "Miscellaneous" at bounding box center [65, 543] width 66 height 12
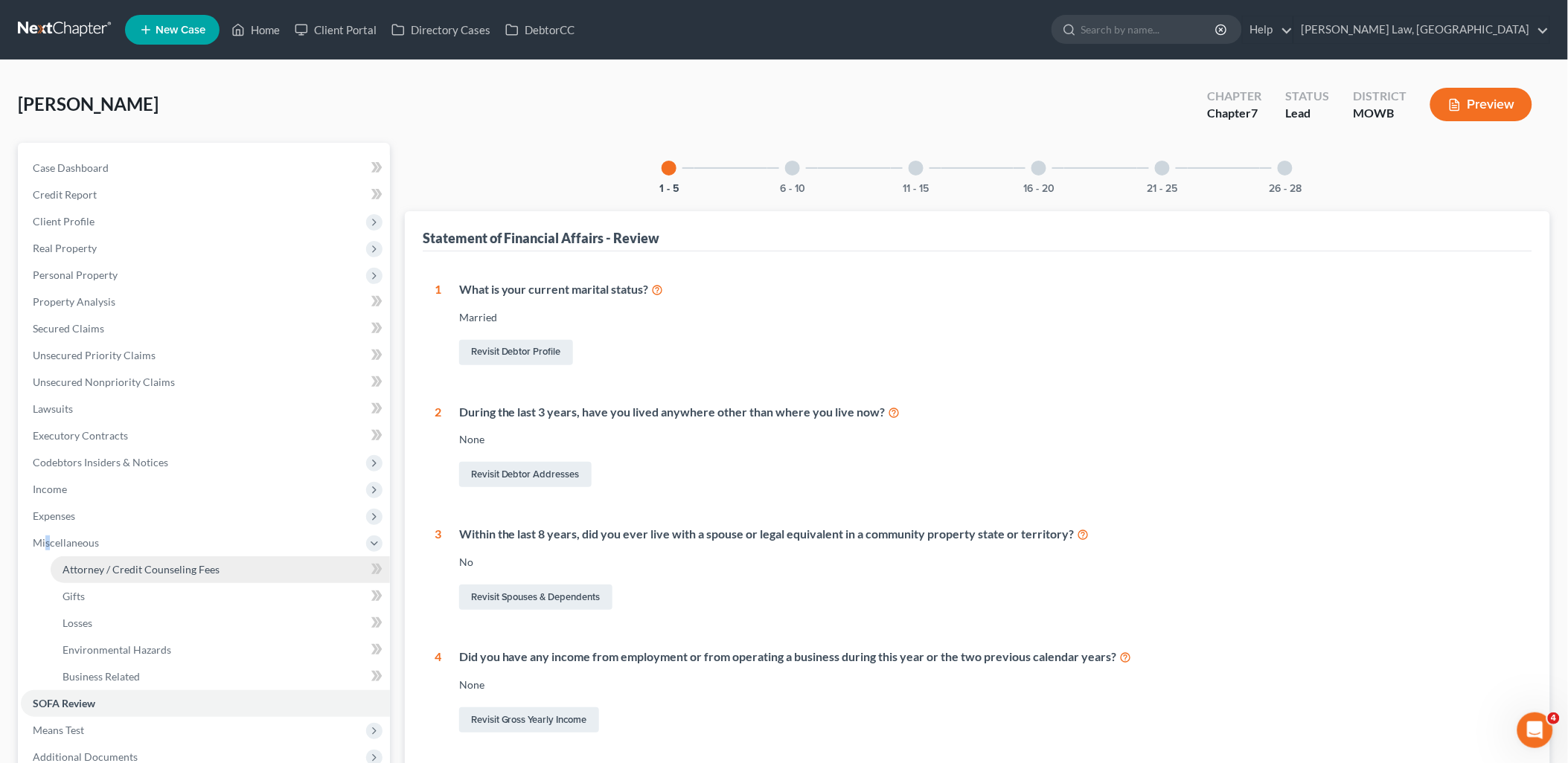
click at [139, 566] on span "Attorney / Credit Counseling Fees" at bounding box center [141, 569] width 157 height 12
select select "0"
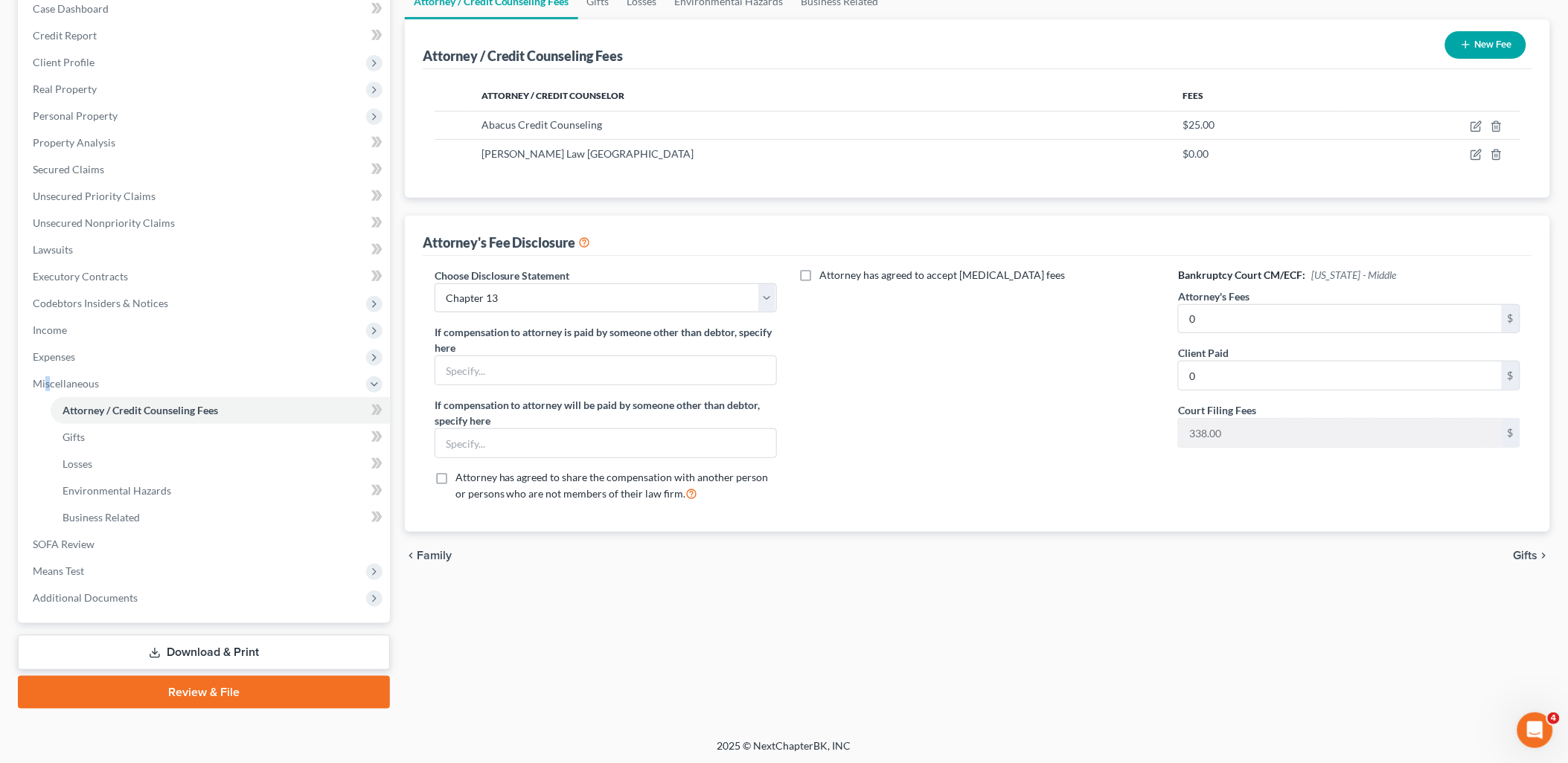
scroll to position [77, 0]
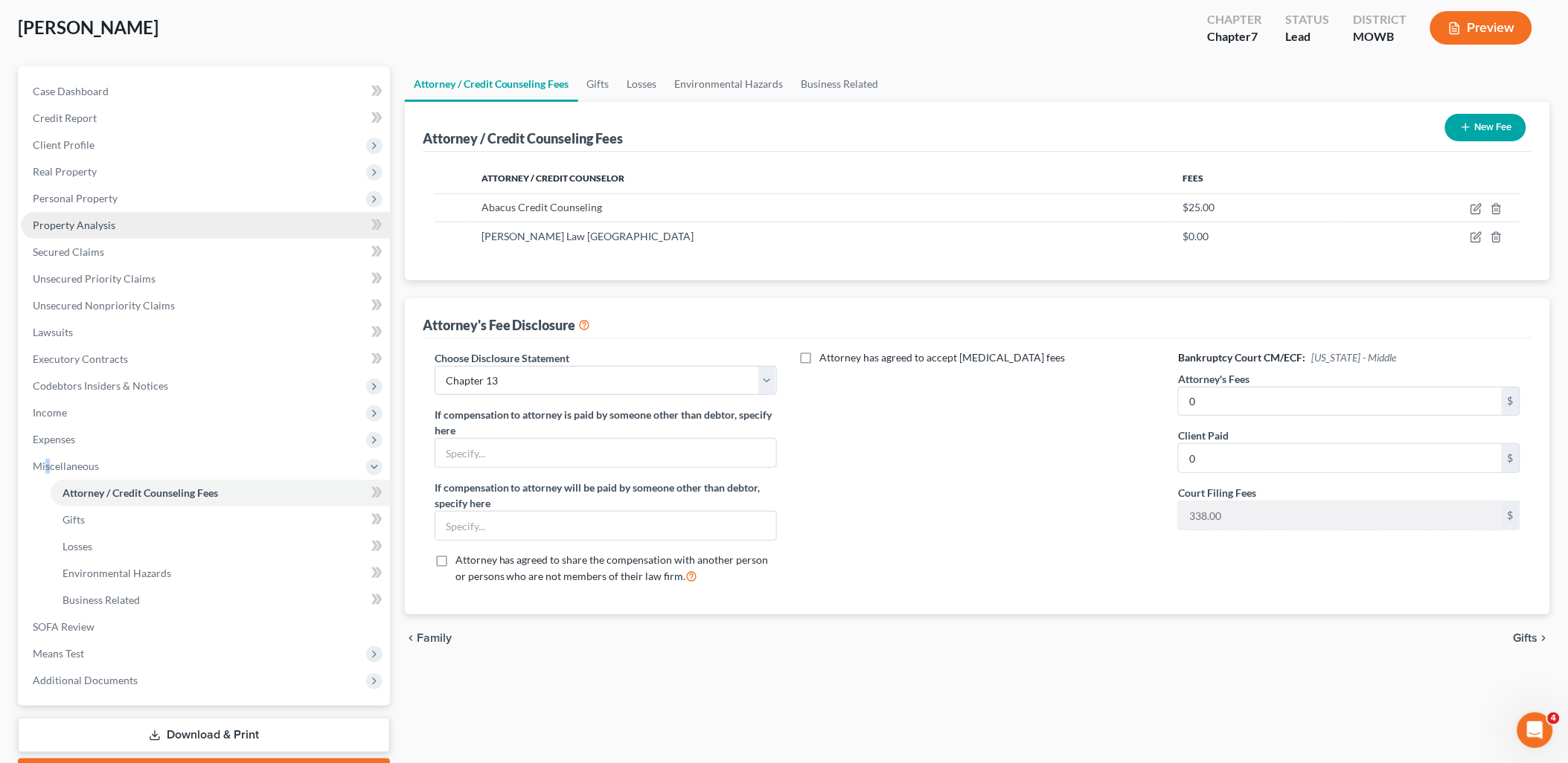
click at [65, 226] on span "Property Analysis" at bounding box center [74, 225] width 82 height 12
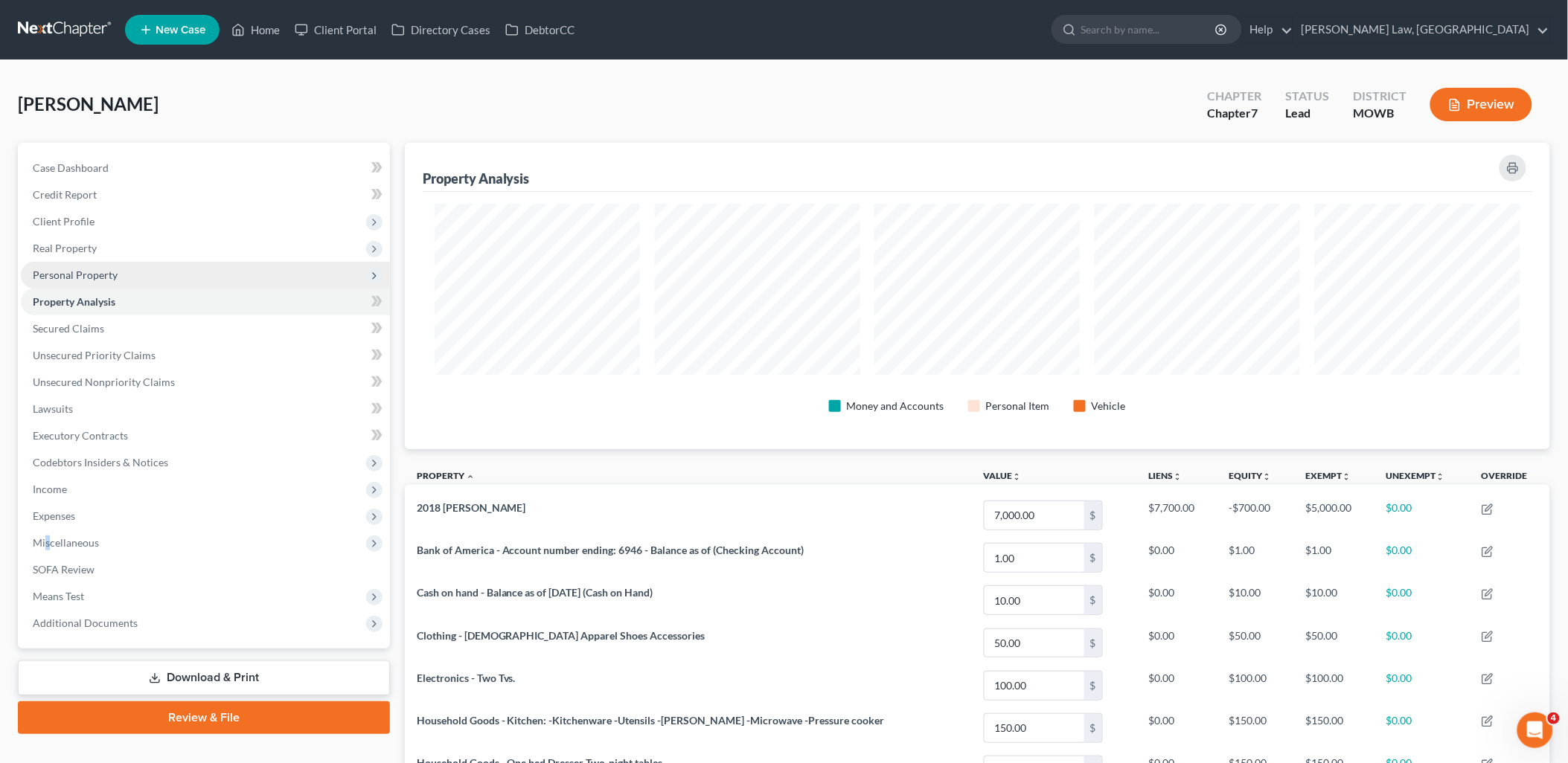
scroll to position [743661, 742883]
click at [63, 271] on span "Personal Property" at bounding box center [74, 274] width 85 height 12
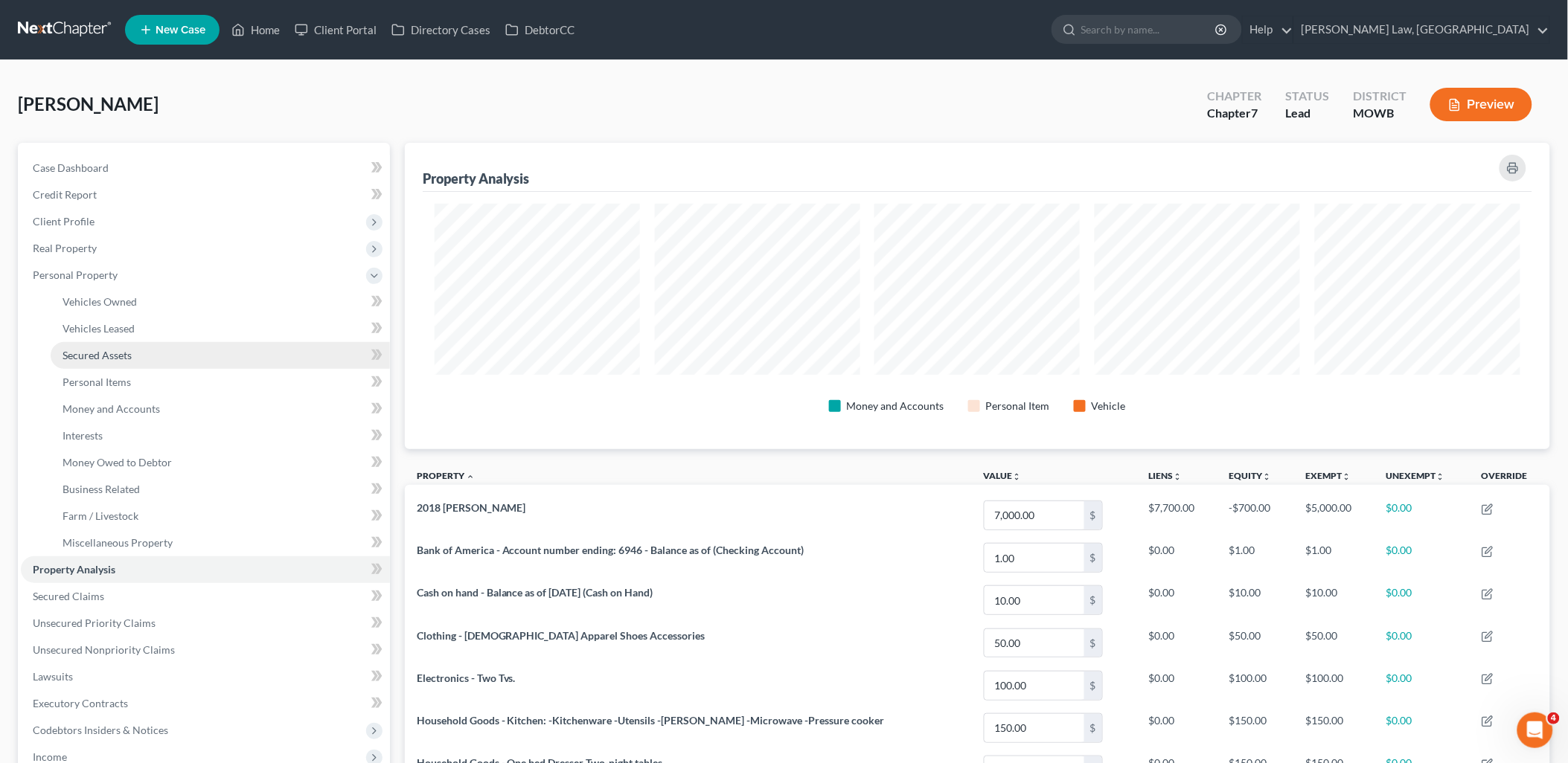
click at [116, 350] on span "Secured Assets" at bounding box center [97, 355] width 69 height 12
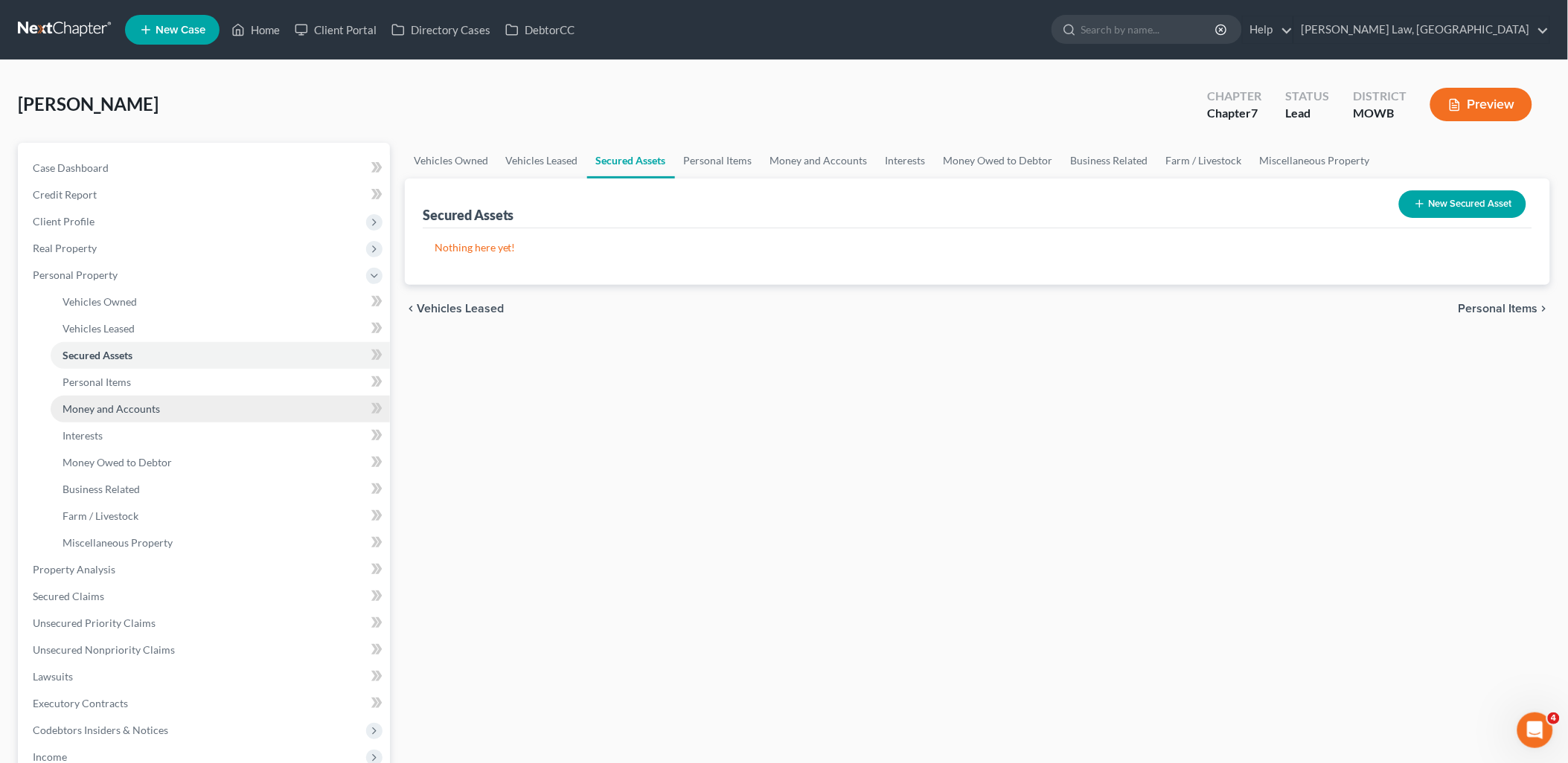
click at [125, 405] on span "Money and Accounts" at bounding box center [112, 409] width 98 height 12
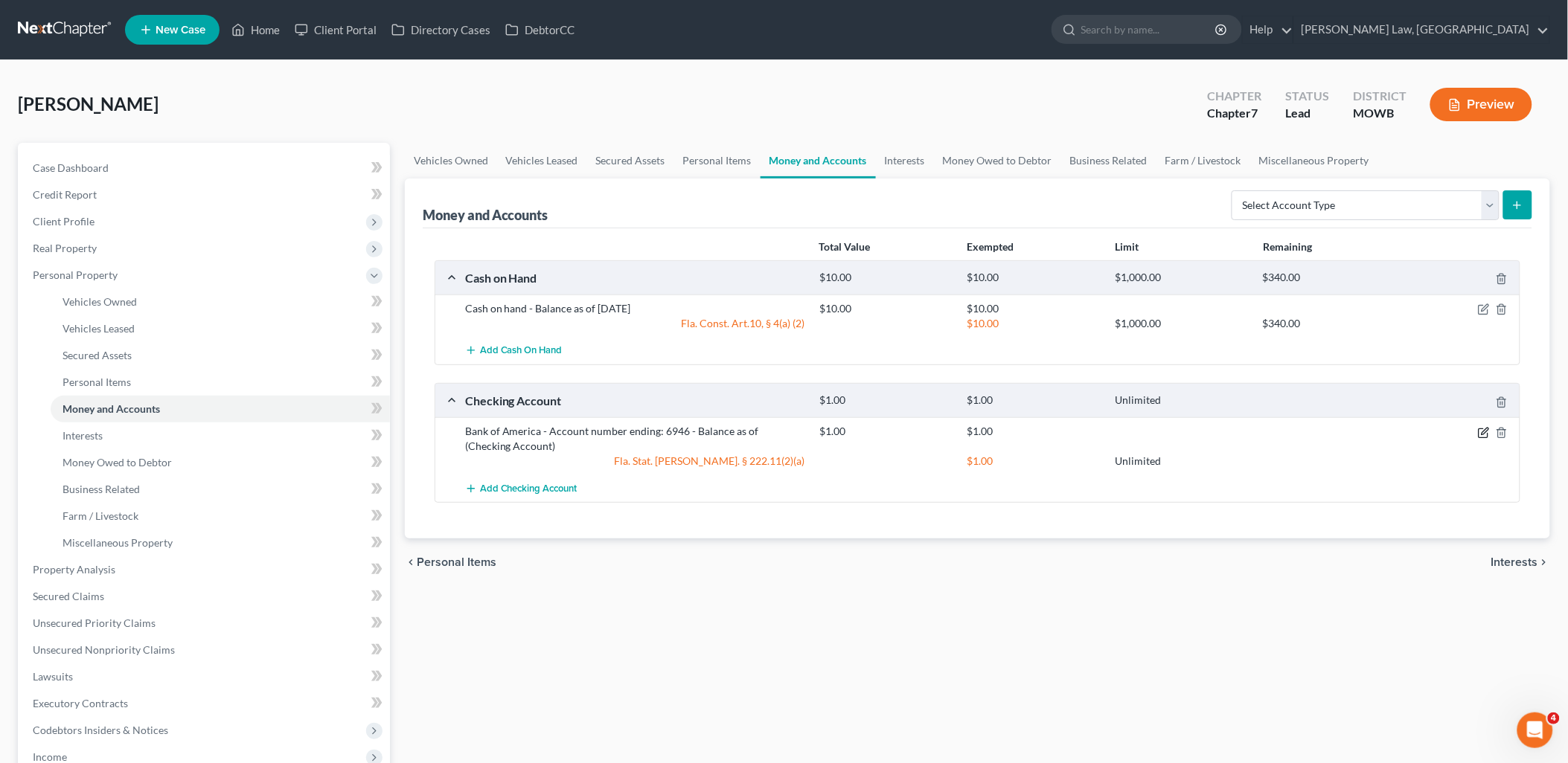
click at [1483, 432] on icon "button" at bounding box center [1483, 433] width 12 height 12
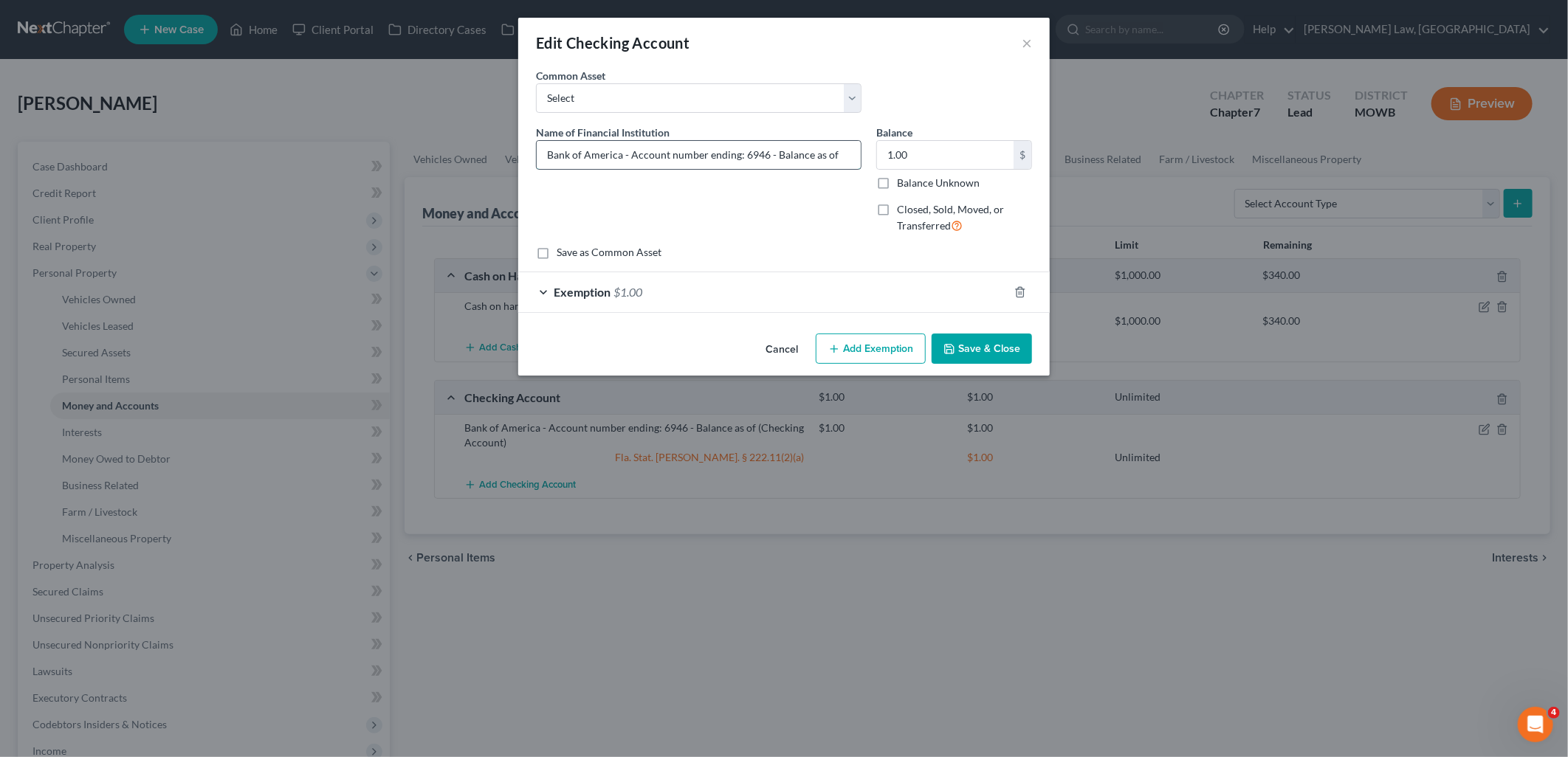
click at [851, 155] on input "Bank of America - Account number ending: 6946 - Balance as of" at bounding box center [699, 155] width 324 height 28
type input "Bank of America - Account number ending: 6946 - Balance as of October 9, 2025"
click at [990, 351] on button "Save & Close" at bounding box center [982, 349] width 100 height 31
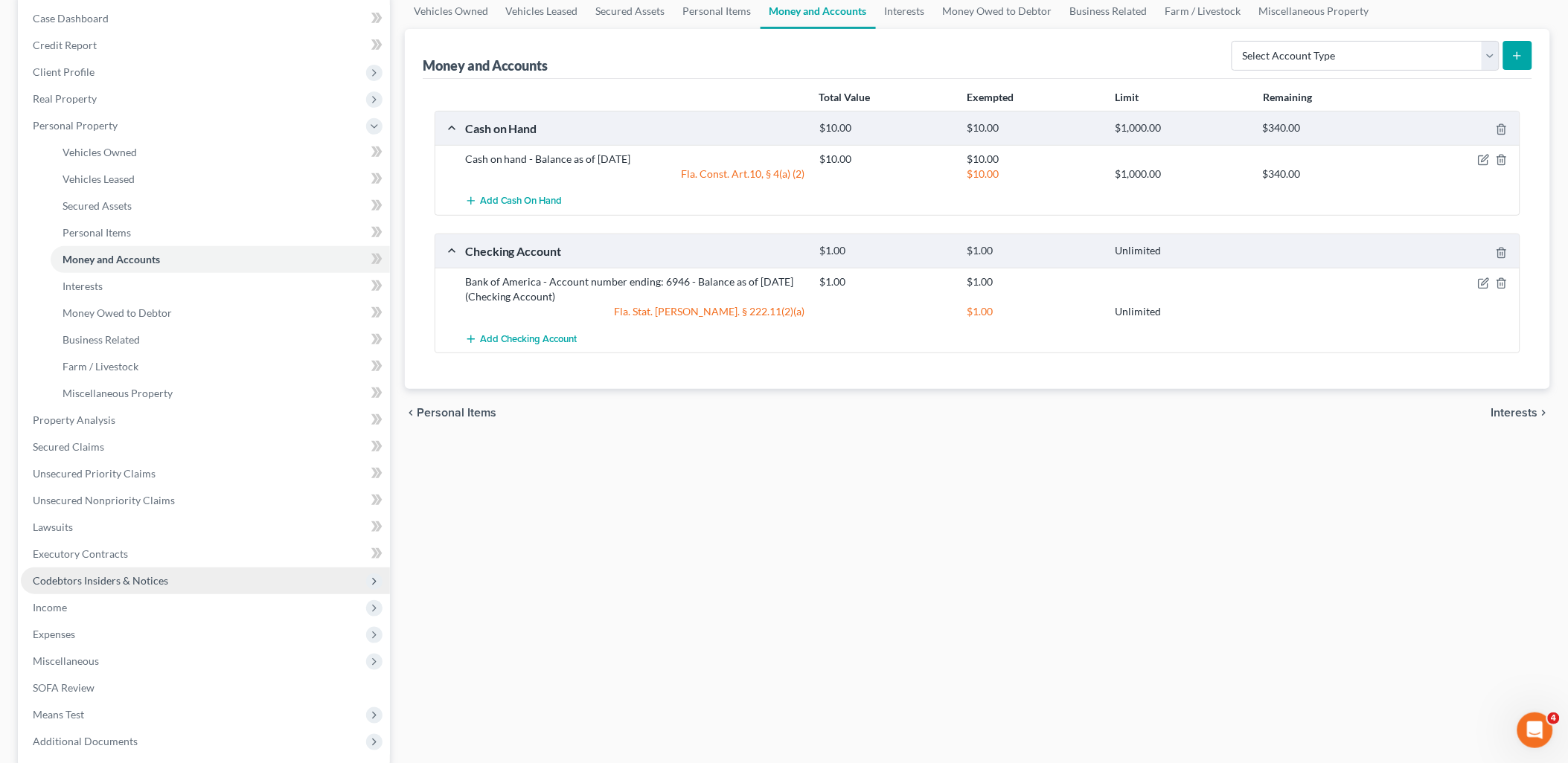
scroll to position [165, 0]
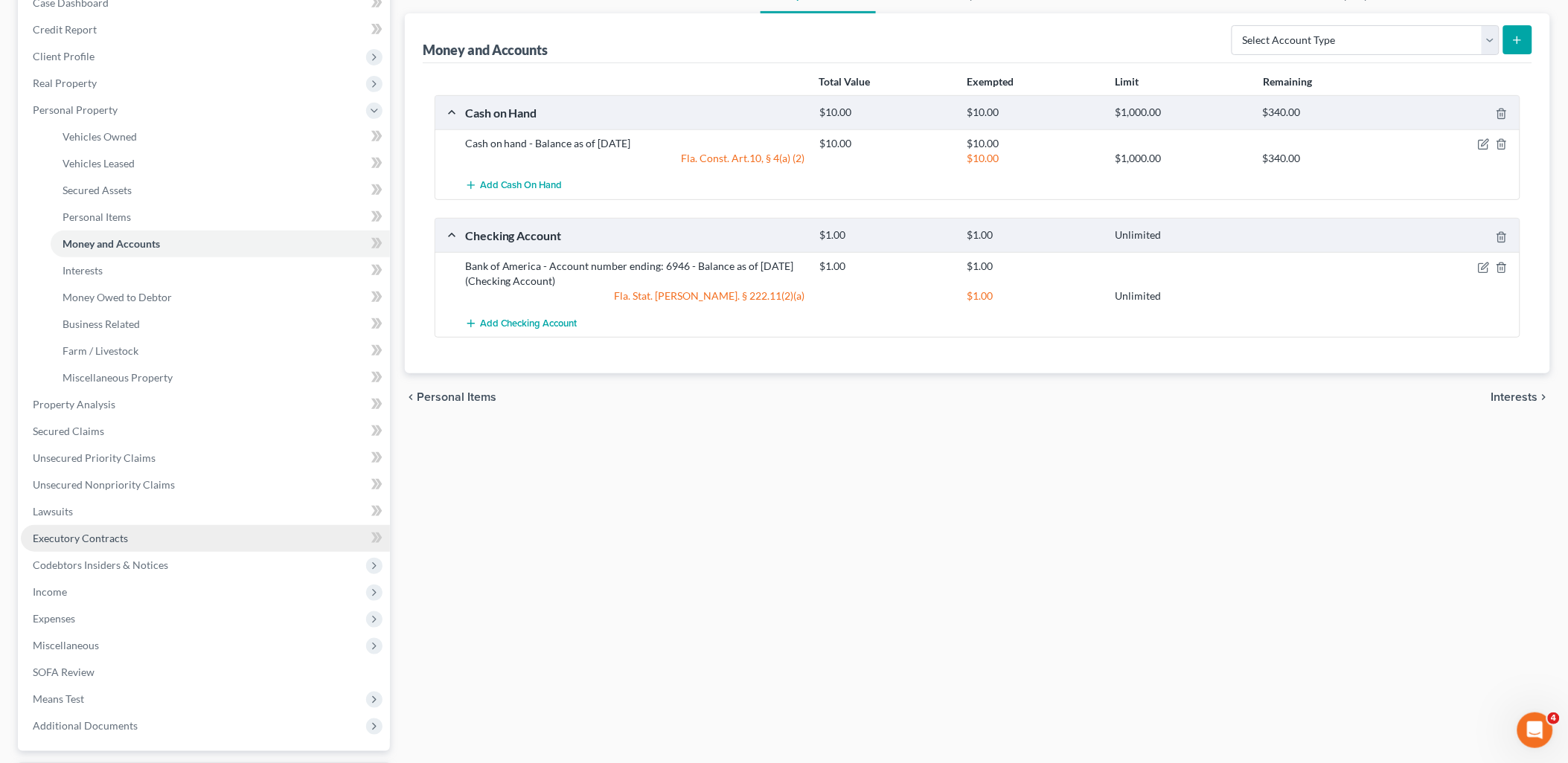
click at [49, 533] on span "Executory Contracts" at bounding box center [80, 538] width 95 height 12
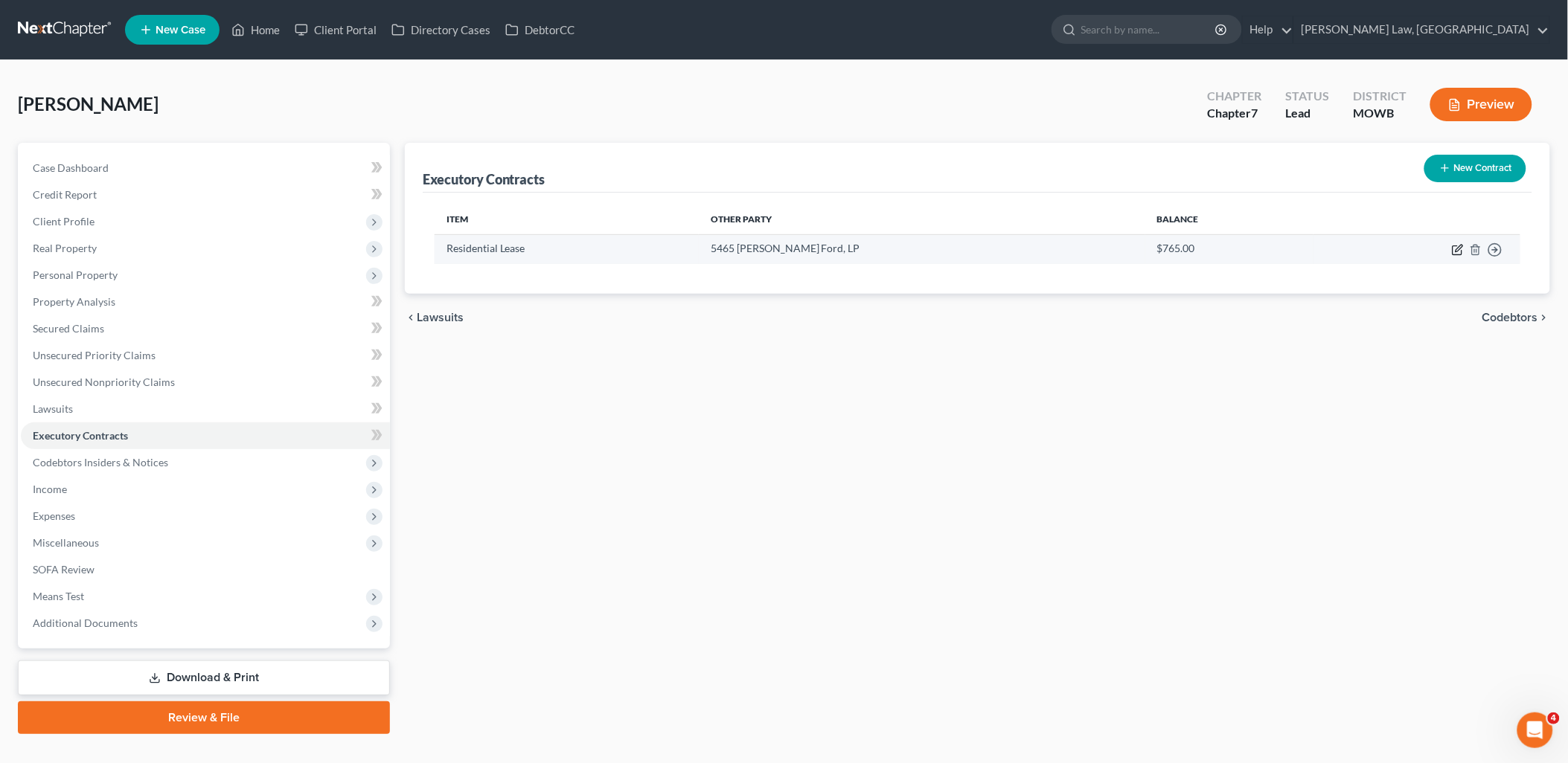
click at [1459, 247] on icon "button" at bounding box center [1457, 250] width 12 height 12
select select "3"
select select "9"
select select "3"
select select "0"
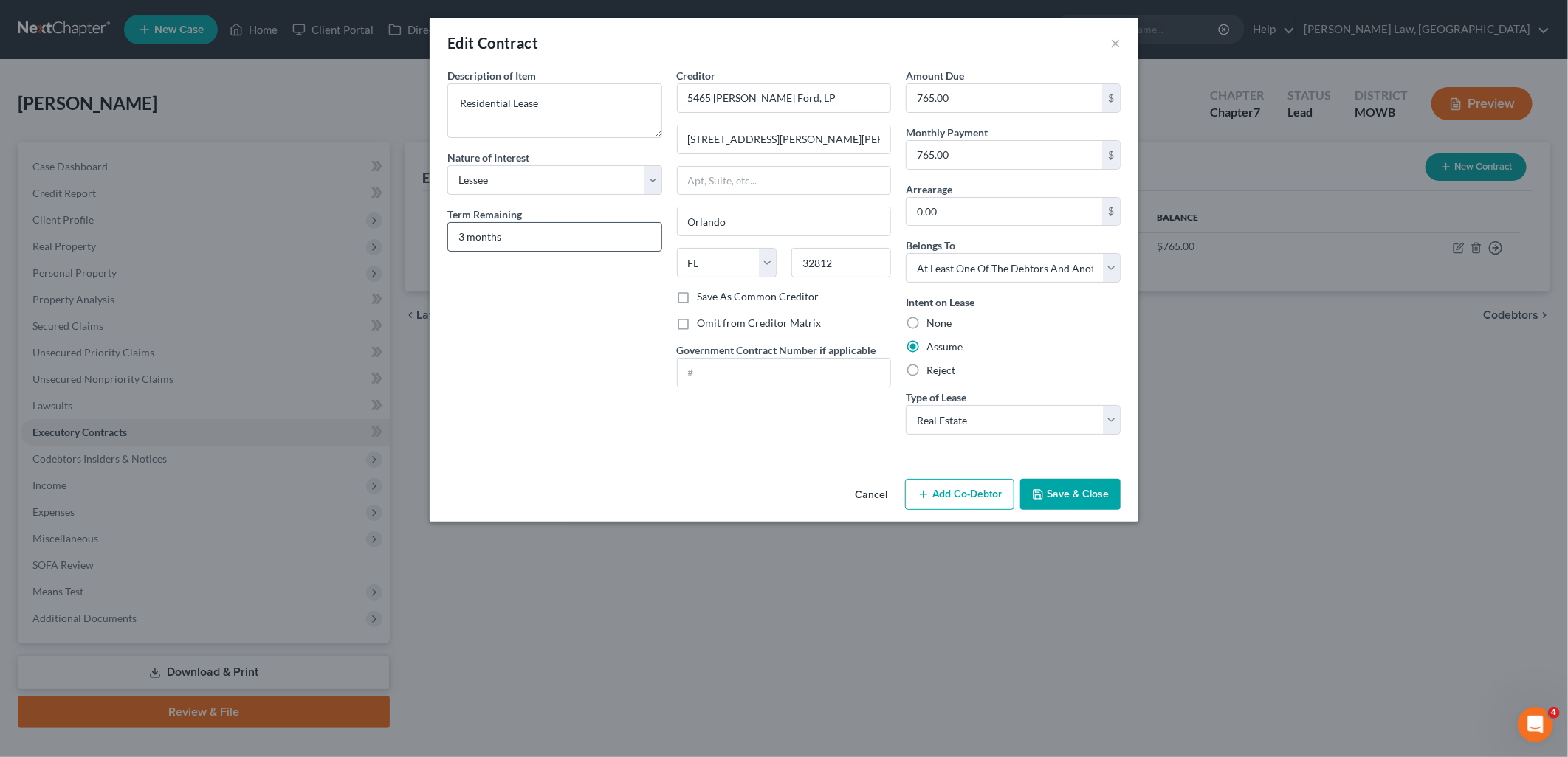
drag, startPoint x: 495, startPoint y: 249, endPoint x: 467, endPoint y: 240, distance: 29.4
click at [495, 248] on input "3 months" at bounding box center [554, 237] width 213 height 28
drag, startPoint x: 462, startPoint y: 237, endPoint x: 443, endPoint y: 244, distance: 20.2
click at [445, 239] on div "Description of non-residential real property * Description of Item * Residentia…" at bounding box center [555, 257] width 229 height 378
type input "2 months"
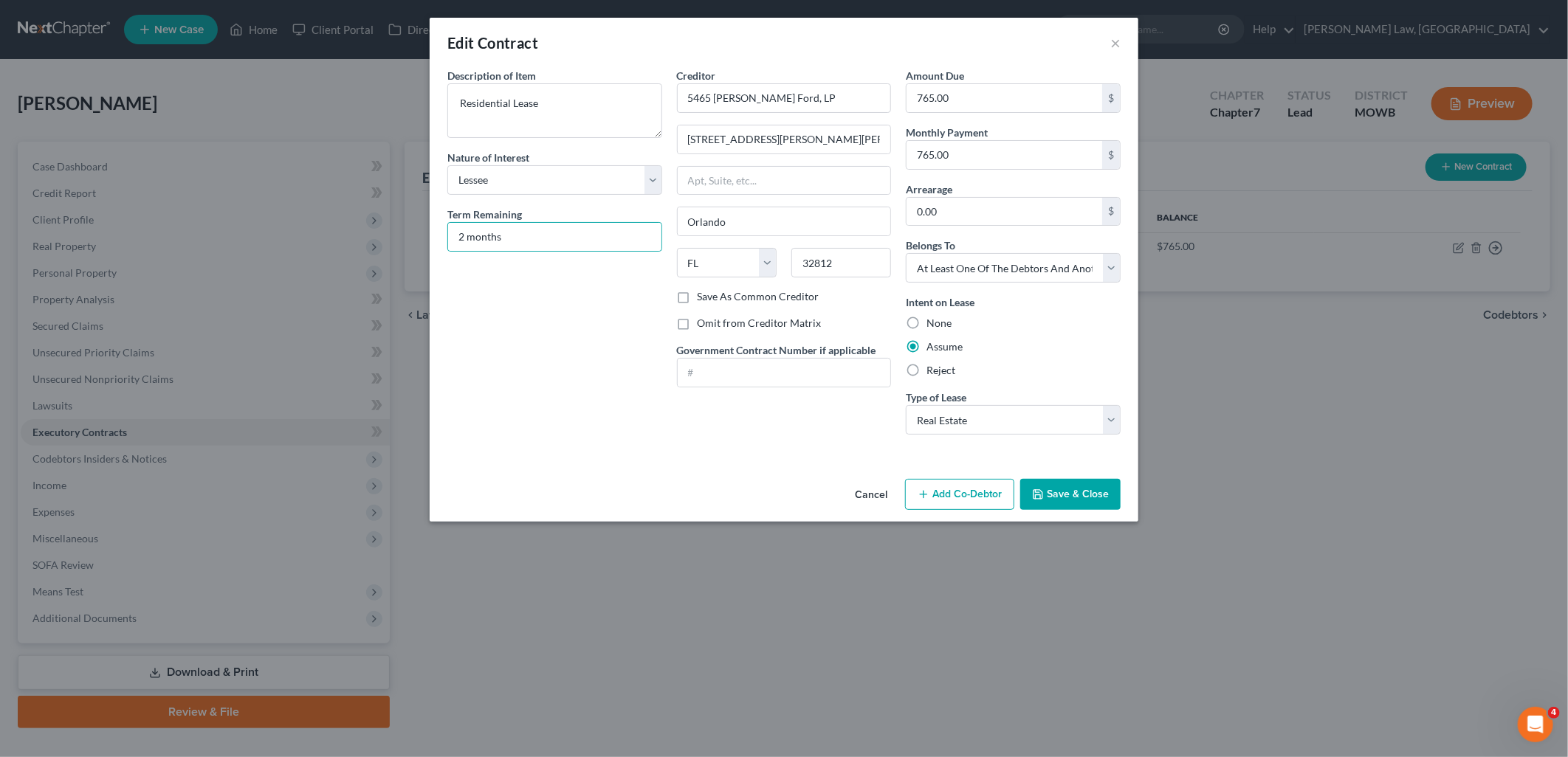
drag, startPoint x: 1060, startPoint y: 498, endPoint x: 991, endPoint y: 471, distance: 74.1
click at [1059, 498] on button "Save & Close" at bounding box center [1070, 495] width 100 height 31
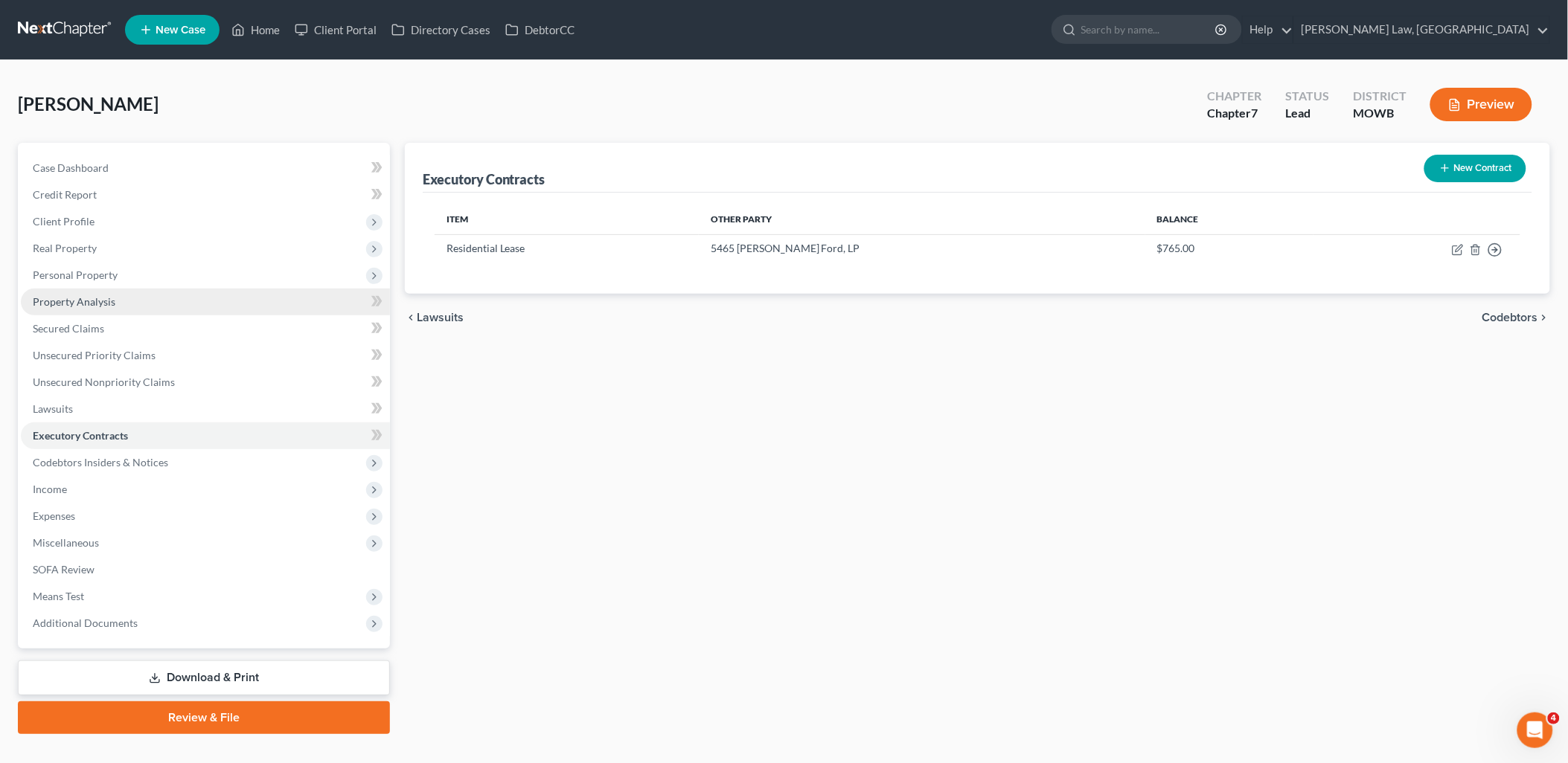
click at [121, 303] on link "Property Analysis" at bounding box center [205, 302] width 369 height 27
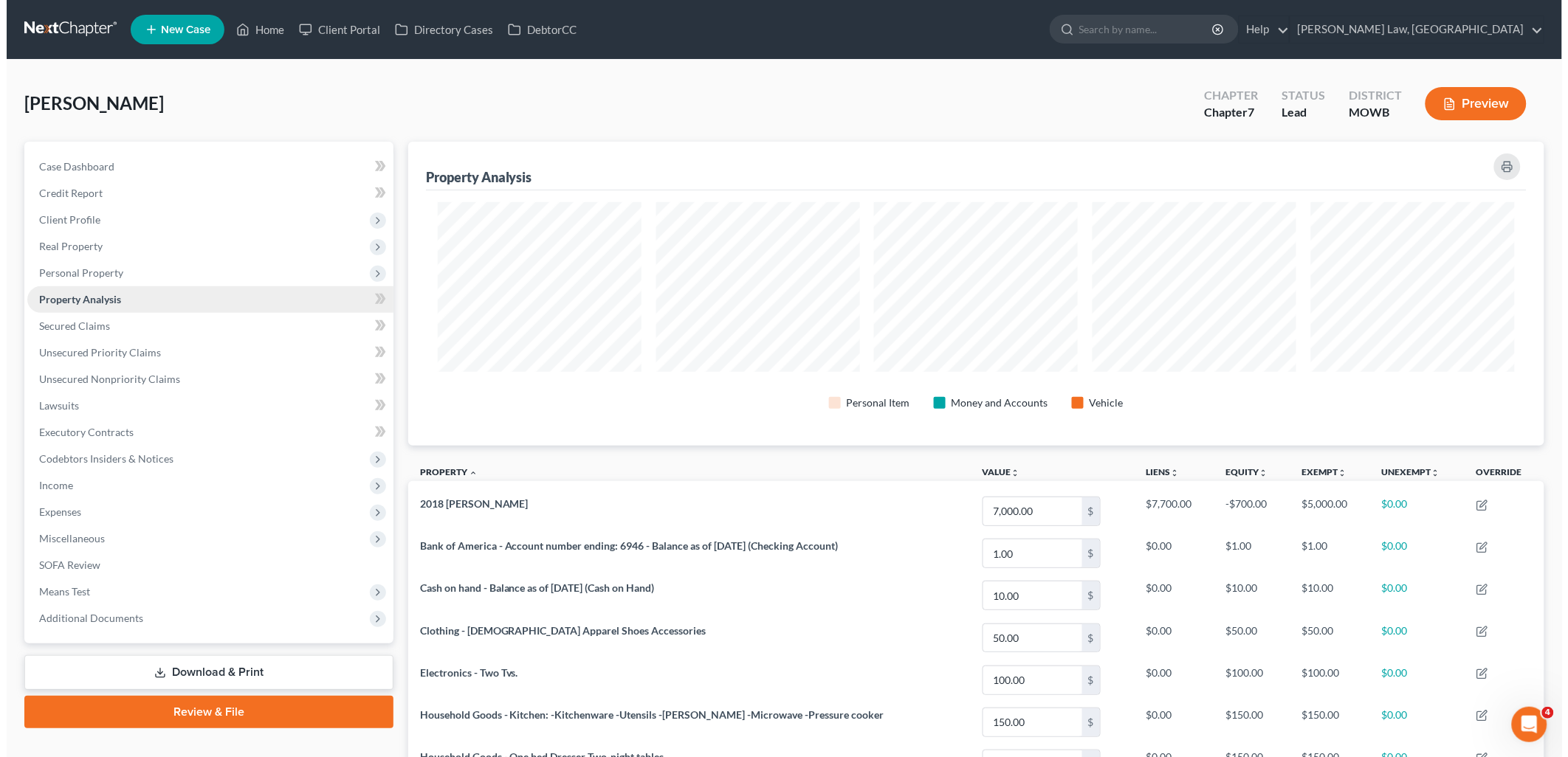
scroll to position [304, 1137]
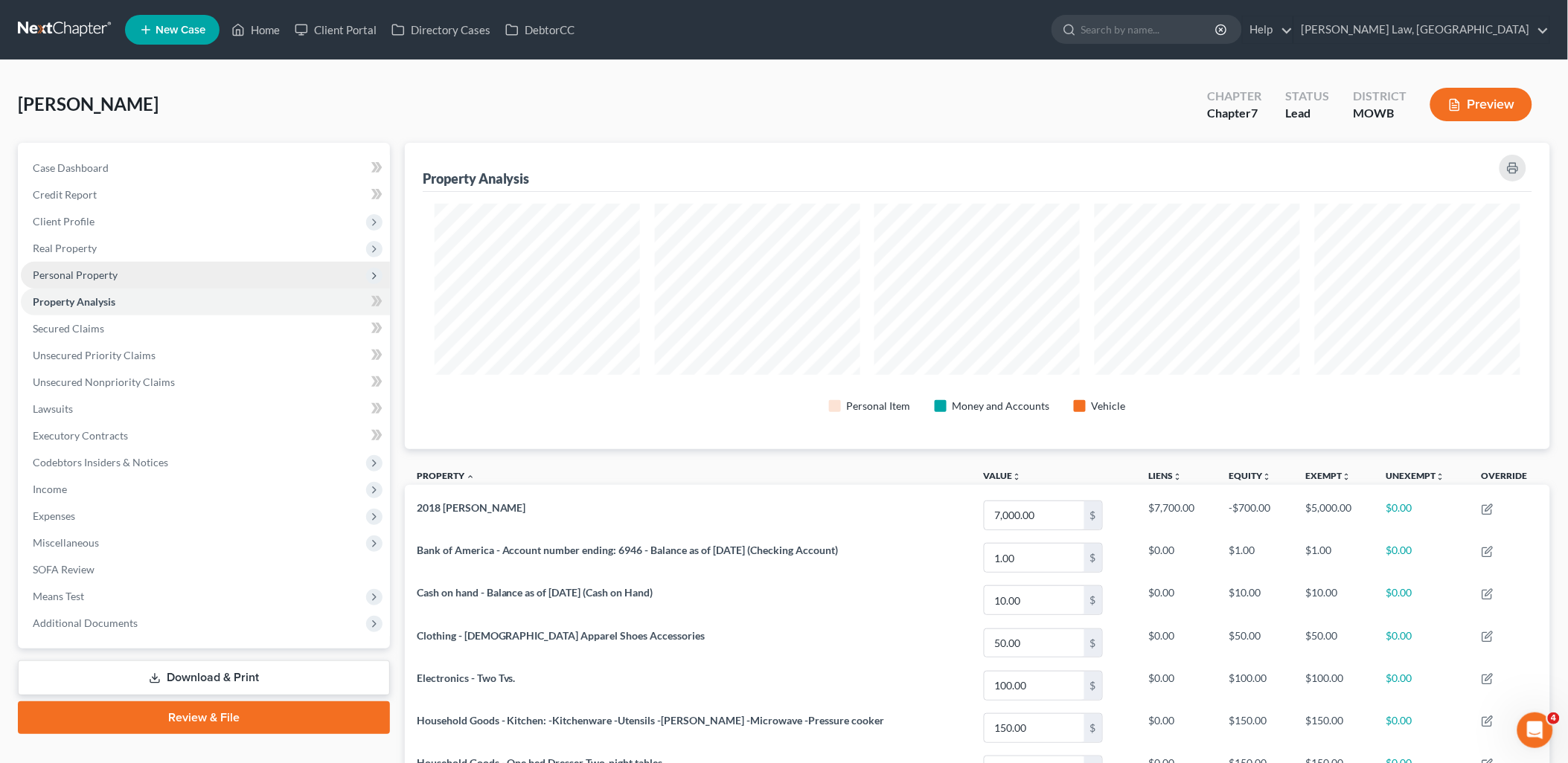
click at [123, 269] on span "Personal Property" at bounding box center [205, 275] width 369 height 27
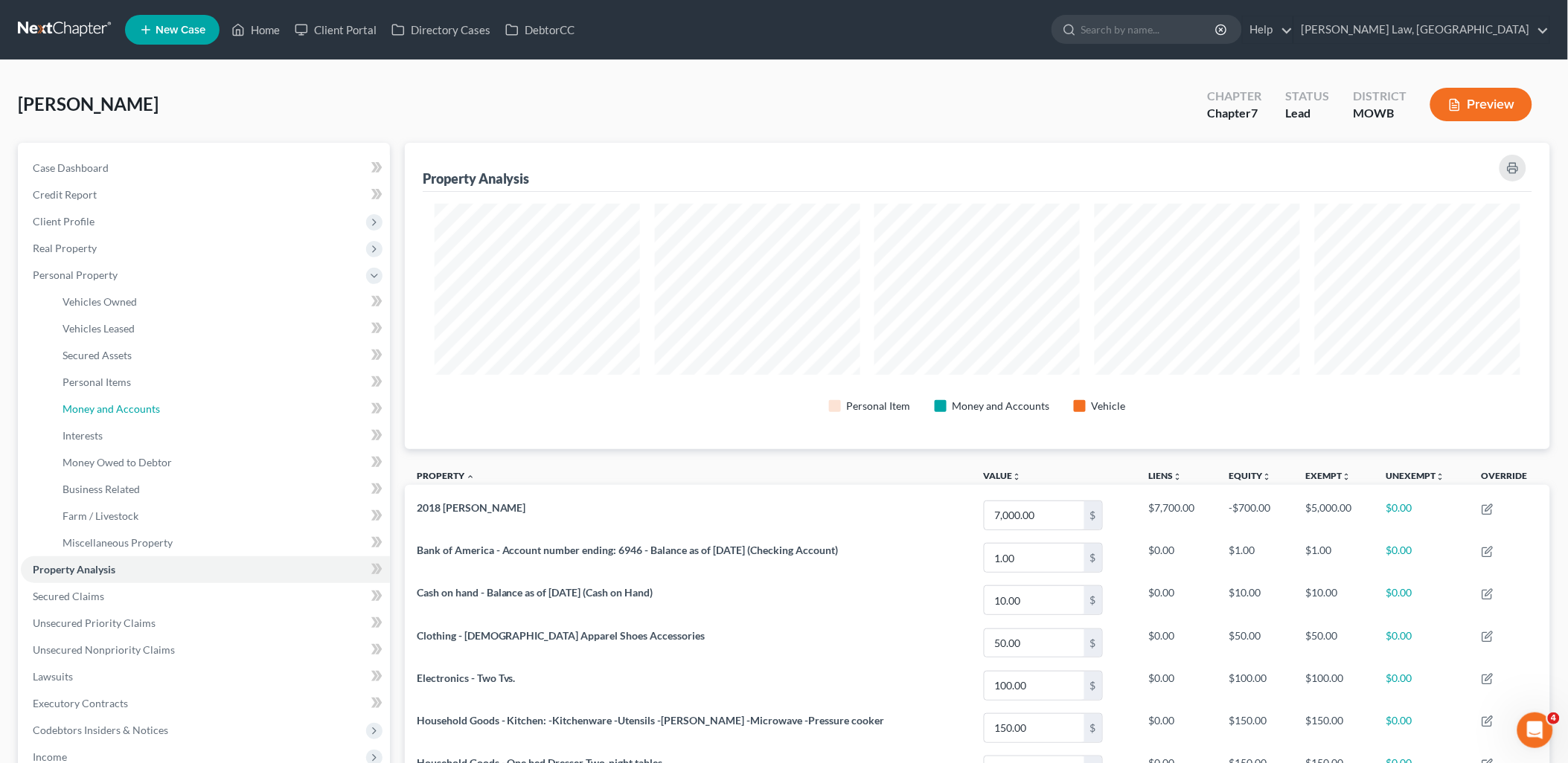
drag, startPoint x: 109, startPoint y: 405, endPoint x: 0, endPoint y: 392, distance: 109.8
click at [109, 406] on span "Money and Accounts" at bounding box center [112, 409] width 98 height 12
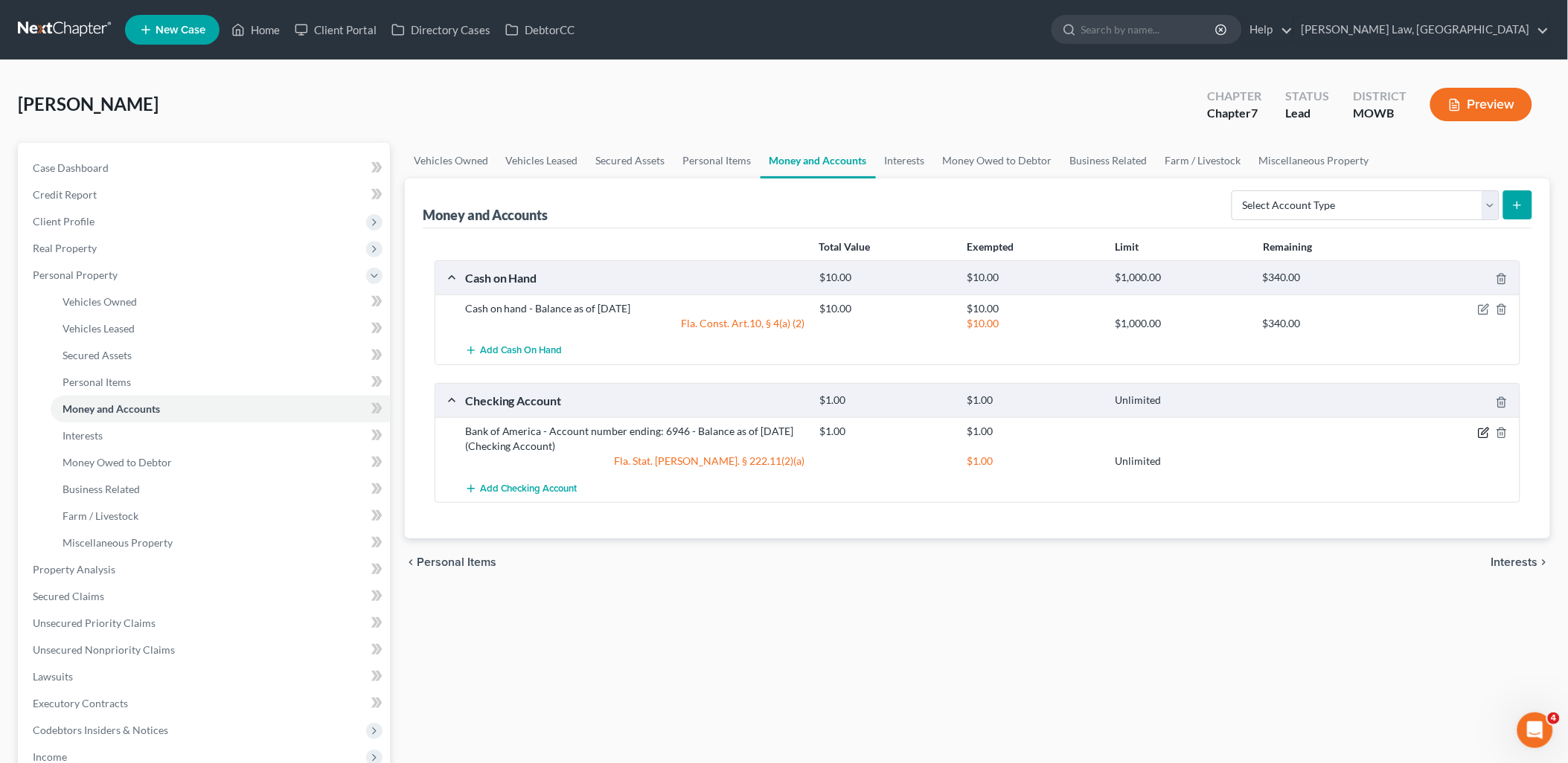
drag, startPoint x: 1478, startPoint y: 428, endPoint x: 1459, endPoint y: 418, distance: 21.5
click at [1477, 428] on icon "button" at bounding box center [1483, 433] width 12 height 12
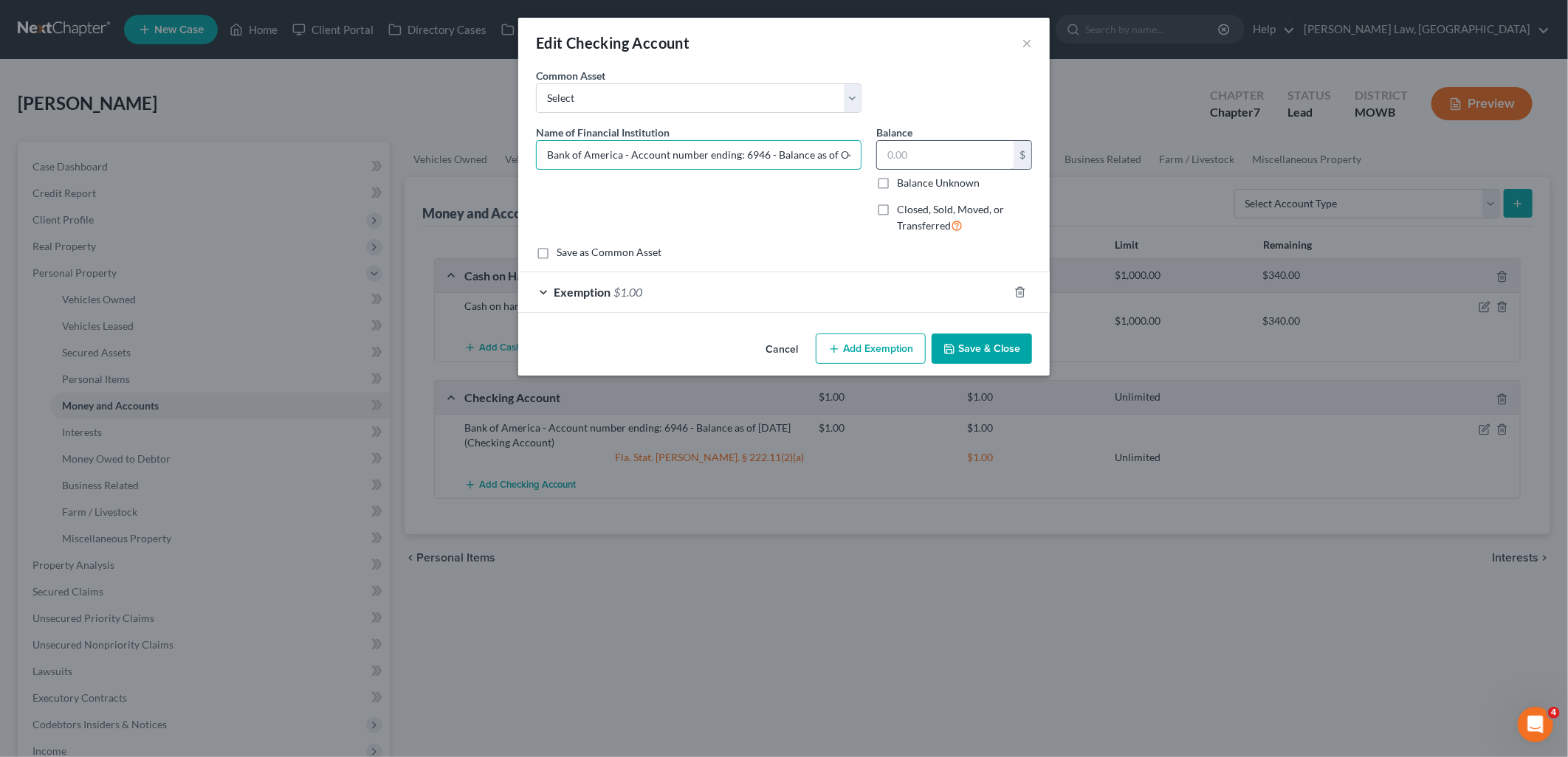
scroll to position [0, 4]
click at [921, 153] on input "text" at bounding box center [945, 155] width 136 height 28
click at [793, 149] on input "Bank of America - Account number ending: 6946 - Balance as of O1.00ctober 9, 20…" at bounding box center [699, 155] width 324 height 28
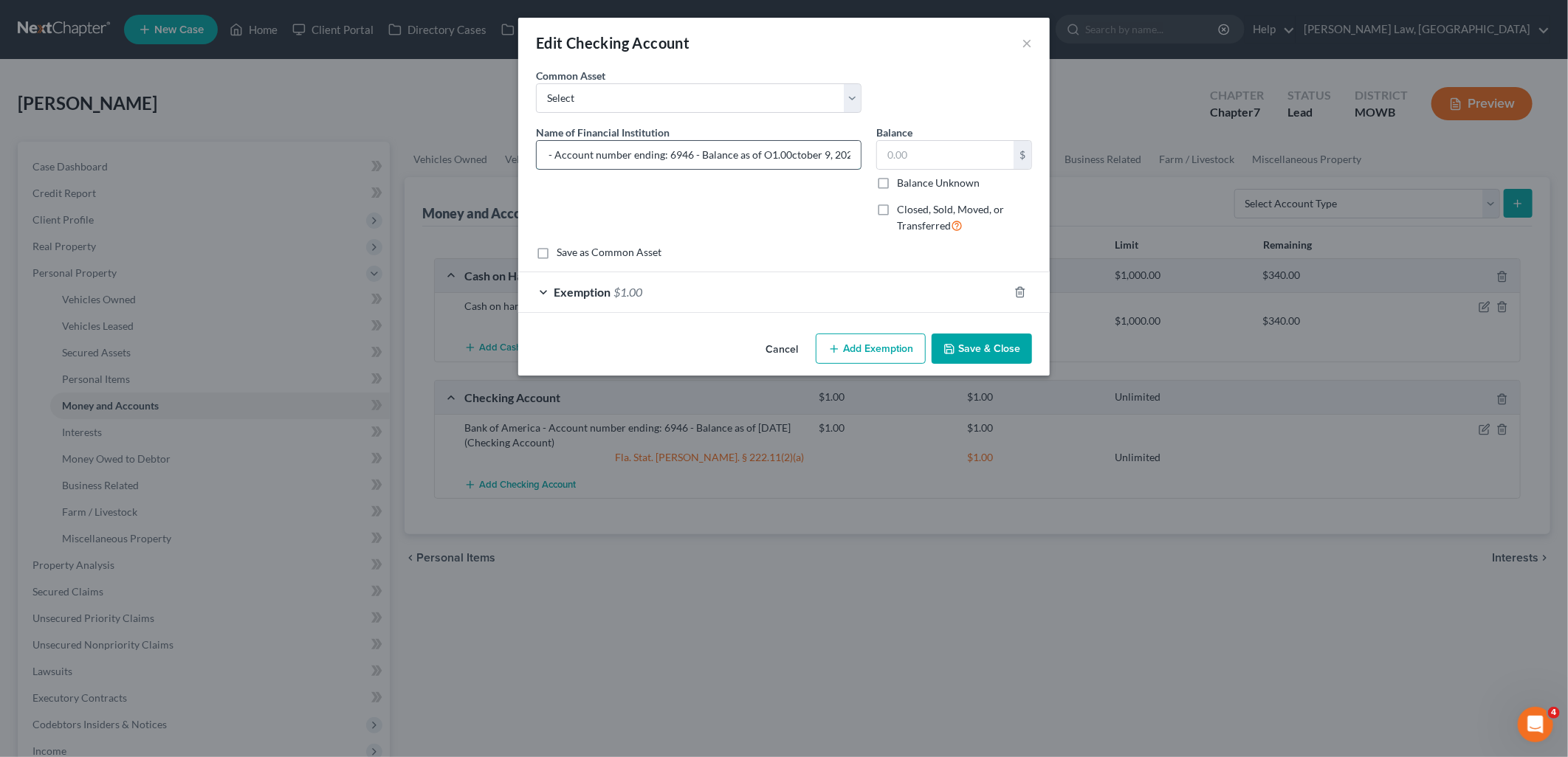
click at [772, 150] on input "Bank of America - Account number ending: 6946 - Balance as of O1.00ctober 9, 20…" at bounding box center [699, 155] width 324 height 28
type input "Bank of America - Account number ending: 6946 - Balance as of October 9, 2025"
click at [956, 154] on input "text" at bounding box center [945, 155] width 136 height 28
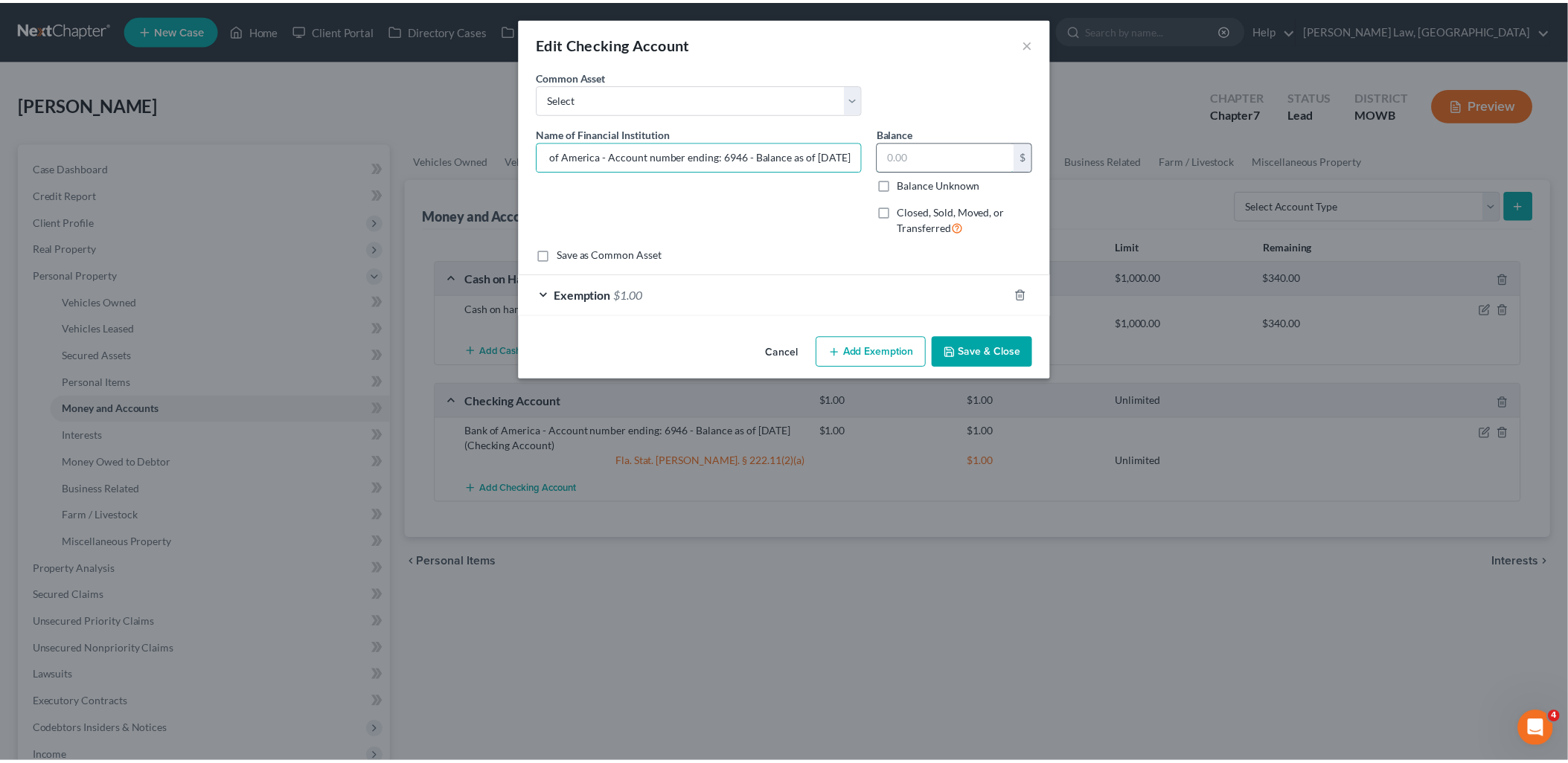
scroll to position [0, 0]
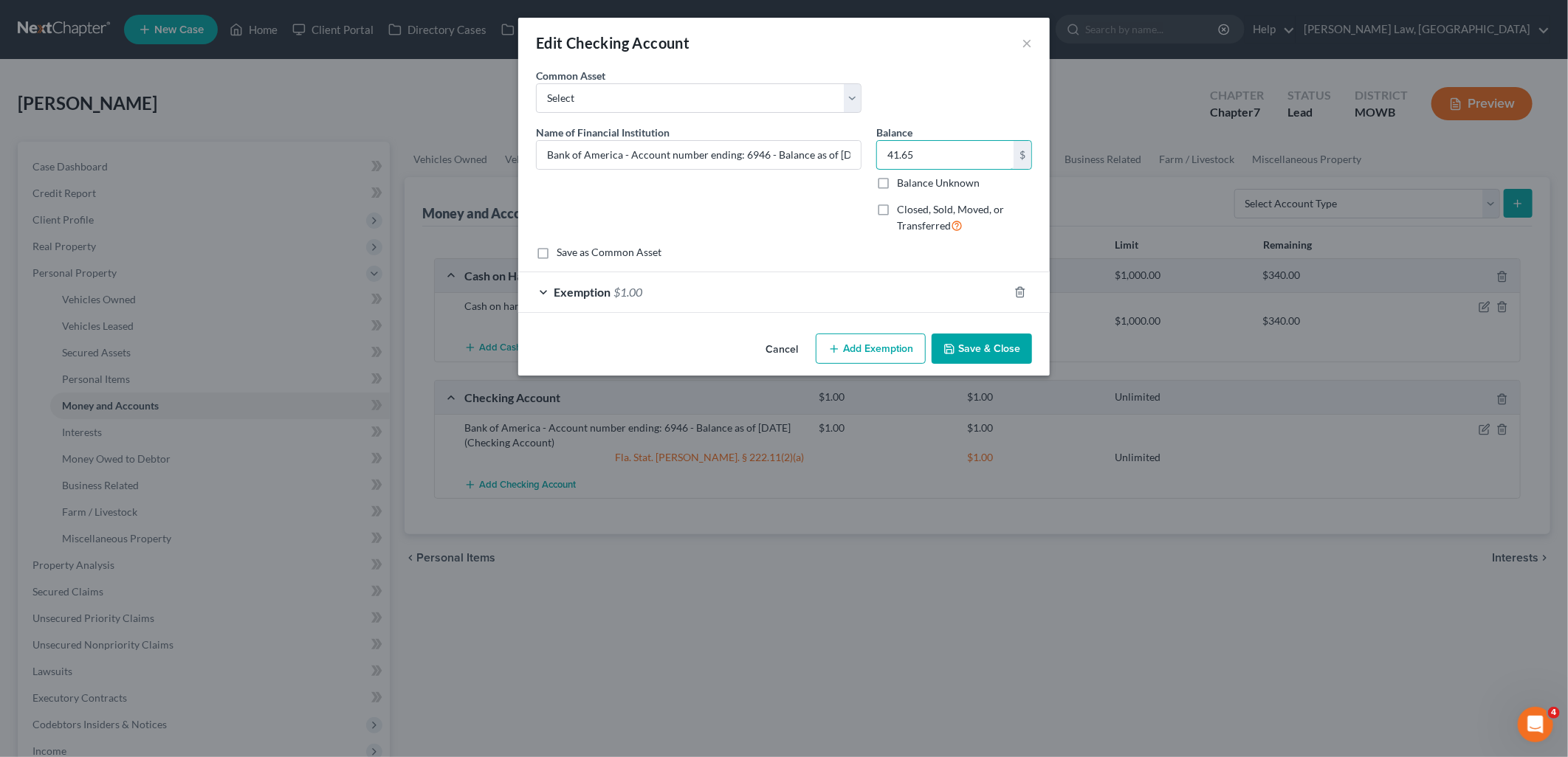
type input "41.65"
click at [594, 288] on span "Exemption" at bounding box center [582, 292] width 57 height 14
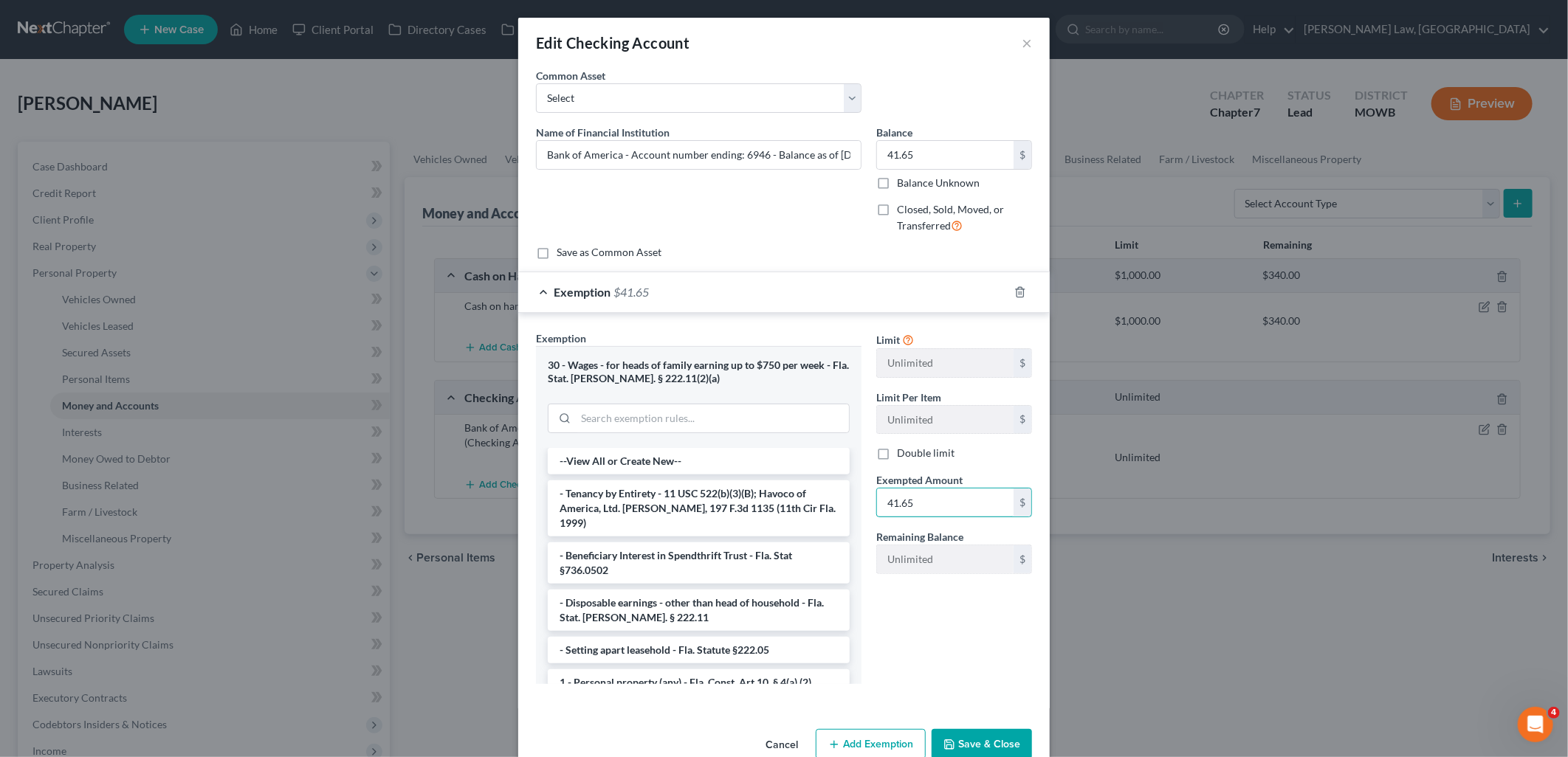
type input "41.65"
click at [980, 745] on button "Save & Close" at bounding box center [982, 745] width 100 height 31
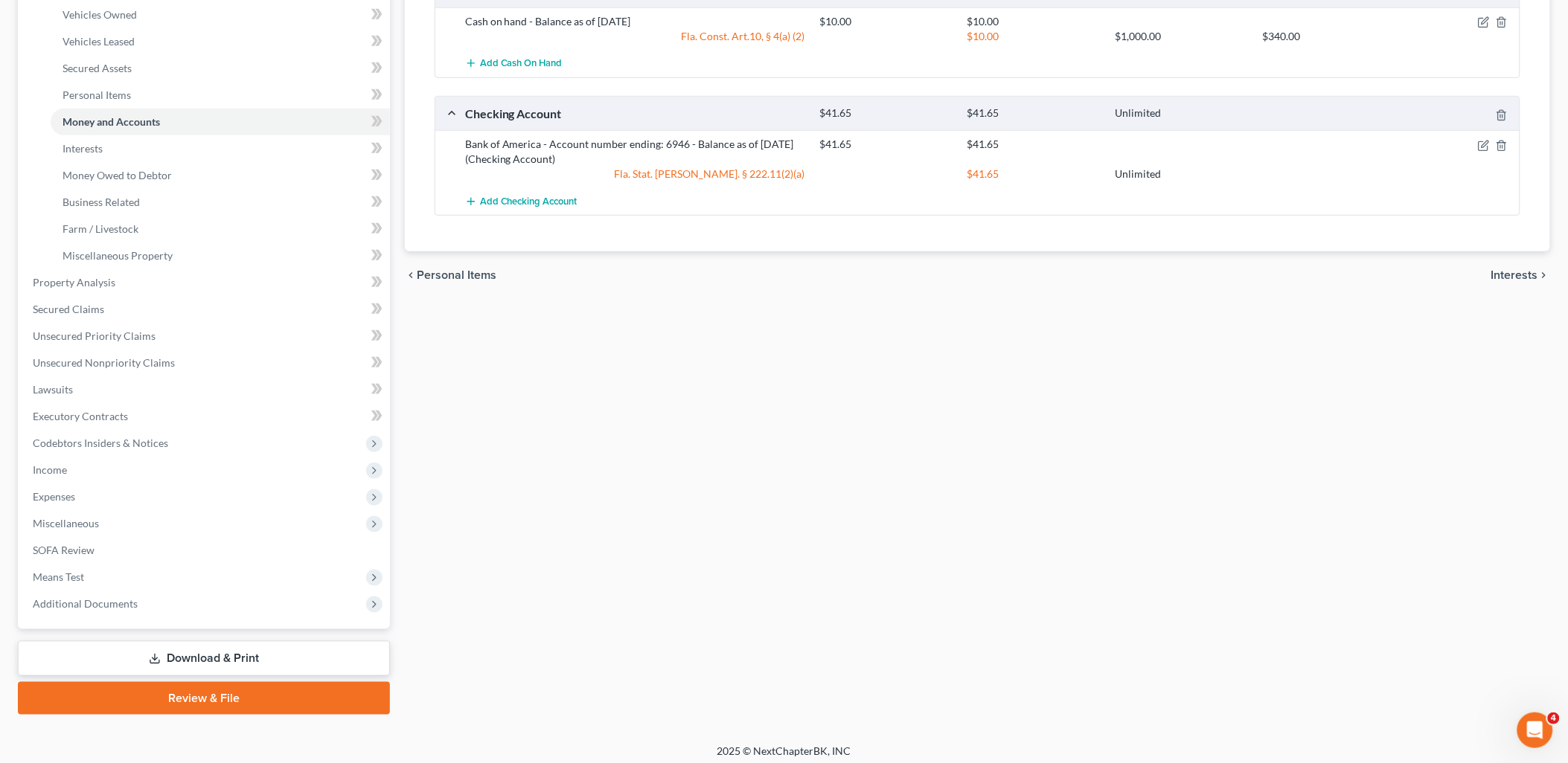
scroll to position [293, 0]
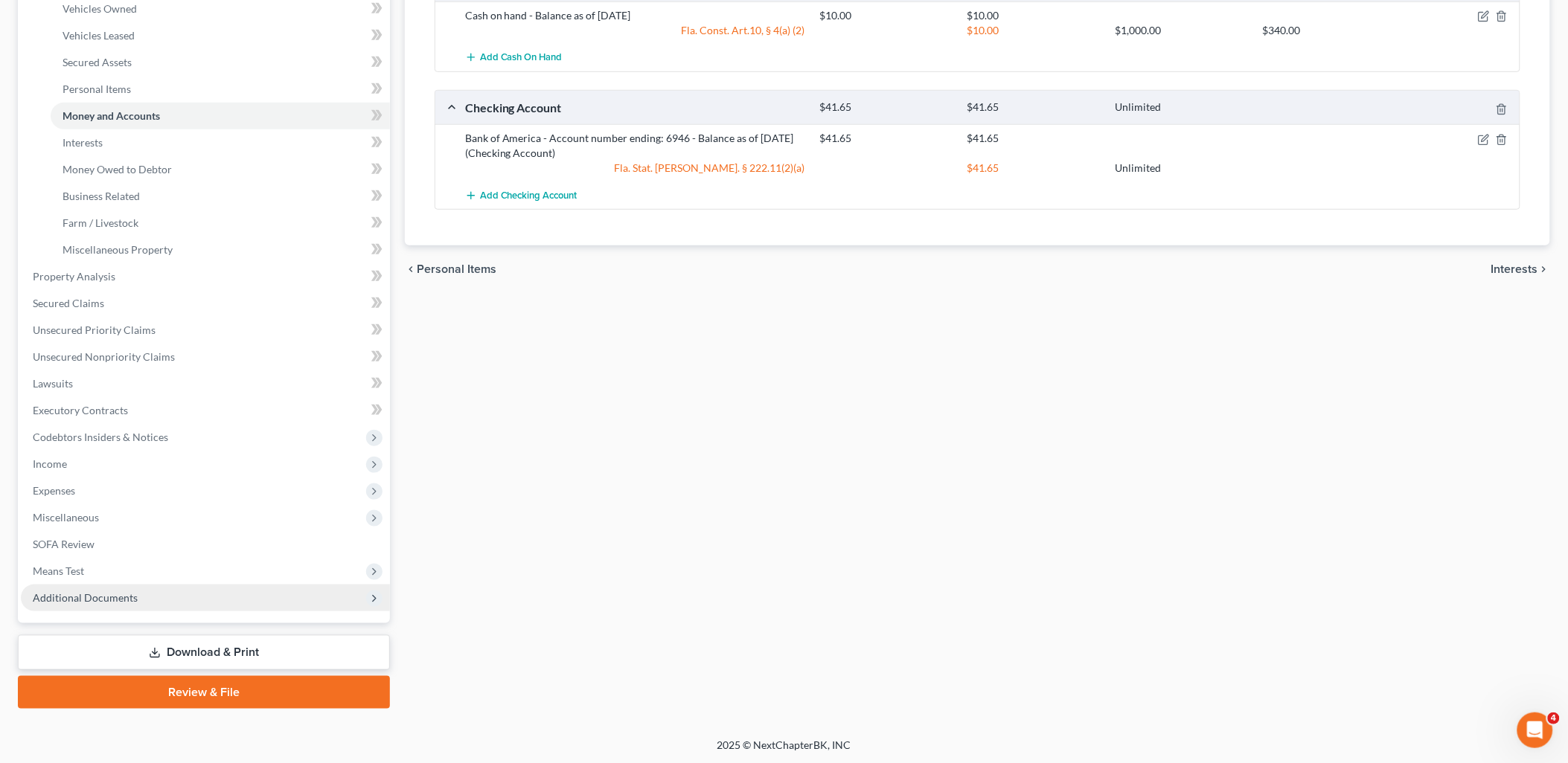
drag, startPoint x: 212, startPoint y: 695, endPoint x: 113, endPoint y: 598, distance: 138.6
click at [212, 695] on link "Review & File" at bounding box center [204, 692] width 372 height 33
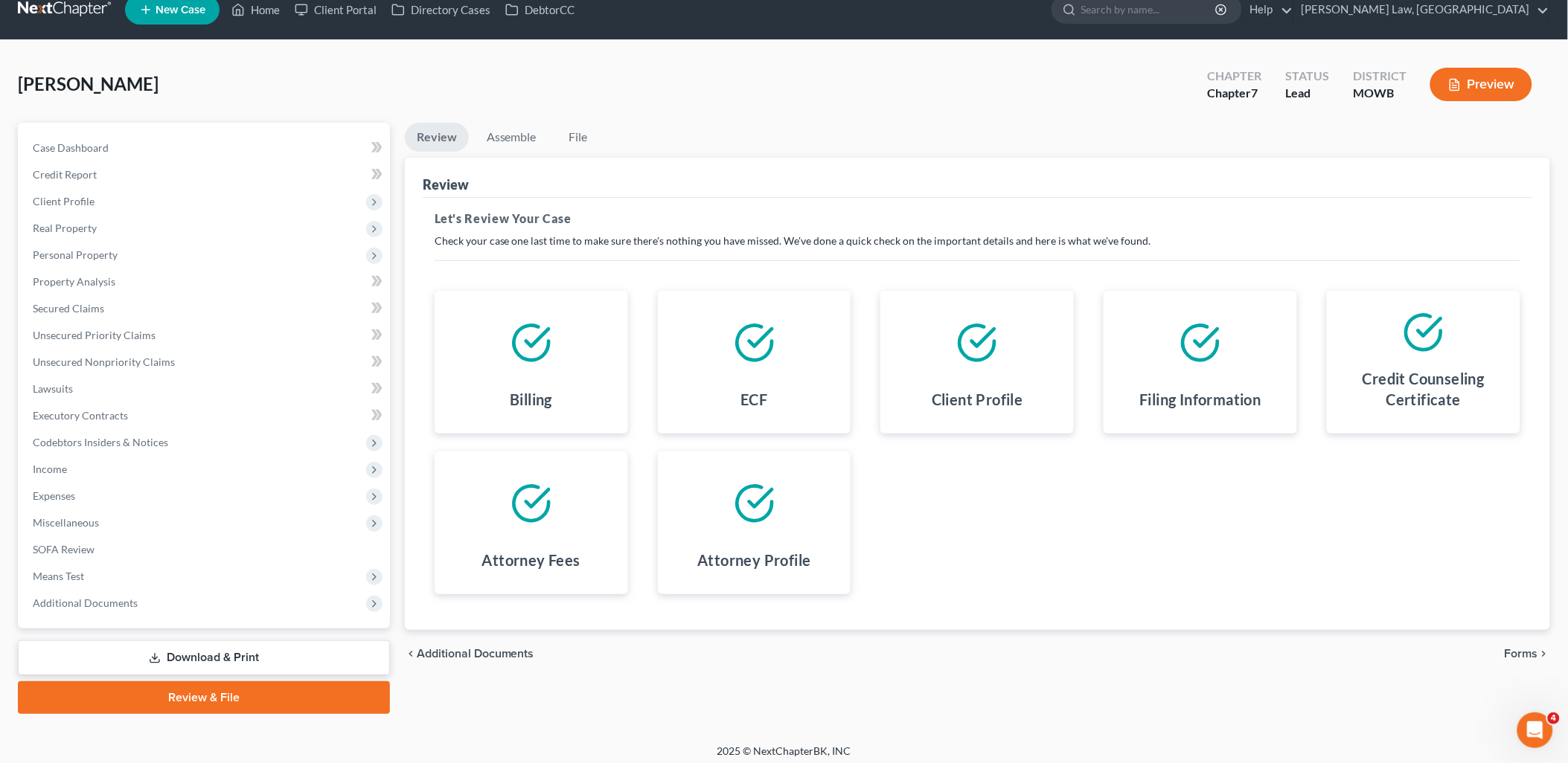
scroll to position [26, 0]
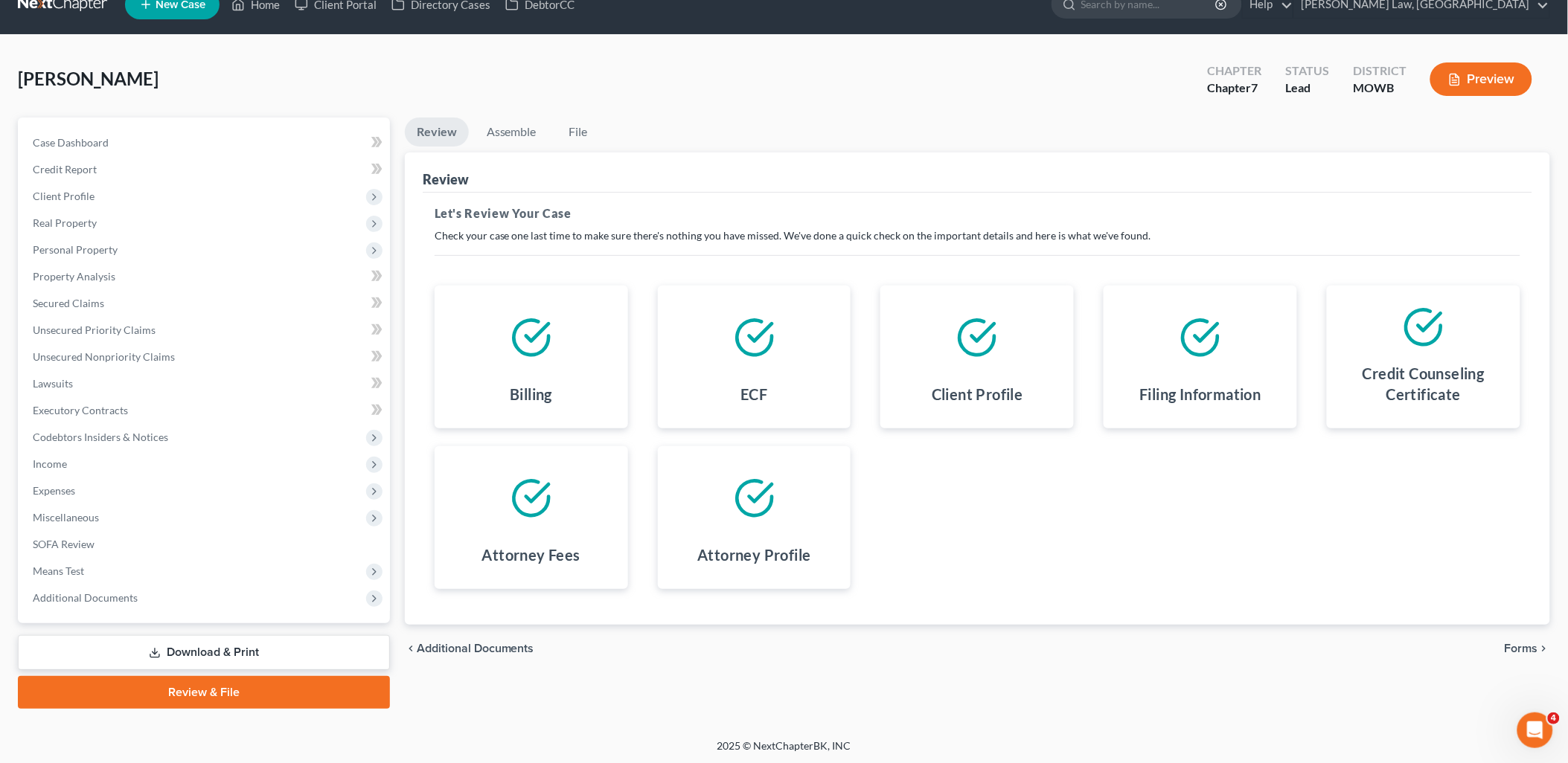
drag, startPoint x: 1523, startPoint y: 648, endPoint x: 1369, endPoint y: 565, distance: 174.9
click at [1523, 648] on span "Forms" at bounding box center [1521, 648] width 33 height 12
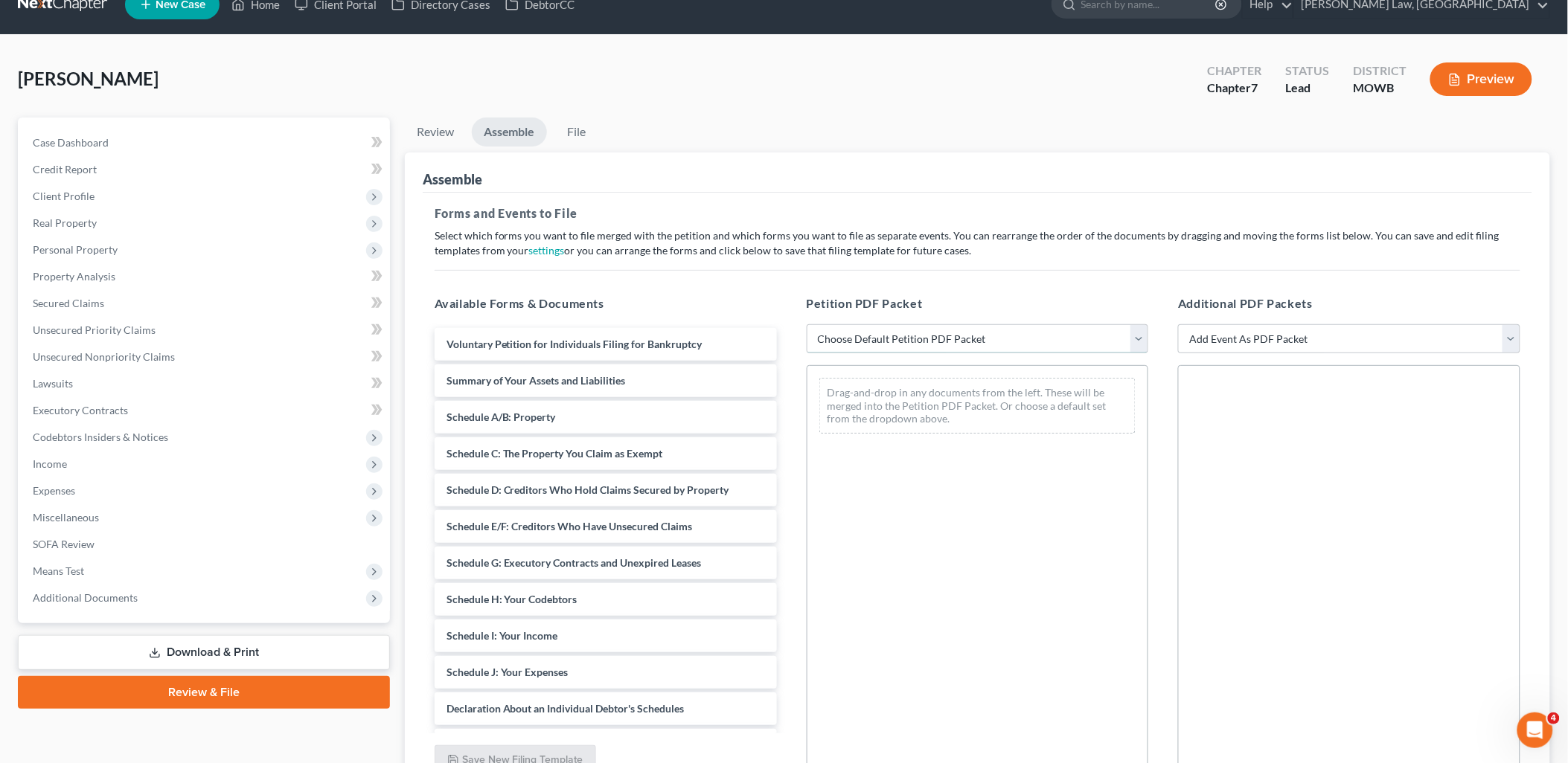
click at [915, 340] on select "Choose Default Petition PDF Packet Complete Bankruptcy Petition (all forms and …" at bounding box center [977, 339] width 342 height 29
select select "0"
click at [806, 324] on select "Choose Default Petition PDF Packet Complete Bankruptcy Petition (all forms and …" at bounding box center [977, 339] width 342 height 29
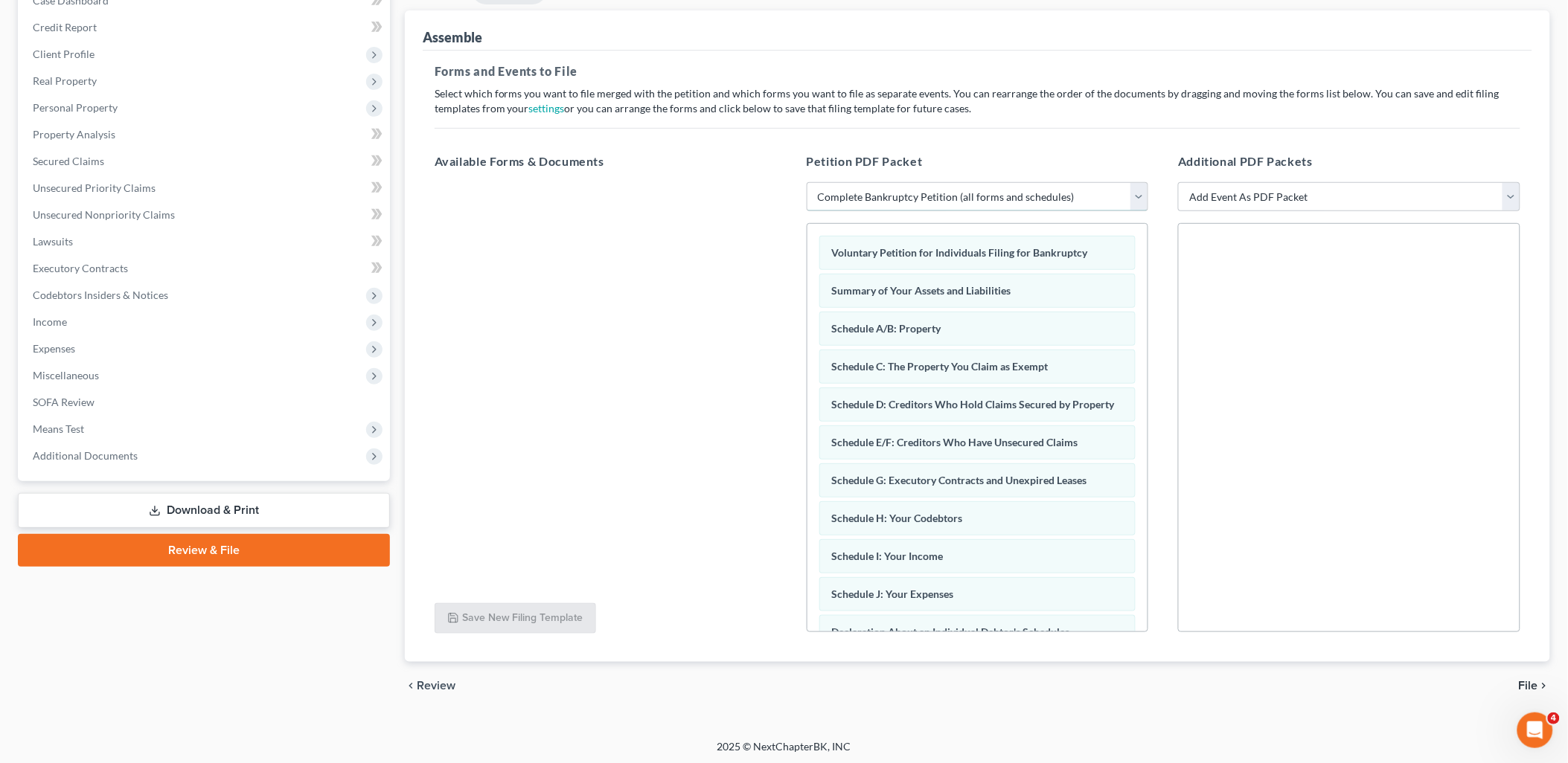
scroll to position [170, 0]
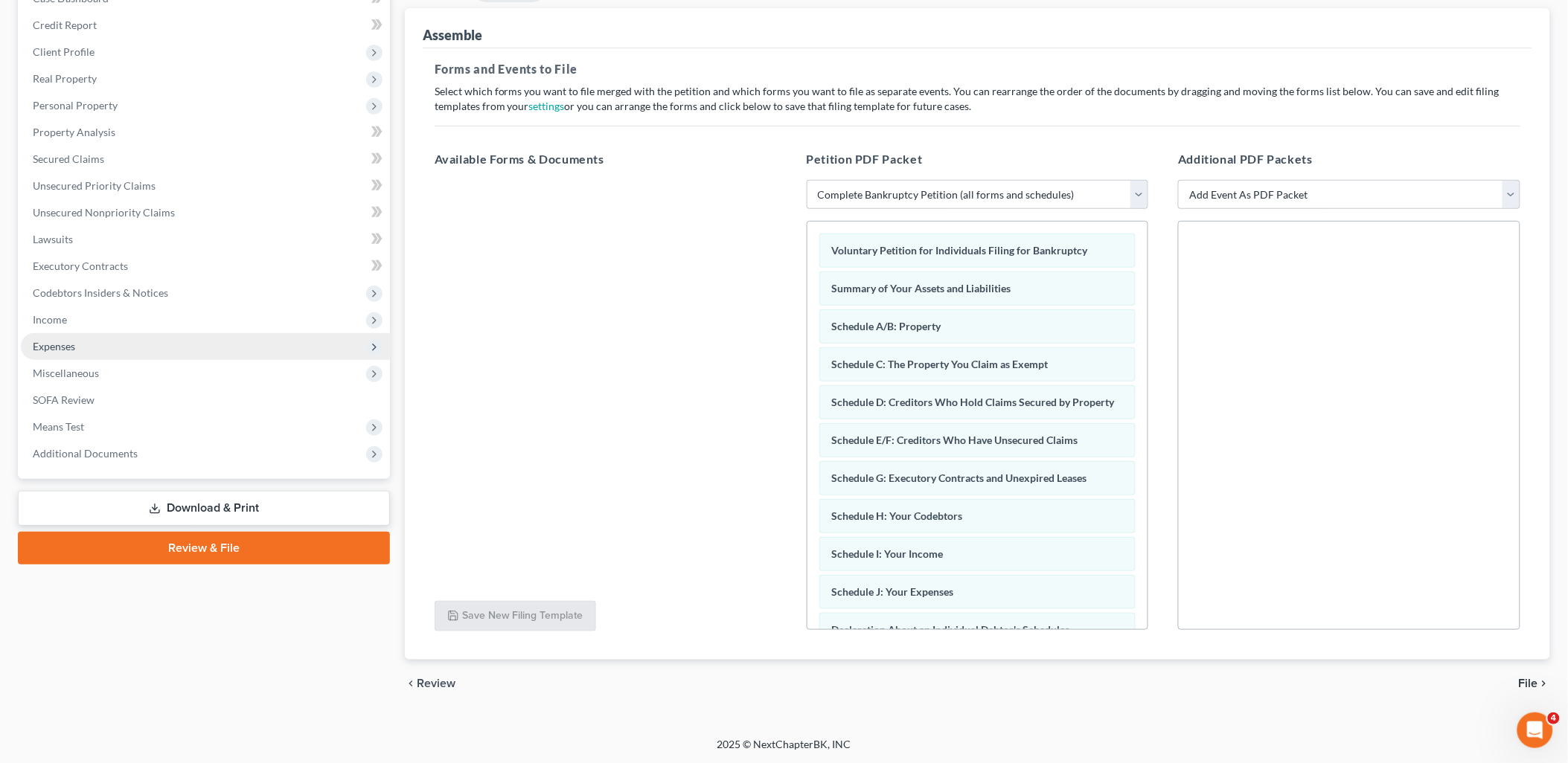
click at [29, 337] on span "Expenses" at bounding box center [205, 347] width 369 height 27
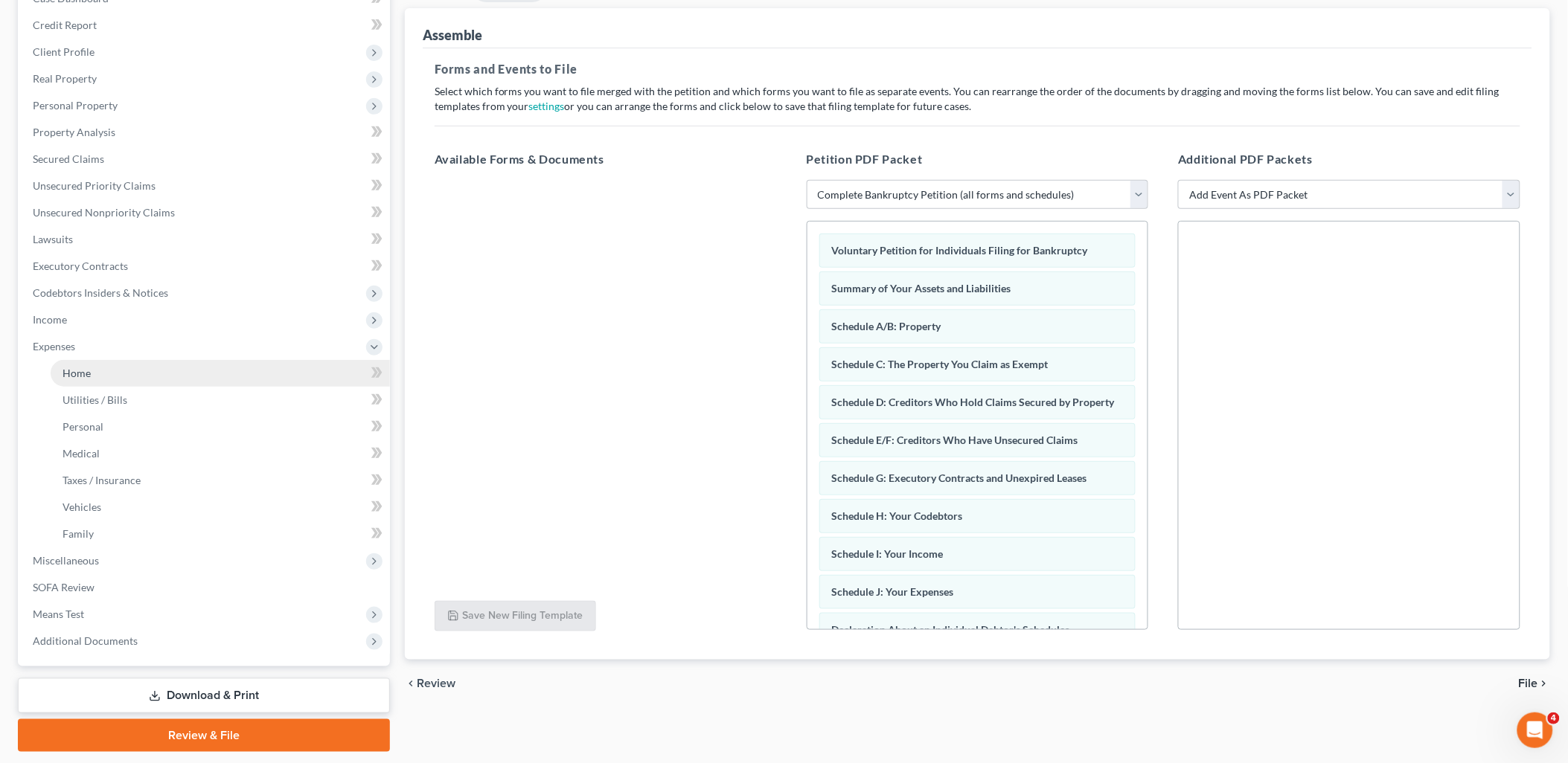
click at [104, 382] on link "Home" at bounding box center [220, 373] width 340 height 27
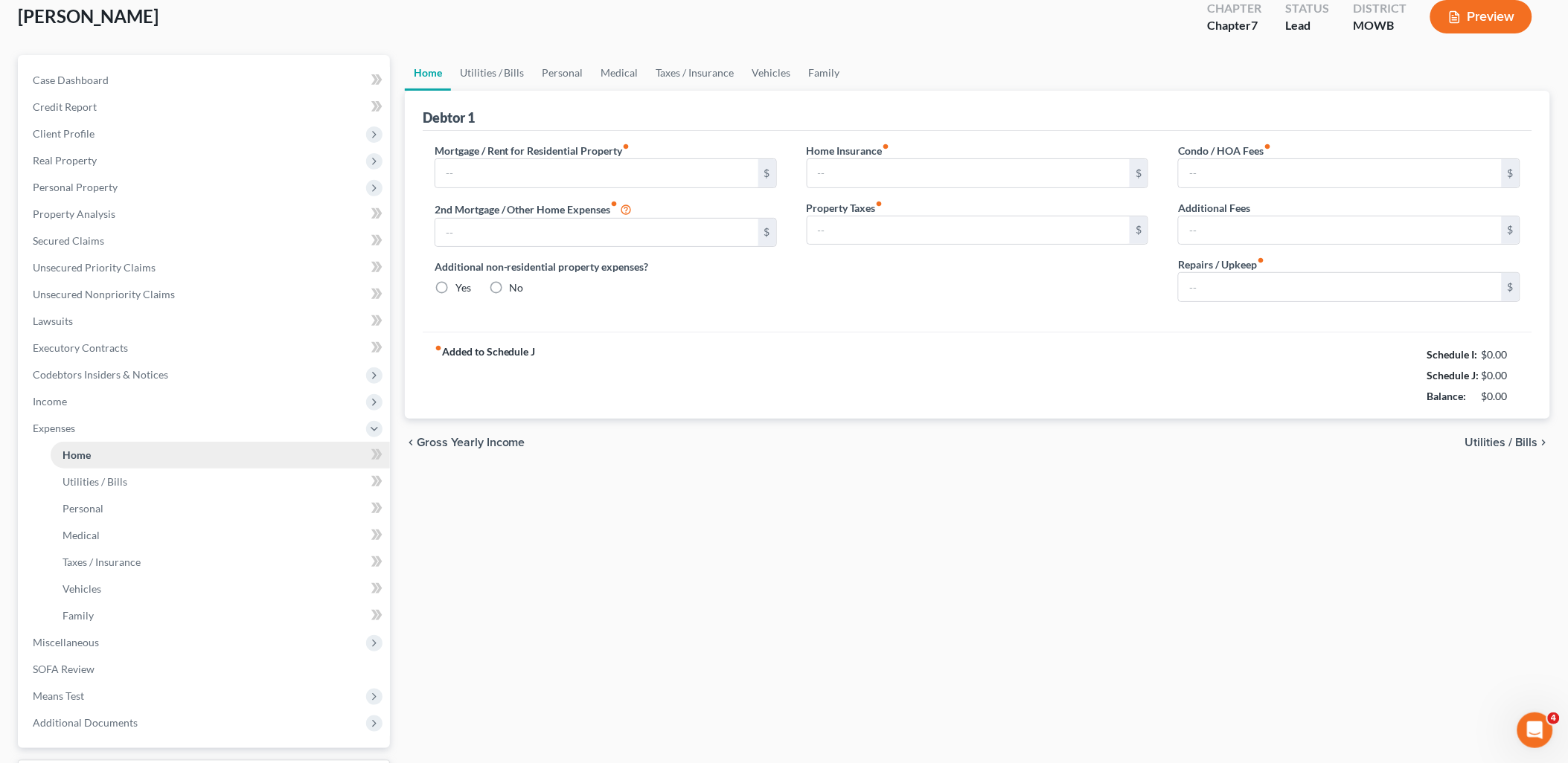
type input "775.00"
type input "0.00"
radio input "true"
type input "0.00"
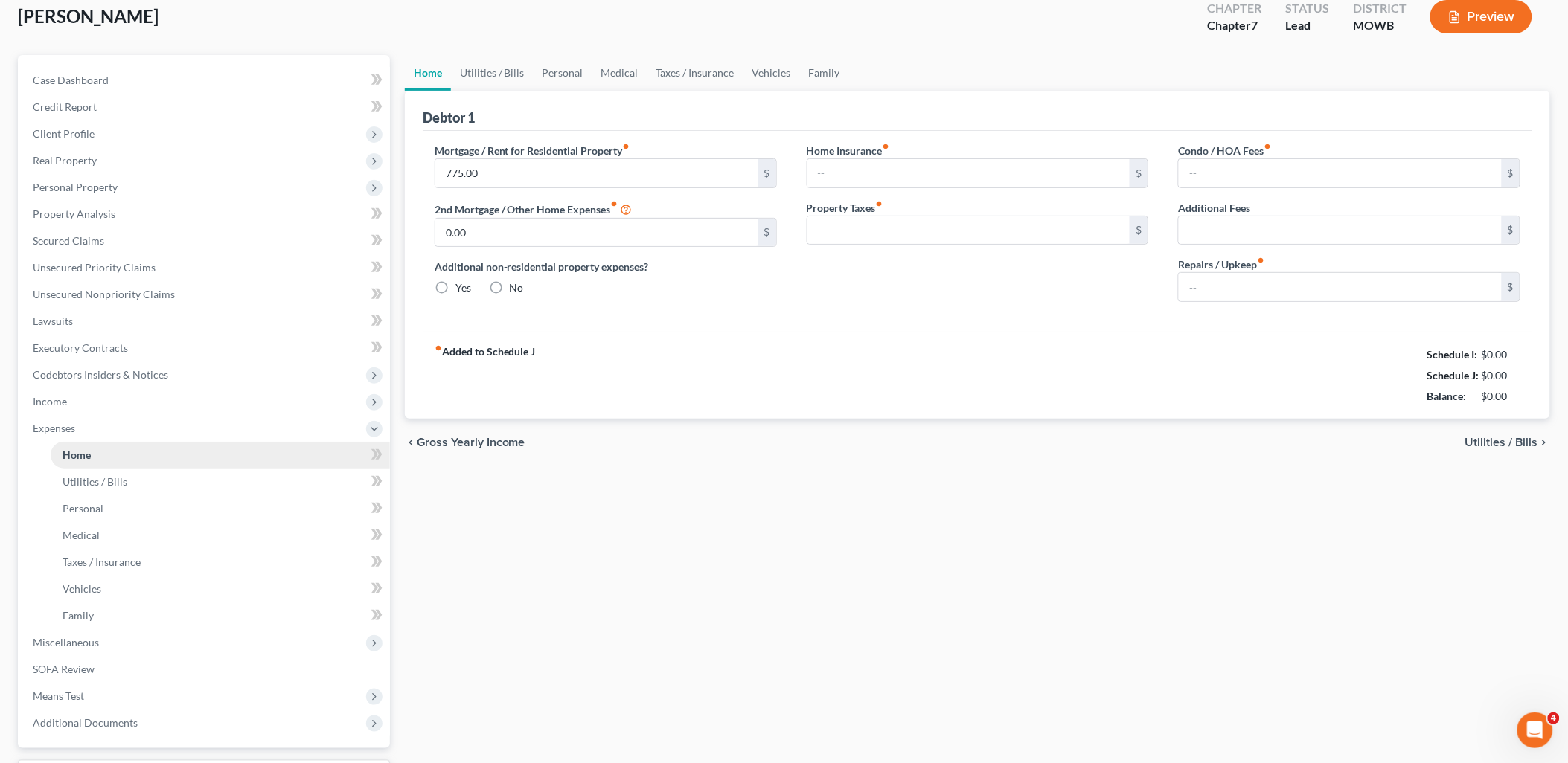
type input "0.00"
type input "10.00"
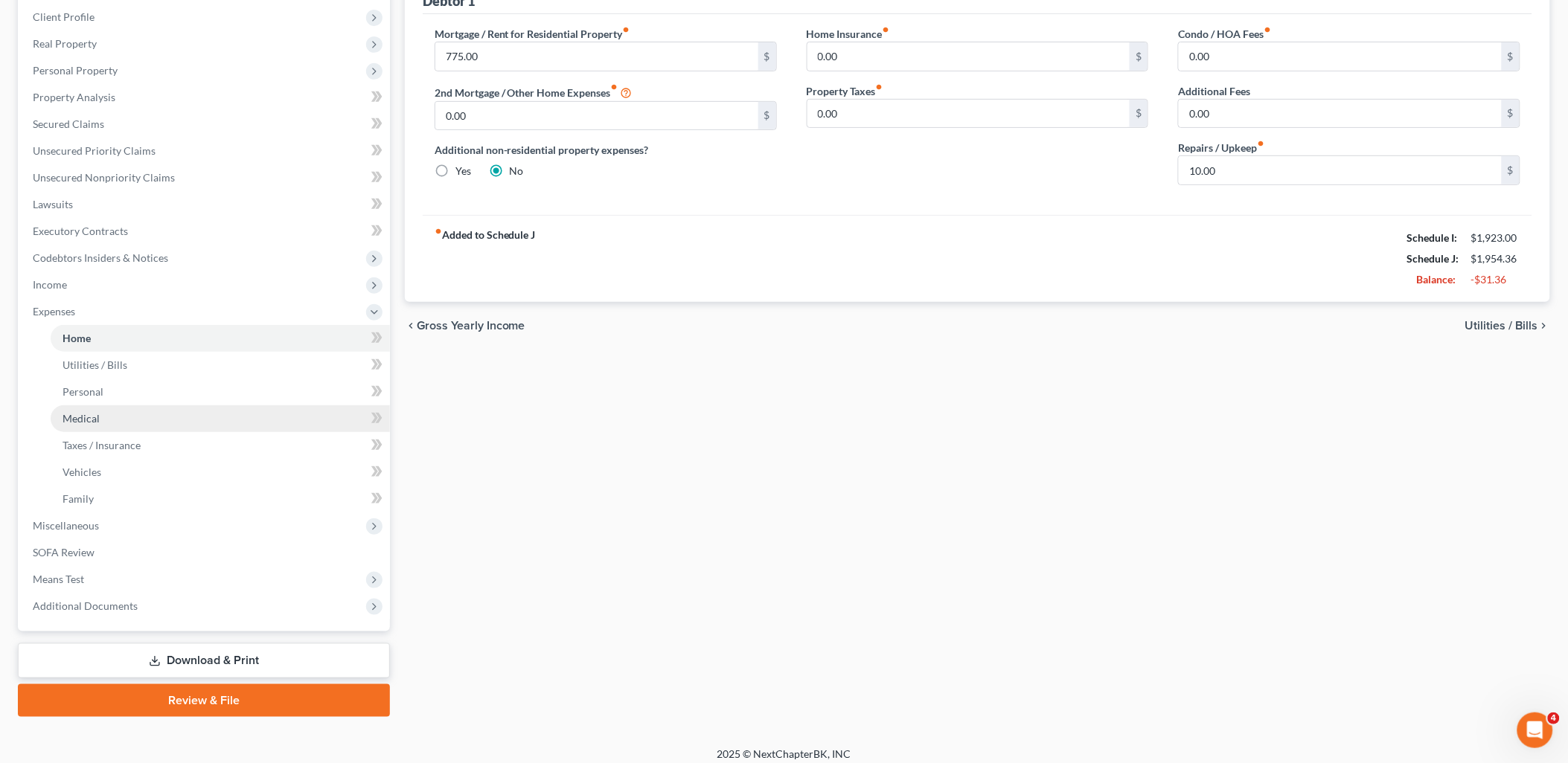
scroll to position [212, 0]
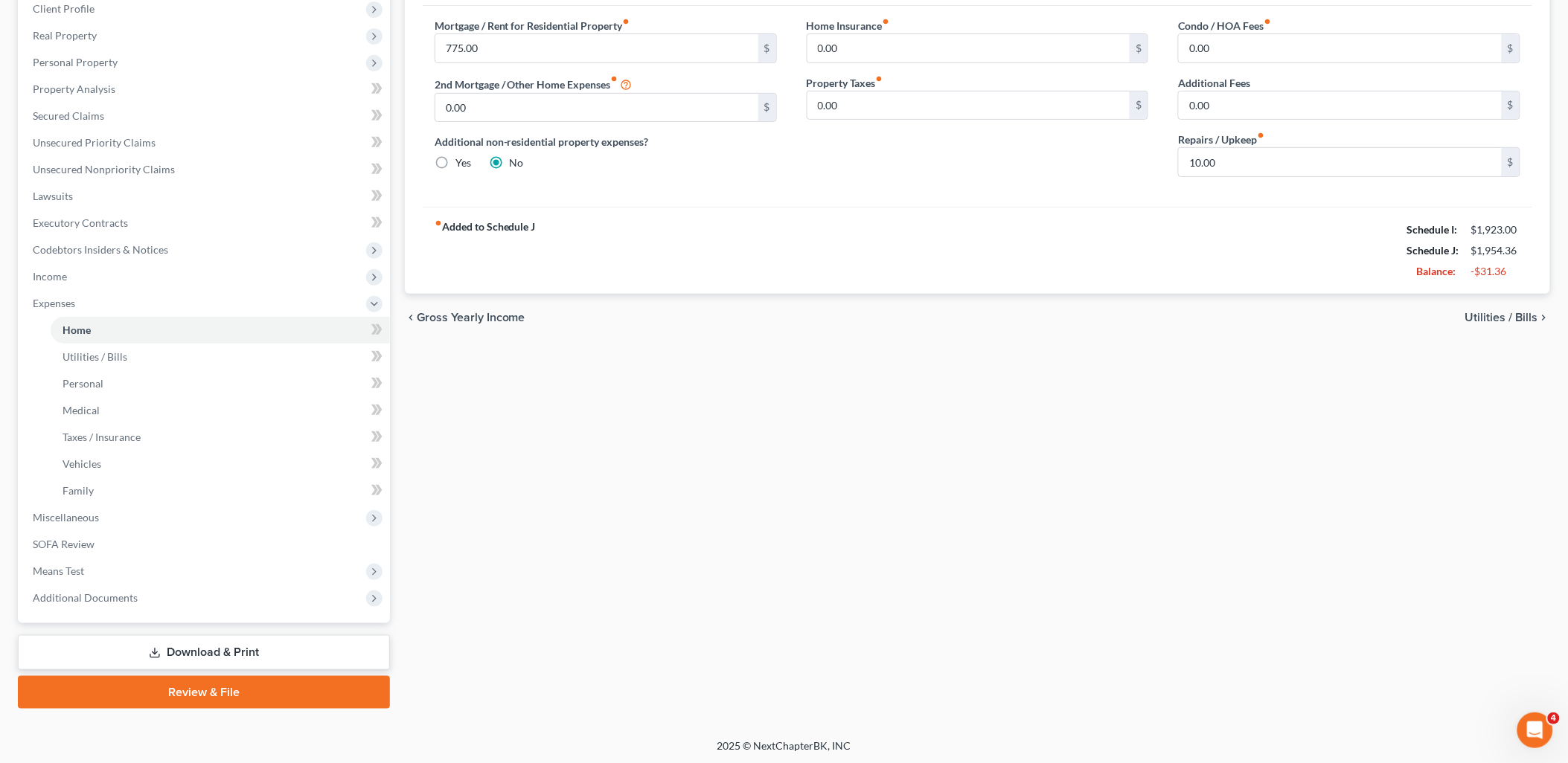
click at [224, 640] on link "Download & Print" at bounding box center [204, 652] width 372 height 35
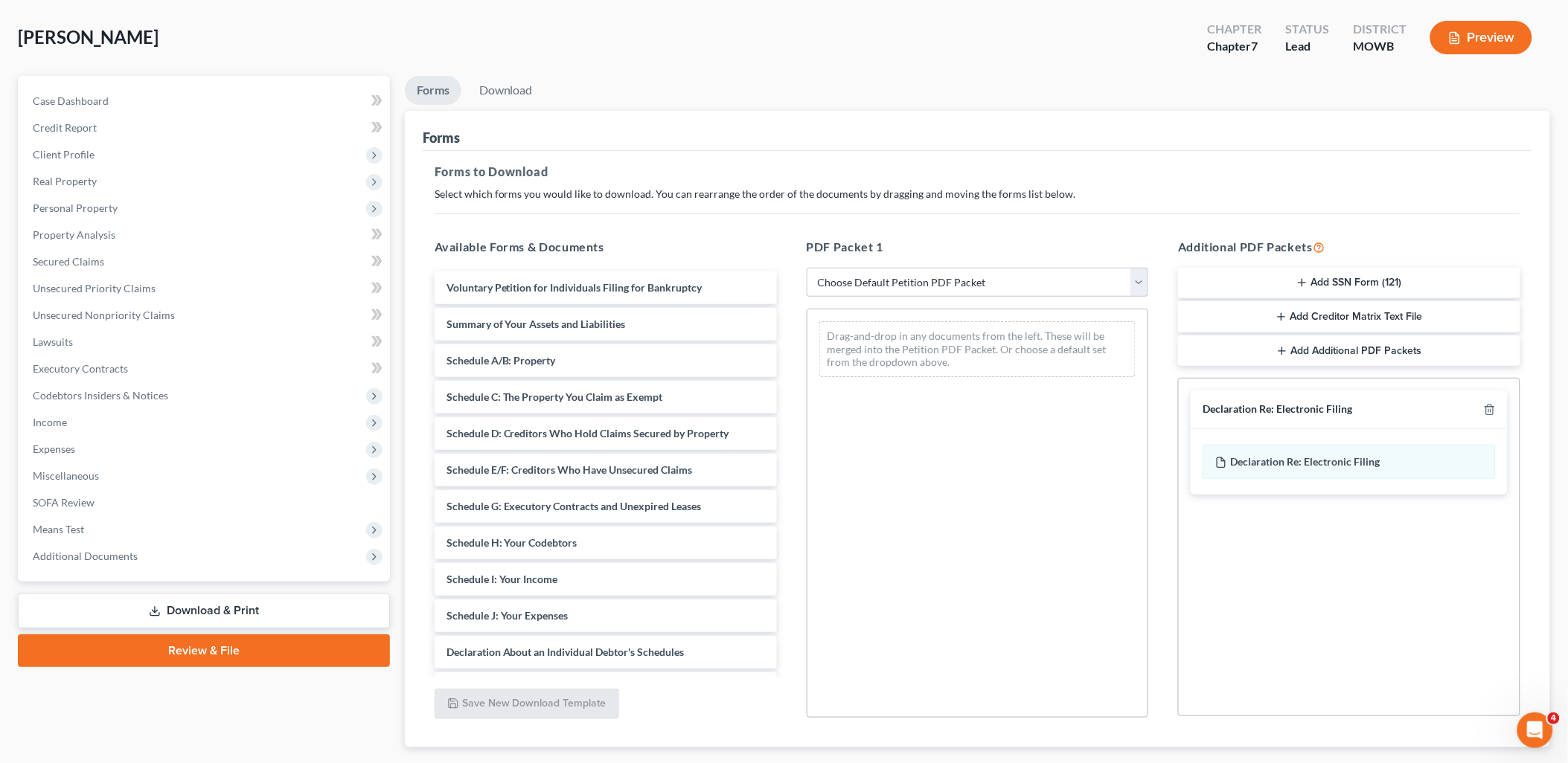
scroll to position [155, 0]
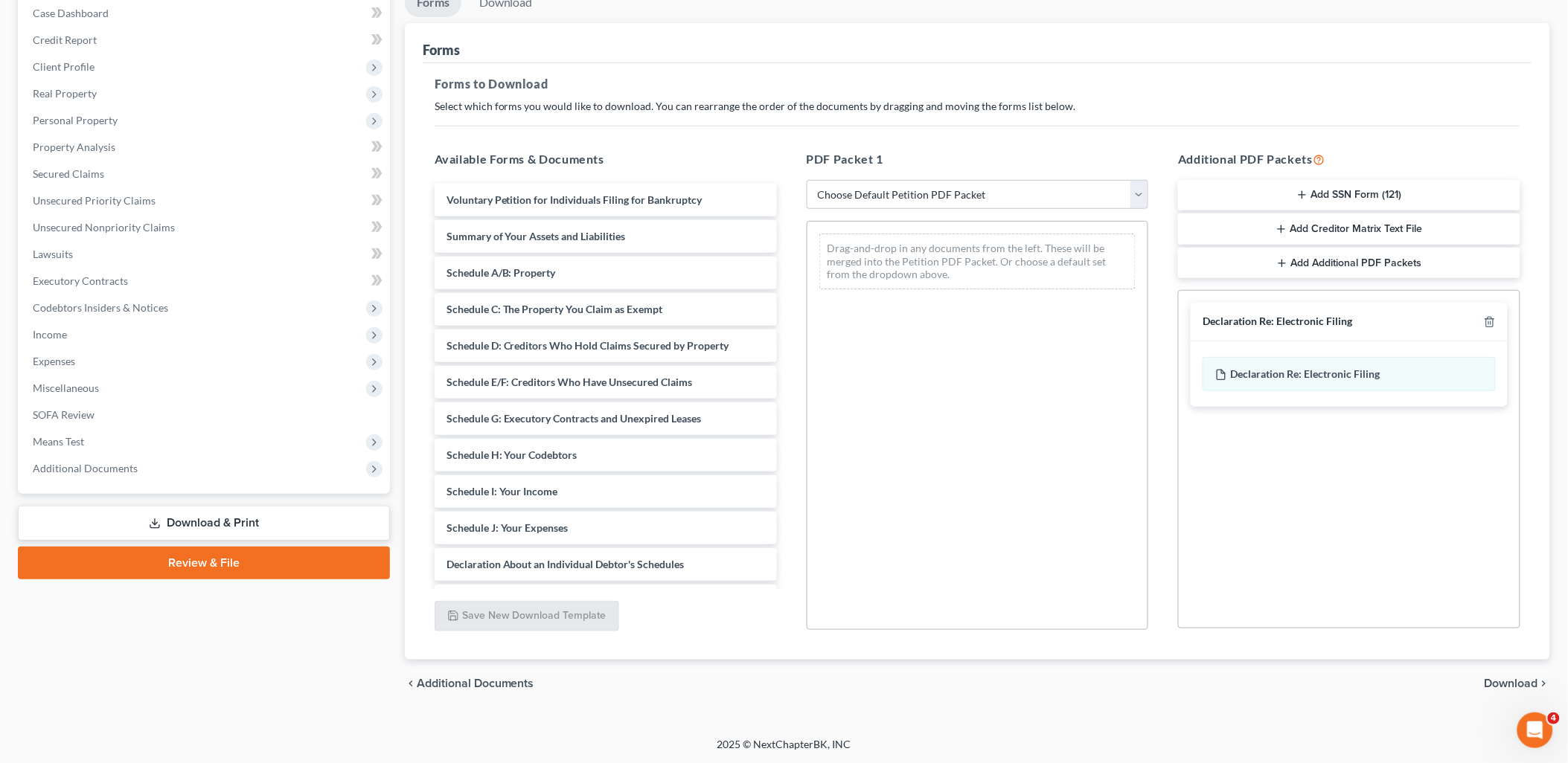
click at [229, 513] on link "Download & Print" at bounding box center [204, 523] width 372 height 35
click at [958, 189] on select "Choose Default Petition PDF Packet Complete Bankruptcy Petition (all forms and …" at bounding box center [977, 195] width 342 height 29
click at [806, 180] on select "Choose Default Petition PDF Packet Complete Bankruptcy Petition (all forms and …" at bounding box center [977, 195] width 342 height 29
click at [934, 190] on select "Choose Default Petition PDF Packet Complete Bankruptcy Petition (all forms and …" at bounding box center [977, 195] width 342 height 29
select select "0"
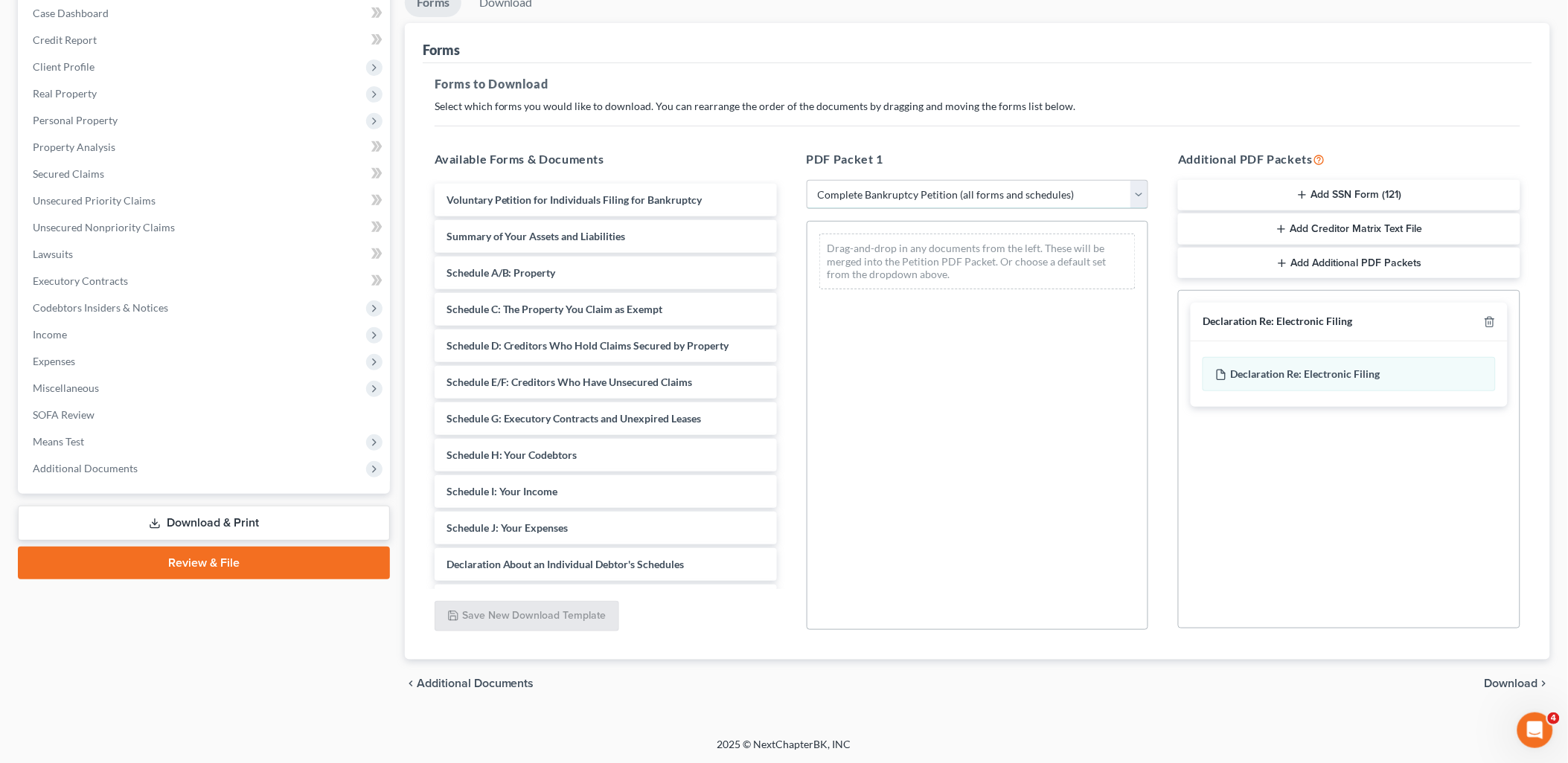
click at [806, 180] on select "Choose Default Petition PDF Packet Complete Bankruptcy Petition (all forms and …" at bounding box center [977, 195] width 342 height 29
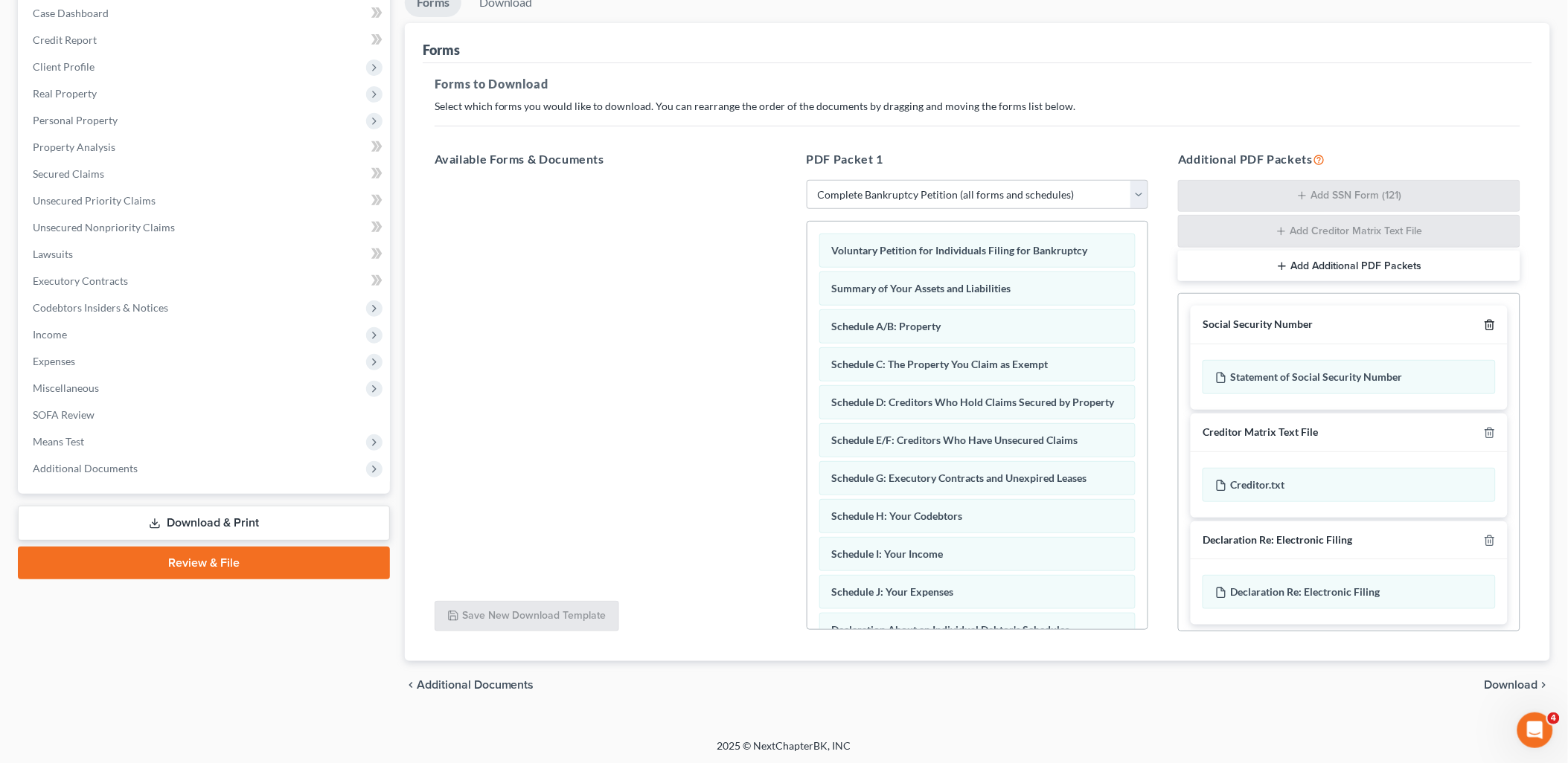
click at [1483, 327] on icon "button" at bounding box center [1489, 325] width 12 height 12
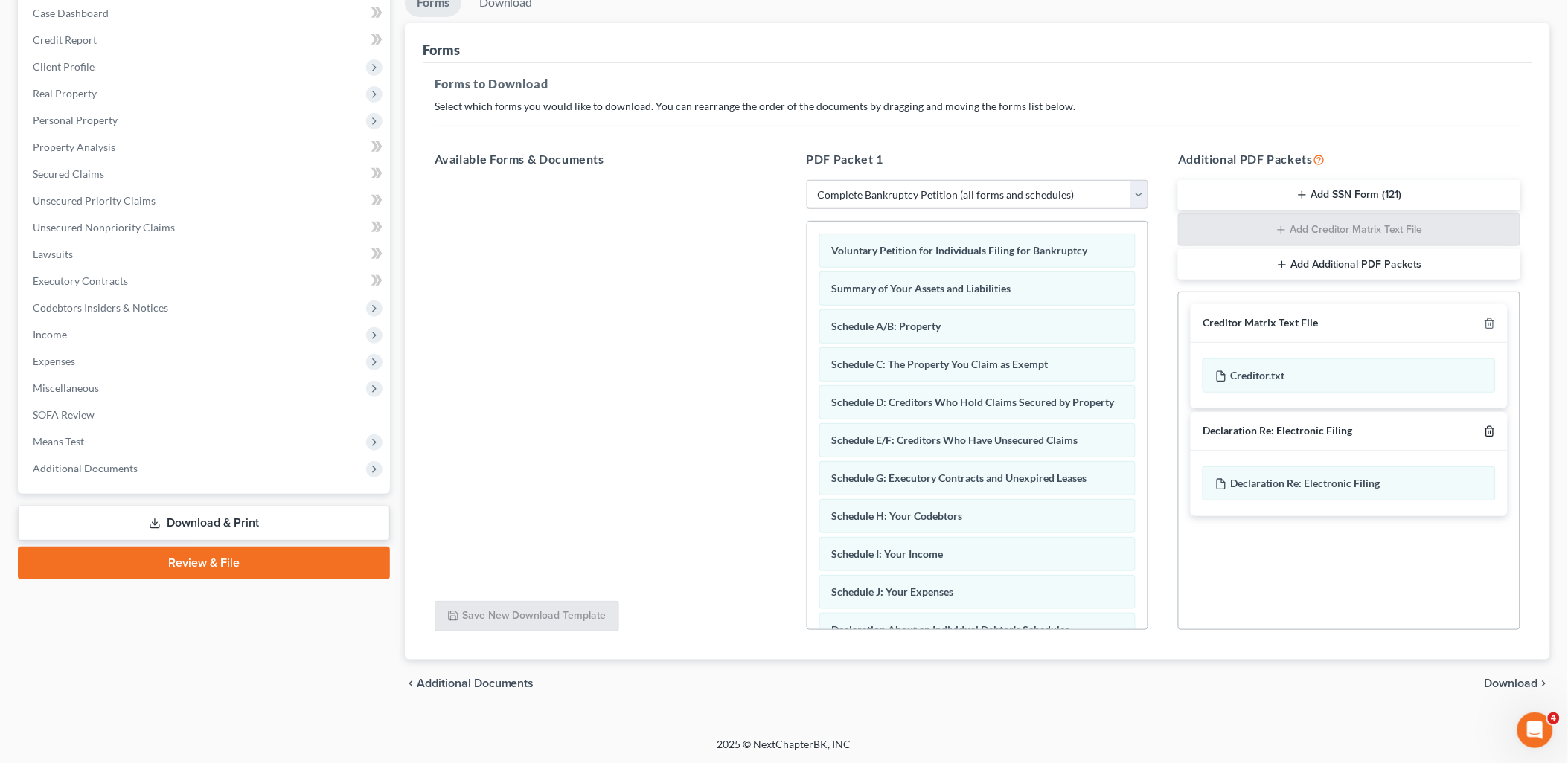
click at [1491, 430] on icon "button" at bounding box center [1489, 431] width 12 height 12
click at [1512, 678] on span "Download" at bounding box center [1511, 683] width 54 height 12
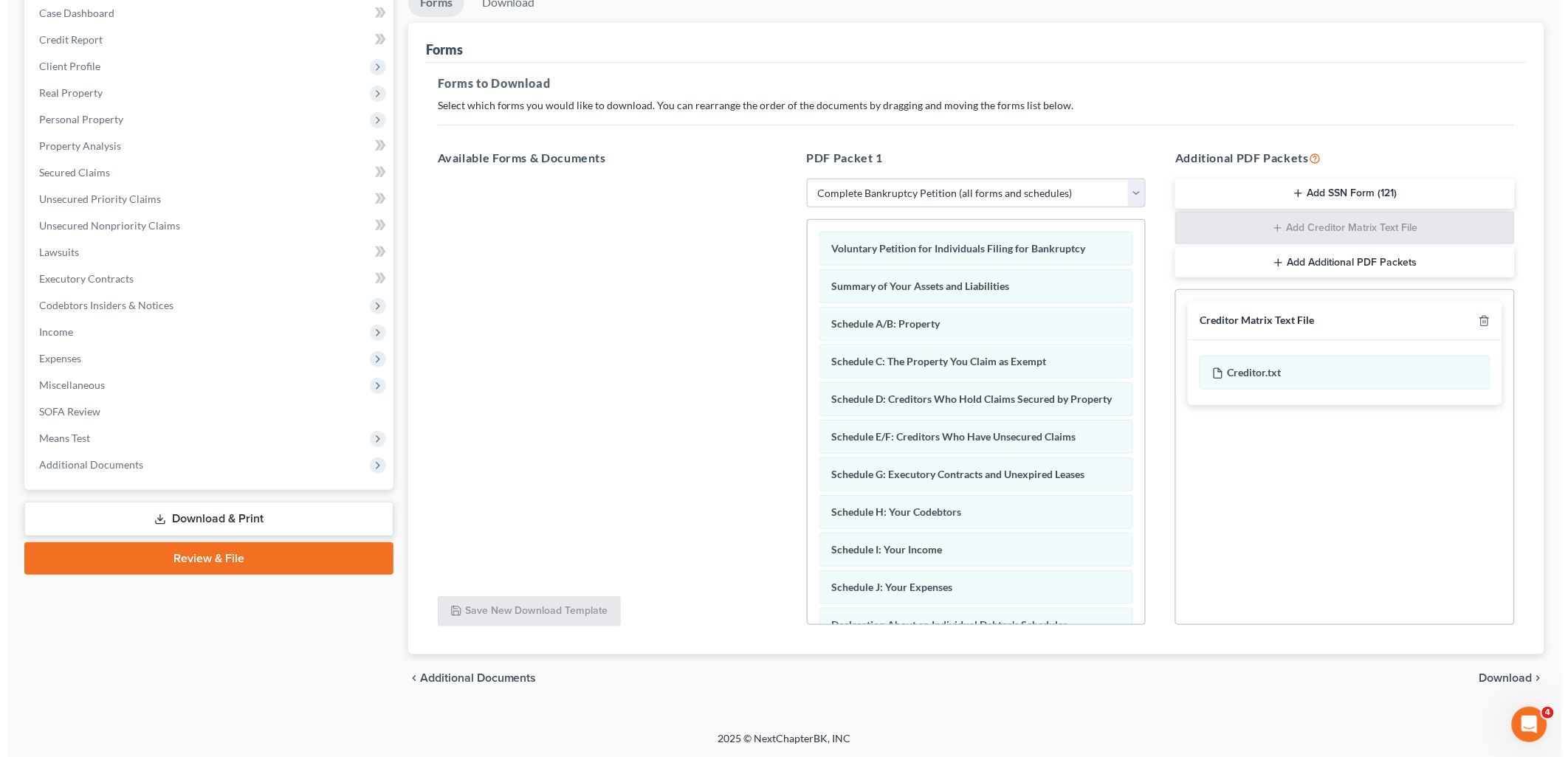
scroll to position [25, 0]
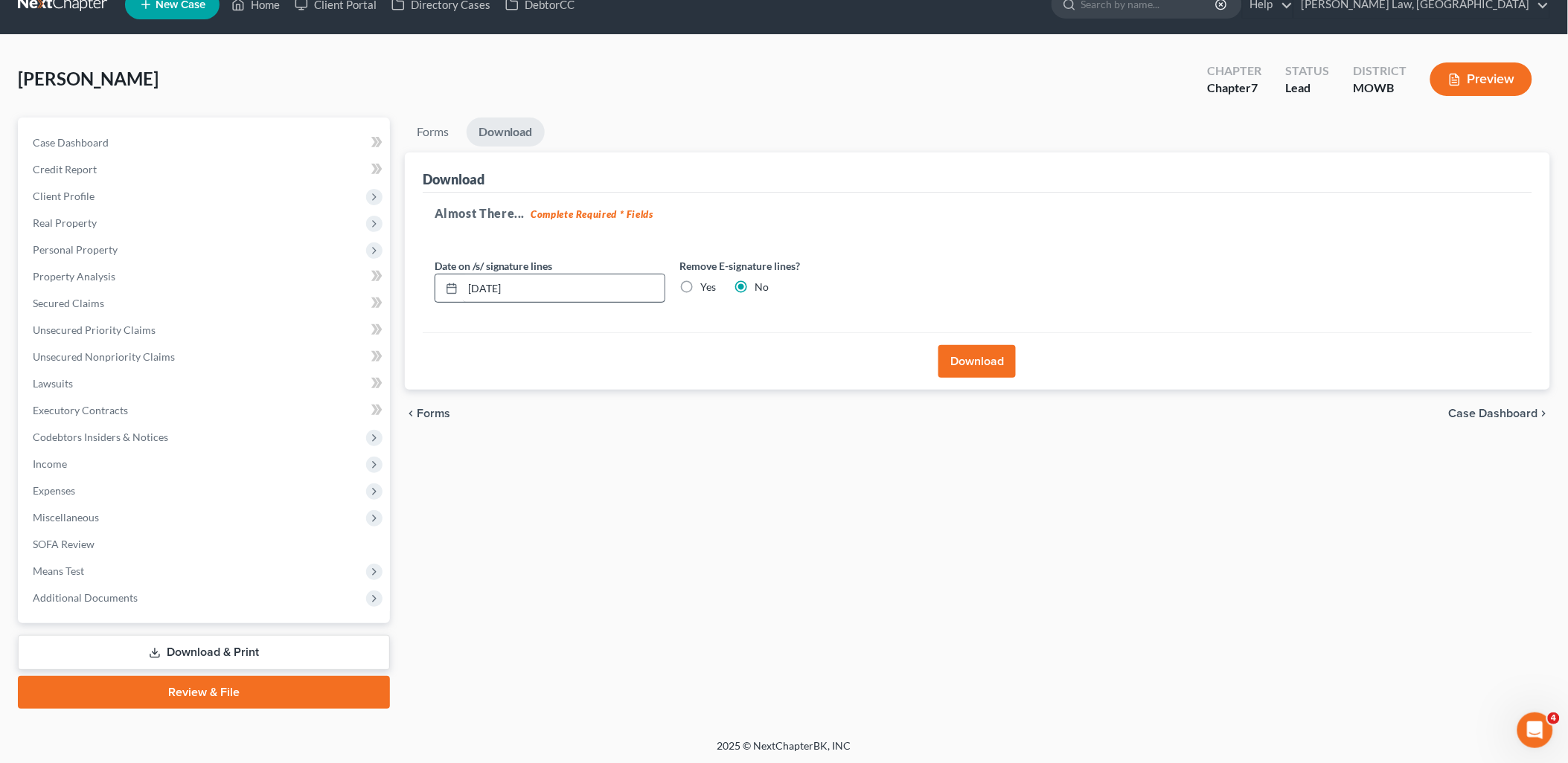
click at [701, 284] on label "Yes" at bounding box center [709, 287] width 16 height 15
click at [706, 284] on input "Yes" at bounding box center [711, 285] width 9 height 9
radio input "true"
radio input "false"
click at [985, 358] on button "Download" at bounding box center [977, 361] width 78 height 33
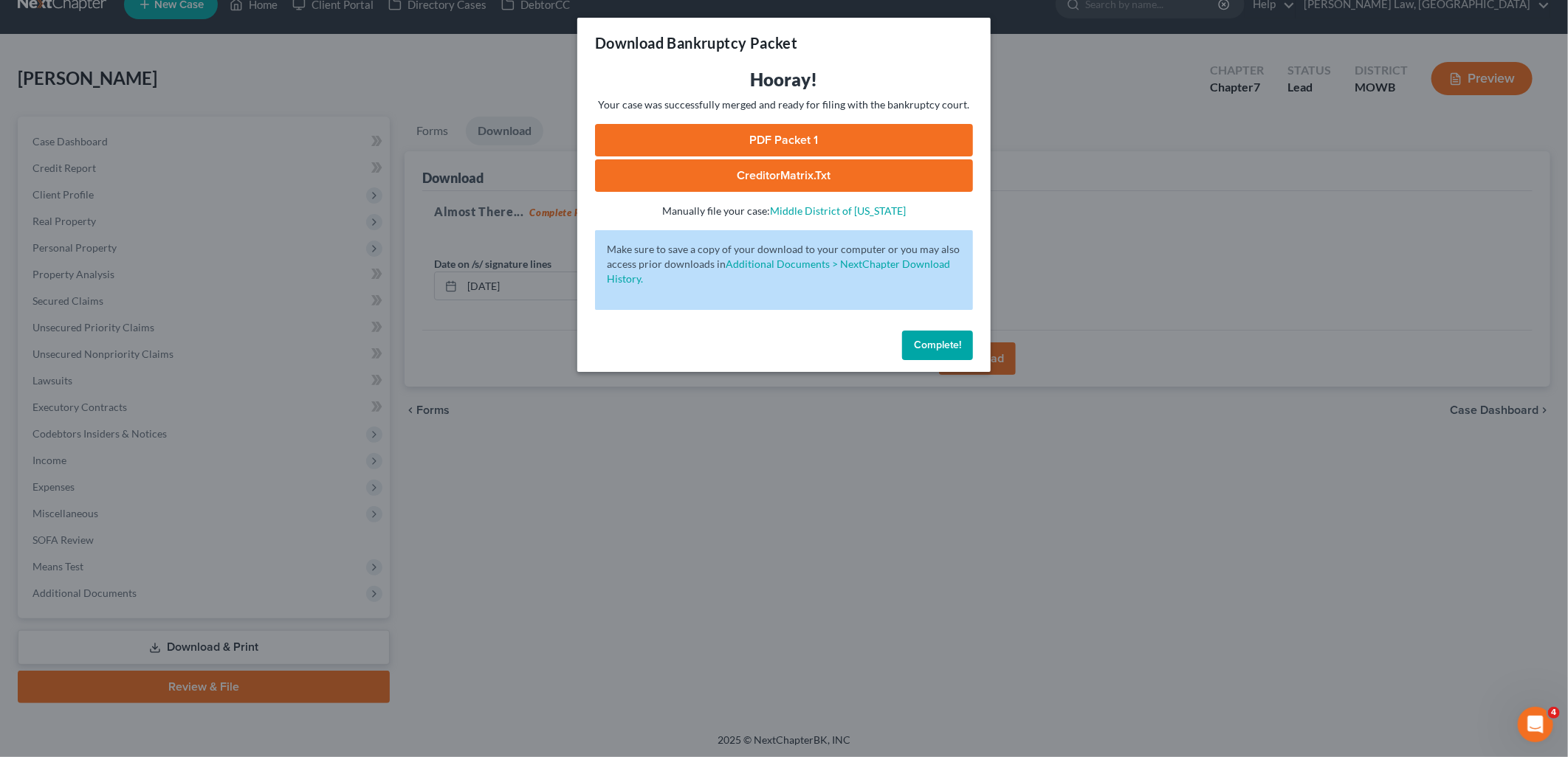
click at [810, 135] on link "PDF Packet 1" at bounding box center [783, 140] width 378 height 32
